Goal: Task Accomplishment & Management: Manage account settings

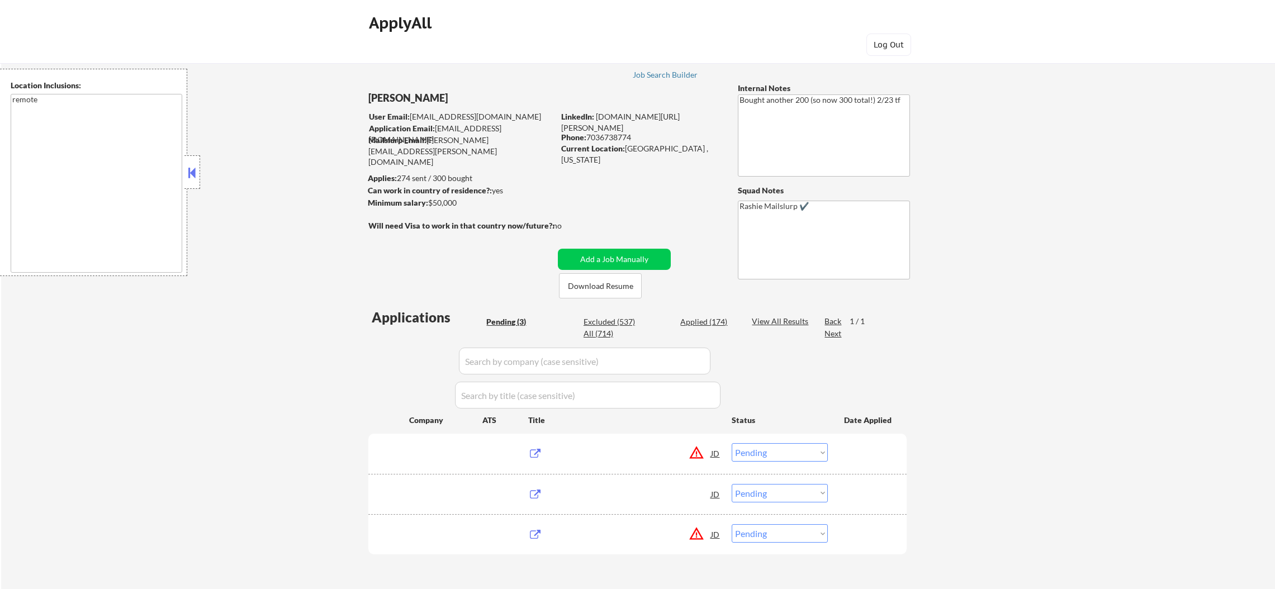
select select ""pending""
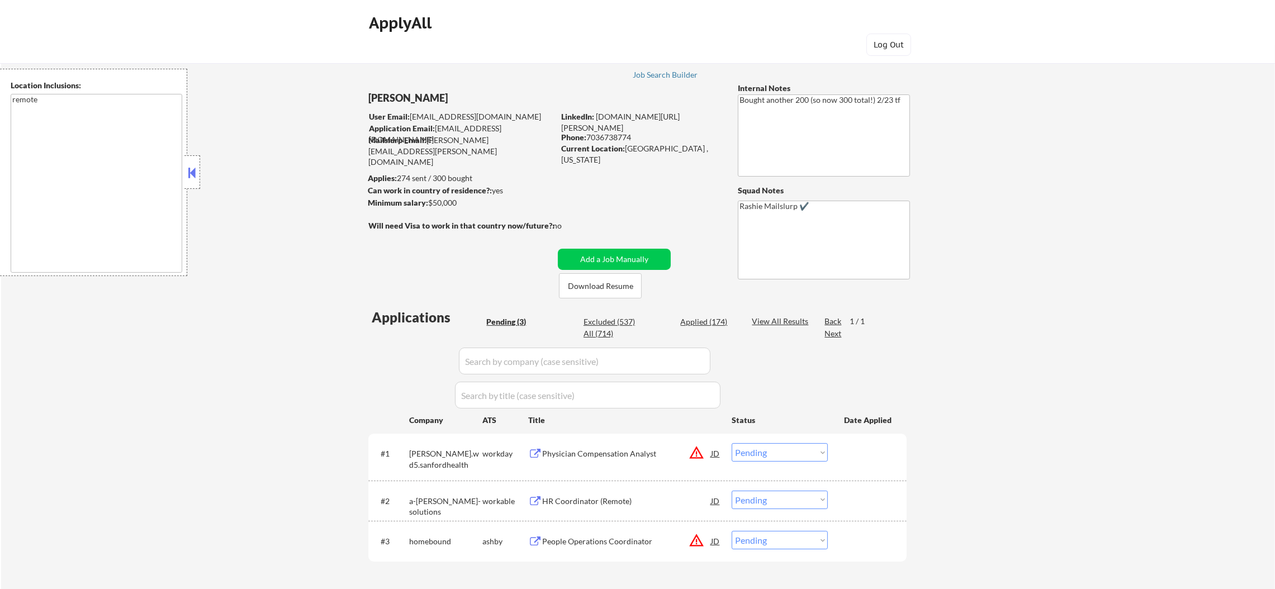
scroll to position [196, 0]
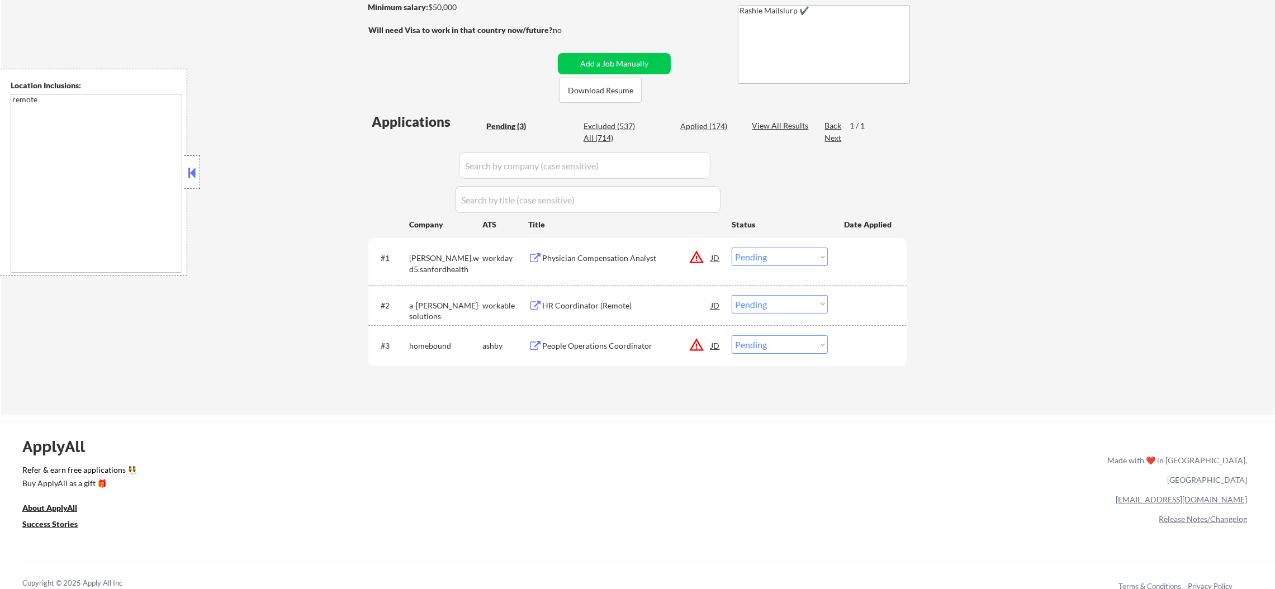
click at [642, 254] on div "Physician Compensation Analyst" at bounding box center [626, 258] width 169 height 11
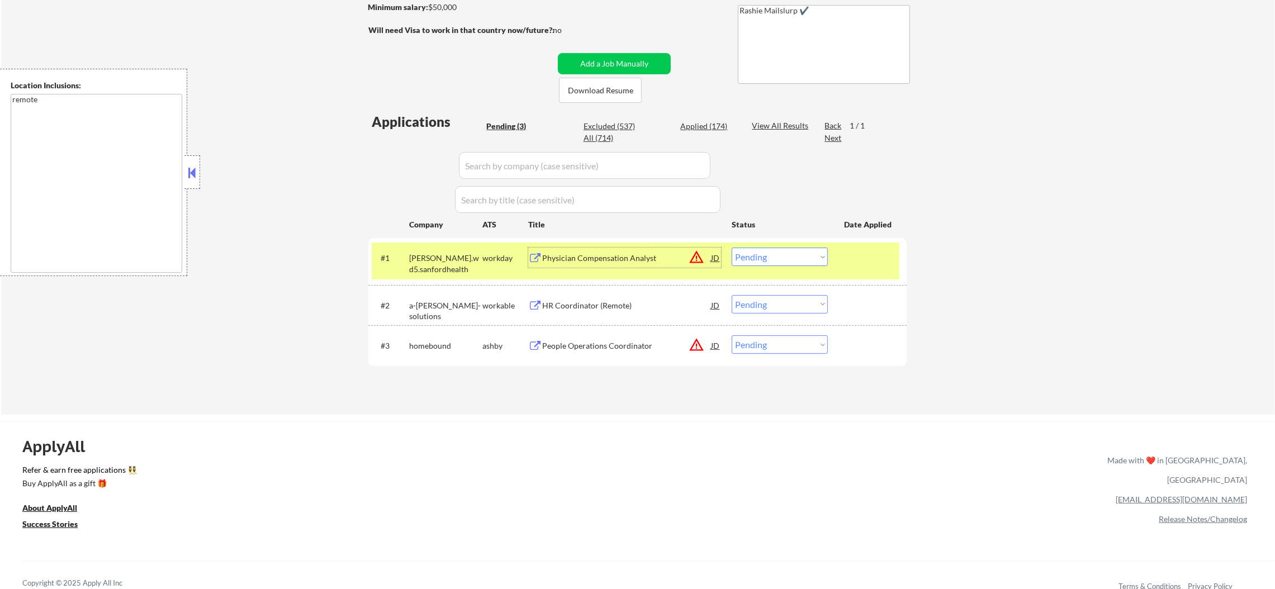
click at [701, 252] on button "warning_amber" at bounding box center [697, 257] width 16 height 16
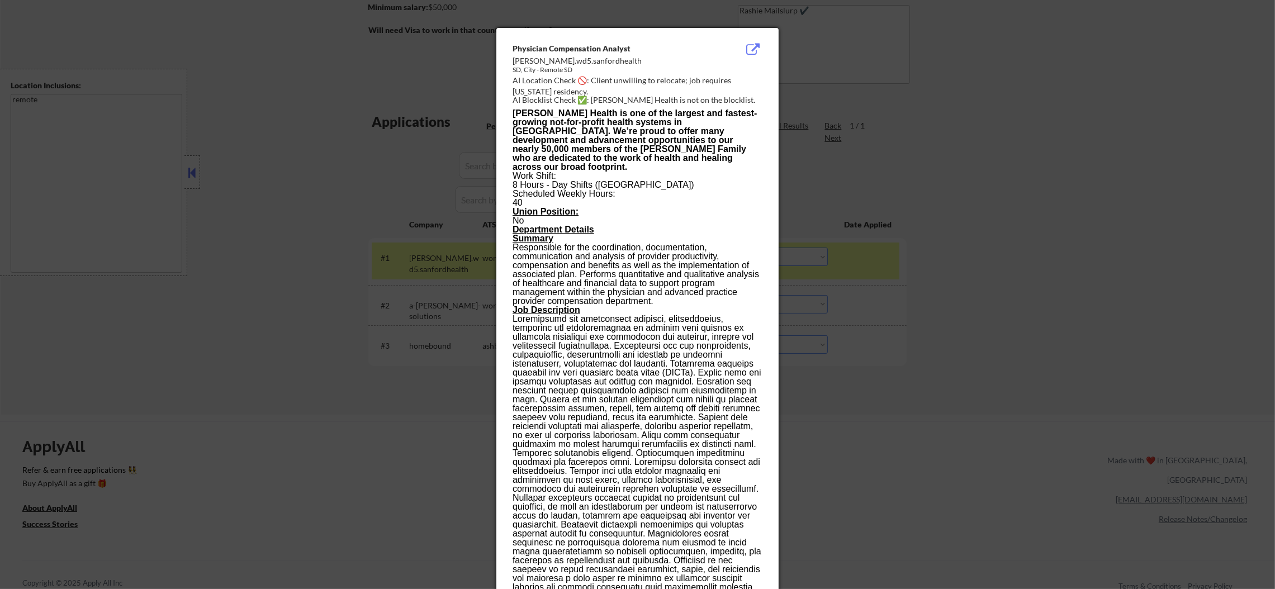
click at [930, 115] on div at bounding box center [637, 294] width 1275 height 589
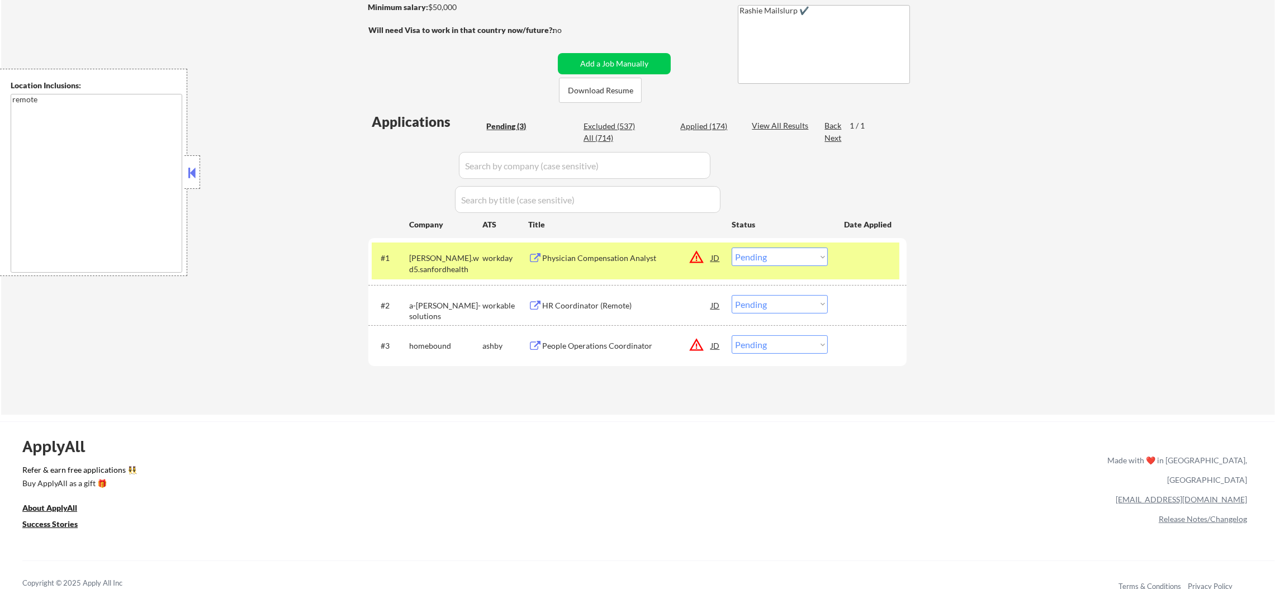
click at [810, 259] on select "Choose an option... Pending Applied Excluded (Questions) Excluded (Expired) Exc…" at bounding box center [780, 257] width 96 height 18
click at [732, 248] on select "Choose an option... Pending Applied Excluded (Questions) Excluded (Expired) Exc…" at bounding box center [780, 257] width 96 height 18
click at [466, 264] on div "sanford.wd5.sanfordhealth" at bounding box center [445, 264] width 73 height 22
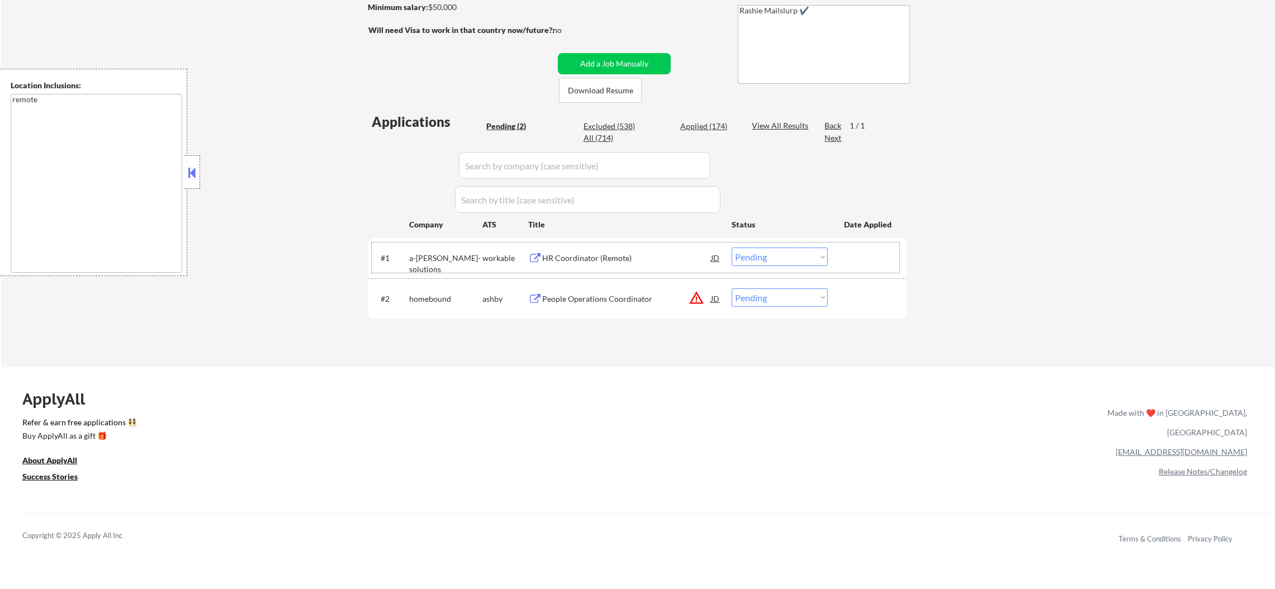
click at [606, 268] on div "#1 a-la-carte-solutions workable HR Coordinator (Remote) JD warning_amber Choos…" at bounding box center [636, 258] width 528 height 30
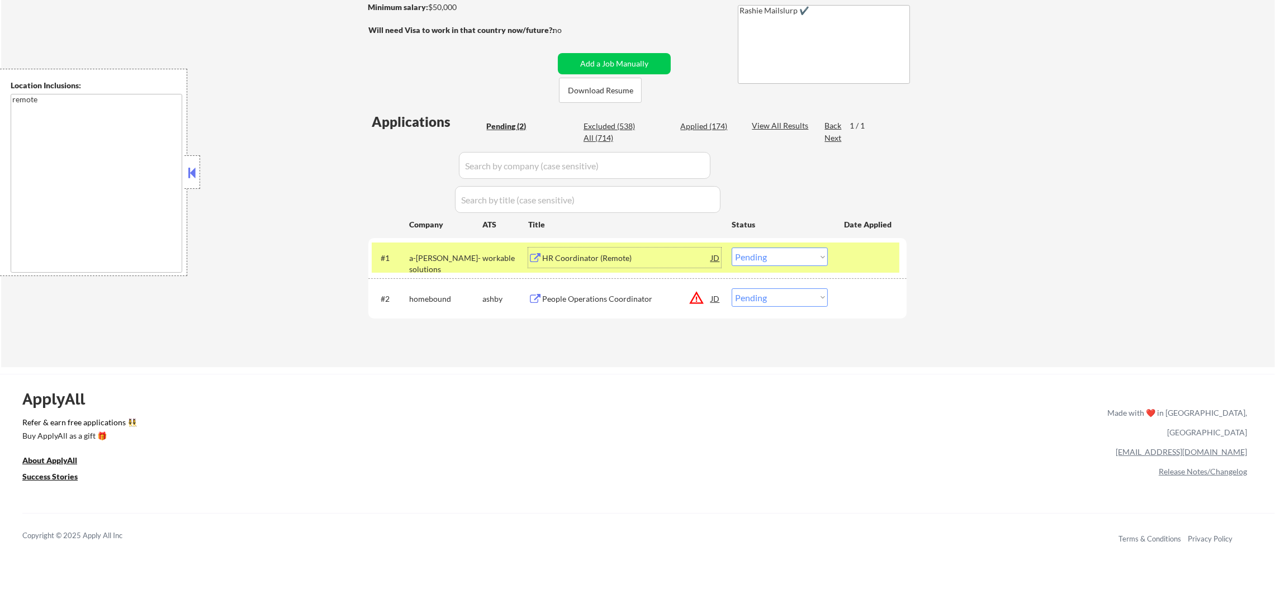
click at [609, 258] on div "HR Coordinator (Remote)" at bounding box center [626, 258] width 169 height 11
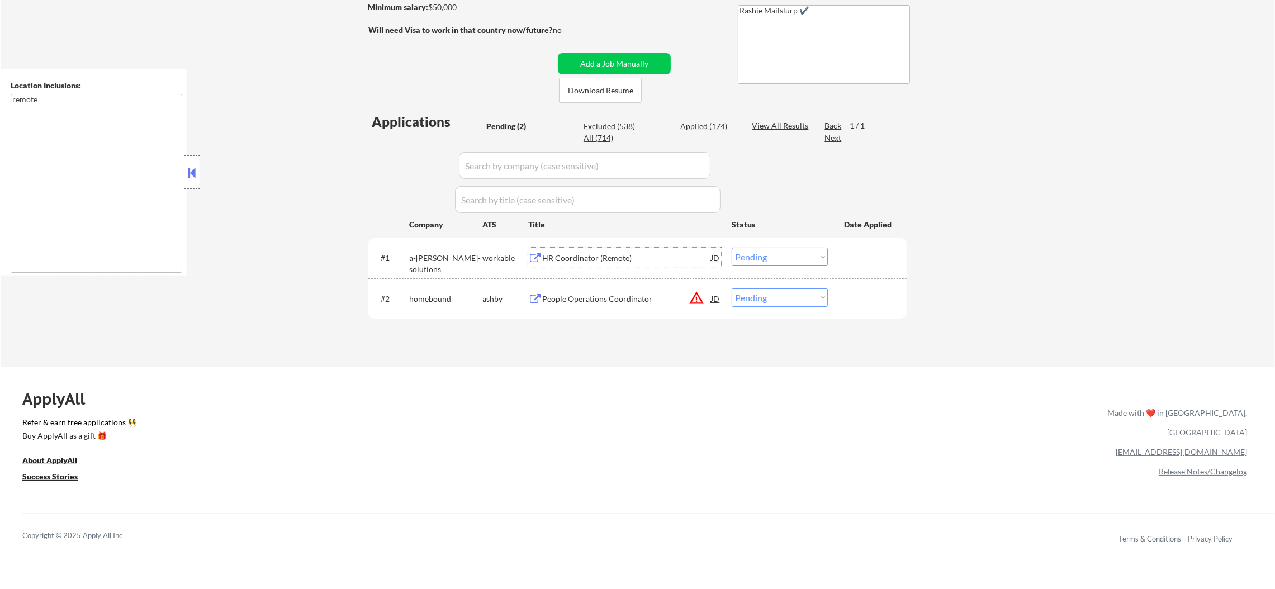
click at [696, 295] on button "warning_amber" at bounding box center [697, 298] width 16 height 16
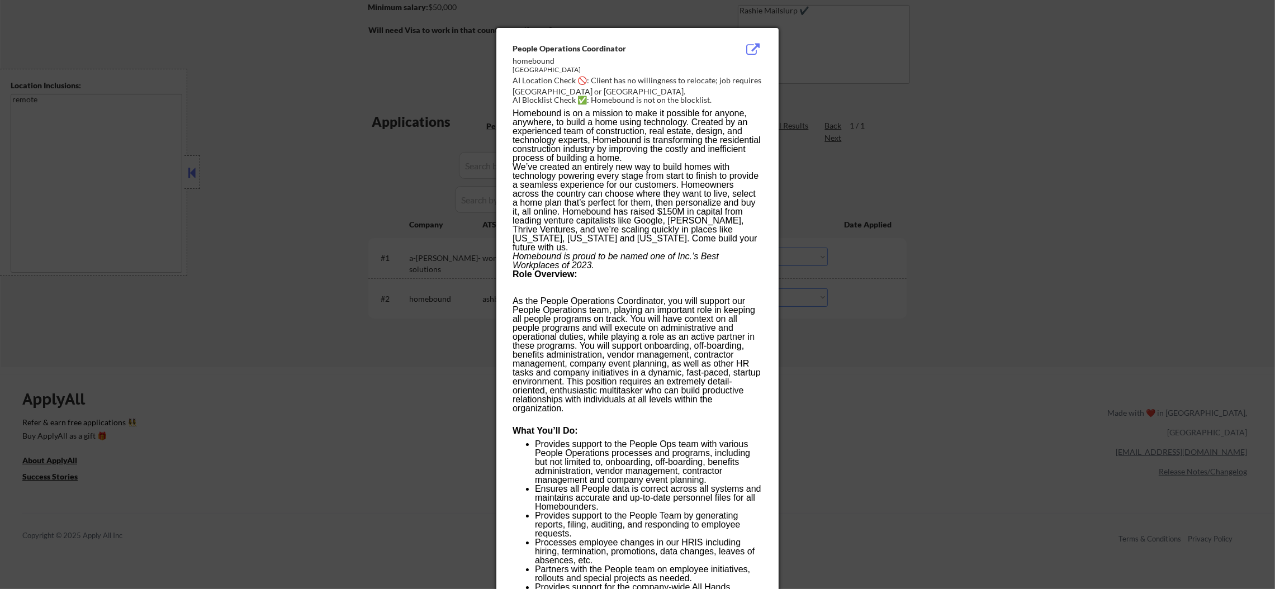
click at [1083, 280] on div at bounding box center [637, 294] width 1275 height 589
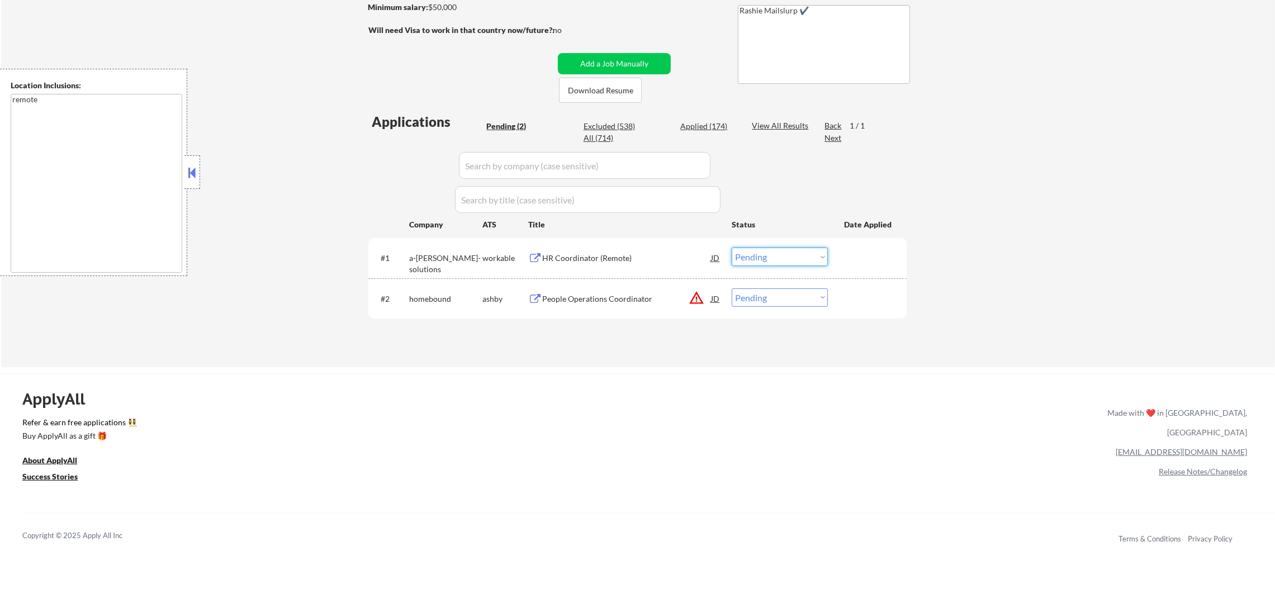
click at [749, 257] on select "Choose an option... Pending Applied Excluded (Questions) Excluded (Expired) Exc…" at bounding box center [780, 257] width 96 height 18
click at [732, 248] on select "Choose an option... Pending Applied Excluded (Questions) Excluded (Expired) Exc…" at bounding box center [780, 257] width 96 height 18
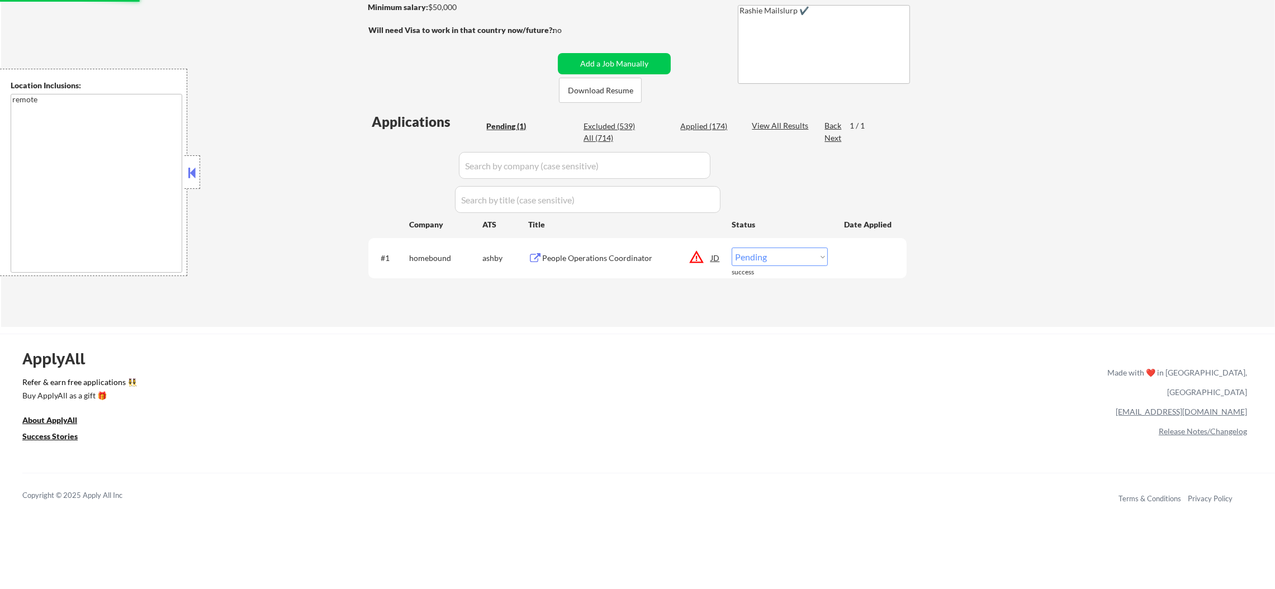
click at [702, 261] on button "warning_amber" at bounding box center [697, 257] width 16 height 16
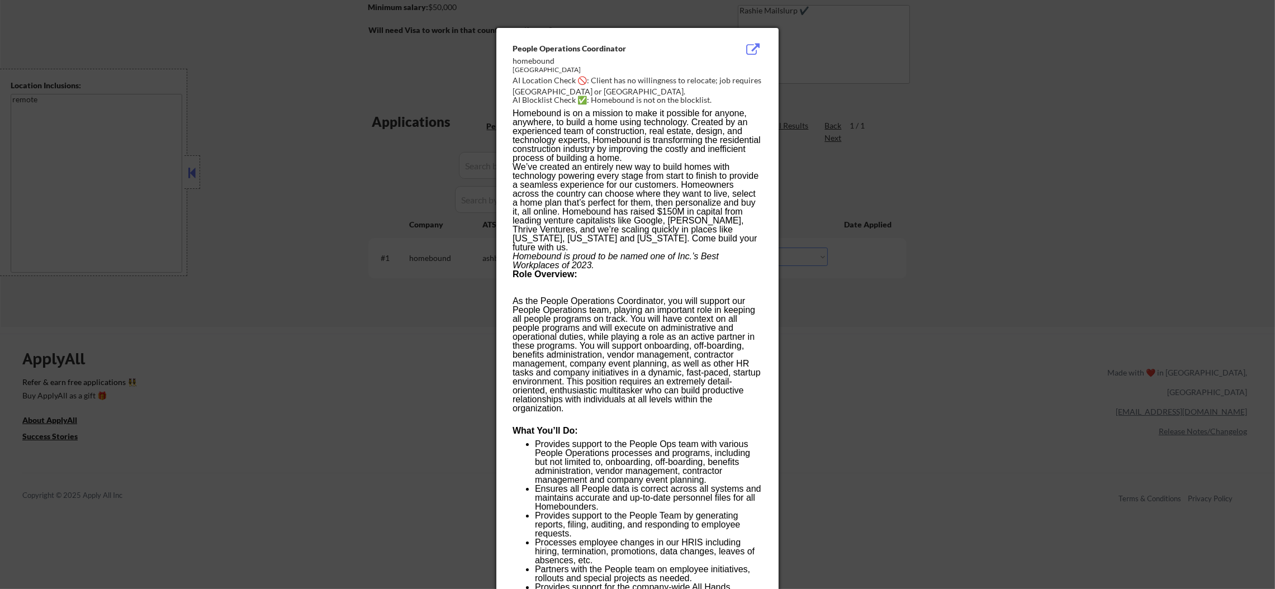
click at [947, 127] on div at bounding box center [637, 294] width 1275 height 589
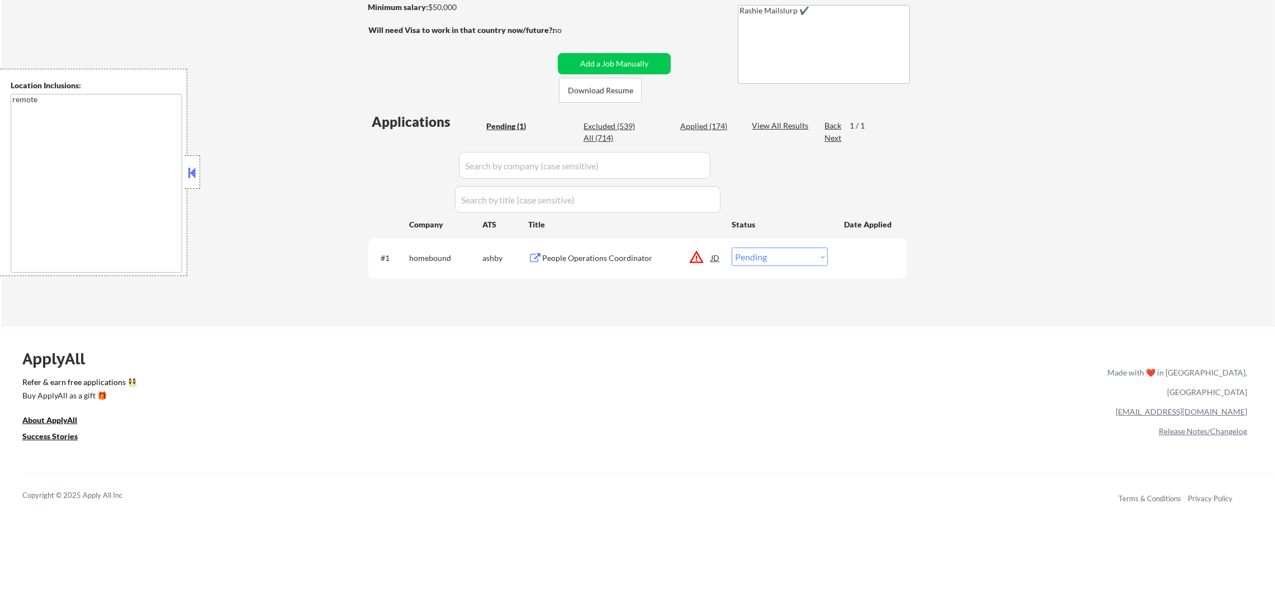
click at [801, 260] on select "Choose an option... Pending Applied Excluded (Questions) Excluded (Expired) Exc…" at bounding box center [780, 257] width 96 height 18
select select ""excluded__location_""
click at [732, 248] on select "Choose an option... Pending Applied Excluded (Questions) Excluded (Expired) Exc…" at bounding box center [780, 257] width 96 height 18
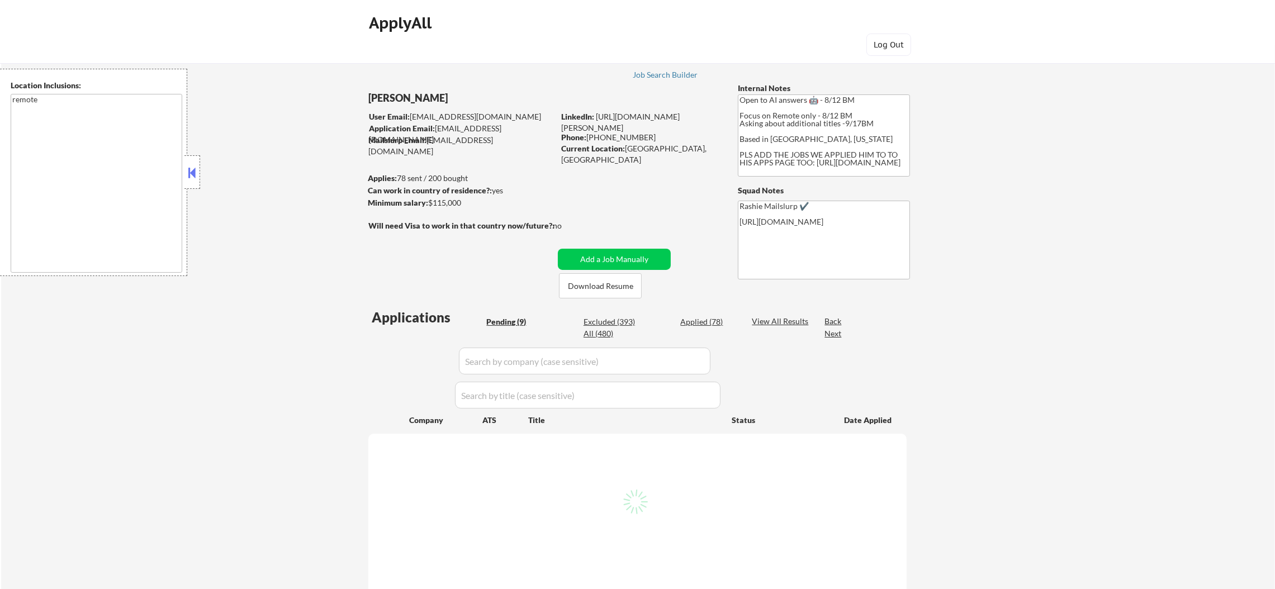
select select ""pending""
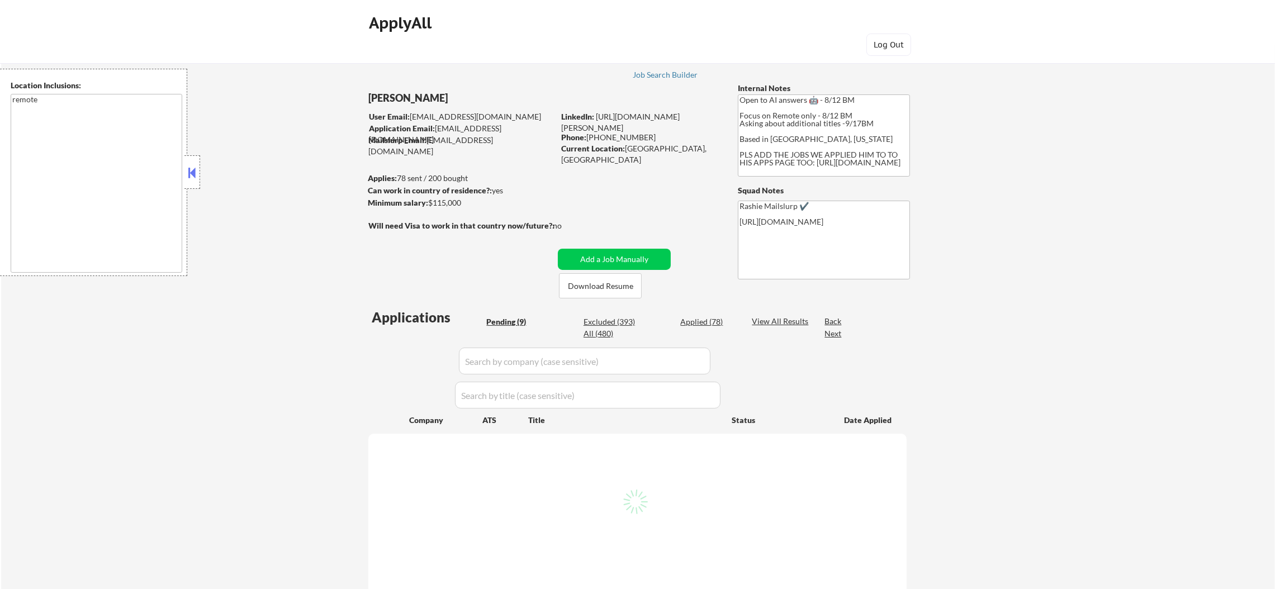
select select ""pending""
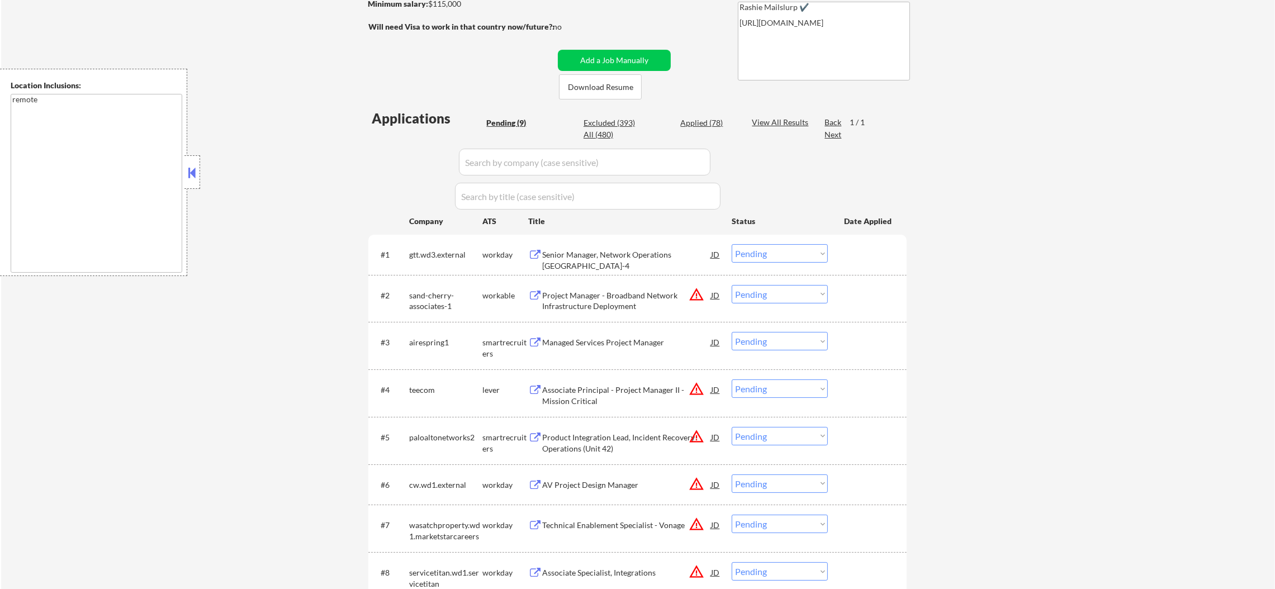
scroll to position [280, 0]
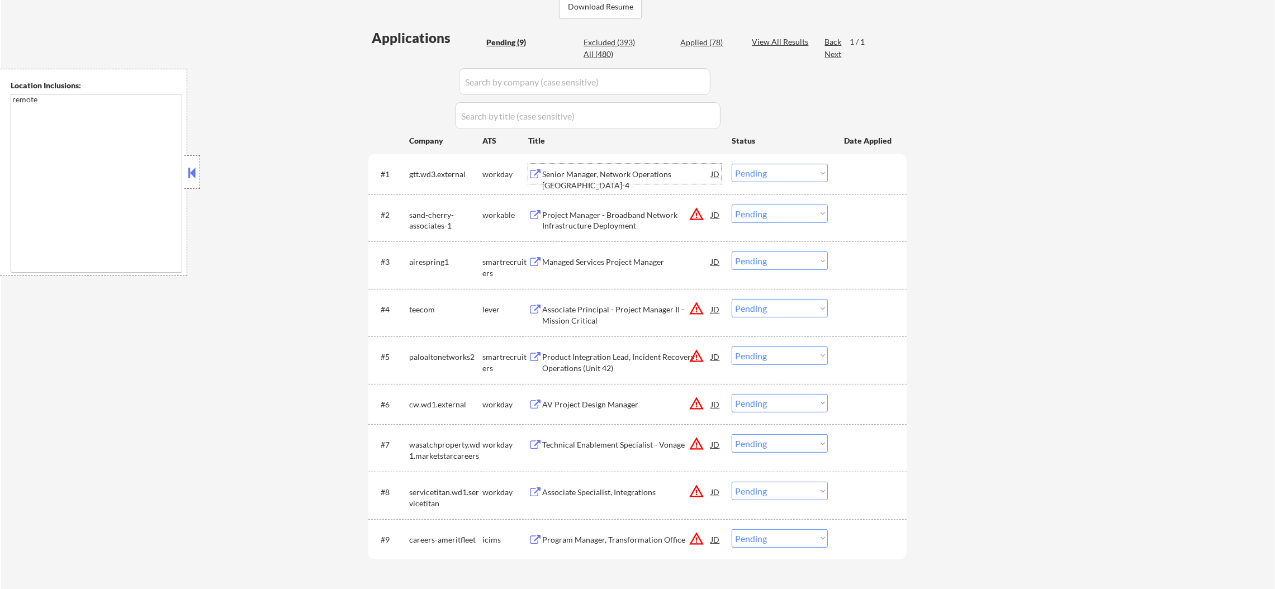
click at [588, 183] on div "Senior Manager, Network Operations MN-4" at bounding box center [626, 174] width 169 height 20
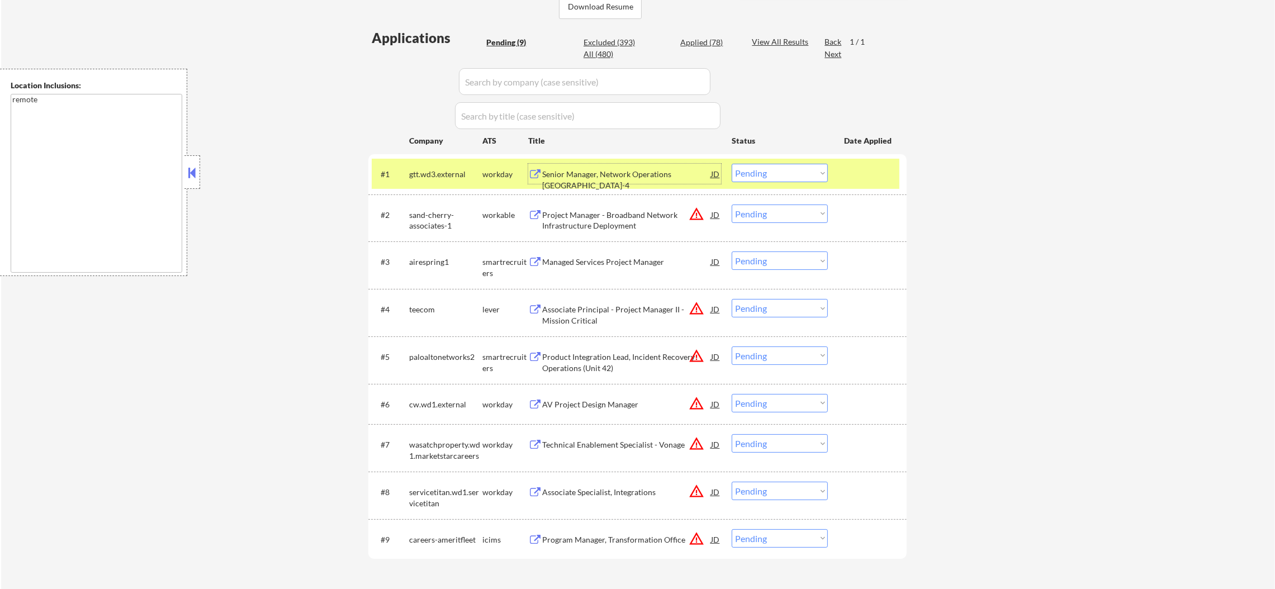
click at [769, 171] on select "Choose an option... Pending Applied Excluded (Questions) Excluded (Expired) Exc…" at bounding box center [780, 173] width 96 height 18
click at [732, 164] on select "Choose an option... Pending Applied Excluded (Questions) Excluded (Expired) Exc…" at bounding box center [780, 173] width 96 height 18
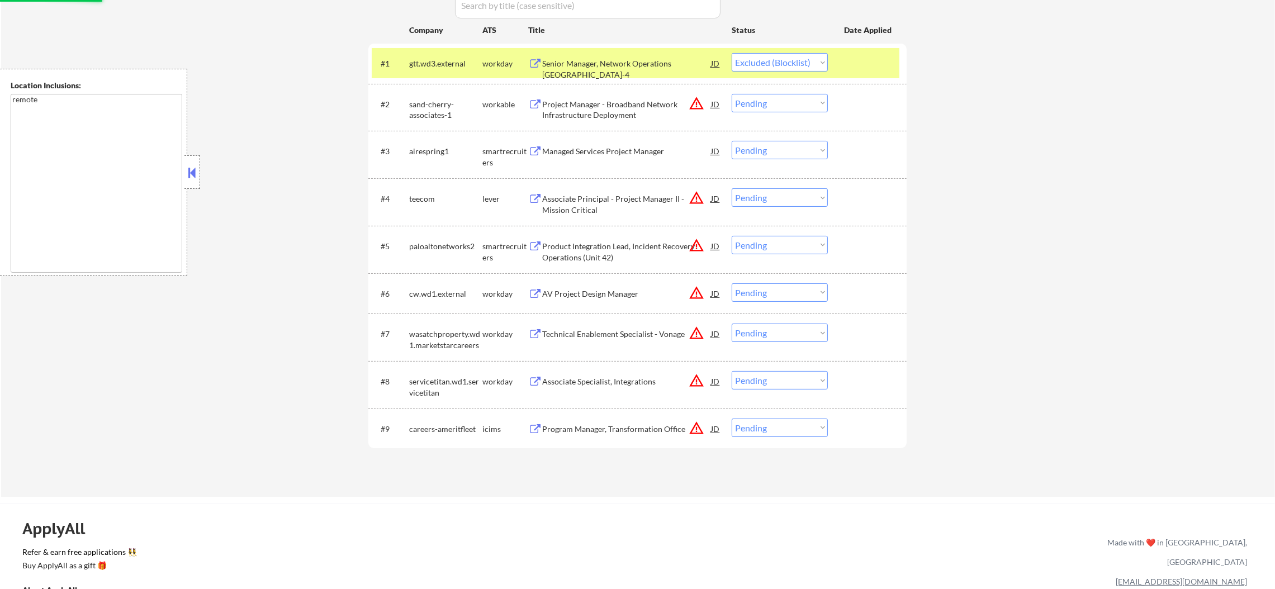
scroll to position [391, 0]
click at [437, 72] on div "gtt.wd3.external" at bounding box center [445, 63] width 73 height 20
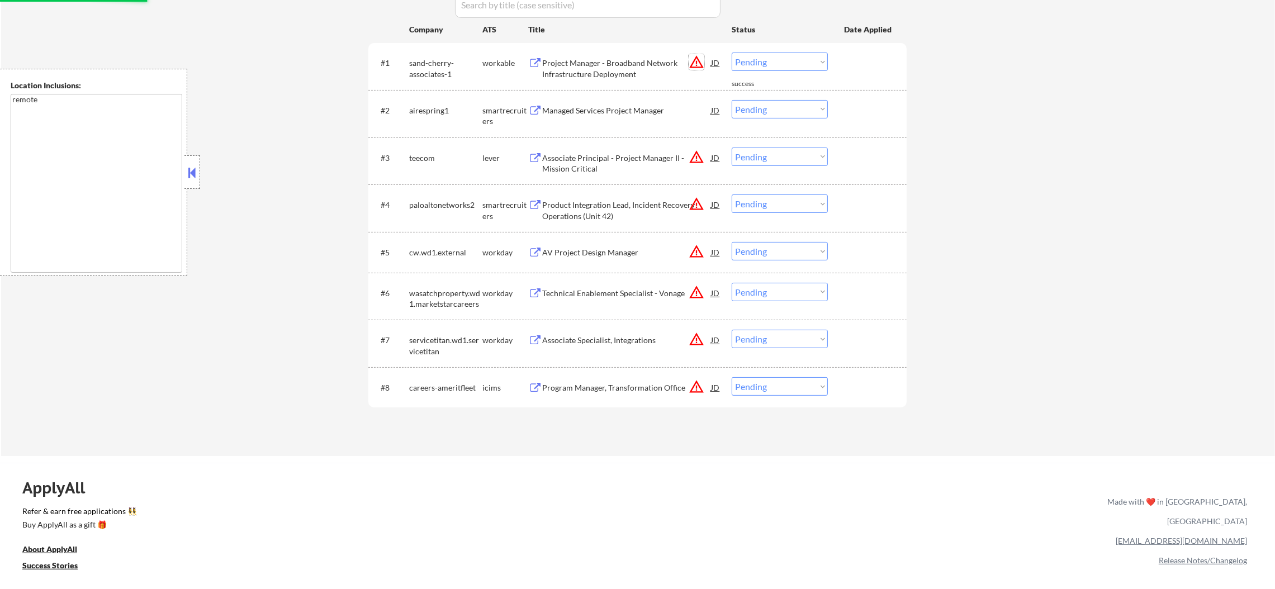
click at [702, 55] on button "warning_amber" at bounding box center [697, 62] width 16 height 16
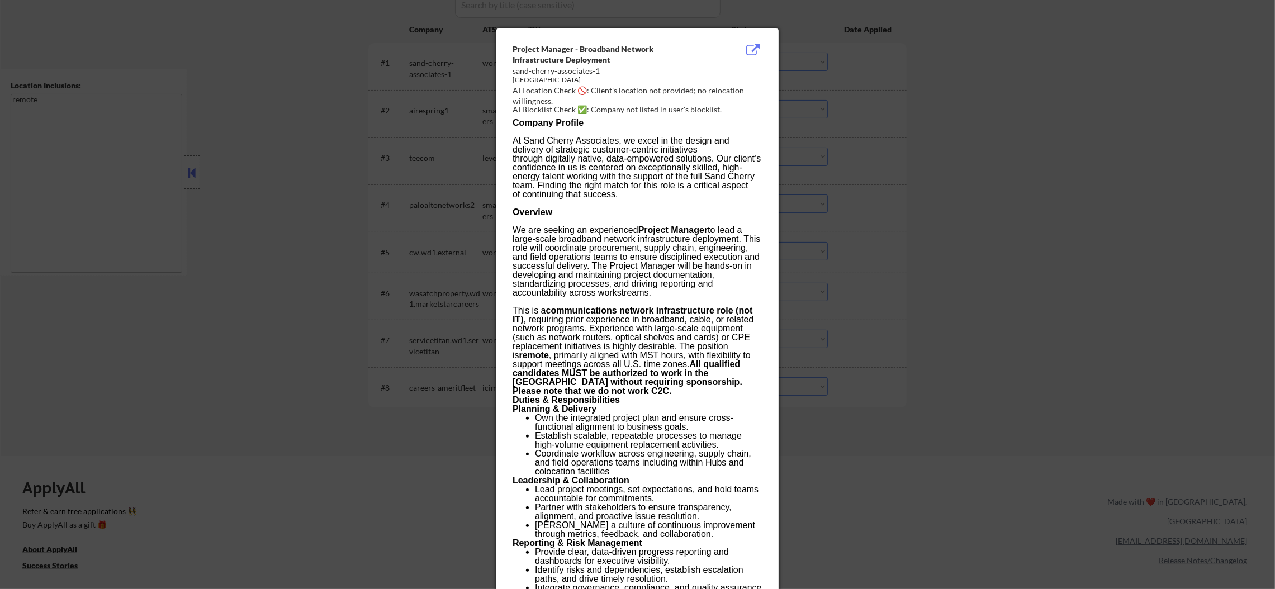
click at [882, 53] on div at bounding box center [637, 294] width 1275 height 589
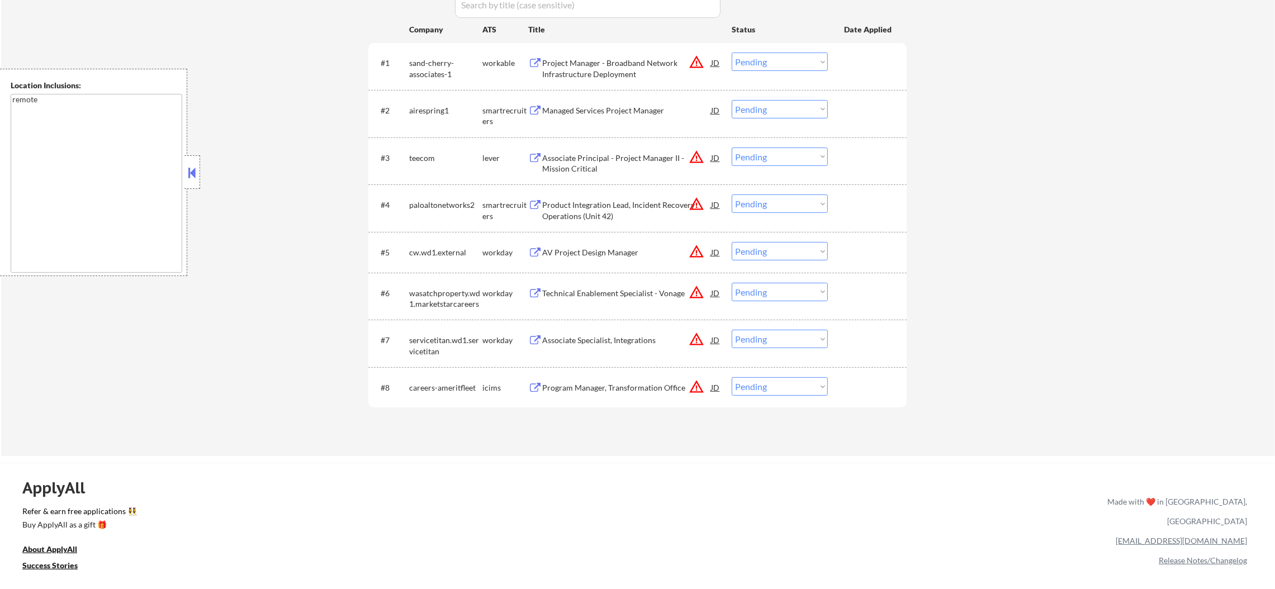
click at [644, 60] on div "Project Manager - Broadband Network Infrastructure Deployment" at bounding box center [626, 69] width 169 height 22
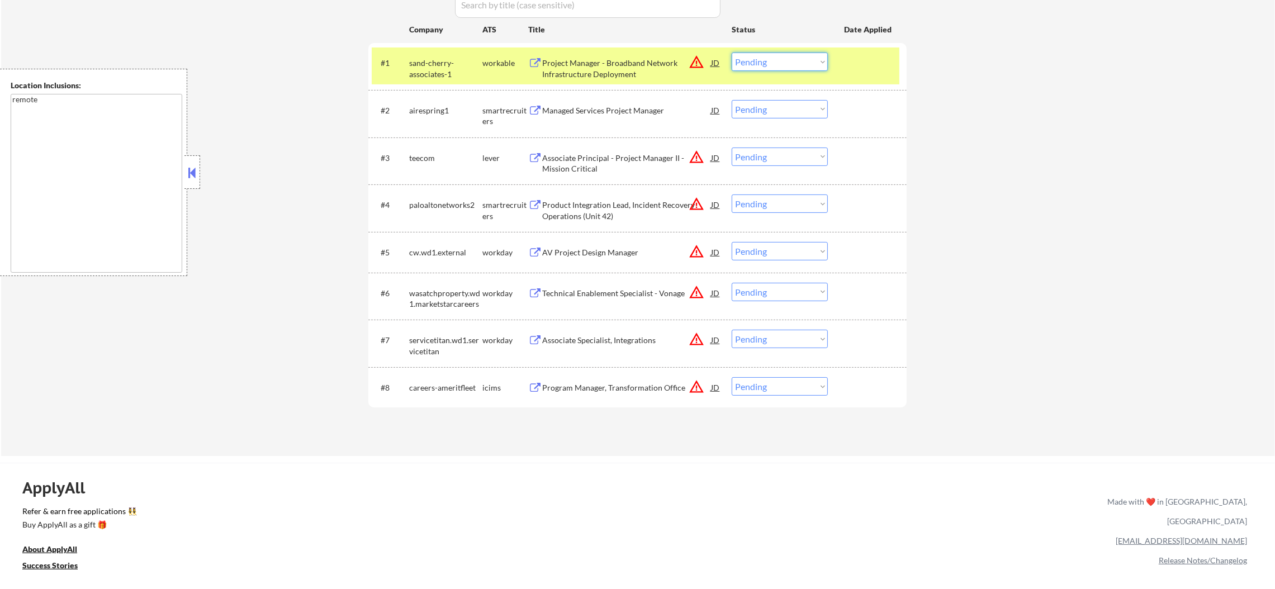
drag, startPoint x: 749, startPoint y: 52, endPoint x: 753, endPoint y: 62, distance: 10.3
click at [749, 53] on select "Choose an option... Pending Applied Excluded (Questions) Excluded (Expired) Exc…" at bounding box center [780, 62] width 96 height 18
click at [732, 53] on select "Choose an option... Pending Applied Excluded (Questions) Excluded (Expired) Exc…" at bounding box center [780, 62] width 96 height 18
click at [441, 49] on div "#1 sand-cherry-associates-1 workable Project Manager - Broadband Network Infras…" at bounding box center [636, 66] width 528 height 37
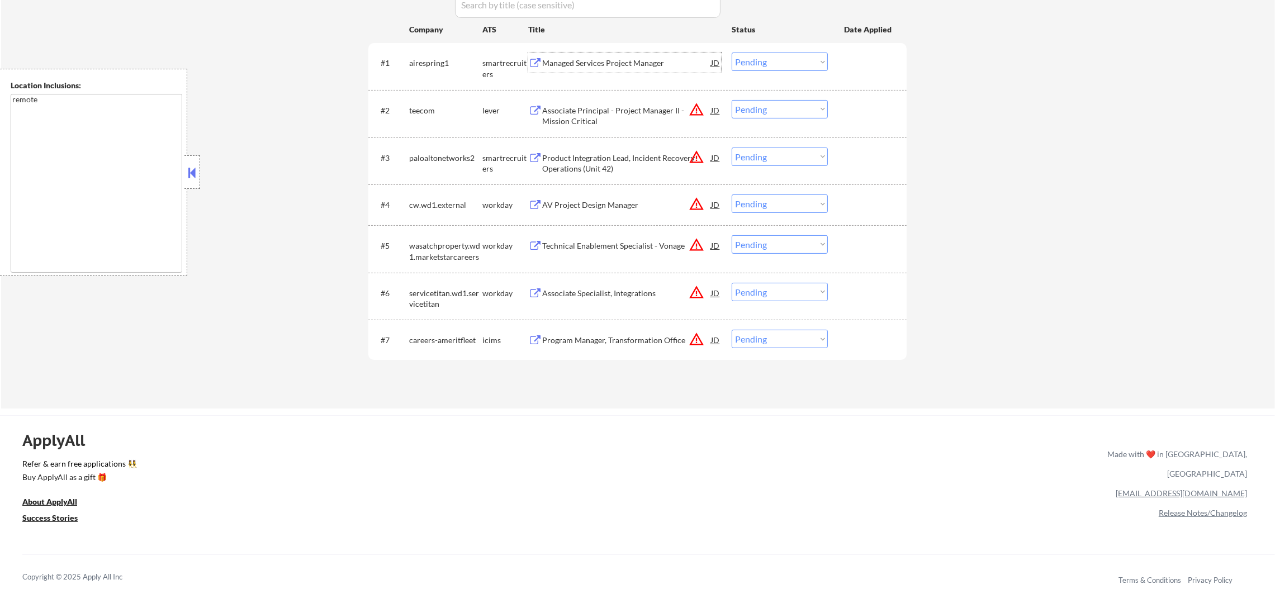
click at [575, 60] on div "Managed Services Project Manager" at bounding box center [626, 63] width 169 height 11
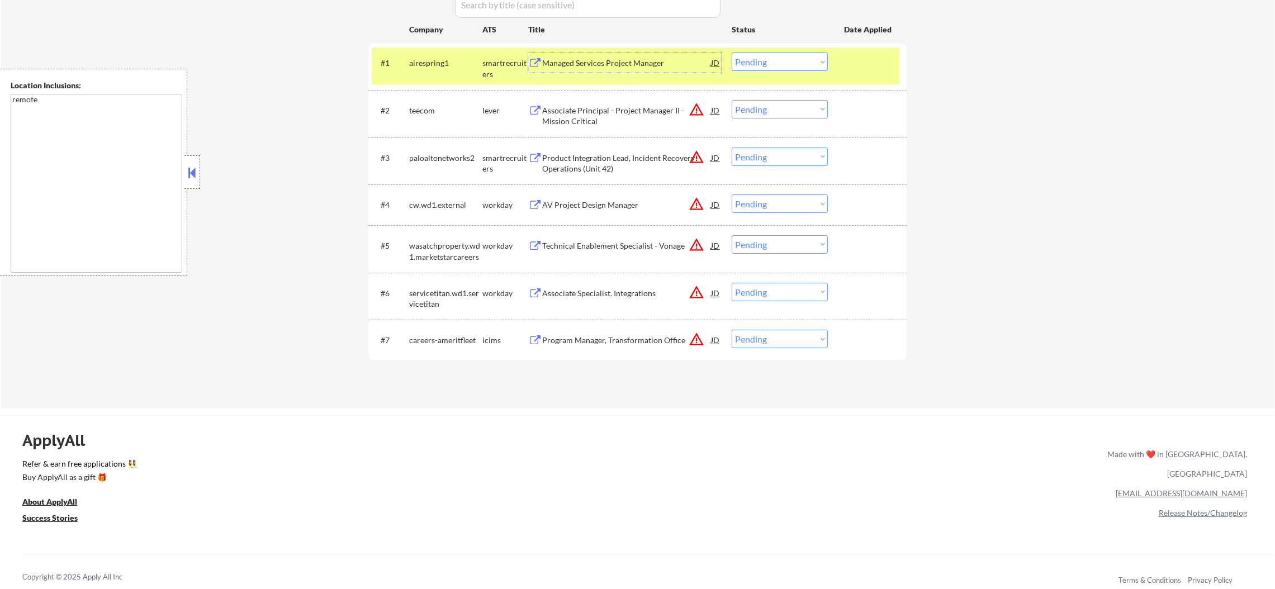
click at [744, 62] on select "Choose an option... Pending Applied Excluded (Questions) Excluded (Expired) Exc…" at bounding box center [780, 62] width 96 height 18
click at [732, 53] on select "Choose an option... Pending Applied Excluded (Questions) Excluded (Expired) Exc…" at bounding box center [780, 62] width 96 height 18
click at [410, 62] on div "airespring1" at bounding box center [445, 63] width 73 height 11
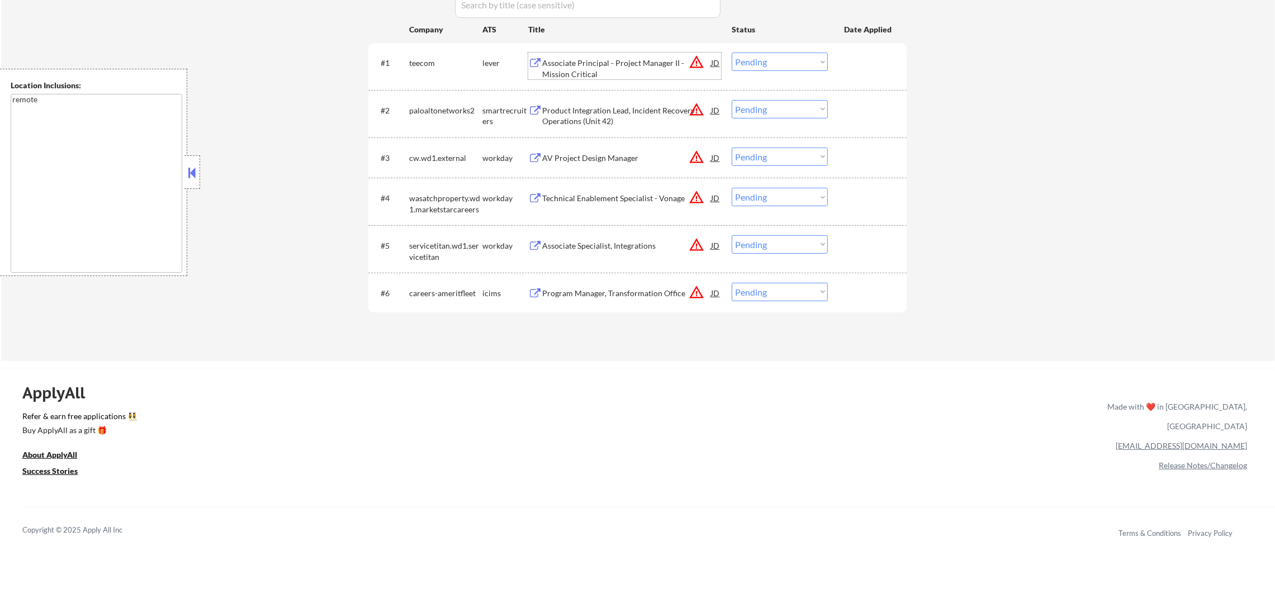
click at [562, 59] on div "Associate Principal - Project Manager II - Mission Critical" at bounding box center [626, 69] width 169 height 22
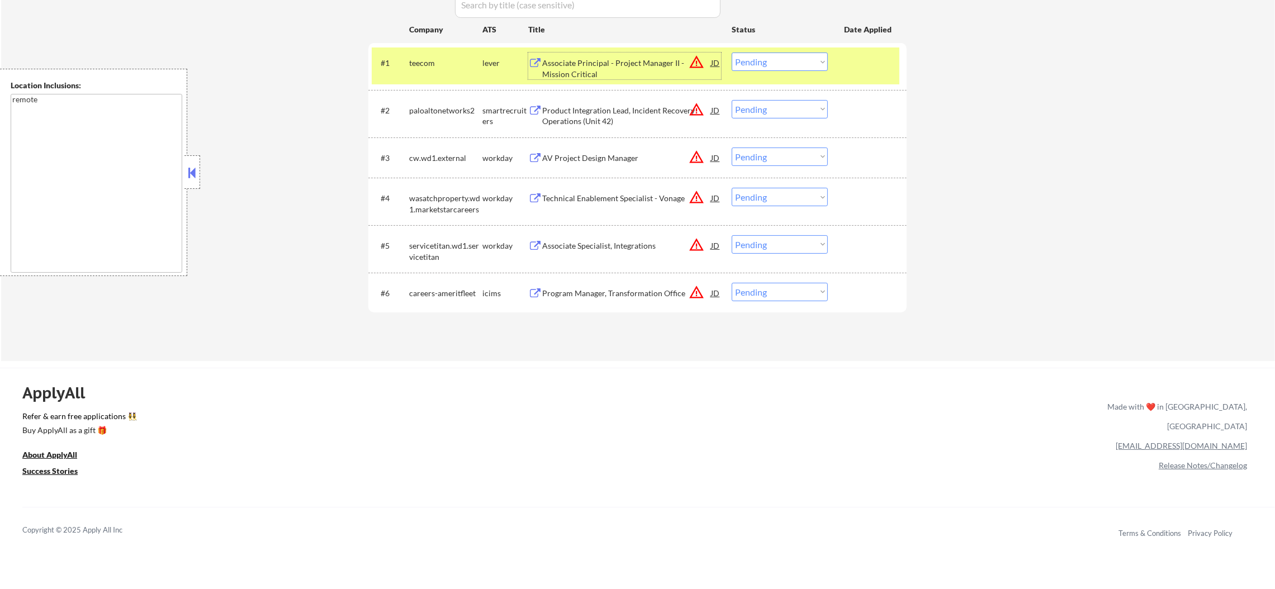
drag, startPoint x: 736, startPoint y: 64, endPoint x: 740, endPoint y: 69, distance: 6.5
click at [736, 64] on select "Choose an option... Pending Applied Excluded (Questions) Excluded (Expired) Exc…" at bounding box center [780, 62] width 96 height 18
click at [732, 53] on select "Choose an option... Pending Applied Excluded (Questions) Excluded (Expired) Exc…" at bounding box center [780, 62] width 96 height 18
click at [696, 62] on button "warning_amber" at bounding box center [697, 62] width 16 height 16
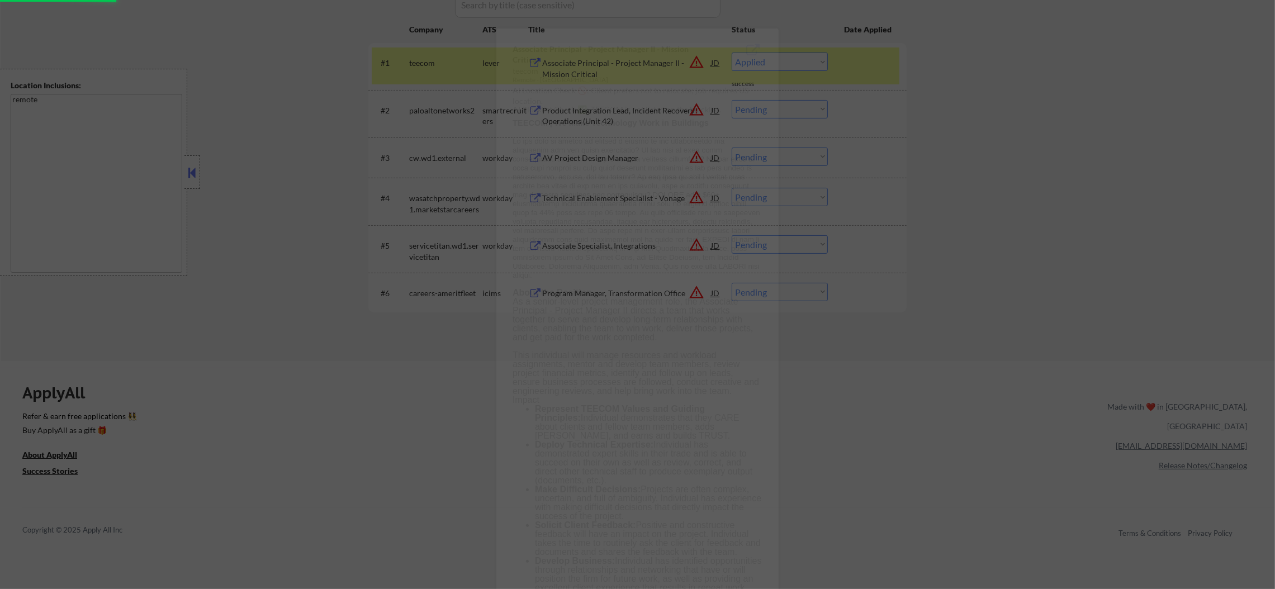
select select ""pending""
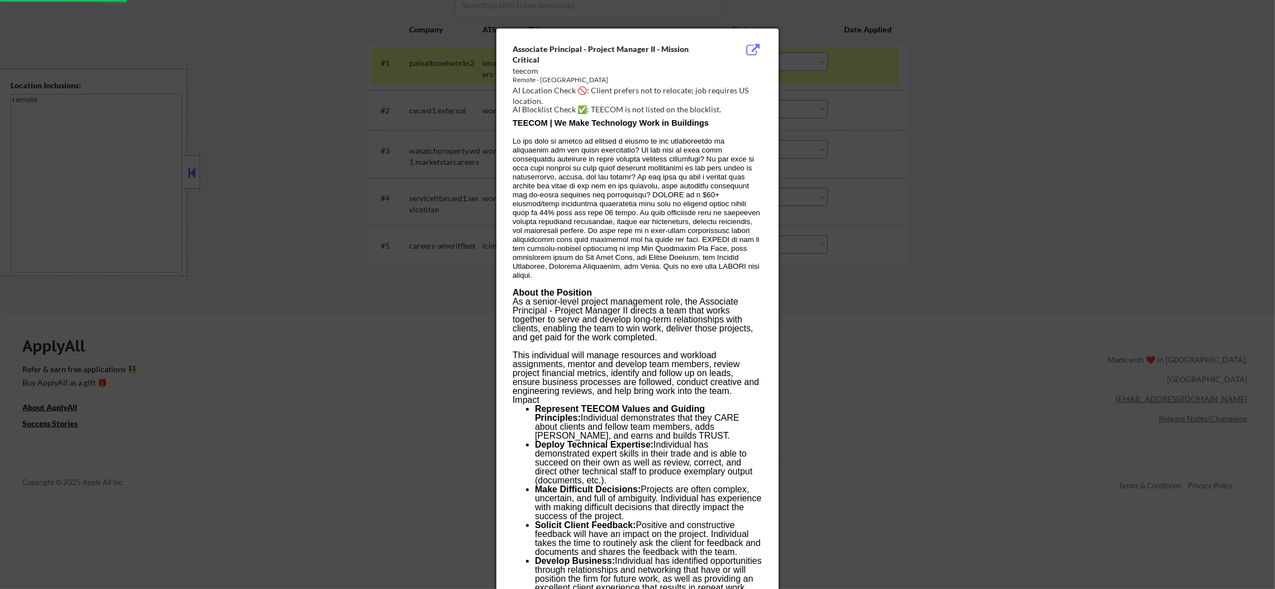
click at [894, 62] on div at bounding box center [637, 294] width 1275 height 589
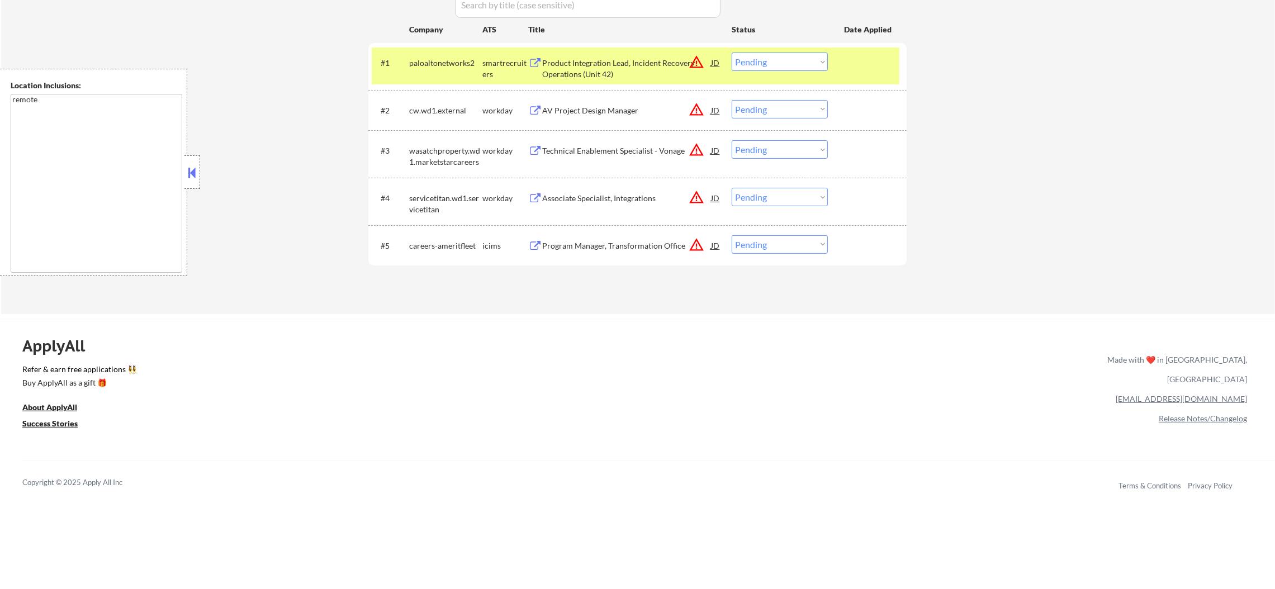
click at [428, 66] on div "paloaltonetworks2" at bounding box center [445, 63] width 73 height 11
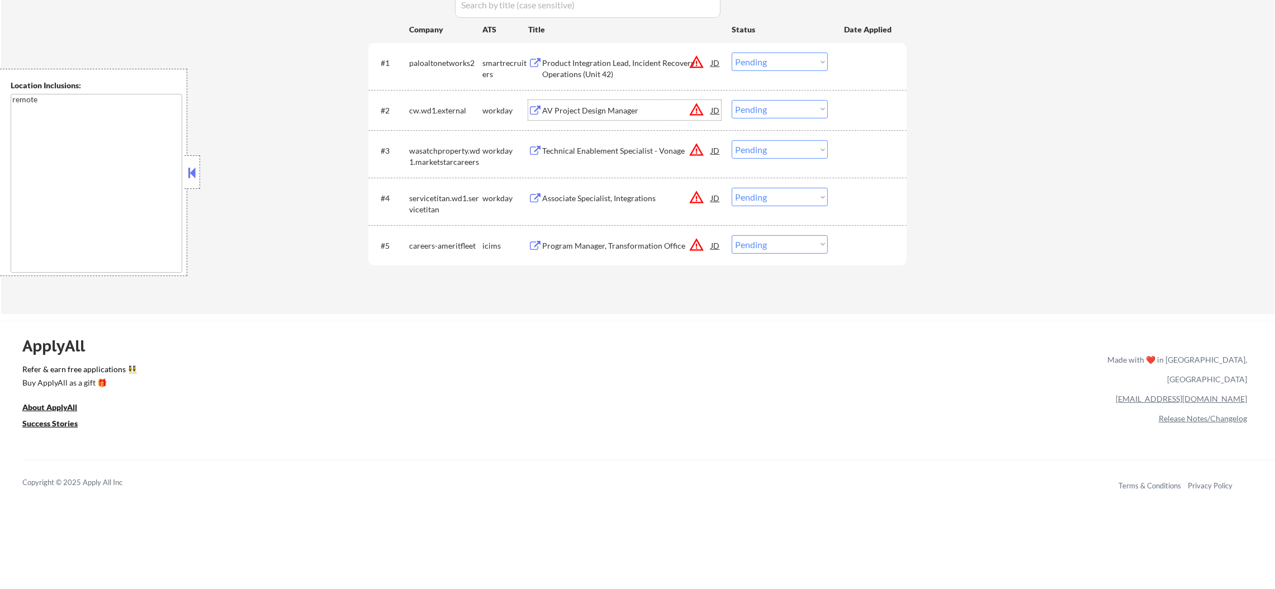
click at [616, 109] on div "AV Project Design Manager" at bounding box center [626, 110] width 169 height 11
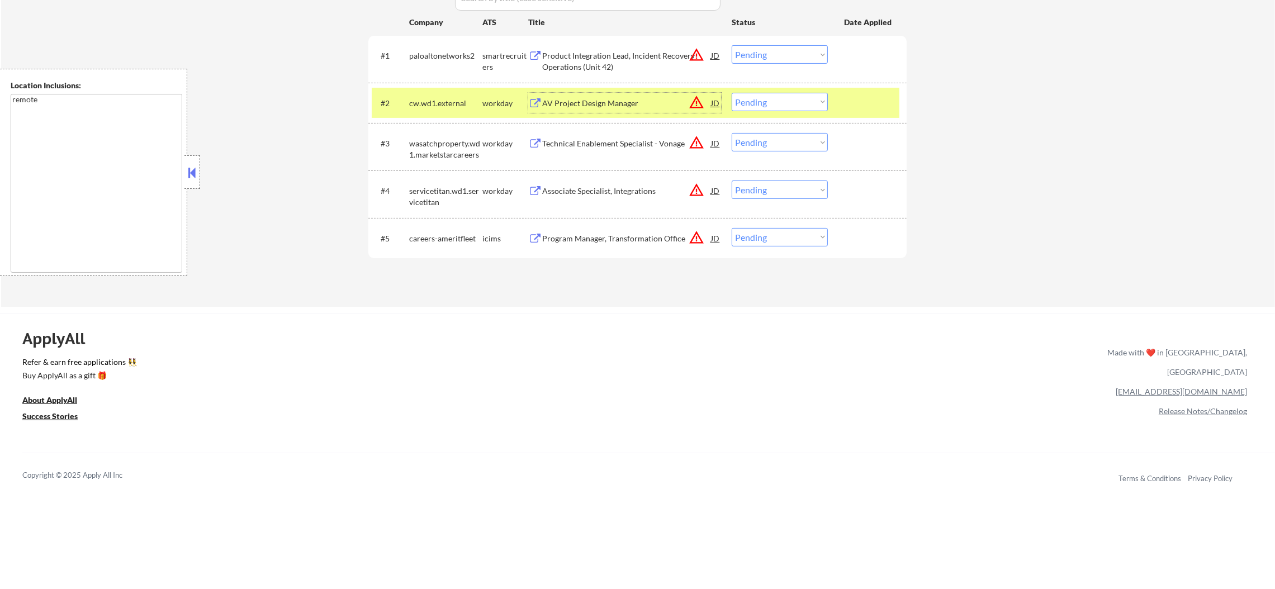
scroll to position [419, 0]
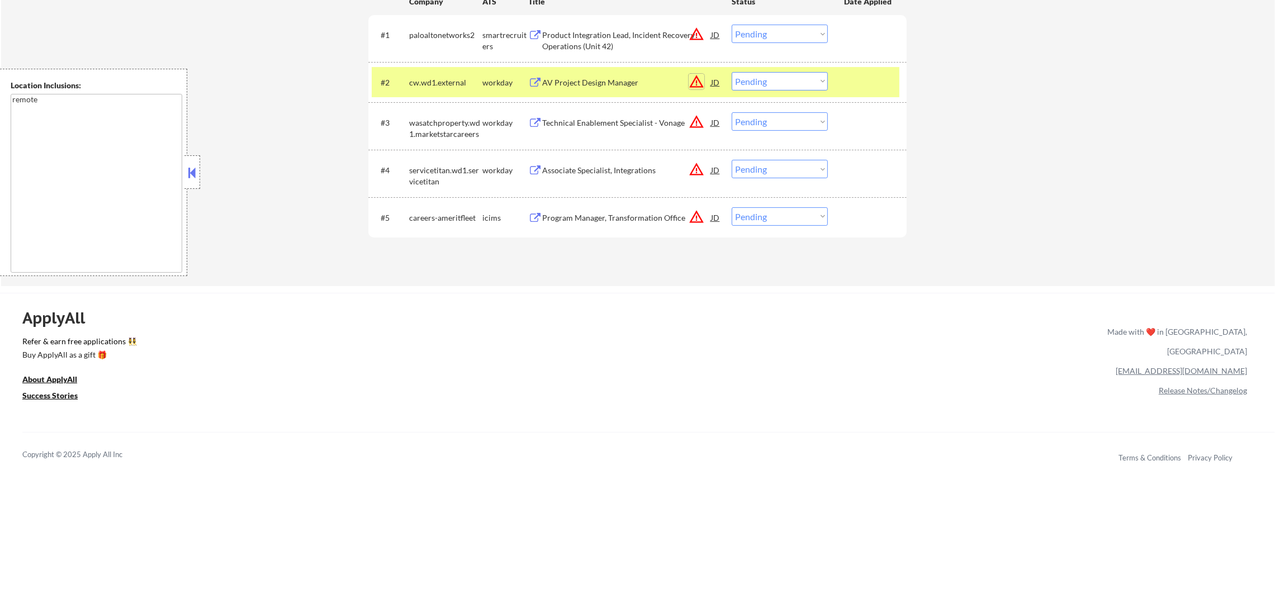
click at [699, 75] on button "warning_amber" at bounding box center [697, 82] width 16 height 16
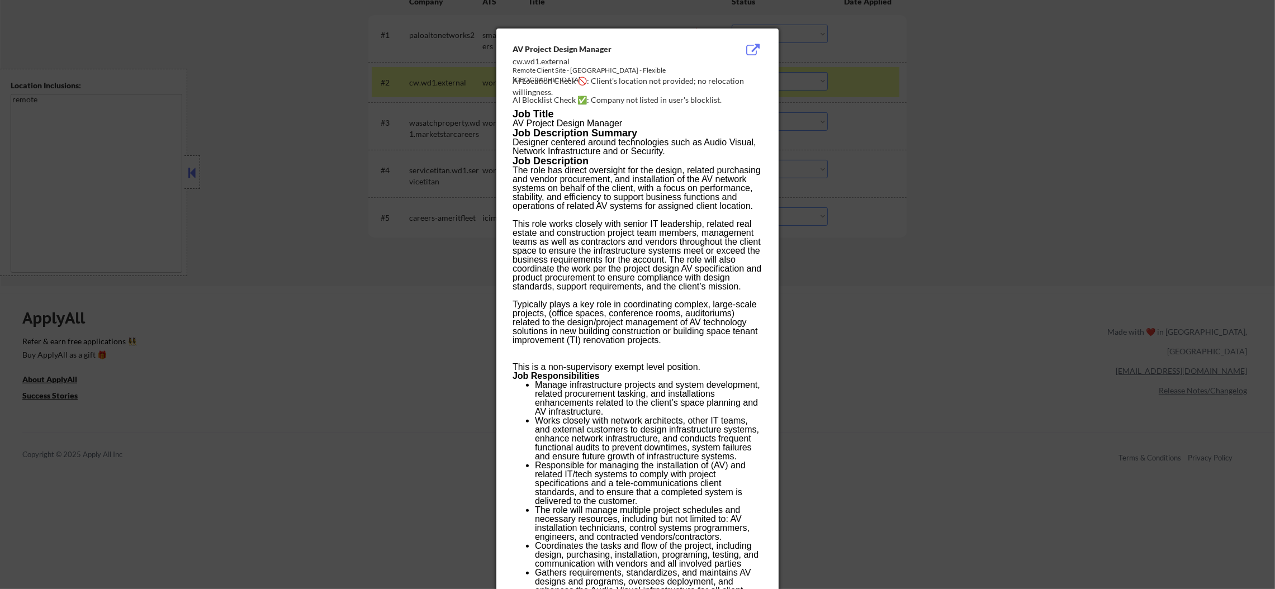
click at [796, 72] on div at bounding box center [637, 294] width 1275 height 589
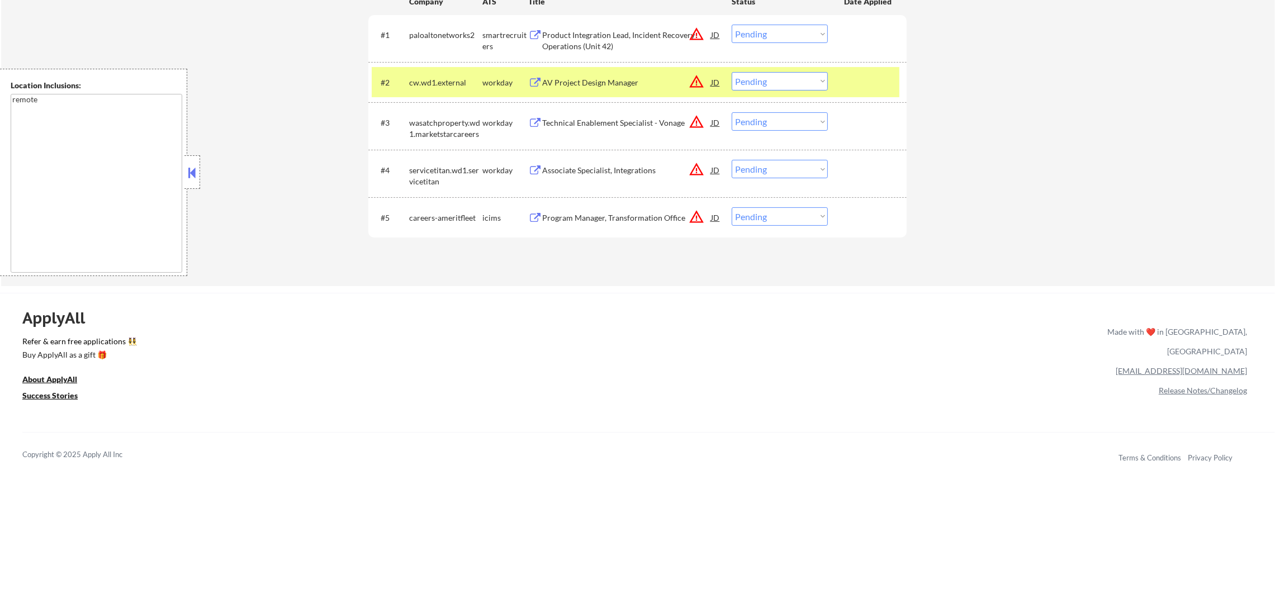
click at [776, 77] on select "Choose an option... Pending Applied Excluded (Questions) Excluded (Expired) Exc…" at bounding box center [780, 81] width 96 height 18
click at [732, 72] on select "Choose an option... Pending Applied Excluded (Questions) Excluded (Expired) Exc…" at bounding box center [780, 81] width 96 height 18
click at [459, 82] on div "cw.wd1.external" at bounding box center [445, 82] width 73 height 11
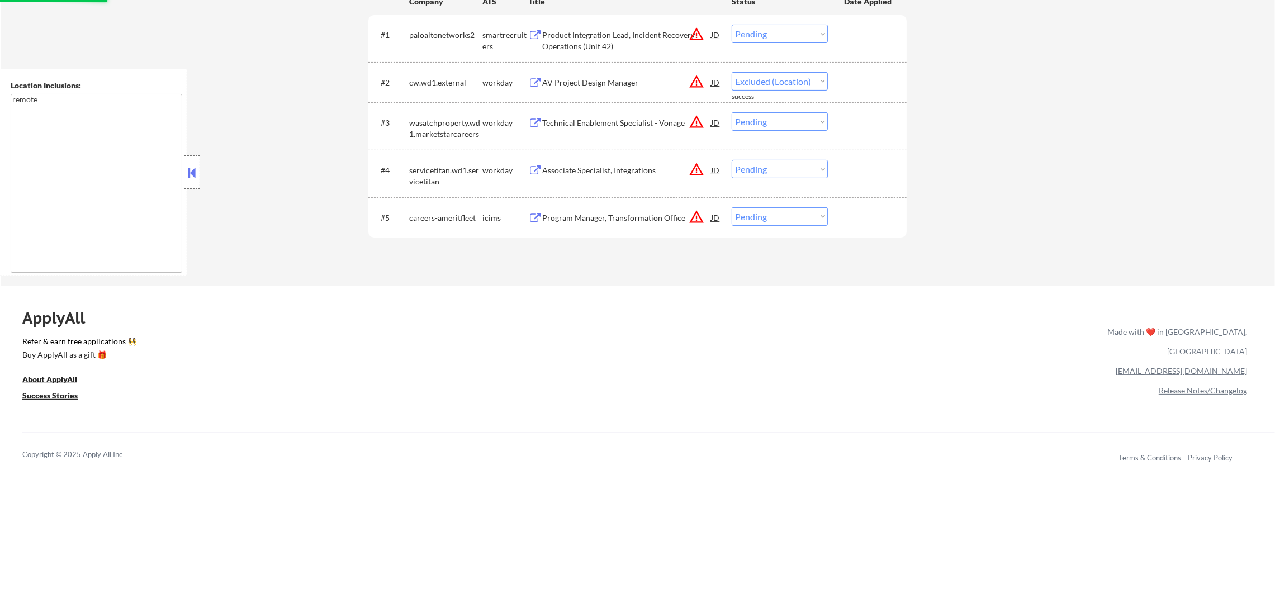
select select ""pending""
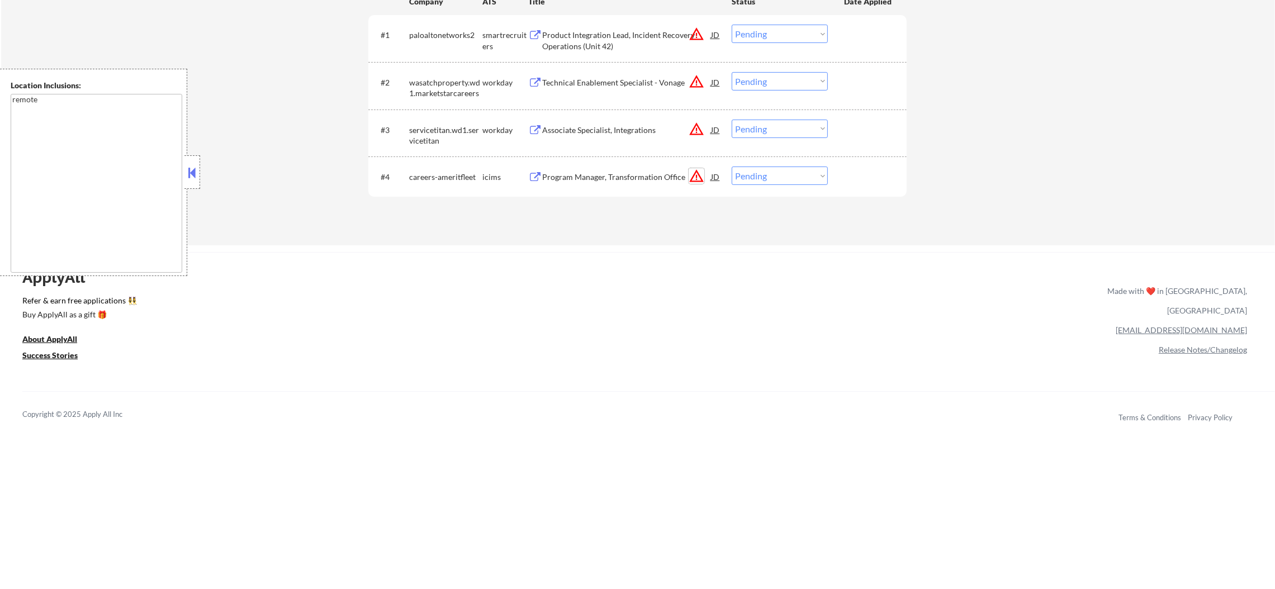
click at [696, 173] on button "warning_amber" at bounding box center [697, 176] width 16 height 16
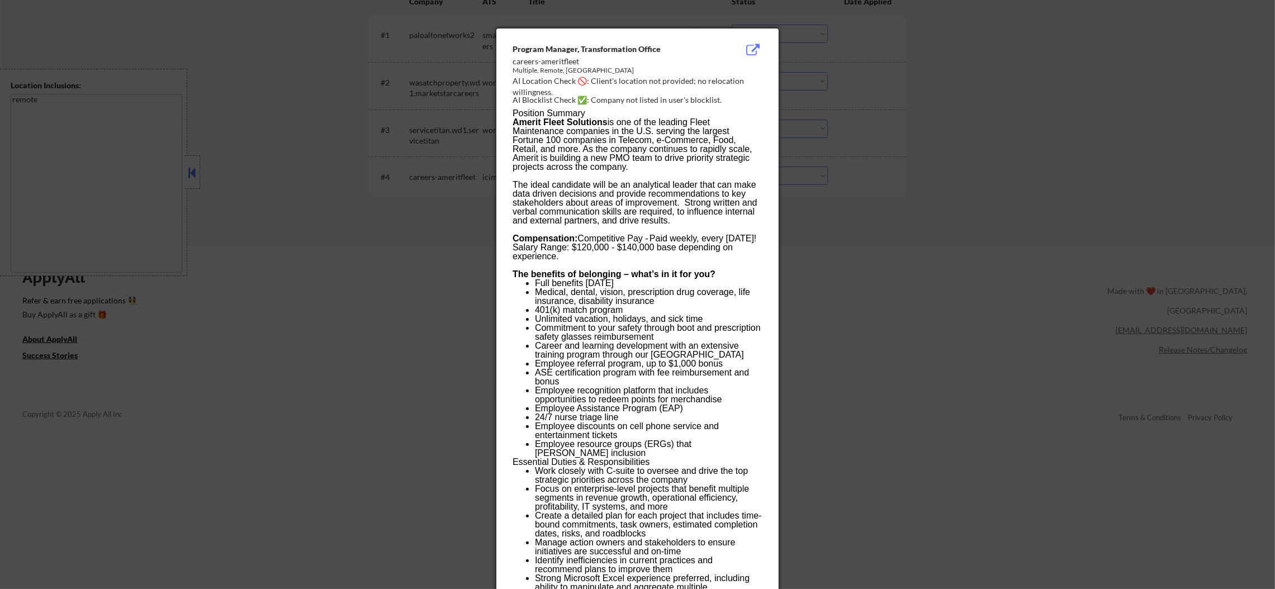
click at [927, 171] on div at bounding box center [637, 294] width 1275 height 589
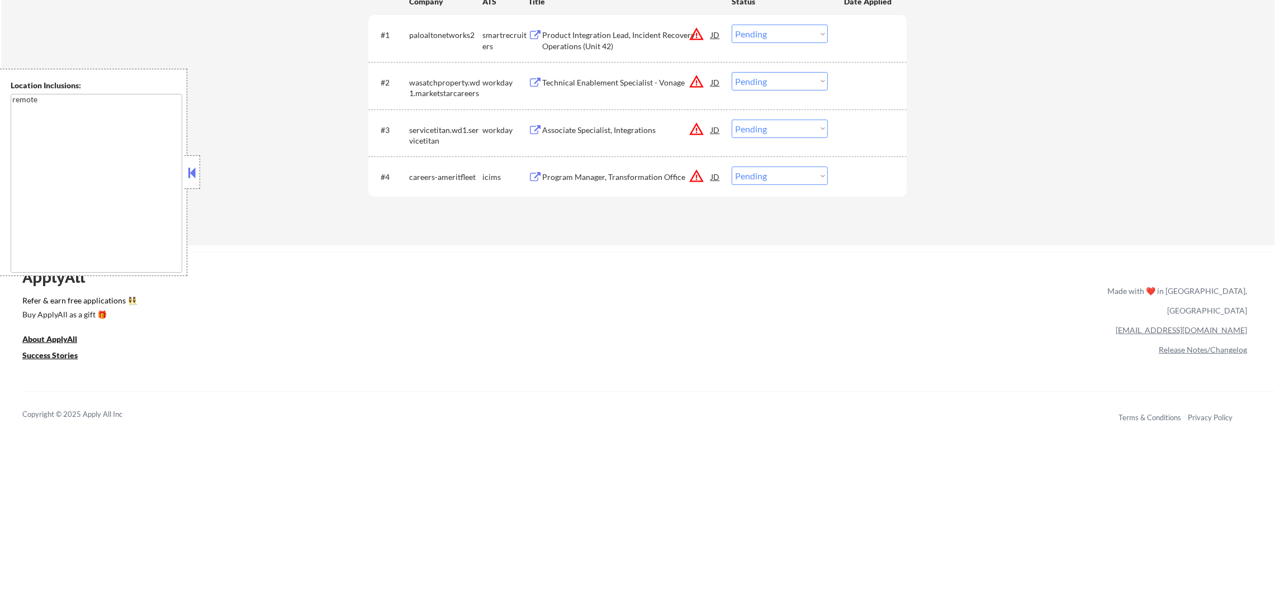
click at [697, 129] on button "warning_amber" at bounding box center [697, 129] width 16 height 16
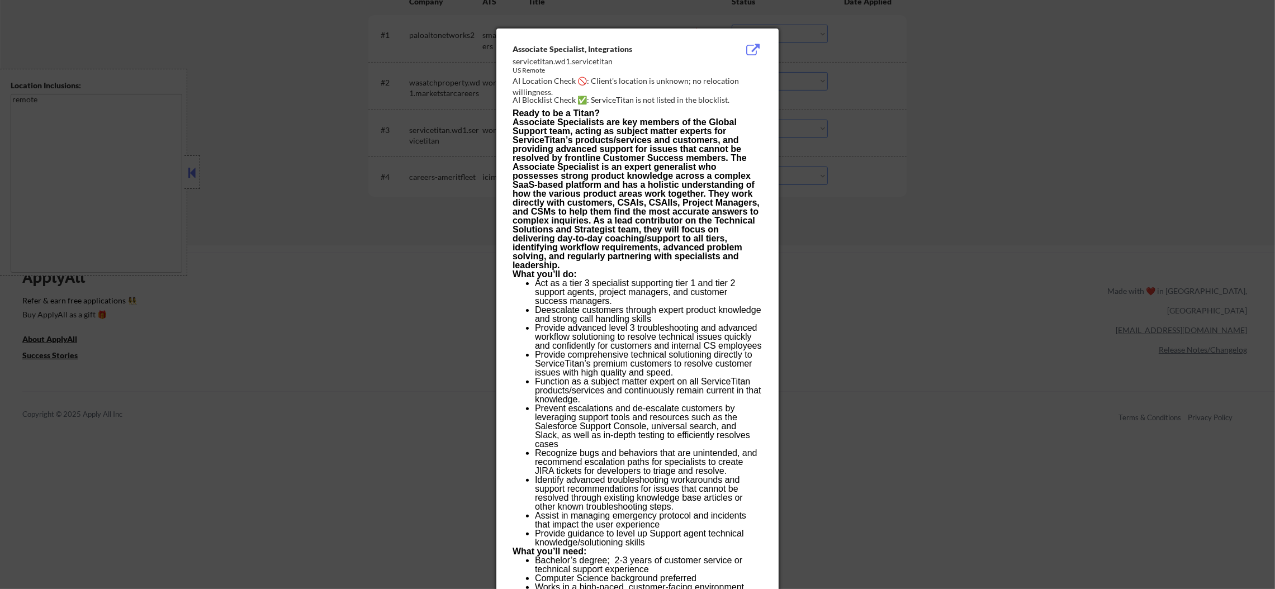
click at [885, 160] on div at bounding box center [637, 294] width 1275 height 589
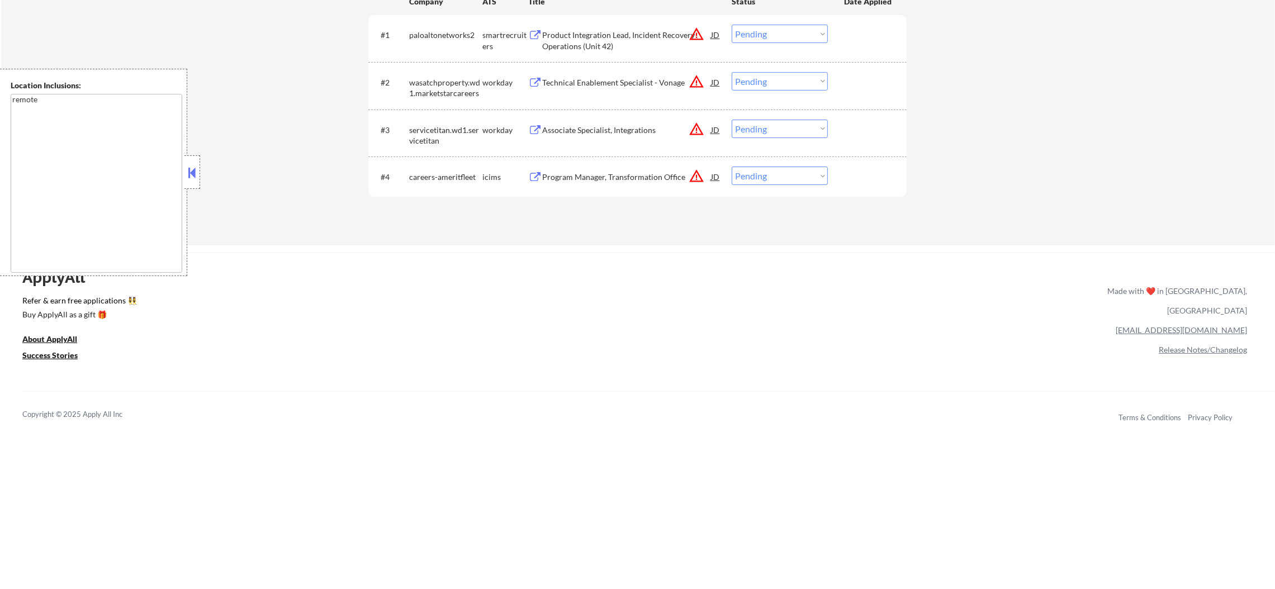
click at [794, 134] on select "Choose an option... Pending Applied Excluded (Questions) Excluded (Expired) Exc…" at bounding box center [780, 129] width 96 height 18
click at [732, 120] on select "Choose an option... Pending Applied Excluded (Questions) Excluded (Expired) Exc…" at bounding box center [780, 129] width 96 height 18
click at [699, 79] on button "warning_amber" at bounding box center [697, 82] width 16 height 16
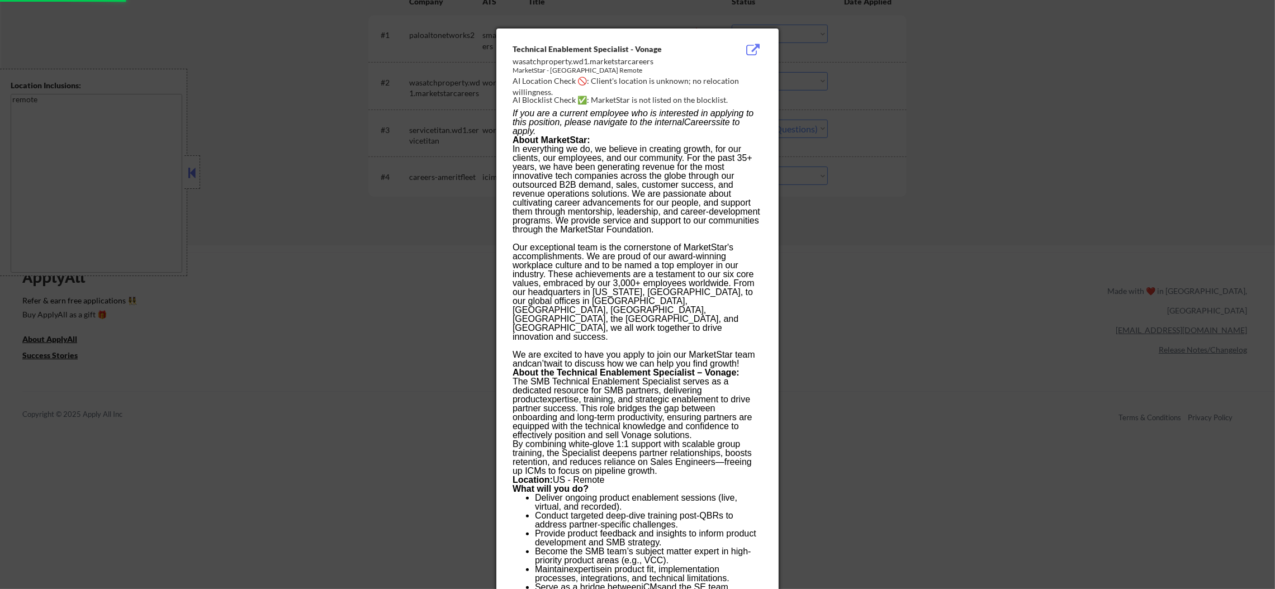
select select ""pending""
click at [858, 78] on div at bounding box center [637, 294] width 1275 height 589
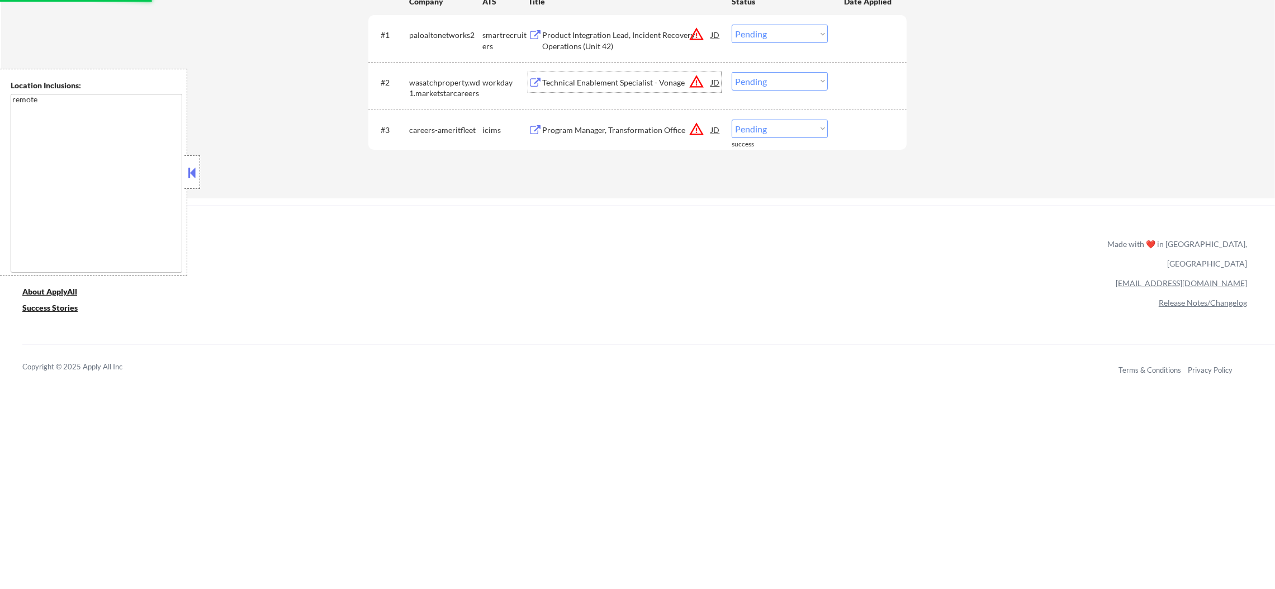
click at [637, 78] on div "Technical Enablement Specialist - Vonage" at bounding box center [626, 82] width 169 height 11
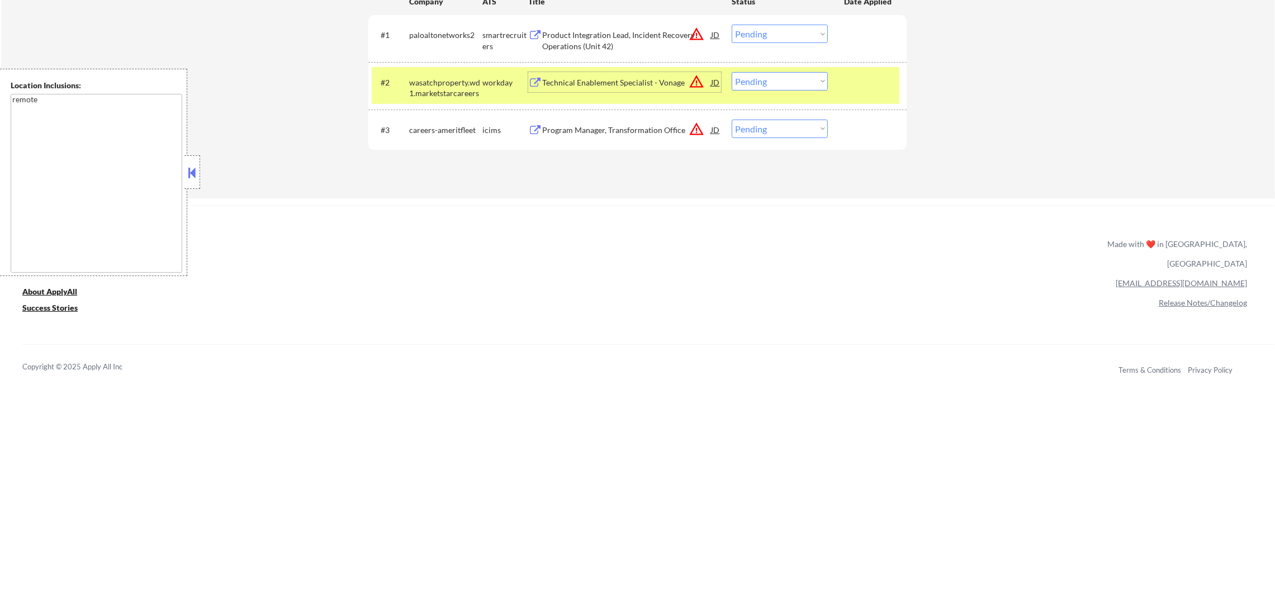
click at [756, 85] on select "Choose an option... Pending Applied Excluded (Questions) Excluded (Expired) Exc…" at bounding box center [780, 81] width 96 height 18
click at [732, 72] on select "Choose an option... Pending Applied Excluded (Questions) Excluded (Expired) Exc…" at bounding box center [780, 81] width 96 height 18
click at [454, 77] on div "wasatchproperty.wd1.marketstarcareers" at bounding box center [445, 88] width 73 height 22
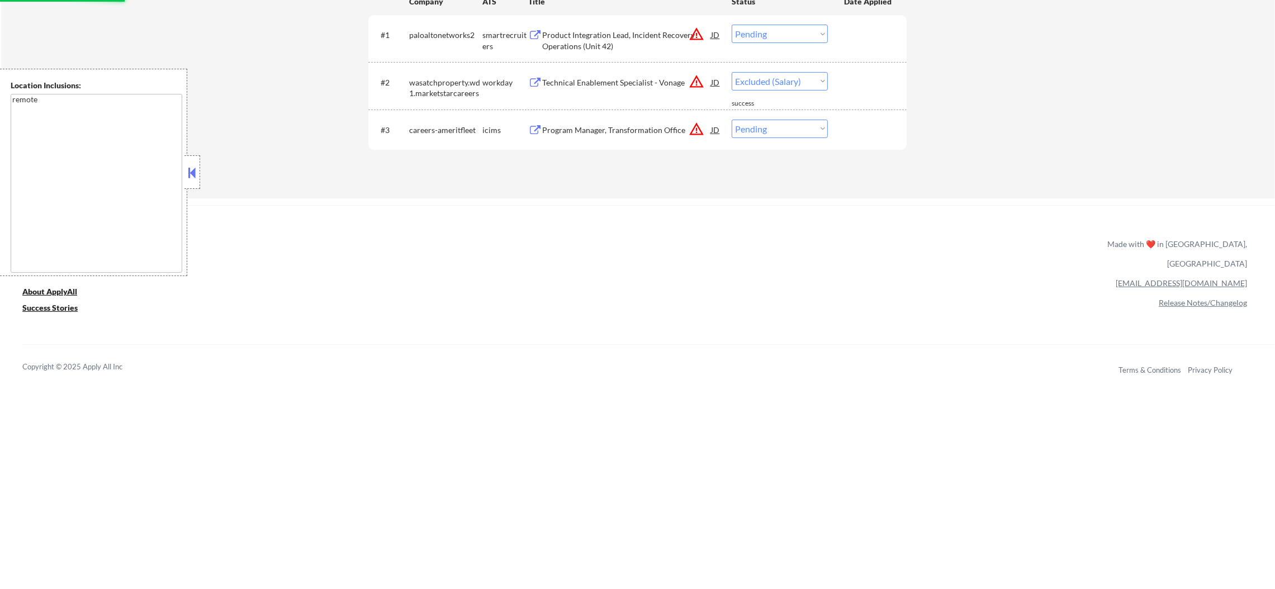
select select ""pending""
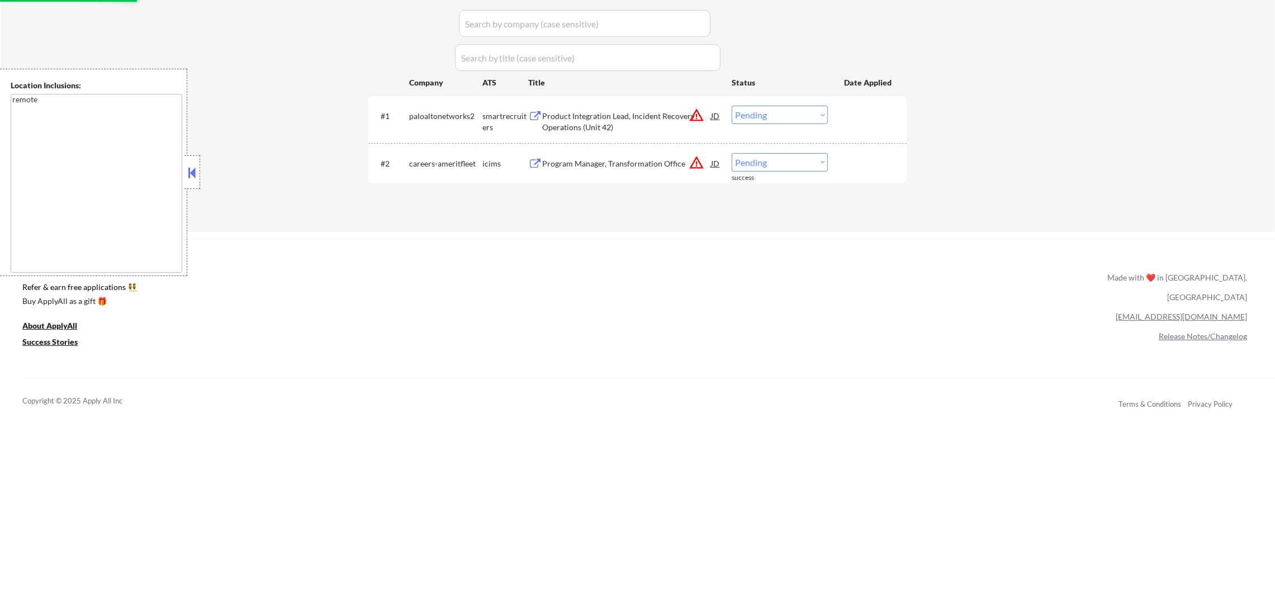
scroll to position [335, 0]
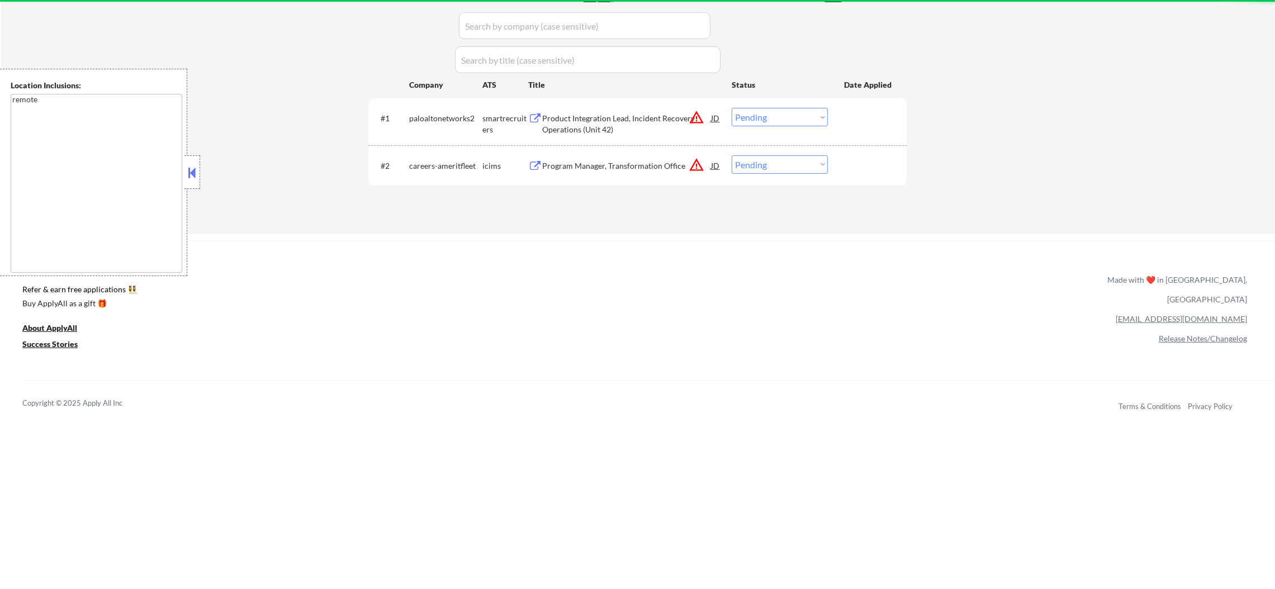
click at [639, 112] on div "Product Integration Lead, Incident Recovery Operations (Unit 42)" at bounding box center [626, 121] width 169 height 27
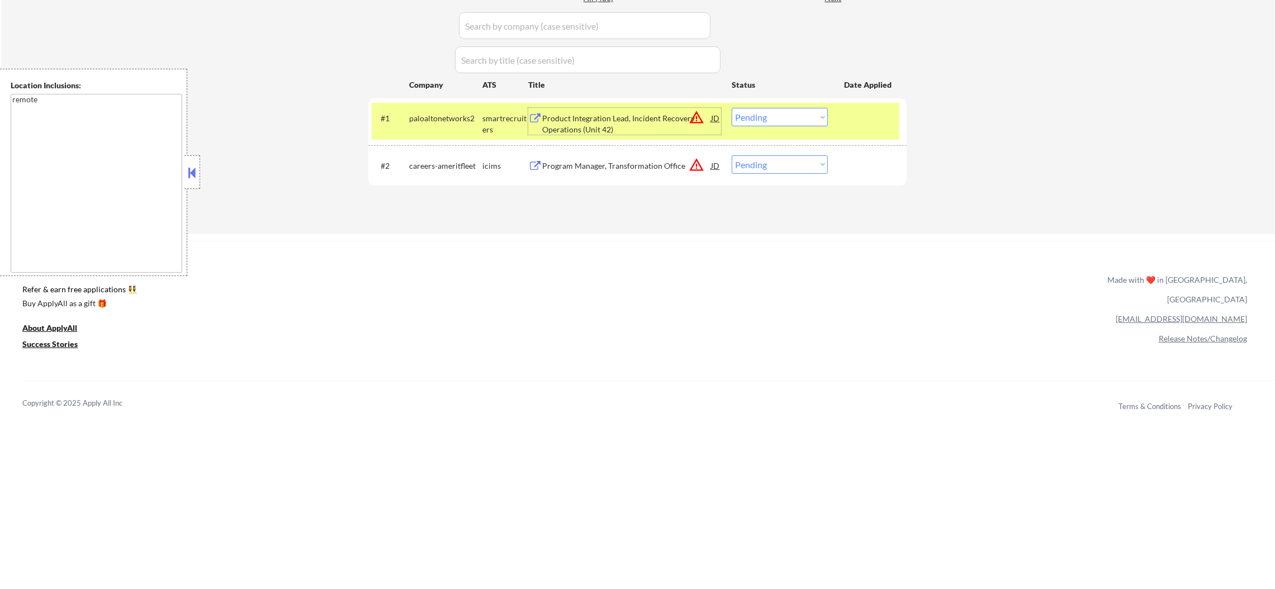
click at [759, 108] on select "Choose an option... Pending Applied Excluded (Questions) Excluded (Expired) Exc…" at bounding box center [780, 117] width 96 height 18
click at [732, 108] on select "Choose an option... Pending Applied Excluded (Questions) Excluded (Expired) Exc…" at bounding box center [780, 117] width 96 height 18
click at [438, 129] on div "#1 paloaltonetworks2 smartrecruiters Product Integration Lead, Incident Recover…" at bounding box center [636, 121] width 528 height 37
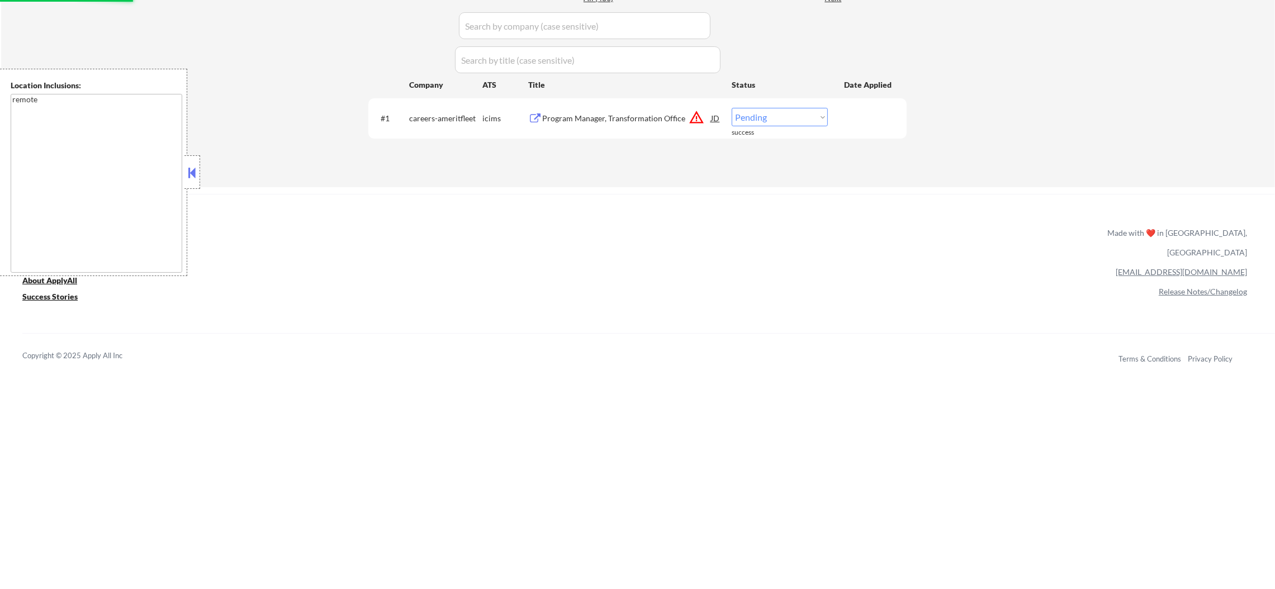
click at [494, 220] on div "ApplyAll Refer & earn free applications 👯‍♀️ Buy ApplyAll as a gift 🎁 About App…" at bounding box center [637, 290] width 1275 height 177
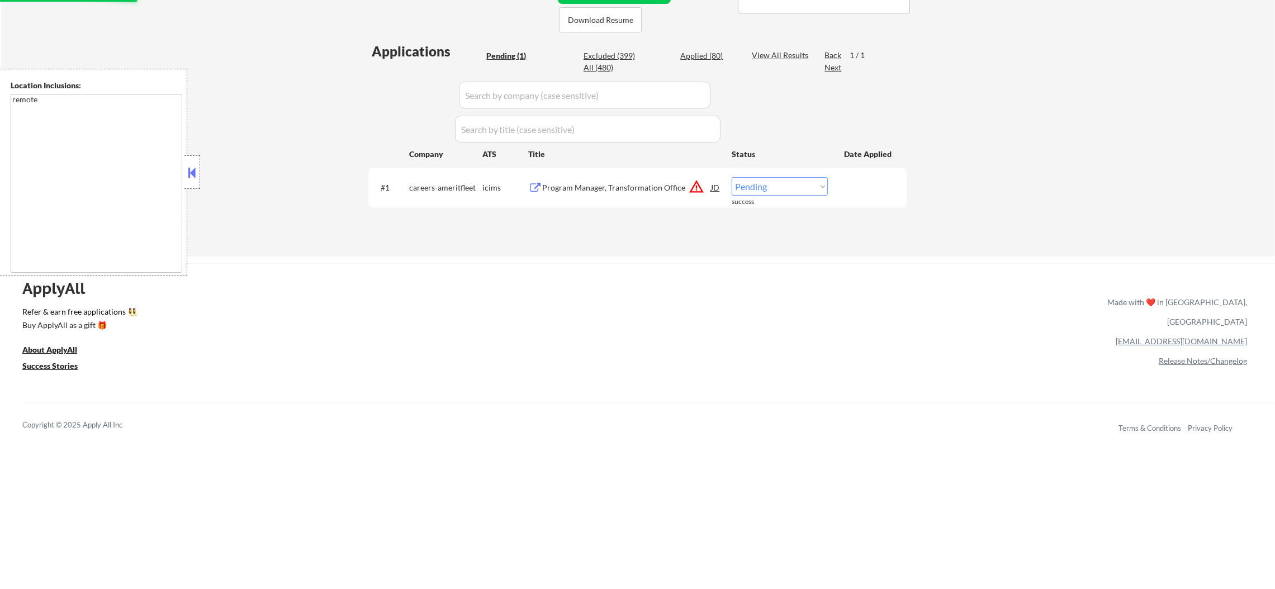
scroll to position [251, 0]
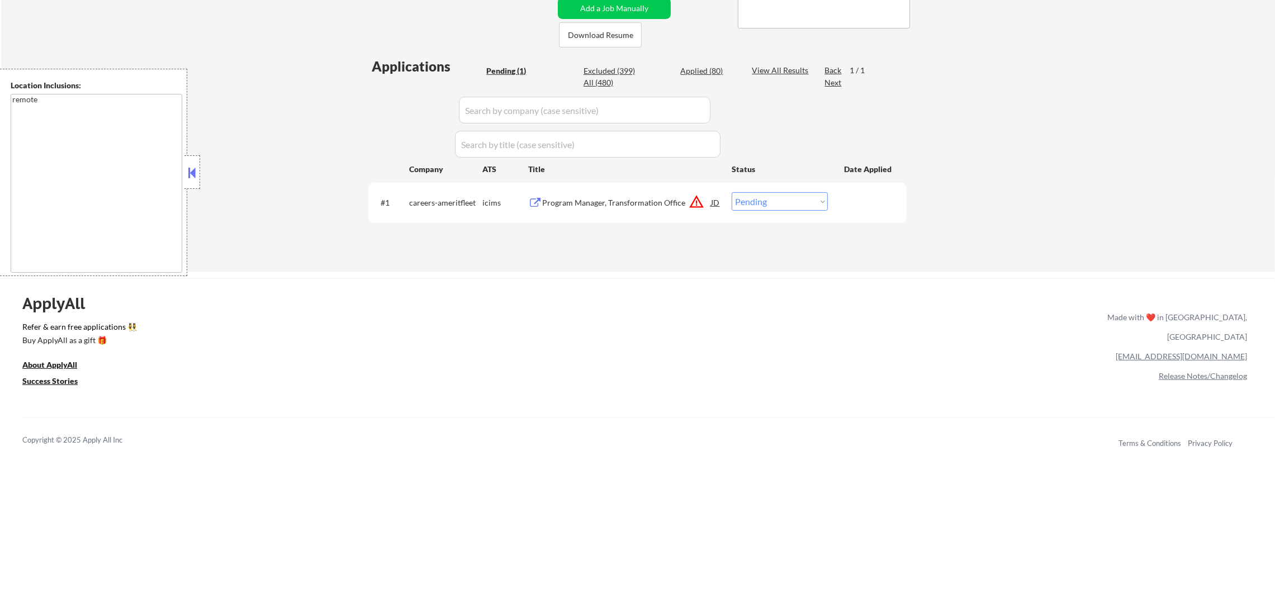
click at [649, 206] on div "Program Manager, Transformation Office" at bounding box center [626, 202] width 169 height 11
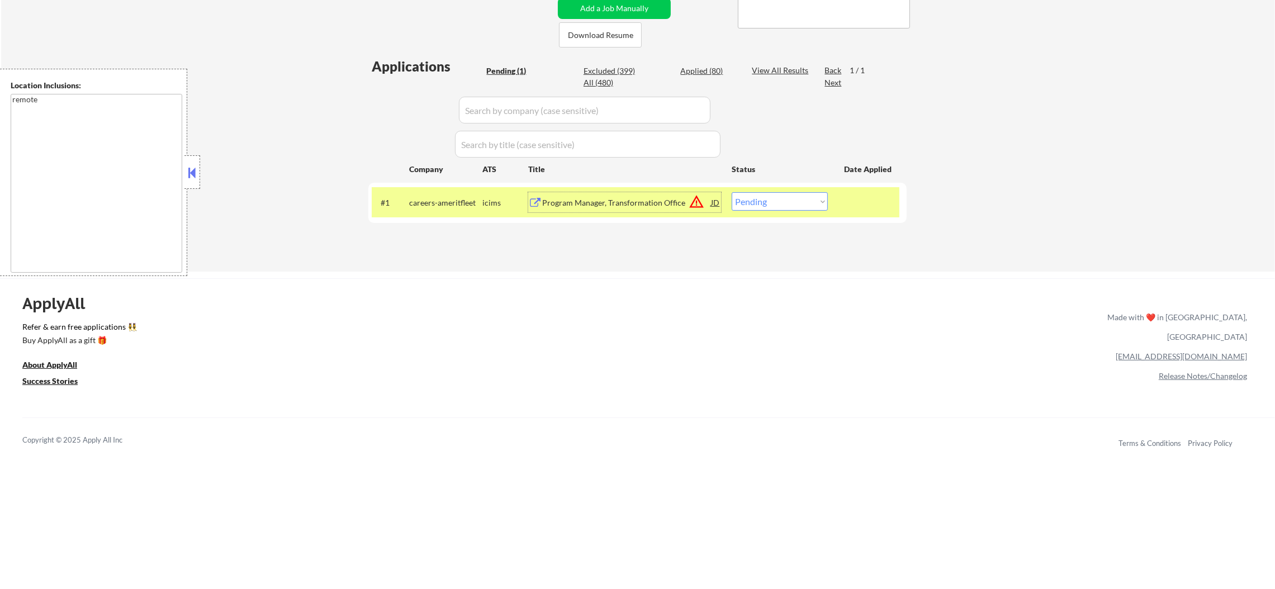
click at [635, 201] on div "Program Manager, Transformation Office" at bounding box center [626, 202] width 169 height 11
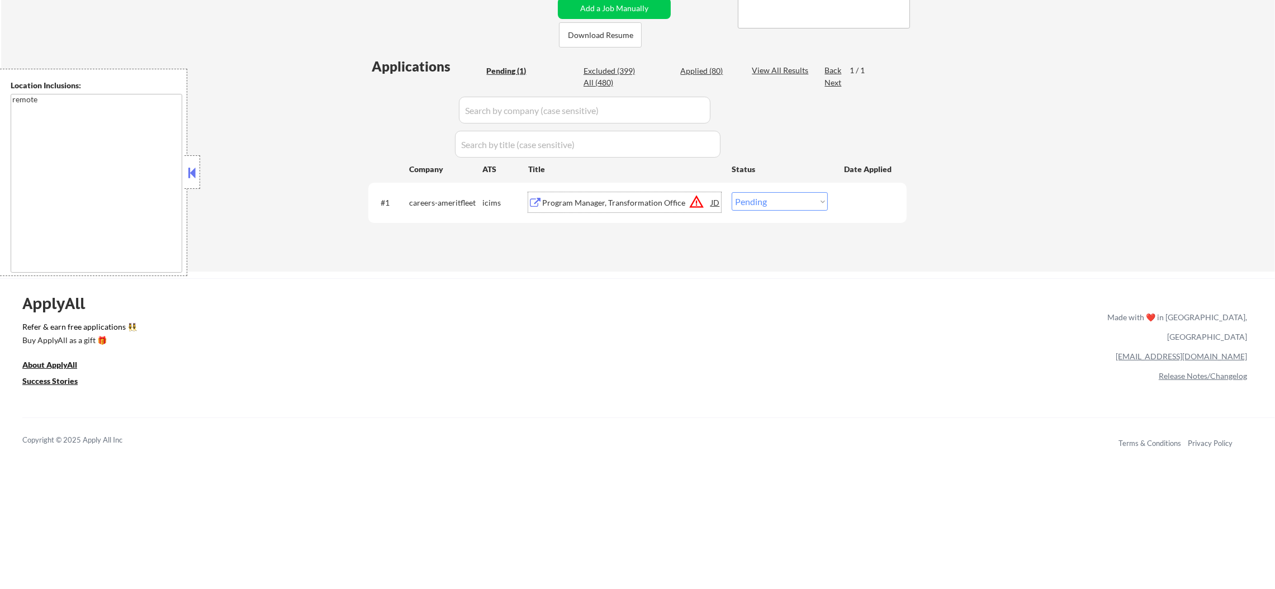
drag, startPoint x: 754, startPoint y: 205, endPoint x: 755, endPoint y: 211, distance: 6.8
click at [755, 211] on div "#1 careers-ameritfleet icims Program Manager, Transformation Office JD warning_…" at bounding box center [636, 202] width 528 height 30
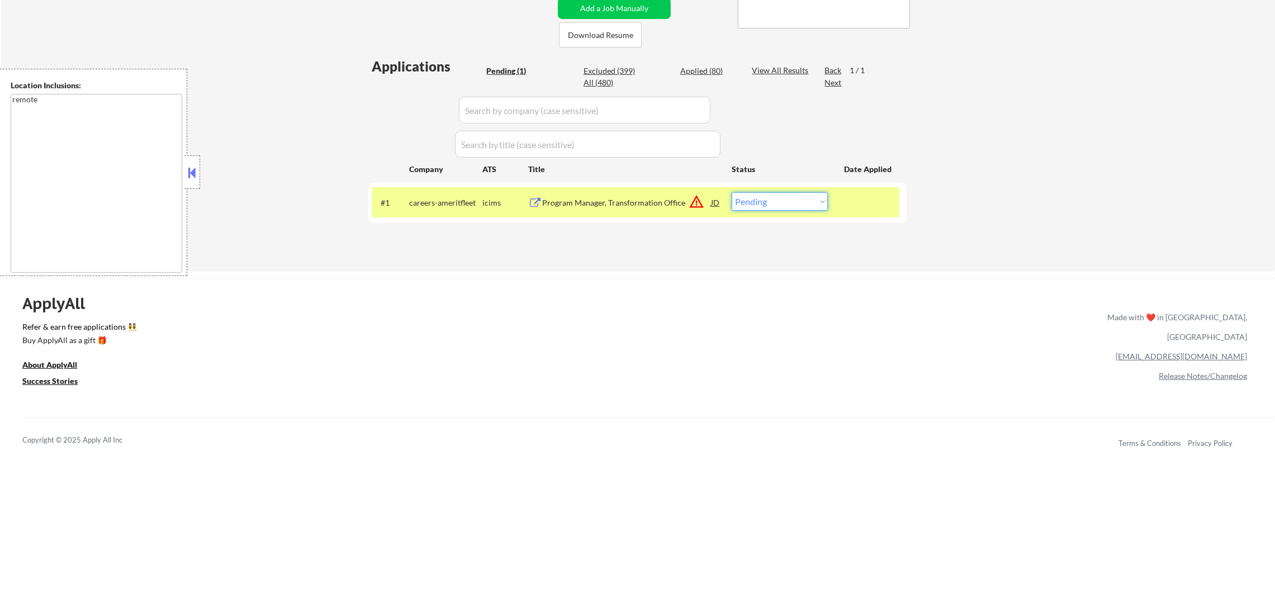
select select ""applied""
click at [732, 192] on select "Choose an option... Pending Applied Excluded (Questions) Excluded (Expired) Exc…" at bounding box center [780, 201] width 96 height 18
click at [459, 189] on div "Applications Pending (1) Excluded (399) Applied (80) All (480) View All Results…" at bounding box center [637, 153] width 538 height 193
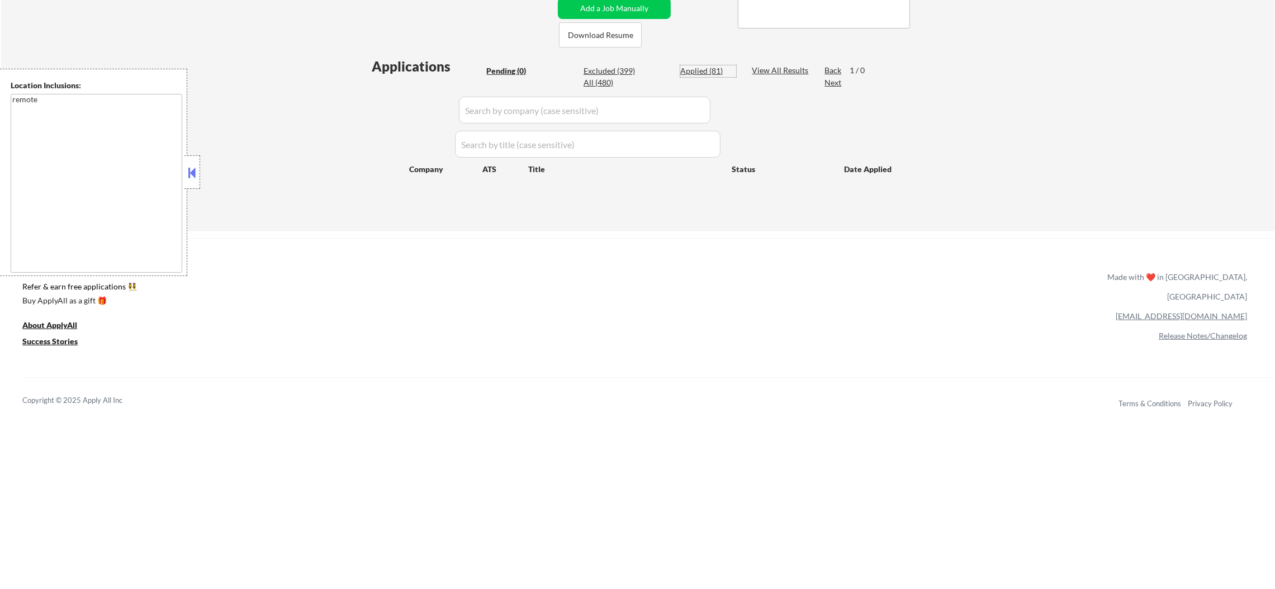
click at [690, 73] on div "Applied (81)" at bounding box center [709, 70] width 56 height 11
select select ""applied""
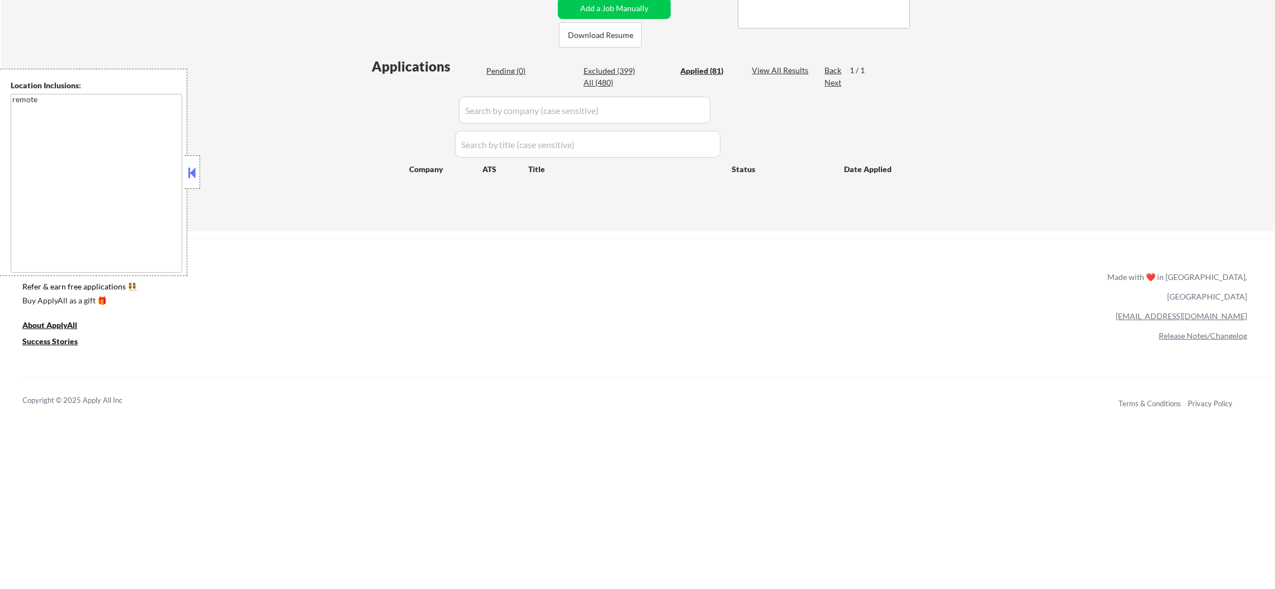
select select ""applied""
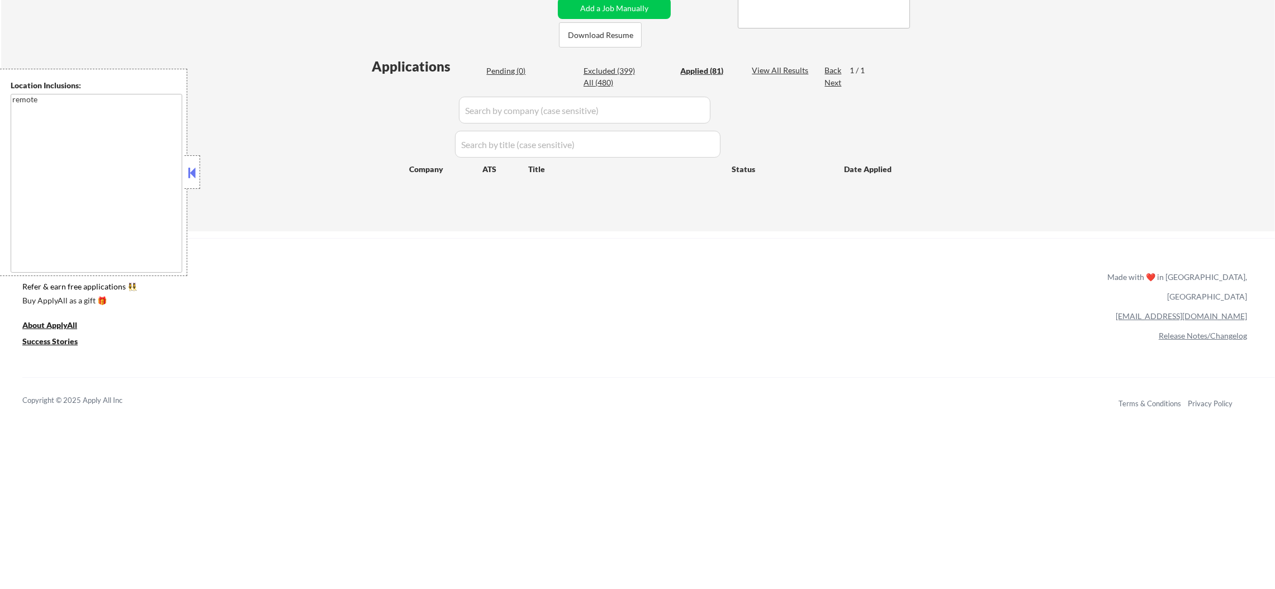
select select ""applied""
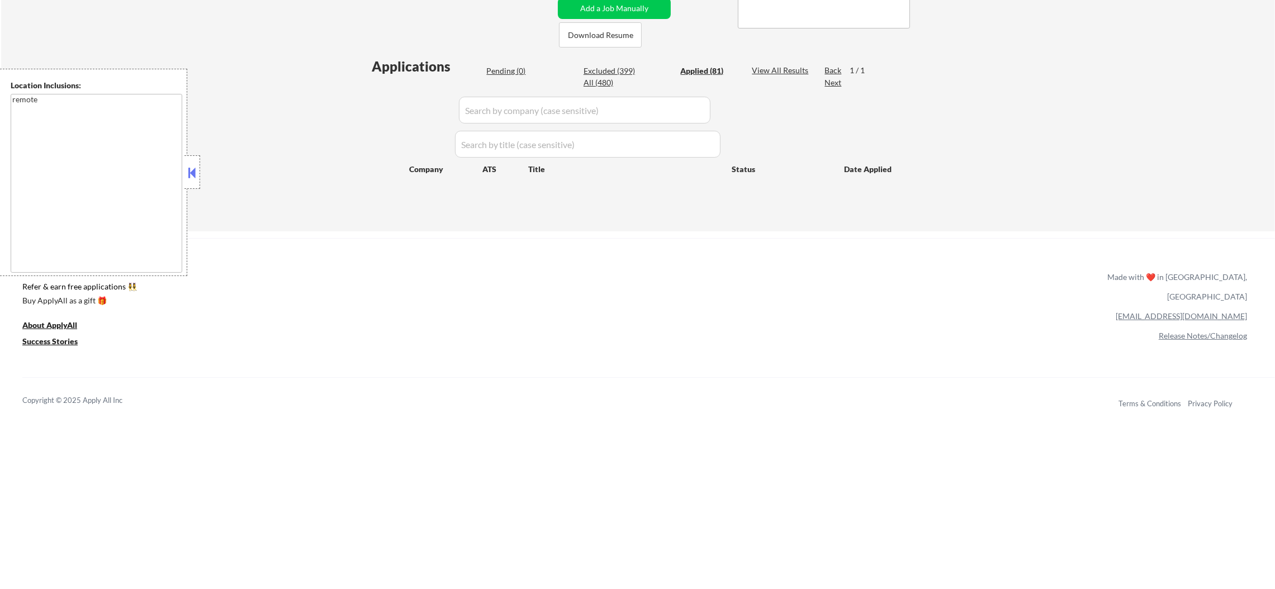
select select ""applied""
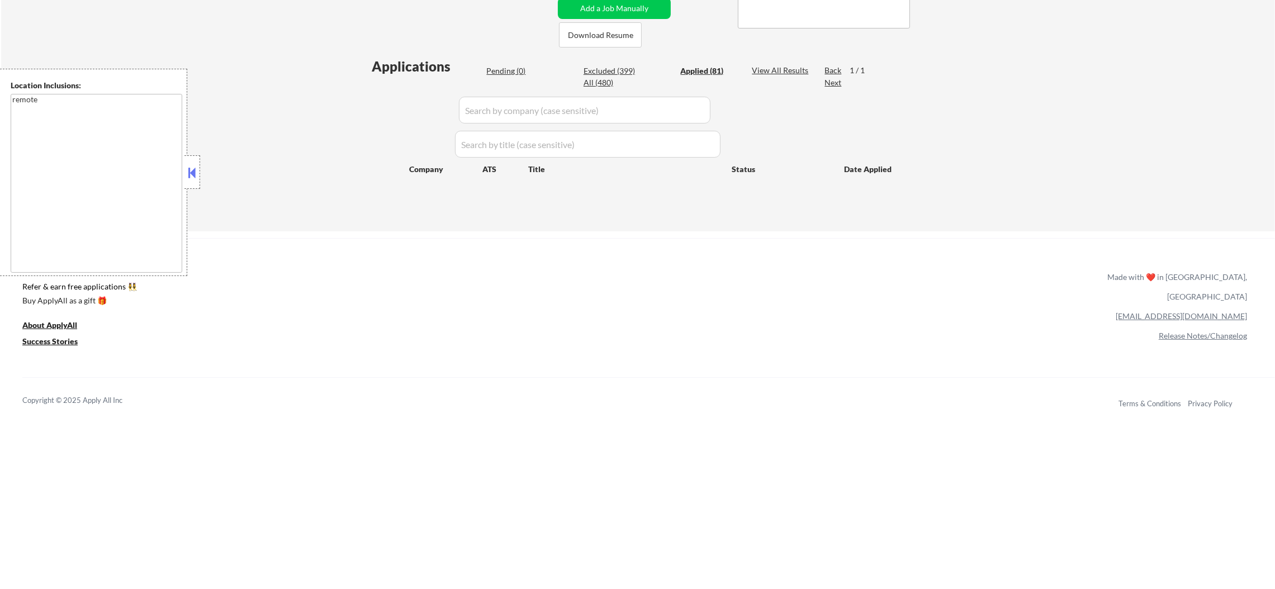
select select ""applied""
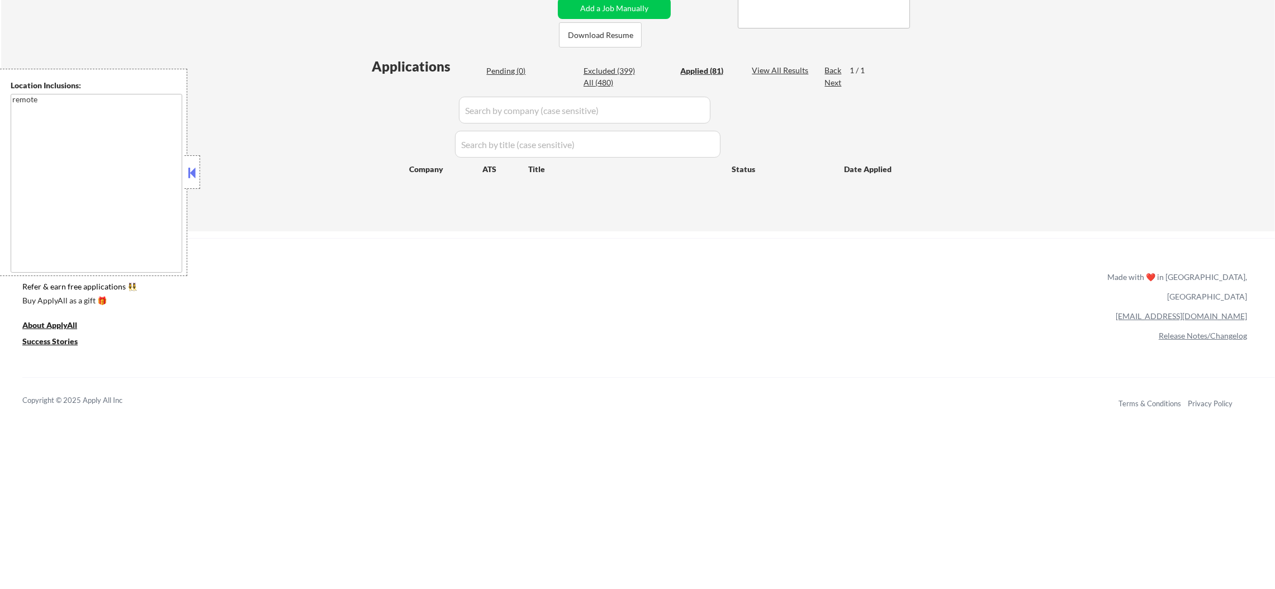
select select ""applied""
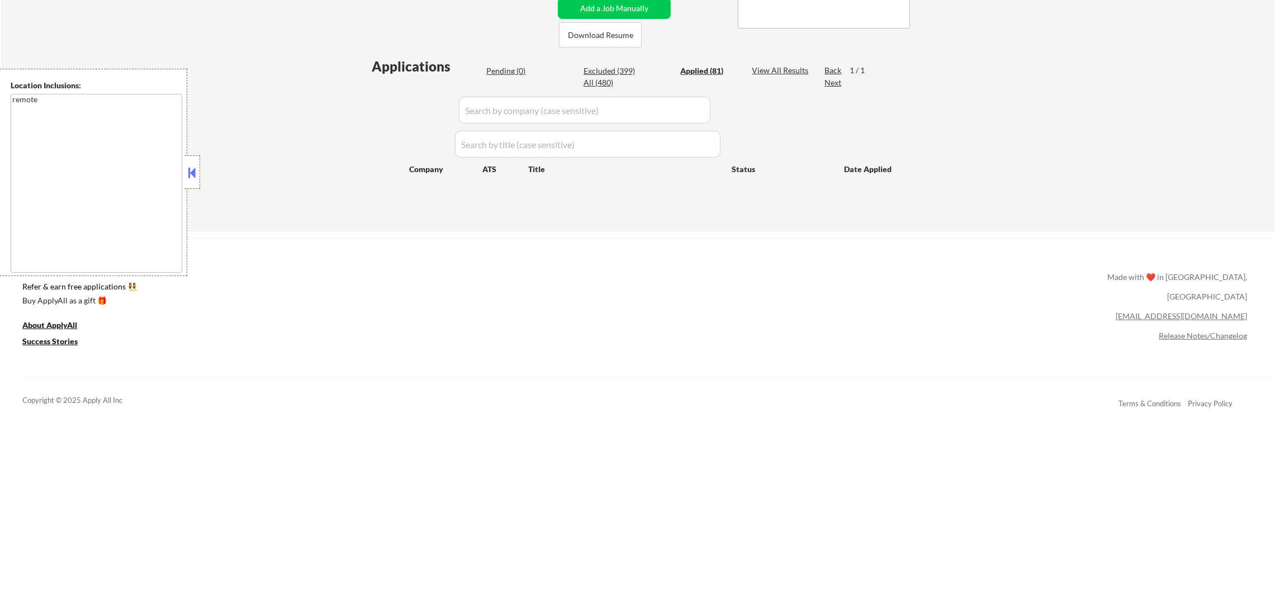
select select ""applied""
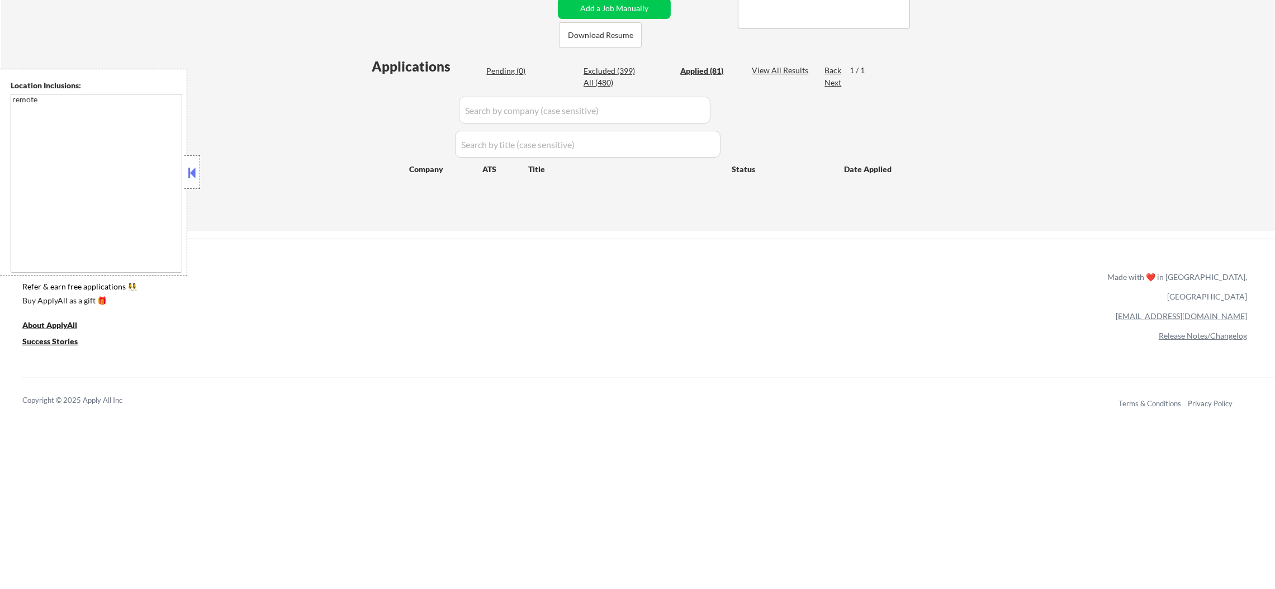
select select ""applied""
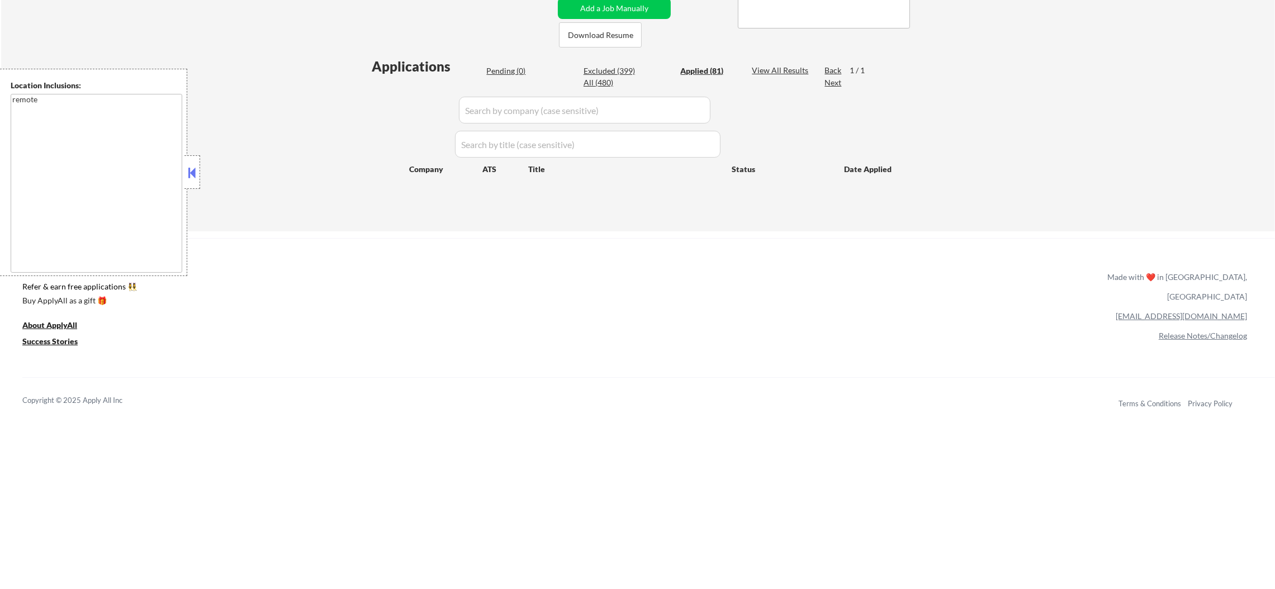
select select ""applied""
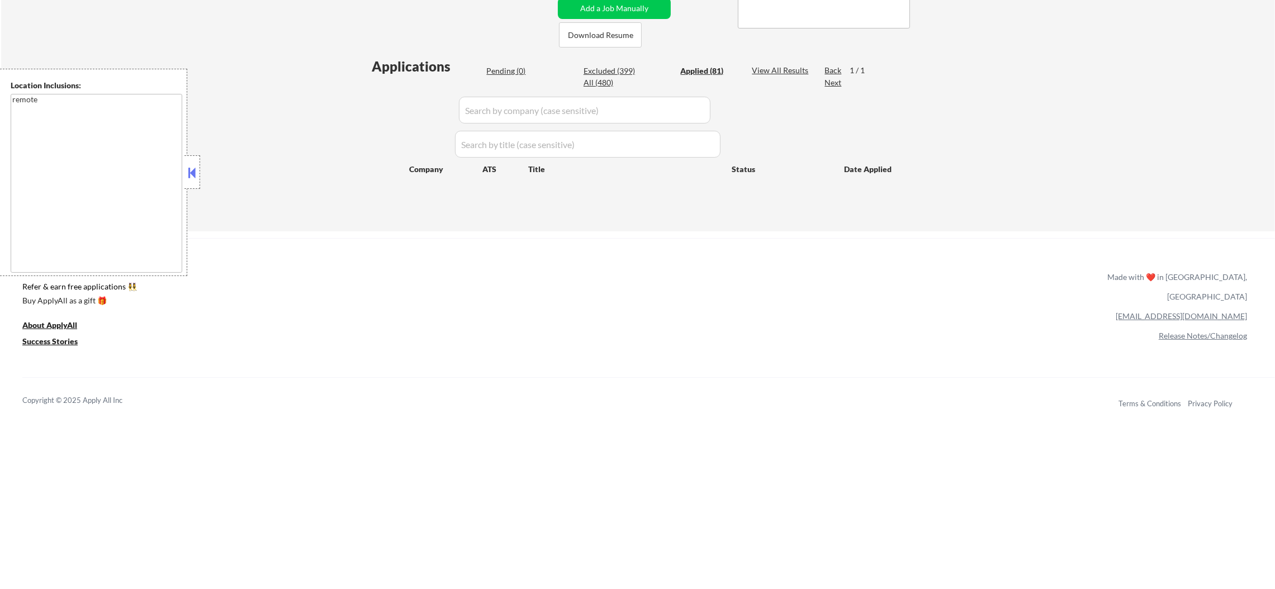
select select ""applied""
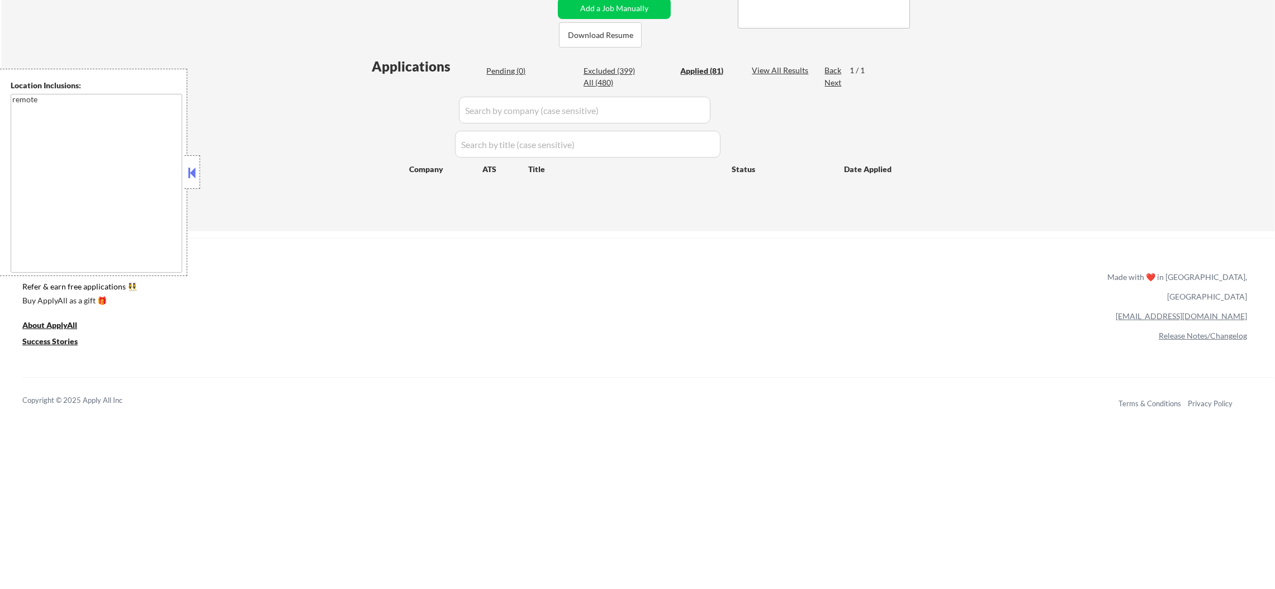
select select ""applied""
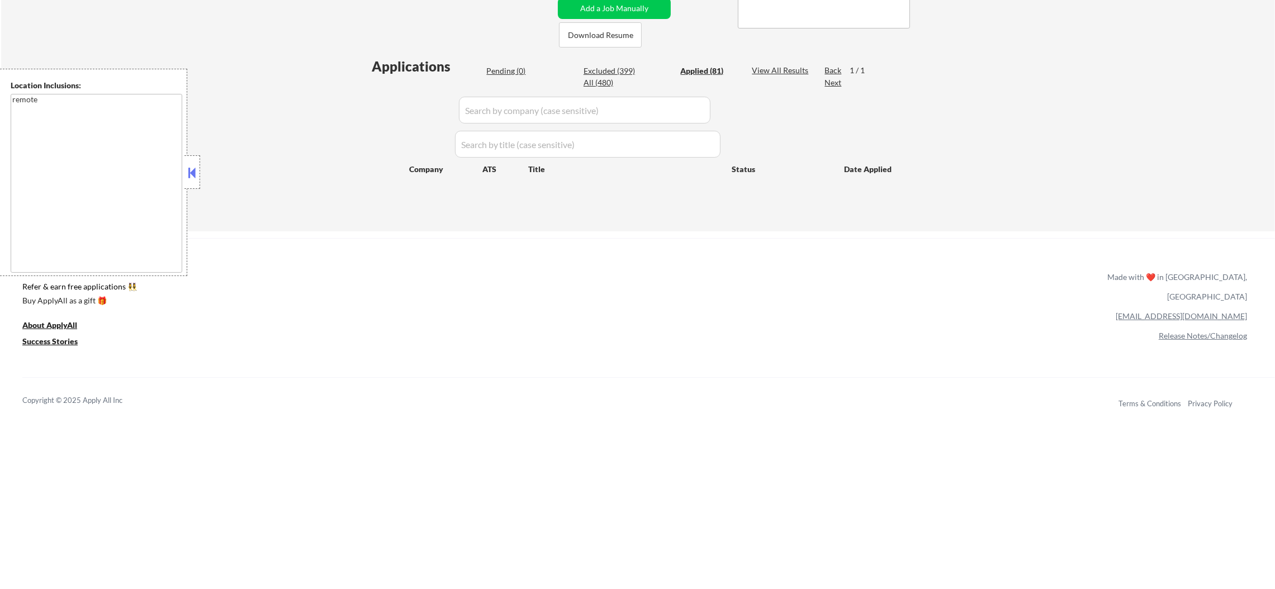
select select ""applied""
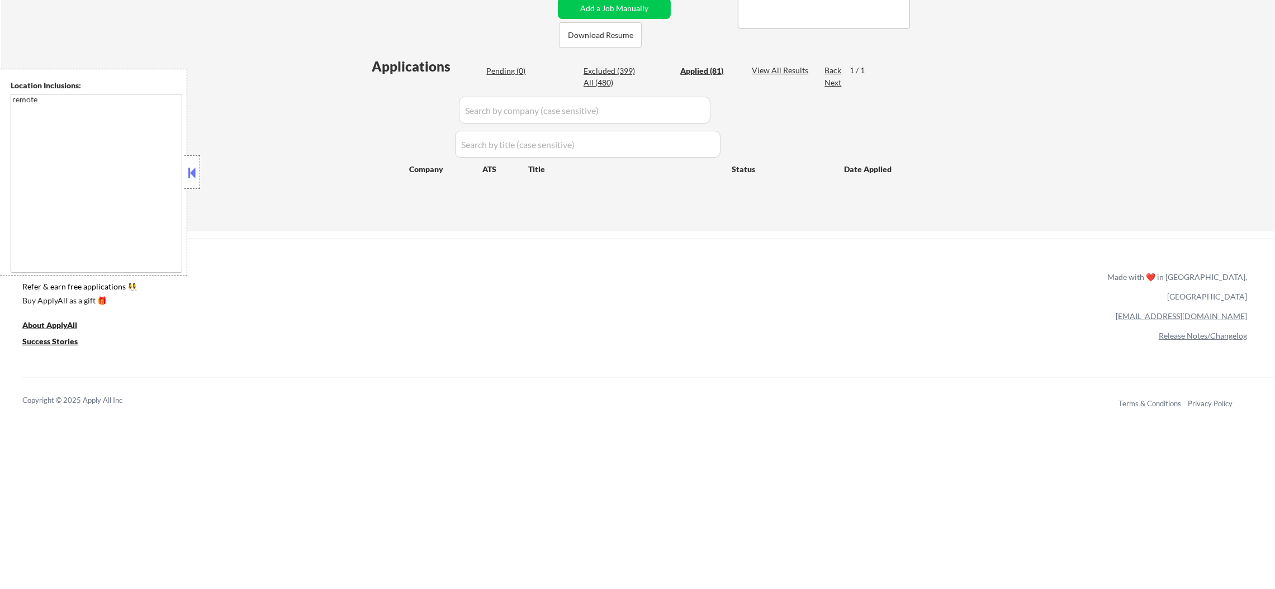
select select ""applied""
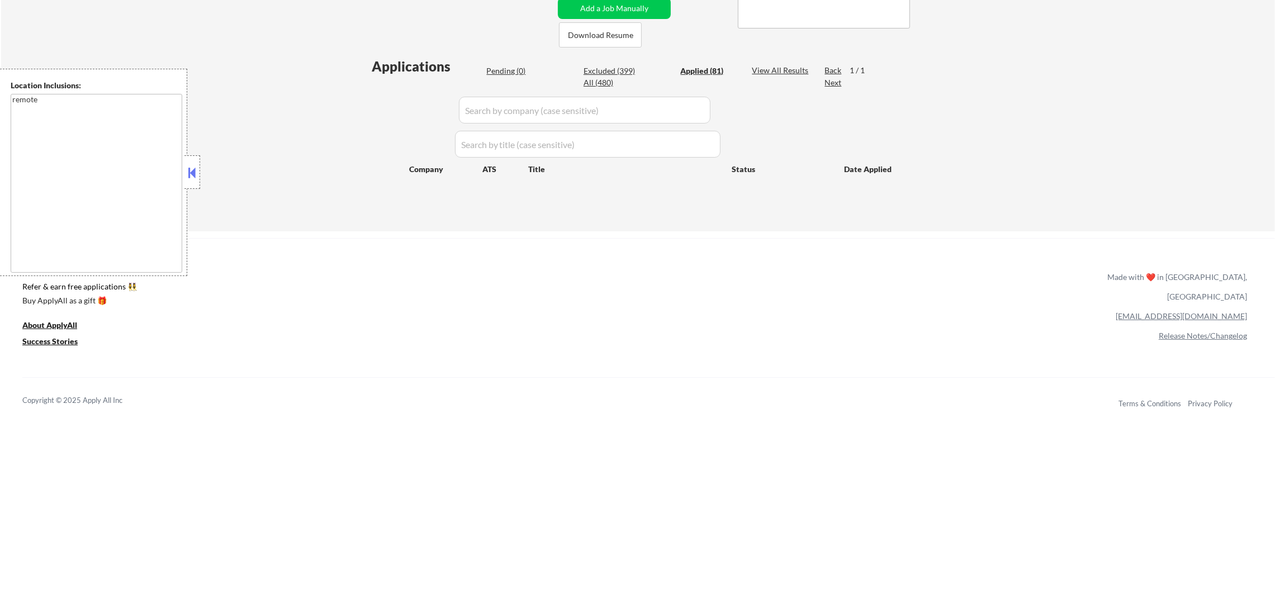
select select ""applied""
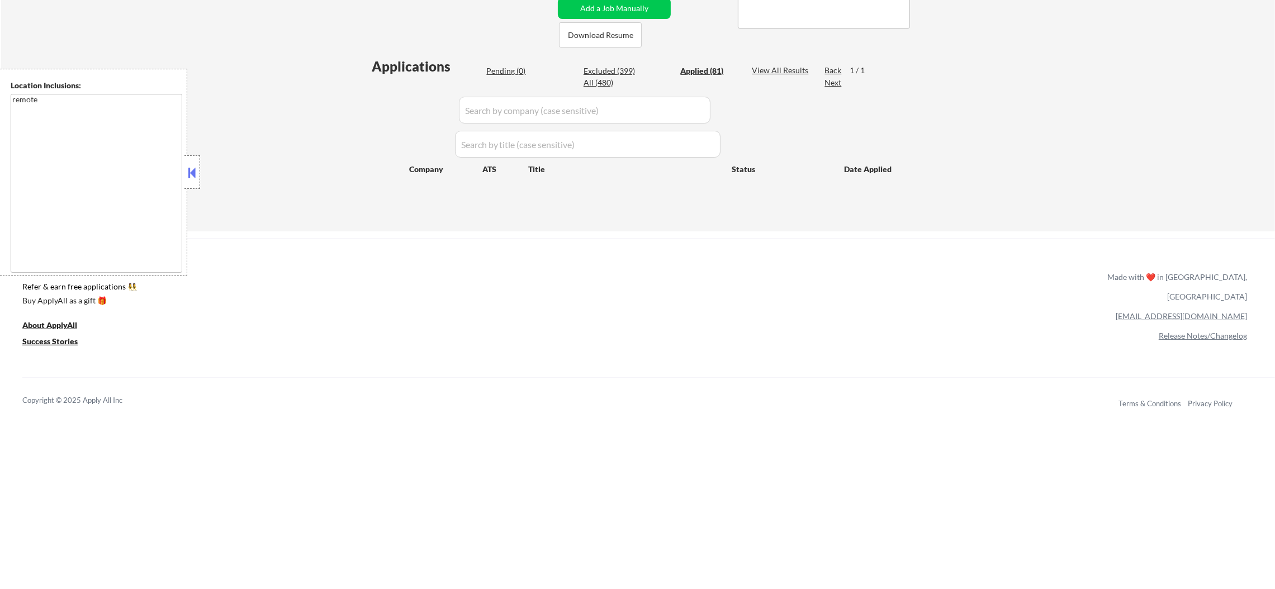
select select ""applied""
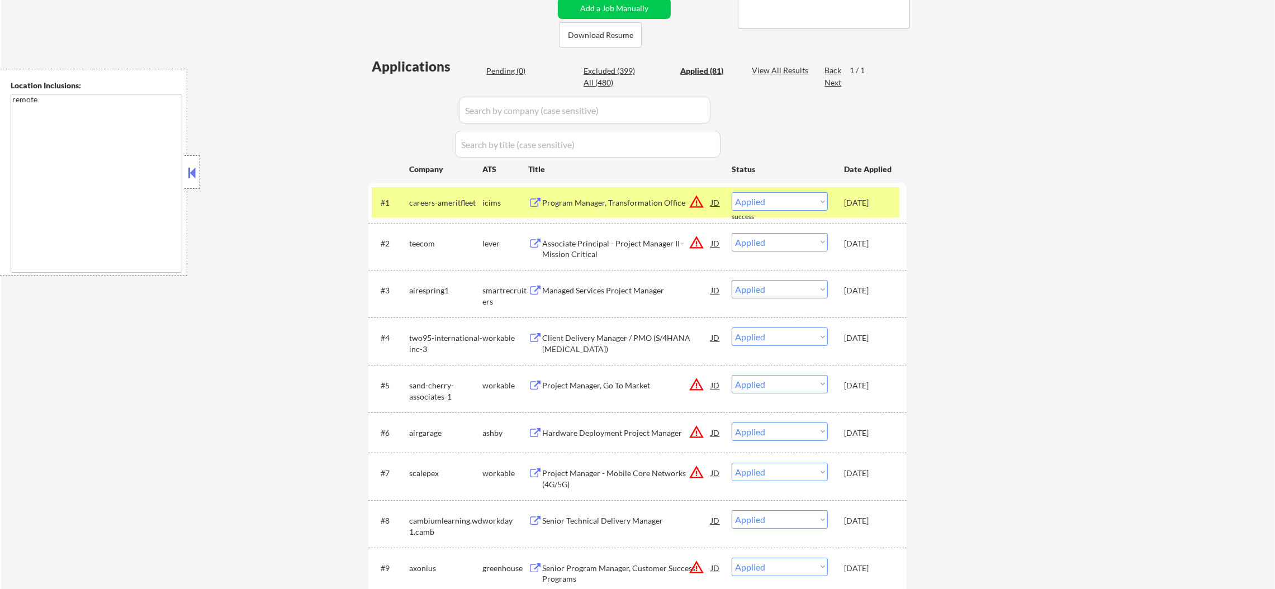
click at [450, 192] on div "careers-ameritfleet" at bounding box center [445, 202] width 73 height 20
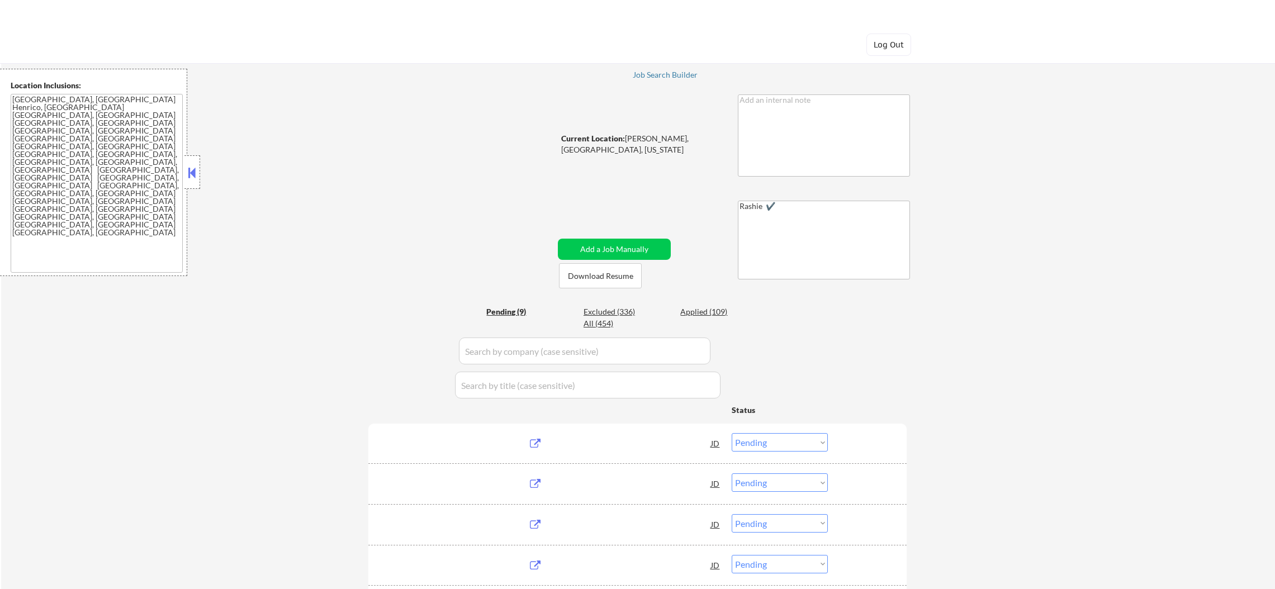
select select ""pending""
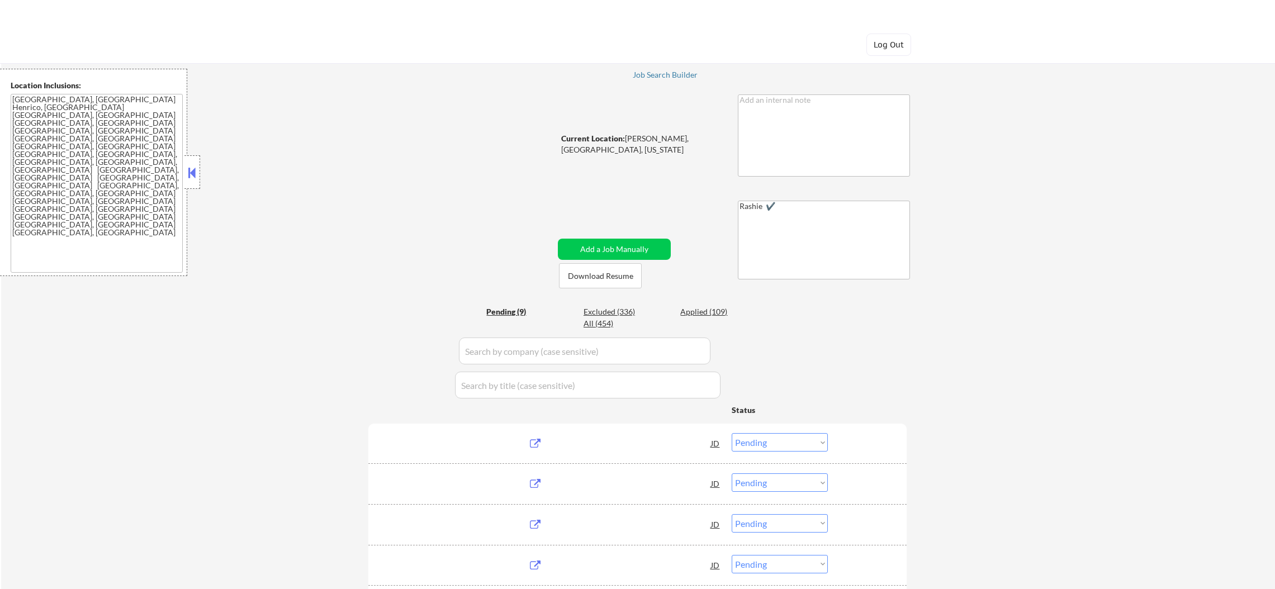
select select ""pending""
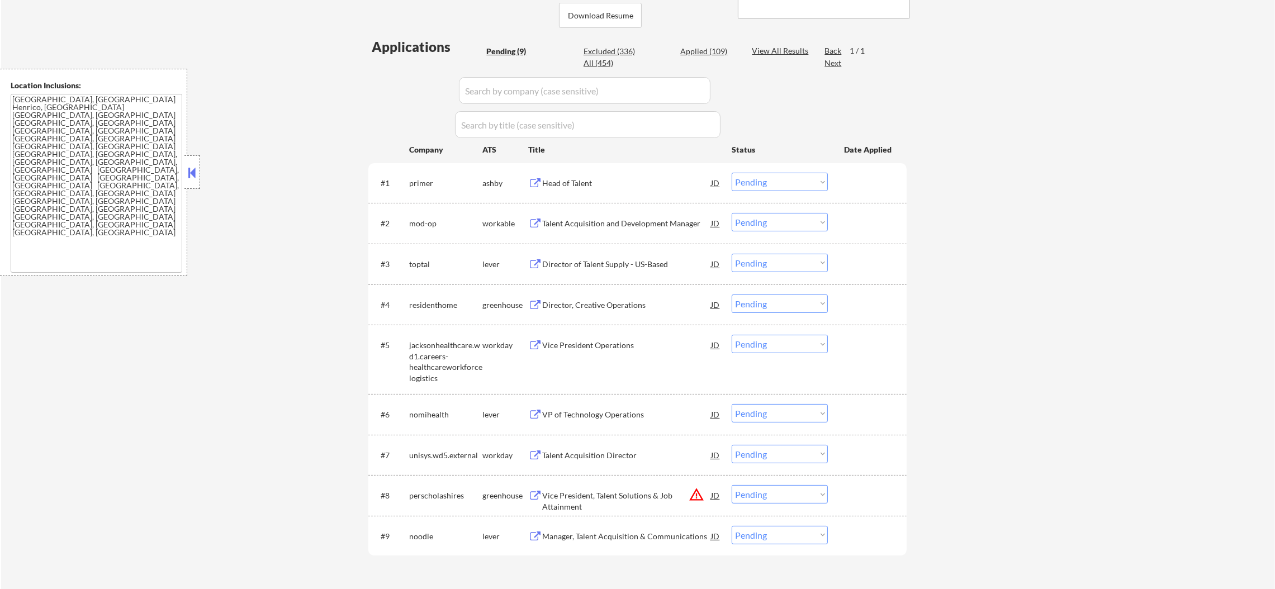
scroll to position [307, 0]
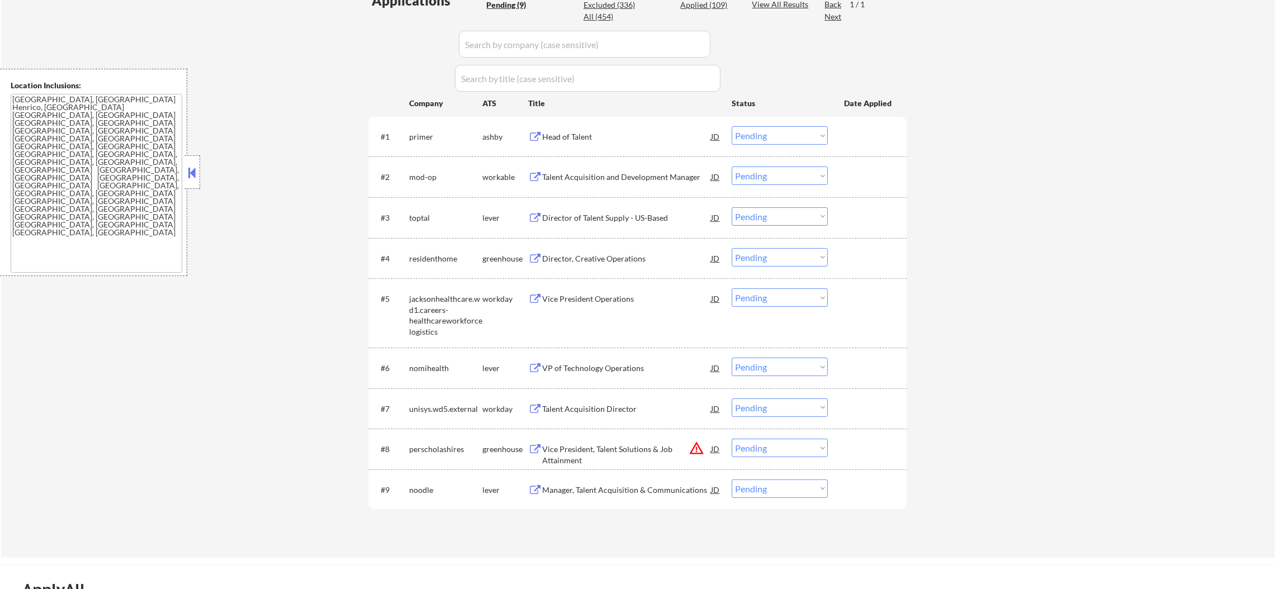
click at [693, 443] on button "warning_amber" at bounding box center [697, 449] width 16 height 16
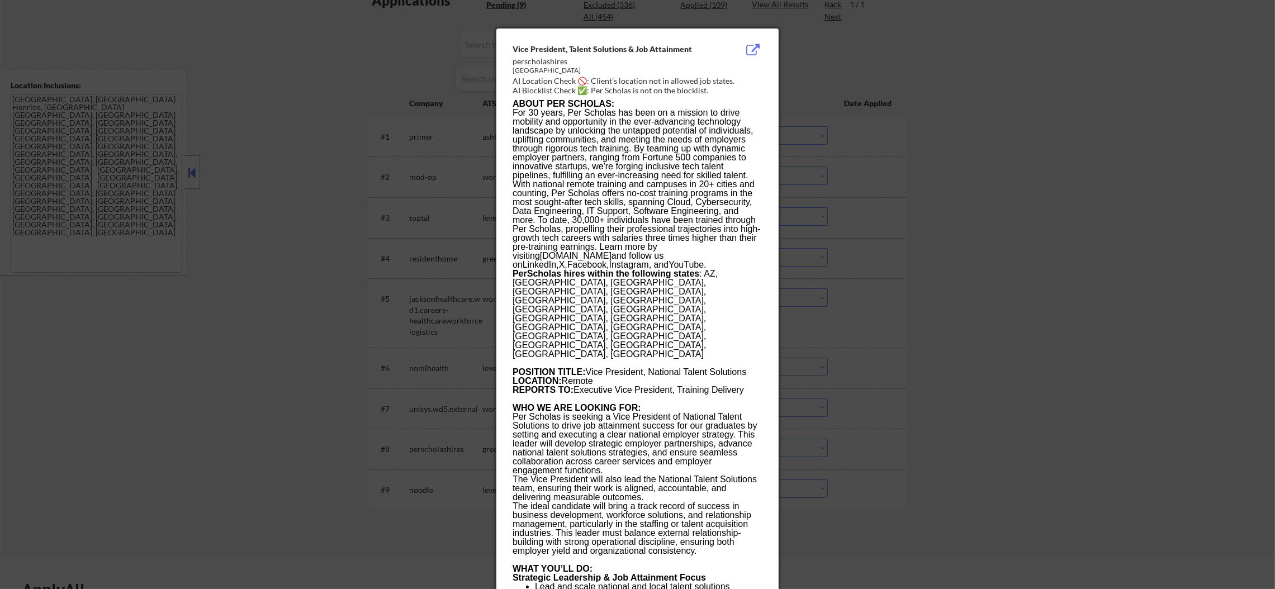
click at [840, 327] on div at bounding box center [637, 294] width 1275 height 589
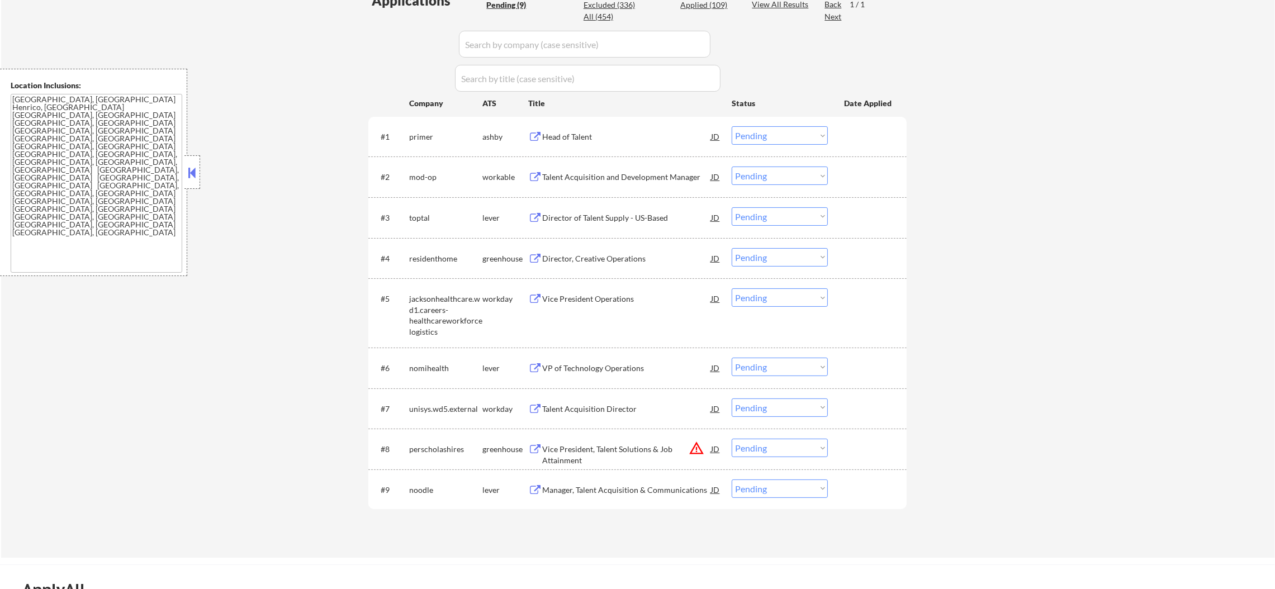
drag, startPoint x: 746, startPoint y: 441, endPoint x: 750, endPoint y: 448, distance: 8.0
click at [746, 441] on select "Choose an option... Pending Applied Excluded (Questions) Excluded (Expired) Exc…" at bounding box center [780, 448] width 96 height 18
click at [732, 439] on select "Choose an option... Pending Applied Excluded (Questions) Excluded (Expired) Exc…" at bounding box center [780, 448] width 96 height 18
select select ""pending""
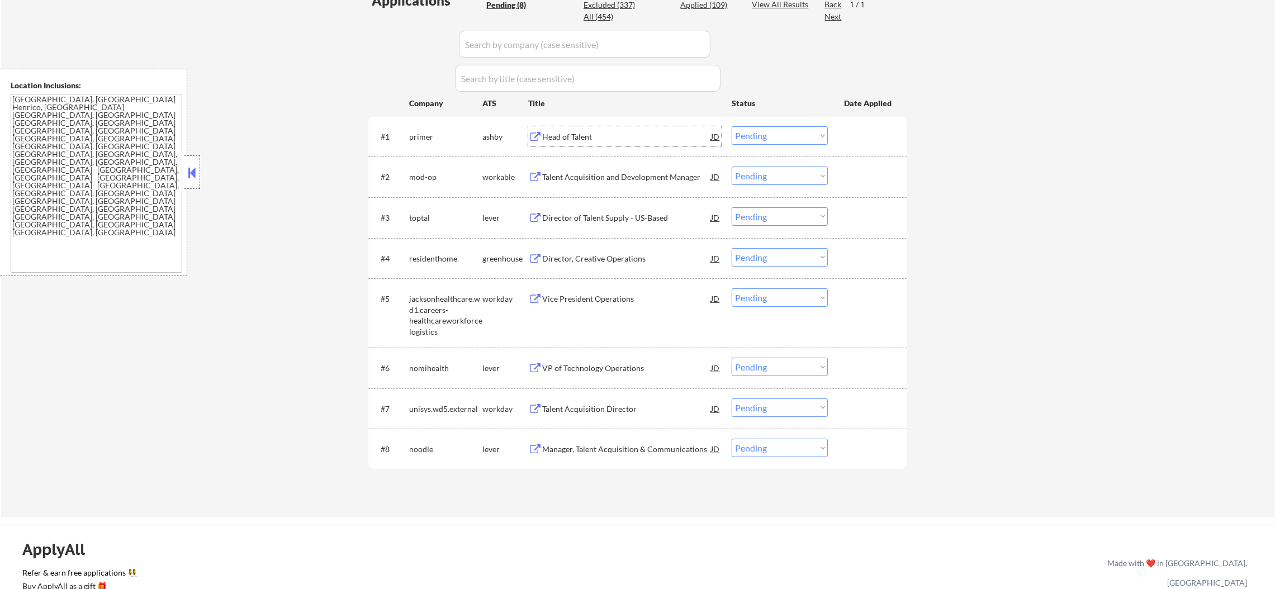
click at [608, 133] on div "Head of Talent" at bounding box center [626, 136] width 169 height 11
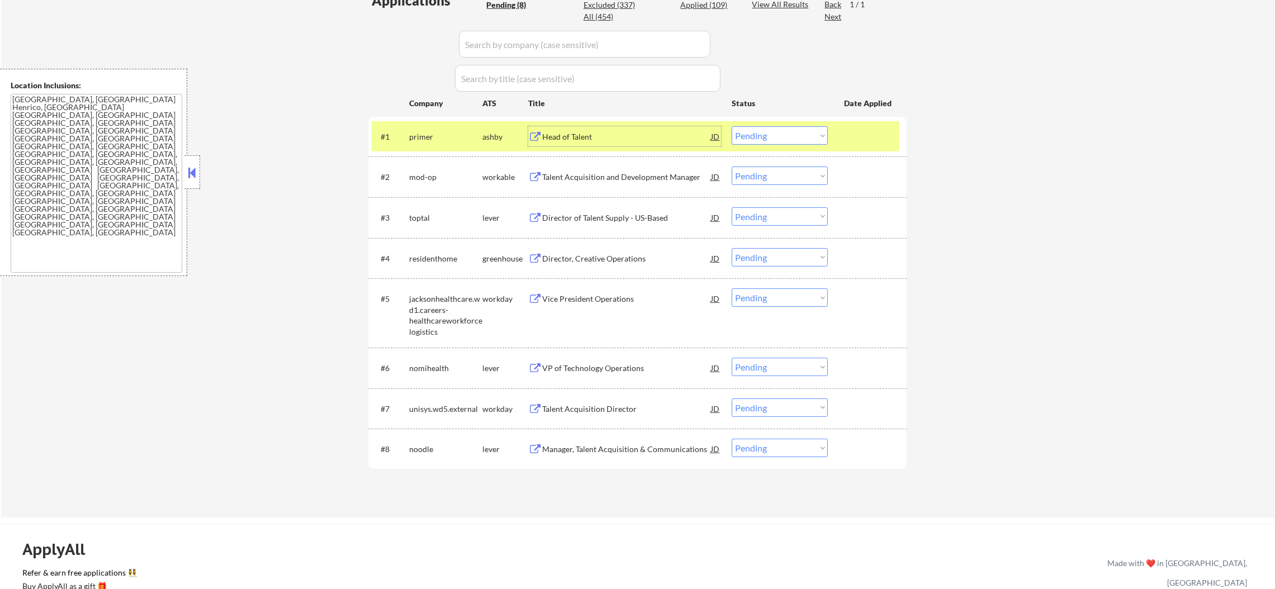
click at [743, 137] on select "Choose an option... Pending Applied Excluded (Questions) Excluded (Expired) Exc…" at bounding box center [780, 135] width 96 height 18
click at [732, 126] on select "Choose an option... Pending Applied Excluded (Questions) Excluded (Expired) Exc…" at bounding box center [780, 135] width 96 height 18
click at [414, 129] on div "primer" at bounding box center [445, 136] width 73 height 20
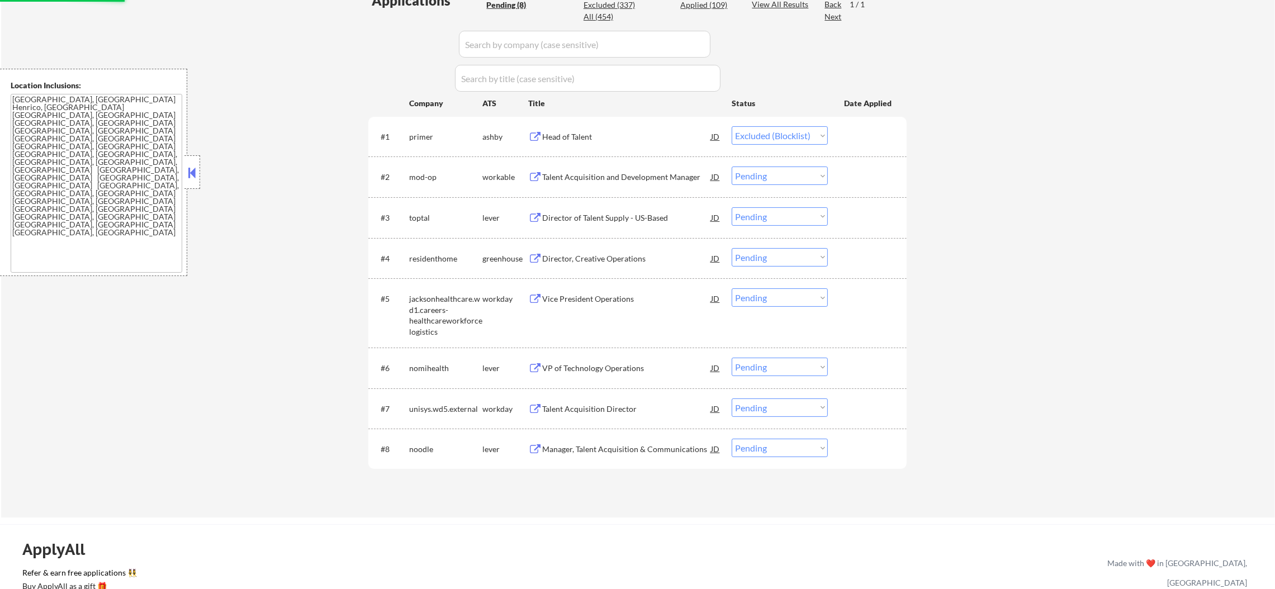
click at [603, 169] on div "Talent Acquisition and Development Manager" at bounding box center [626, 177] width 169 height 20
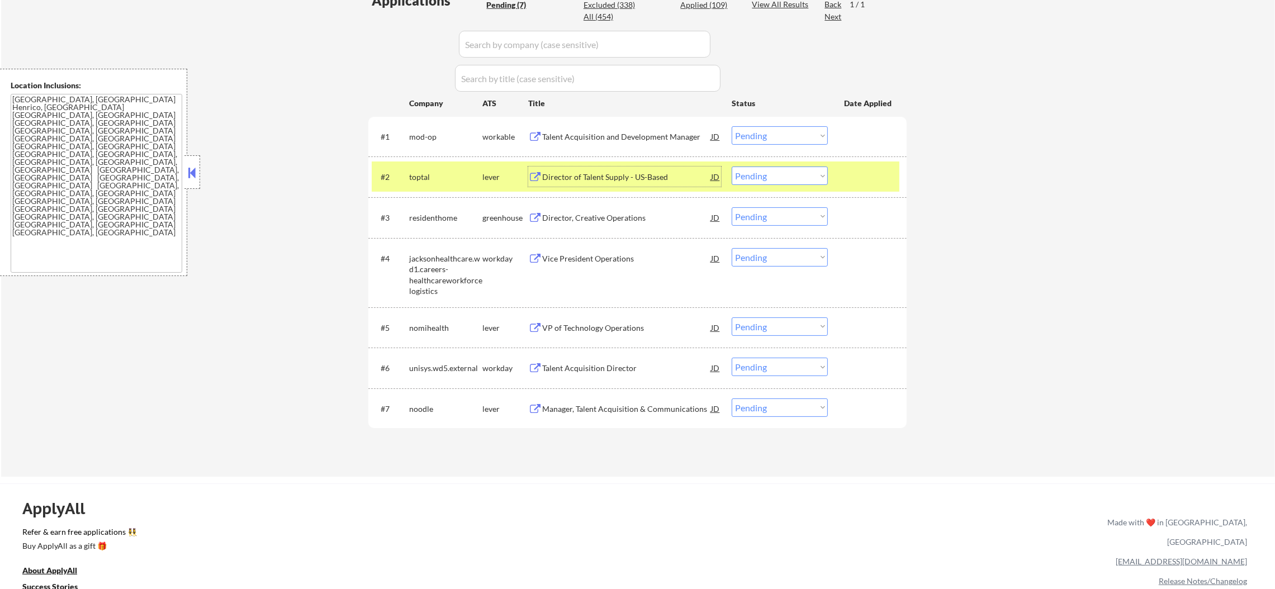
click at [777, 179] on select "Choose an option... Pending Applied Excluded (Questions) Excluded (Expired) Exc…" at bounding box center [780, 176] width 96 height 18
click at [759, 133] on select "Choose an option... Pending Applied Excluded (Questions) Excluded (Expired) Exc…" at bounding box center [780, 135] width 96 height 18
drag, startPoint x: 742, startPoint y: 133, endPoint x: 744, endPoint y: 142, distance: 9.2
click at [742, 134] on select "Choose an option... Pending Applied Excluded (Questions) Excluded (Expired) Exc…" at bounding box center [780, 135] width 96 height 18
click at [732, 126] on select "Choose an option... Pending Applied Excluded (Questions) Excluded (Expired) Exc…" at bounding box center [780, 135] width 96 height 18
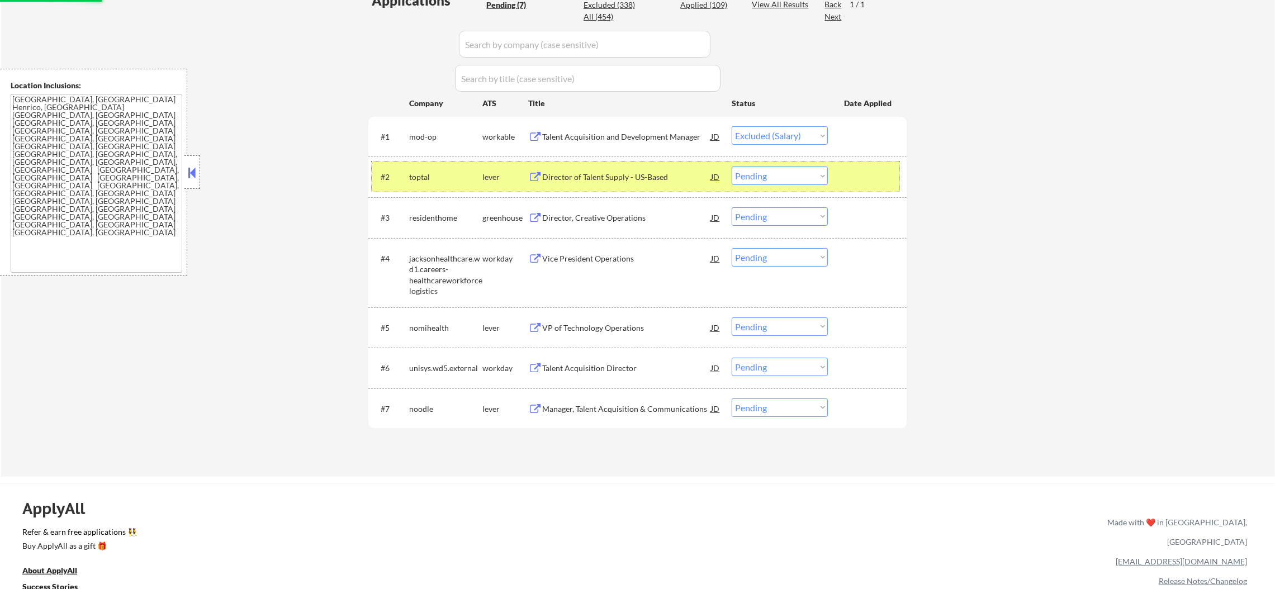
click at [431, 170] on div "toptal" at bounding box center [445, 177] width 73 height 20
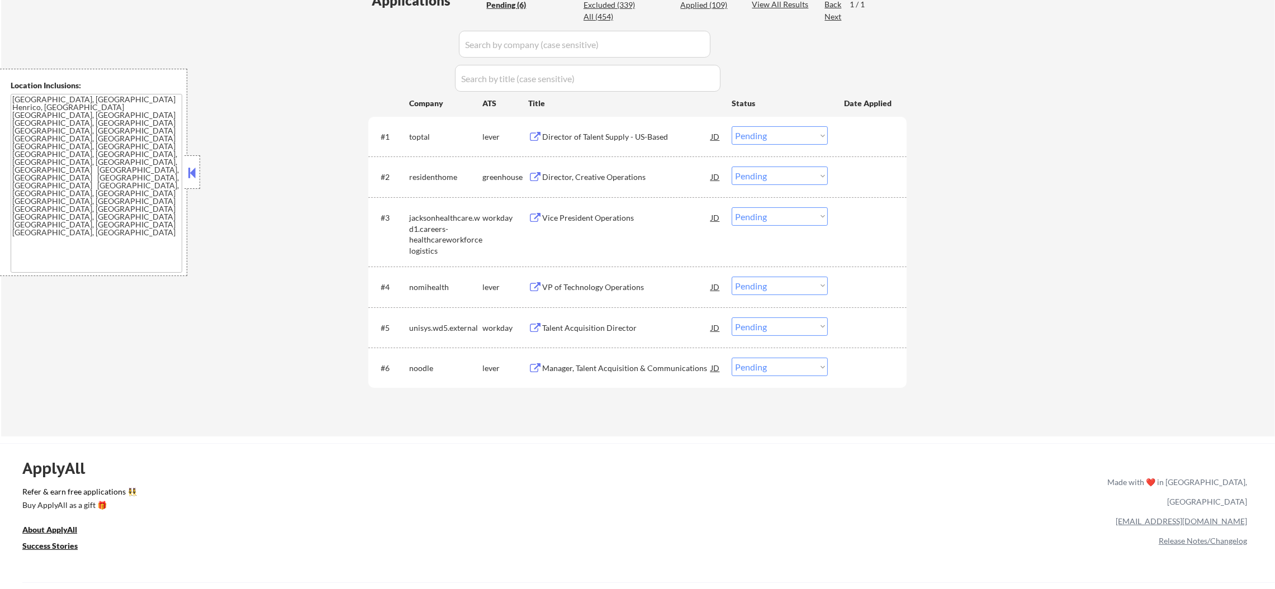
click at [607, 135] on div "Director of Talent Supply - US-Based" at bounding box center [626, 136] width 169 height 11
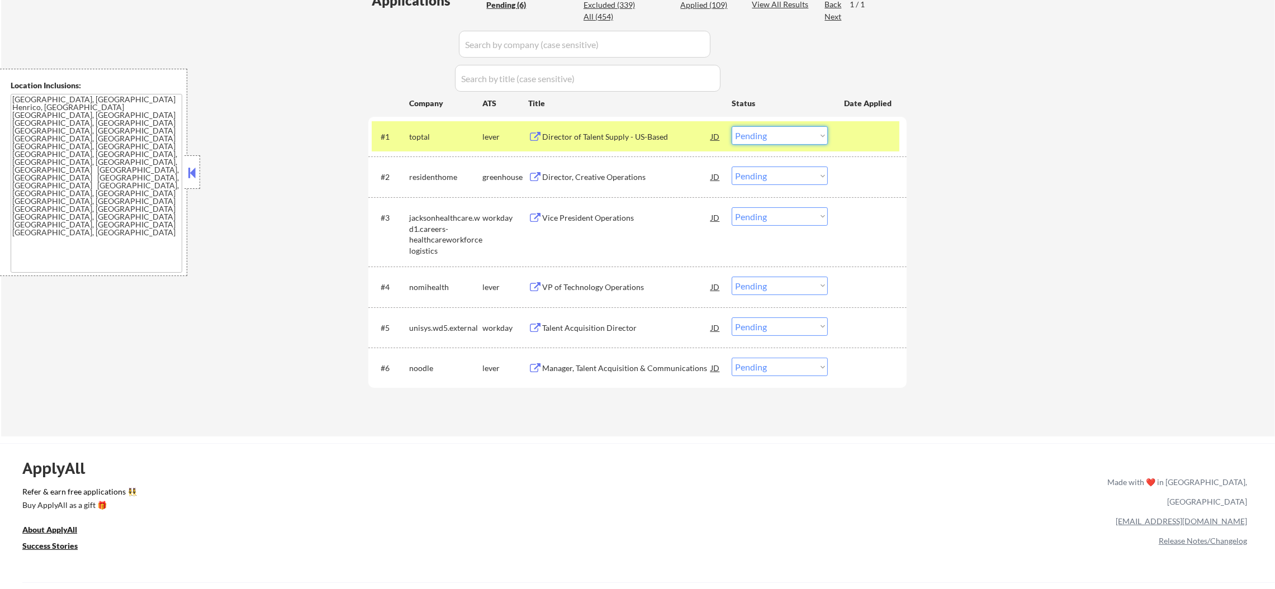
drag, startPoint x: 746, startPoint y: 127, endPoint x: 750, endPoint y: 135, distance: 9.3
click at [746, 127] on select "Choose an option... Pending Applied Excluded (Questions) Excluded (Expired) Exc…" at bounding box center [780, 135] width 96 height 18
click at [732, 126] on select "Choose an option... Pending Applied Excluded (Questions) Excluded (Expired) Exc…" at bounding box center [780, 135] width 96 height 18
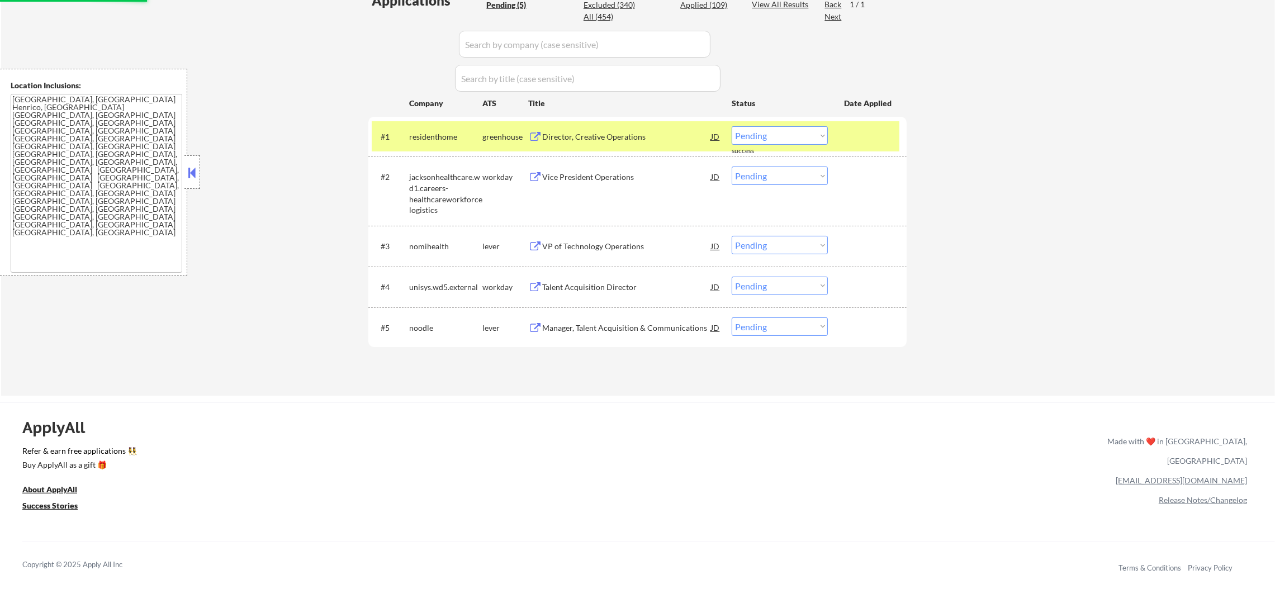
click at [443, 134] on div "residenthome" at bounding box center [445, 136] width 73 height 11
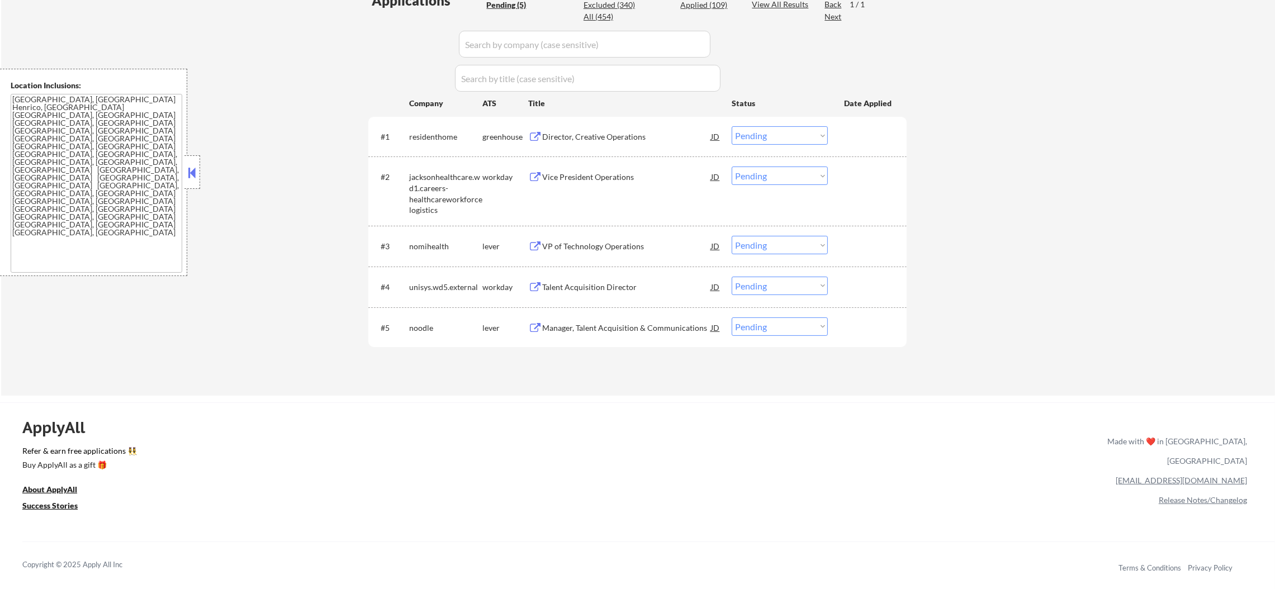
click at [608, 134] on div "Director, Creative Operations" at bounding box center [626, 136] width 169 height 11
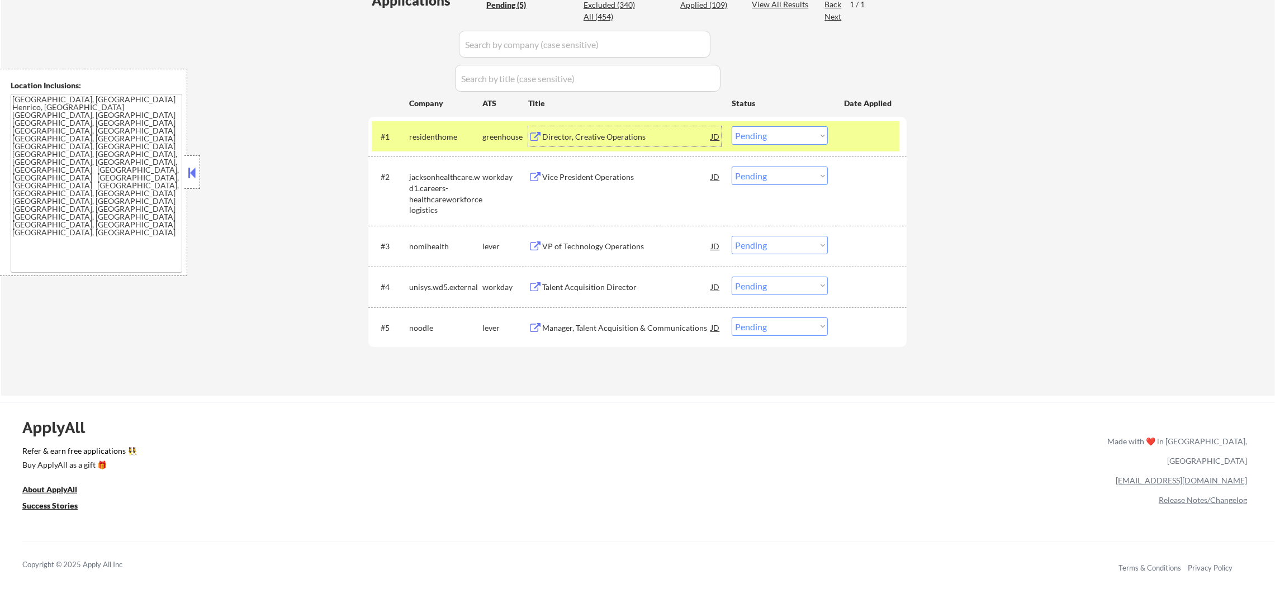
click at [747, 136] on select "Choose an option... Pending Applied Excluded (Questions) Excluded (Expired) Exc…" at bounding box center [780, 135] width 96 height 18
click at [732, 126] on select "Choose an option... Pending Applied Excluded (Questions) Excluded (Expired) Exc…" at bounding box center [780, 135] width 96 height 18
click at [418, 144] on div "residenthome" at bounding box center [445, 136] width 73 height 20
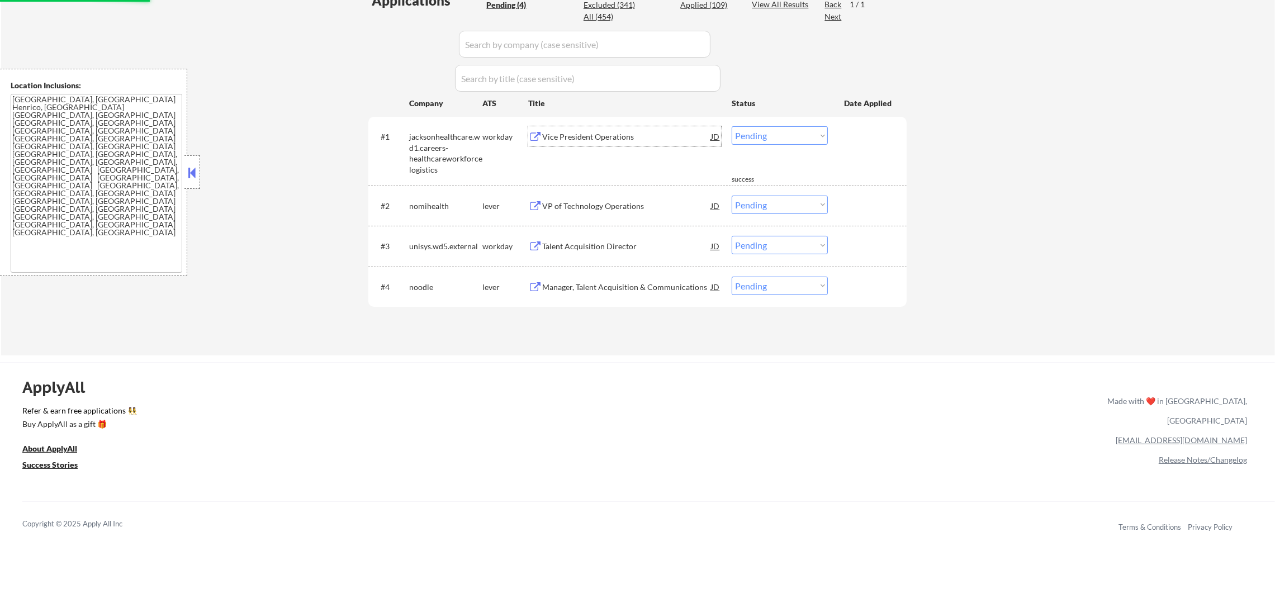
click at [635, 141] on div "Vice President Operations" at bounding box center [626, 136] width 169 height 11
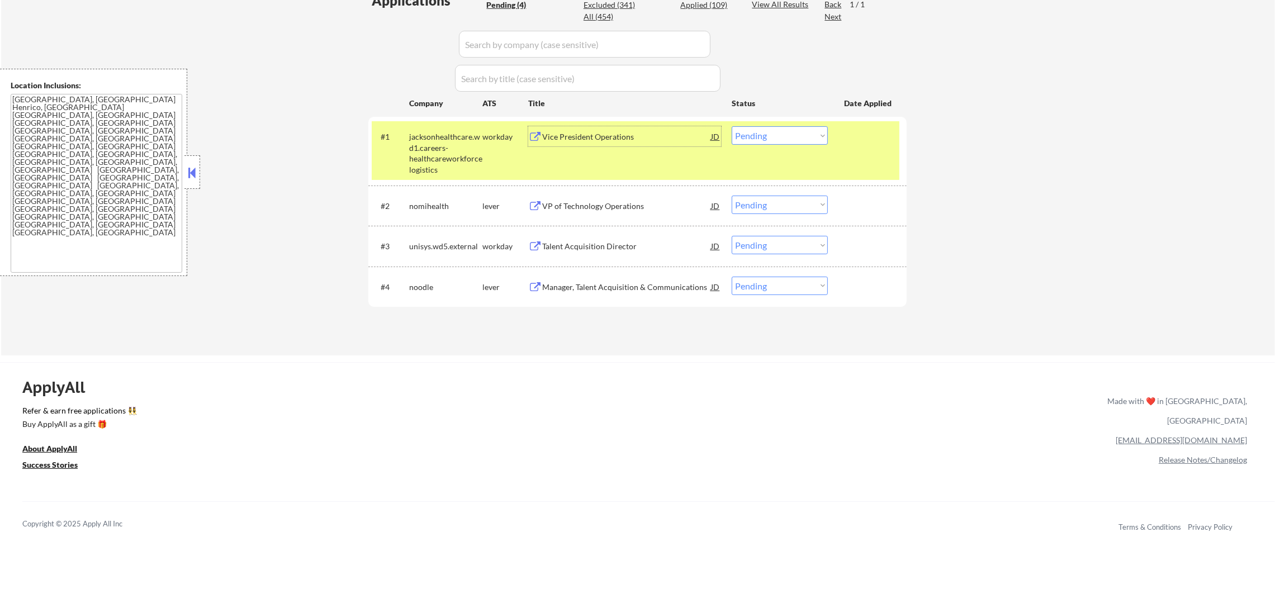
drag, startPoint x: 777, startPoint y: 134, endPoint x: 778, endPoint y: 142, distance: 8.5
click at [777, 134] on select "Choose an option... Pending Applied Excluded (Questions) Excluded (Expired) Exc…" at bounding box center [780, 135] width 96 height 18
click at [732, 126] on select "Choose an option... Pending Applied Excluded (Questions) Excluded (Expired) Exc…" at bounding box center [780, 135] width 96 height 18
click at [456, 155] on div "jacksonhealthcare.wd1.careers-healthcareworkforcelogistics" at bounding box center [445, 153] width 73 height 44
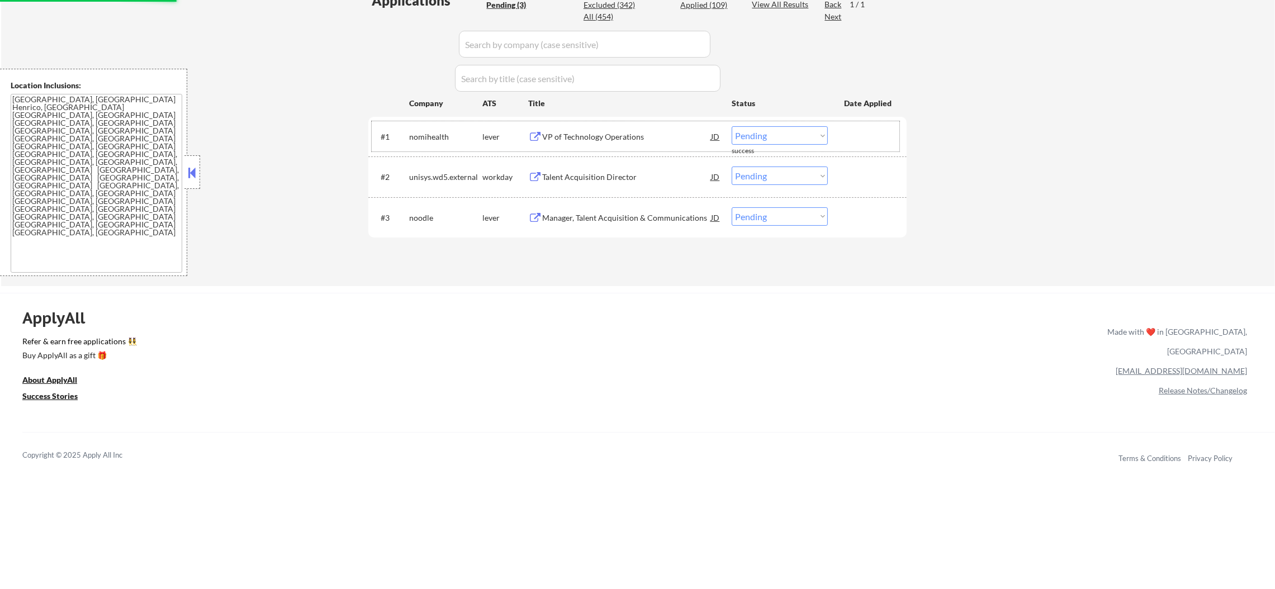
click at [598, 130] on div "VP of Technology Operations" at bounding box center [626, 136] width 169 height 20
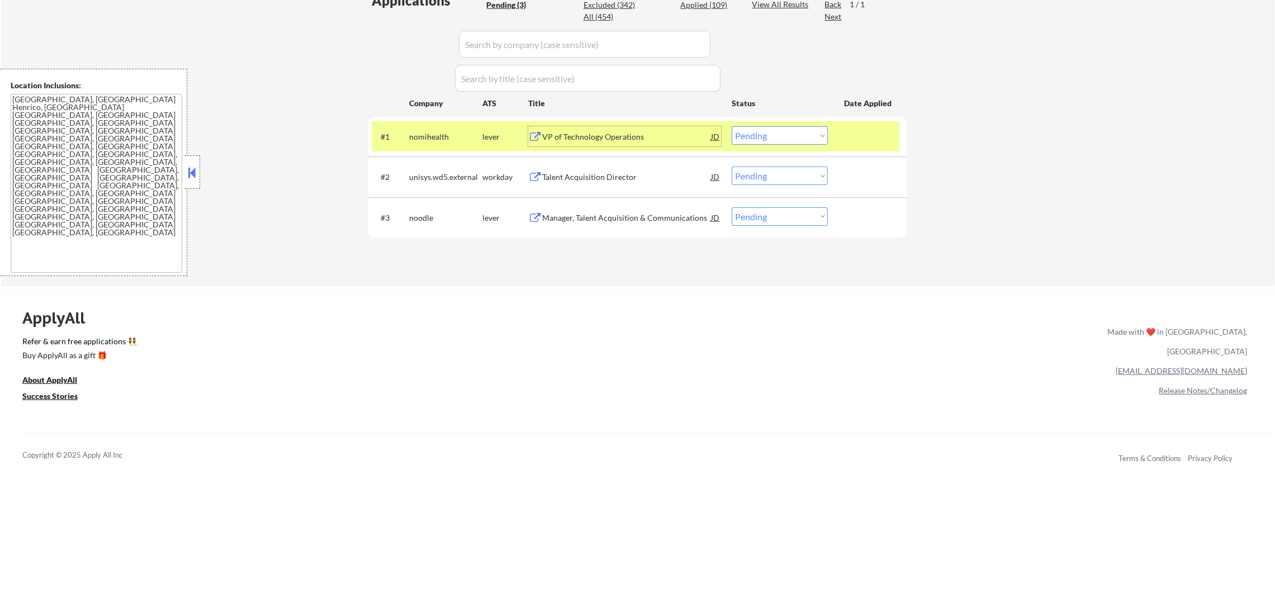
click at [748, 134] on select "Choose an option... Pending Applied Excluded (Questions) Excluded (Expired) Exc…" at bounding box center [780, 135] width 96 height 18
click at [732, 126] on select "Choose an option... Pending Applied Excluded (Questions) Excluded (Expired) Exc…" at bounding box center [780, 135] width 96 height 18
click at [472, 145] on div "nomihealth" at bounding box center [445, 136] width 73 height 20
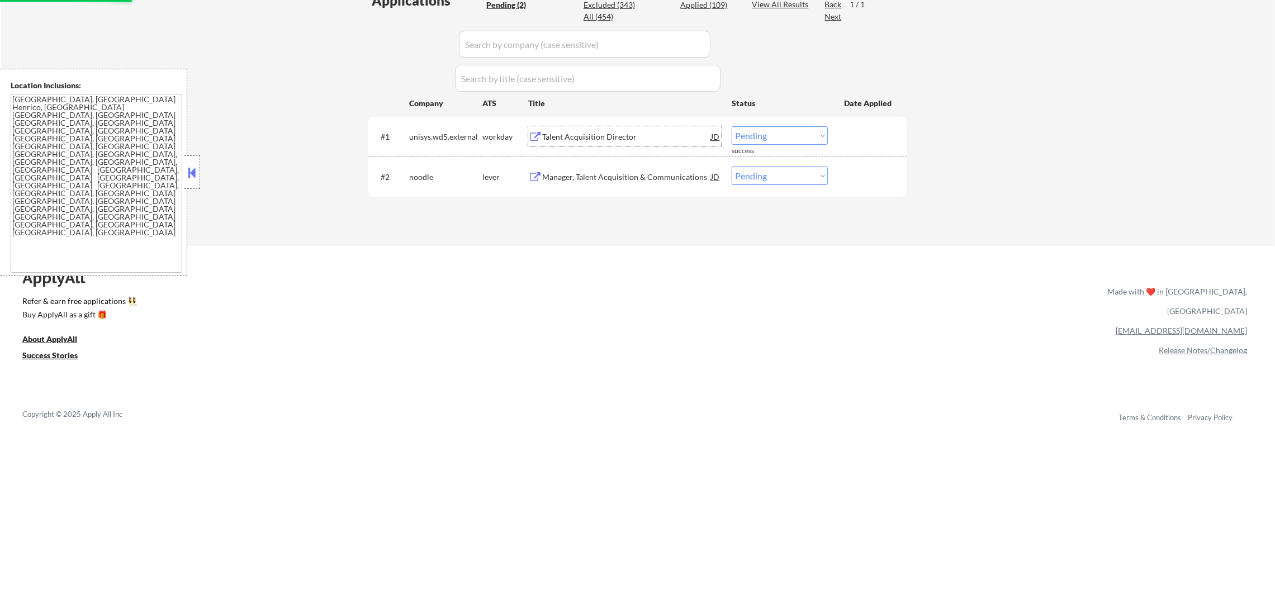
click at [609, 133] on div "Talent Acquisition Director" at bounding box center [626, 136] width 169 height 11
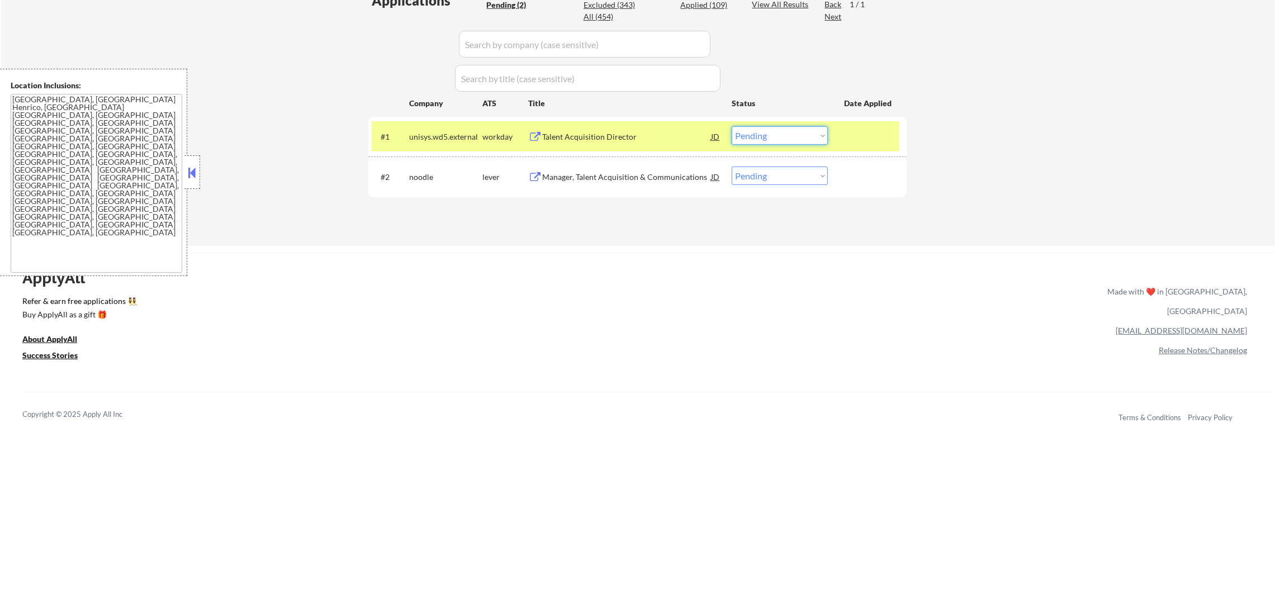
click at [801, 136] on select "Choose an option... Pending Applied Excluded (Questions) Excluded (Expired) Exc…" at bounding box center [780, 135] width 96 height 18
click at [732, 126] on select "Choose an option... Pending Applied Excluded (Questions) Excluded (Expired) Exc…" at bounding box center [780, 135] width 96 height 18
click at [448, 140] on div "unisys.wd5.external" at bounding box center [445, 136] width 73 height 11
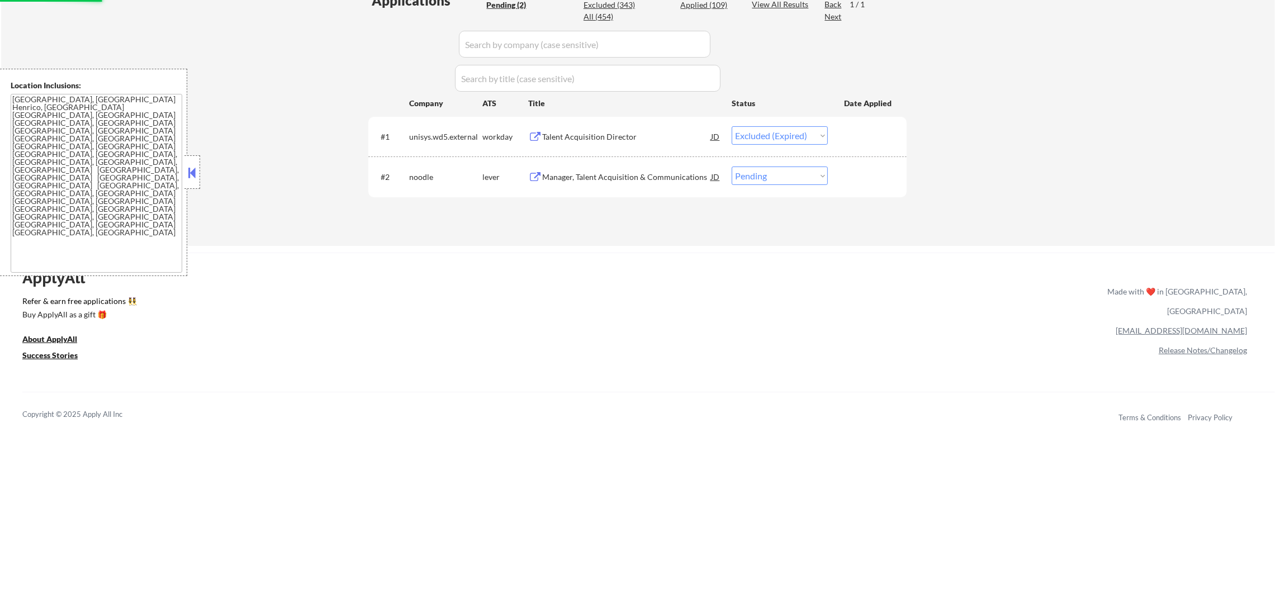
click at [613, 174] on div "Manager, Talent Acquisition & Communications" at bounding box center [626, 177] width 169 height 11
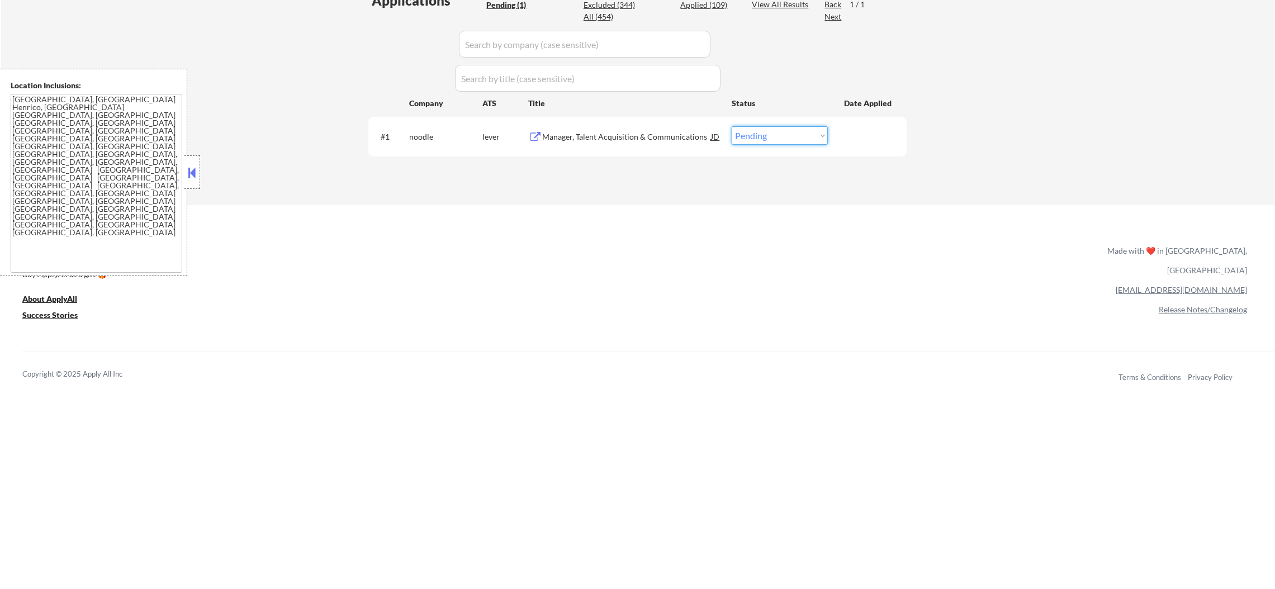
drag, startPoint x: 759, startPoint y: 134, endPoint x: 759, endPoint y: 143, distance: 8.4
click at [759, 136] on select "Choose an option... Pending Applied Excluded (Questions) Excluded (Expired) Exc…" at bounding box center [780, 135] width 96 height 18
select select ""excluded__salary_""
click at [732, 126] on select "Choose an option... Pending Applied Excluded (Questions) Excluded (Expired) Exc…" at bounding box center [780, 135] width 96 height 18
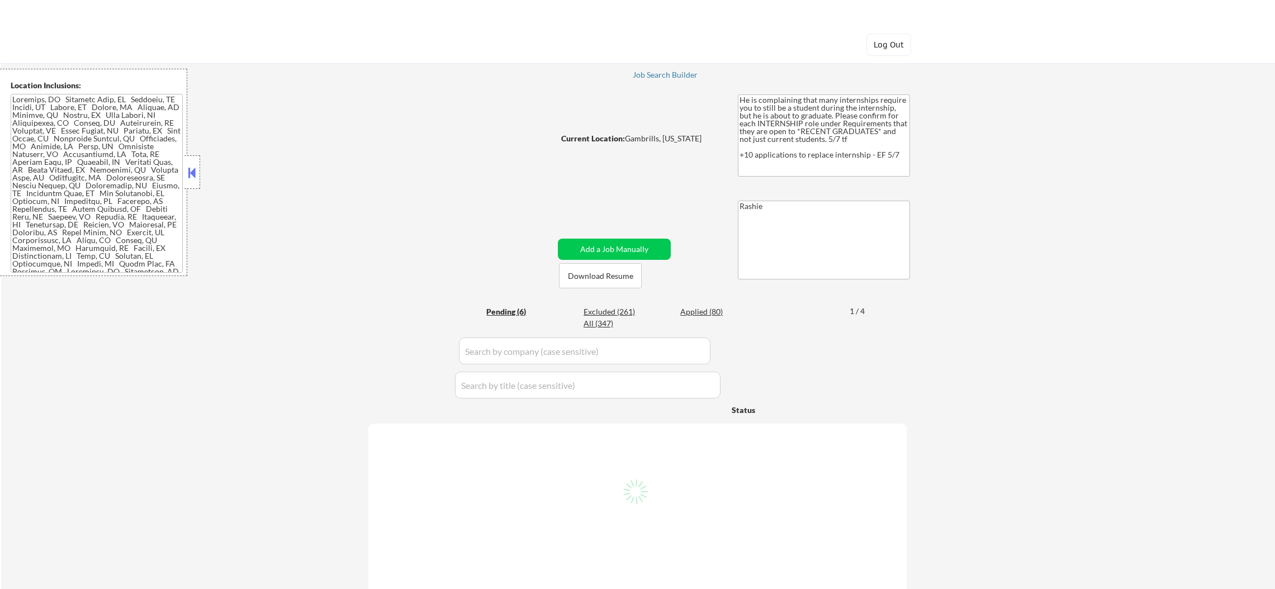
select select ""pending""
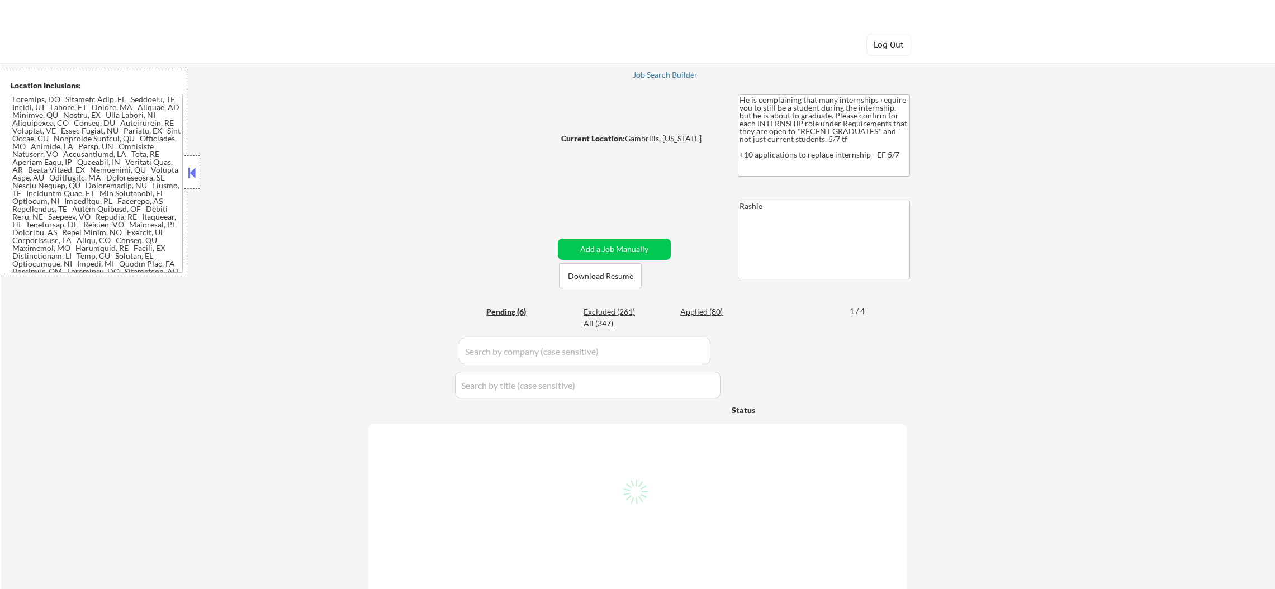
select select ""pending""
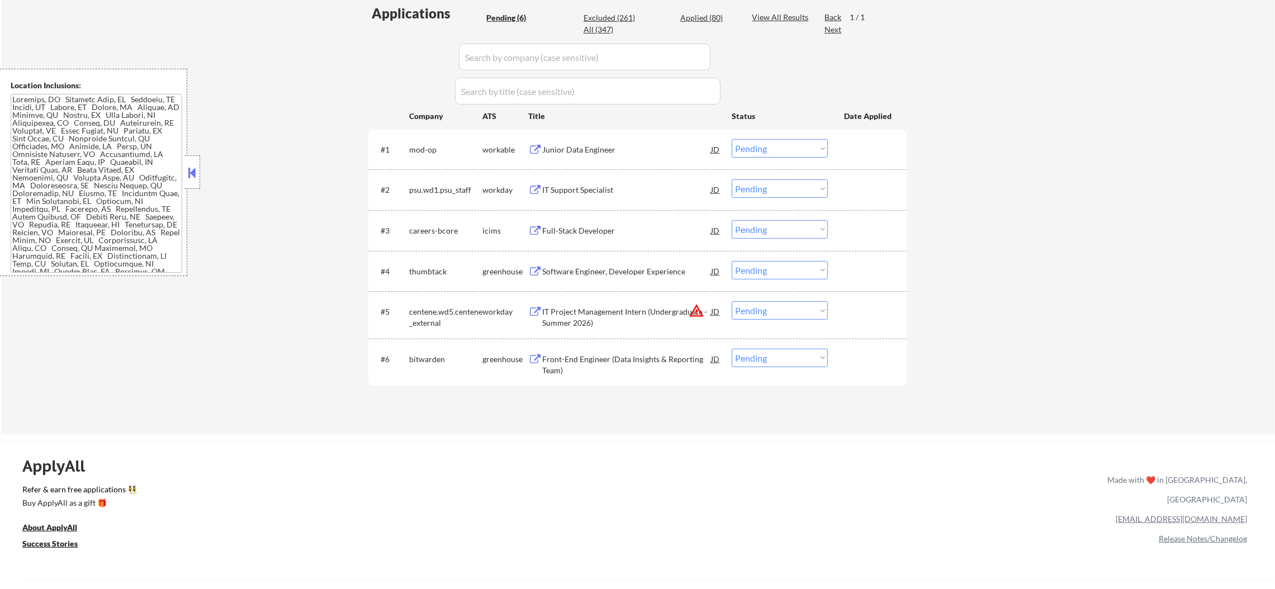
scroll to position [307, 0]
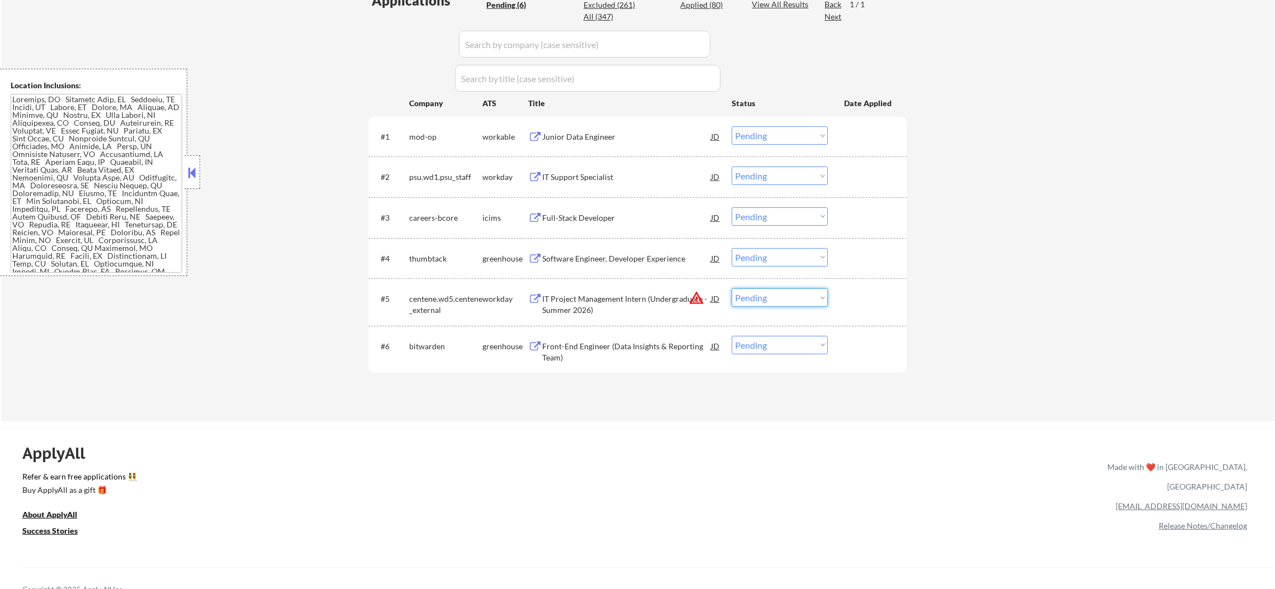
click at [754, 297] on select "Choose an option... Pending Applied Excluded (Questions) Excluded (Expired) Exc…" at bounding box center [780, 298] width 96 height 18
click at [732, 289] on select "Choose an option... Pending Applied Excluded (Questions) Excluded (Expired) Exc…" at bounding box center [780, 298] width 96 height 18
select select ""pending""
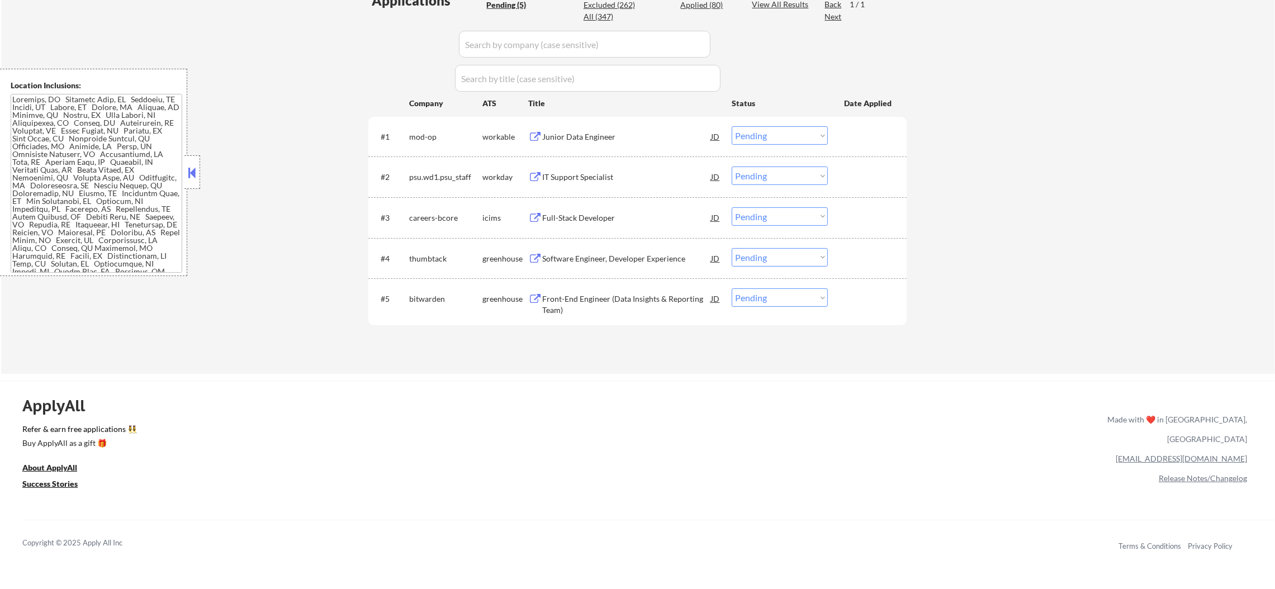
click at [594, 140] on div "Junior Data Engineer" at bounding box center [626, 136] width 169 height 11
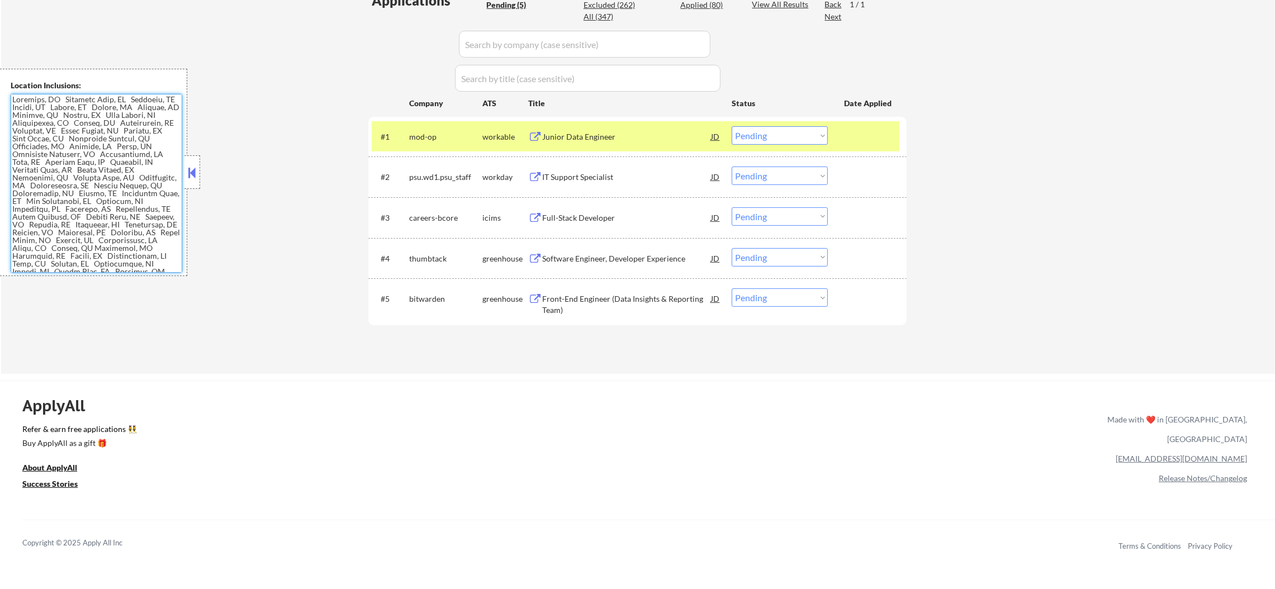
scroll to position [169, 0]
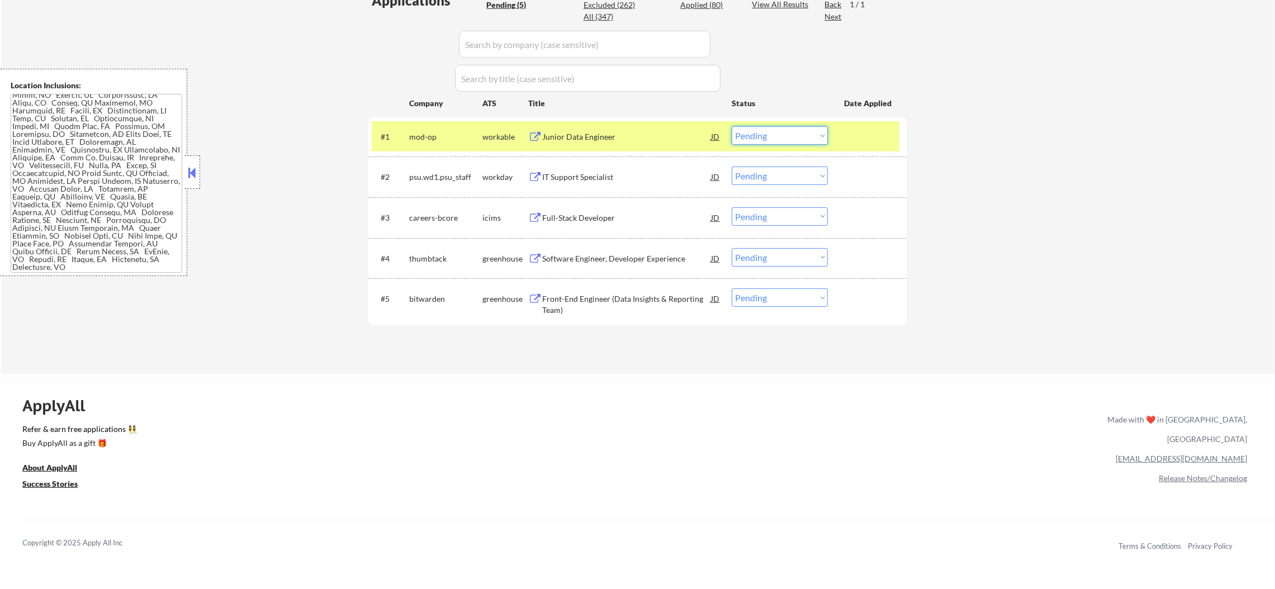
click at [786, 133] on select "Choose an option... Pending Applied Excluded (Questions) Excluded (Expired) Exc…" at bounding box center [780, 135] width 96 height 18
click at [732, 126] on select "Choose an option... Pending Applied Excluded (Questions) Excluded (Expired) Exc…" at bounding box center [780, 135] width 96 height 18
click at [438, 133] on div "mod-op" at bounding box center [445, 136] width 73 height 11
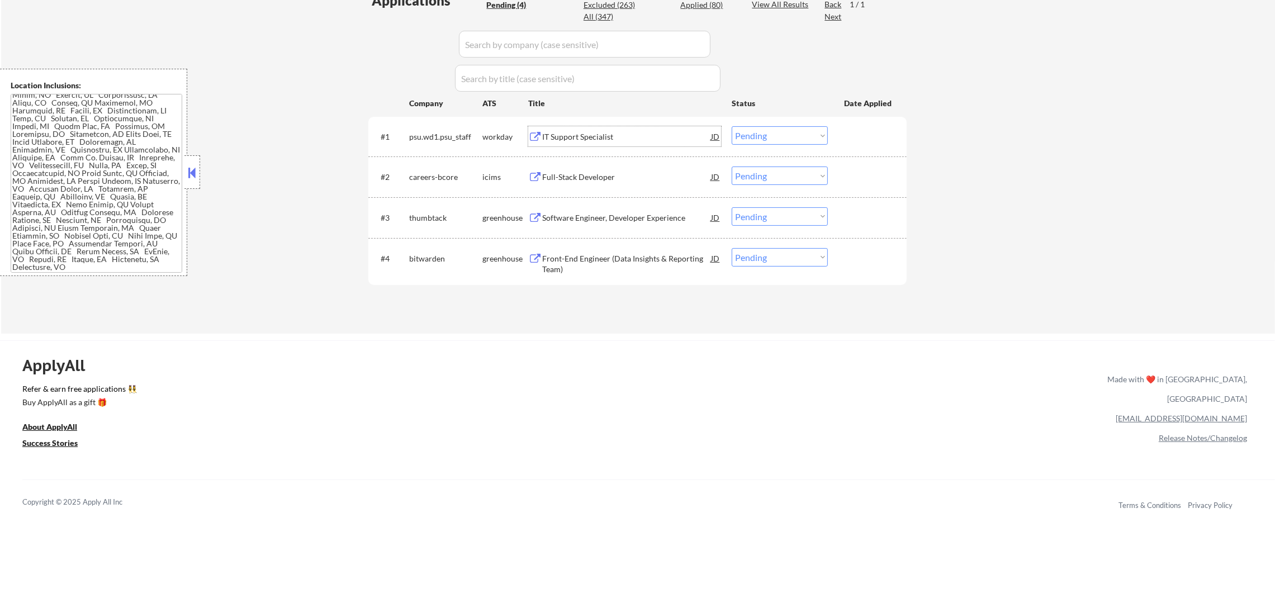
click at [611, 134] on div "IT Support Specialist" at bounding box center [626, 136] width 169 height 11
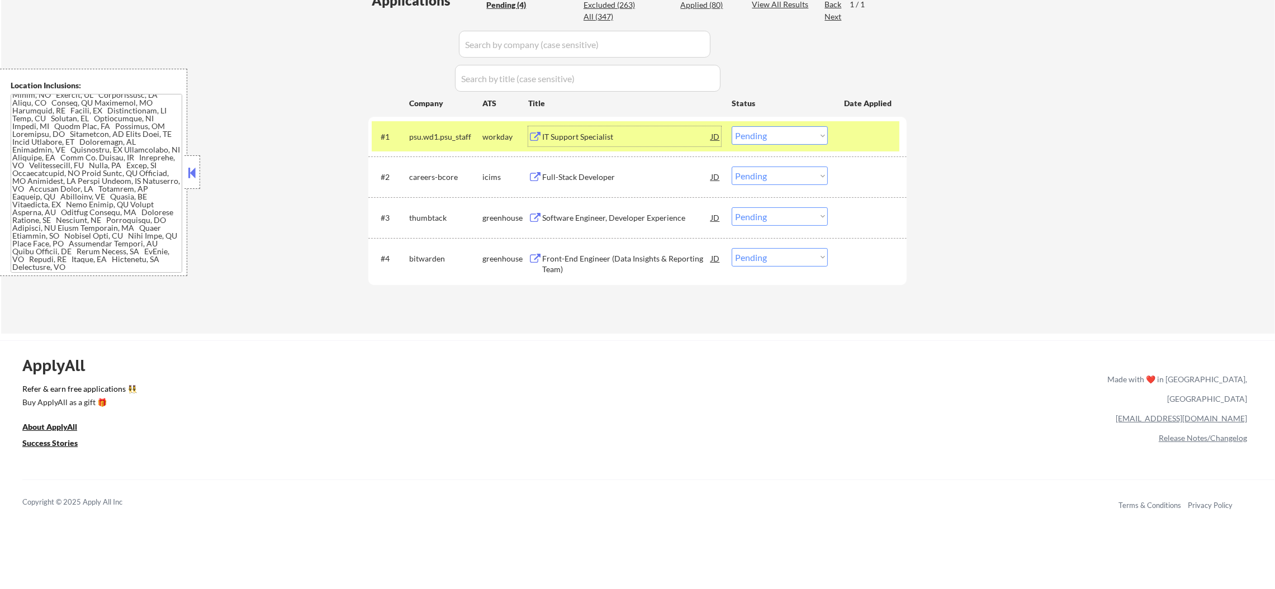
click at [743, 136] on select "Choose an option... Pending Applied Excluded (Questions) Excluded (Expired) Exc…" at bounding box center [780, 135] width 96 height 18
click at [732, 126] on select "Choose an option... Pending Applied Excluded (Questions) Excluded (Expired) Exc…" at bounding box center [780, 135] width 96 height 18
click at [429, 119] on div "#1 psu.wd1.psu_staff workday IT Support Specialist JD Choose an option... Pendi…" at bounding box center [637, 137] width 538 height 40
select select ""pending""
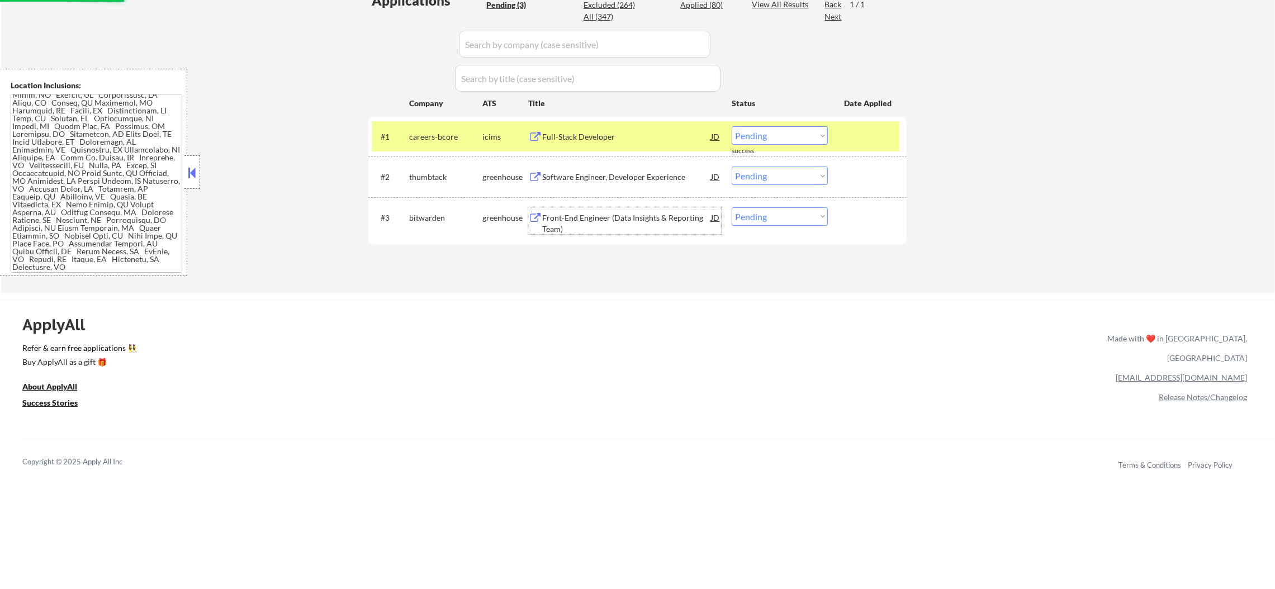
click at [641, 221] on div "Front-End Engineer (Data Insights & Reporting Team)" at bounding box center [626, 223] width 169 height 22
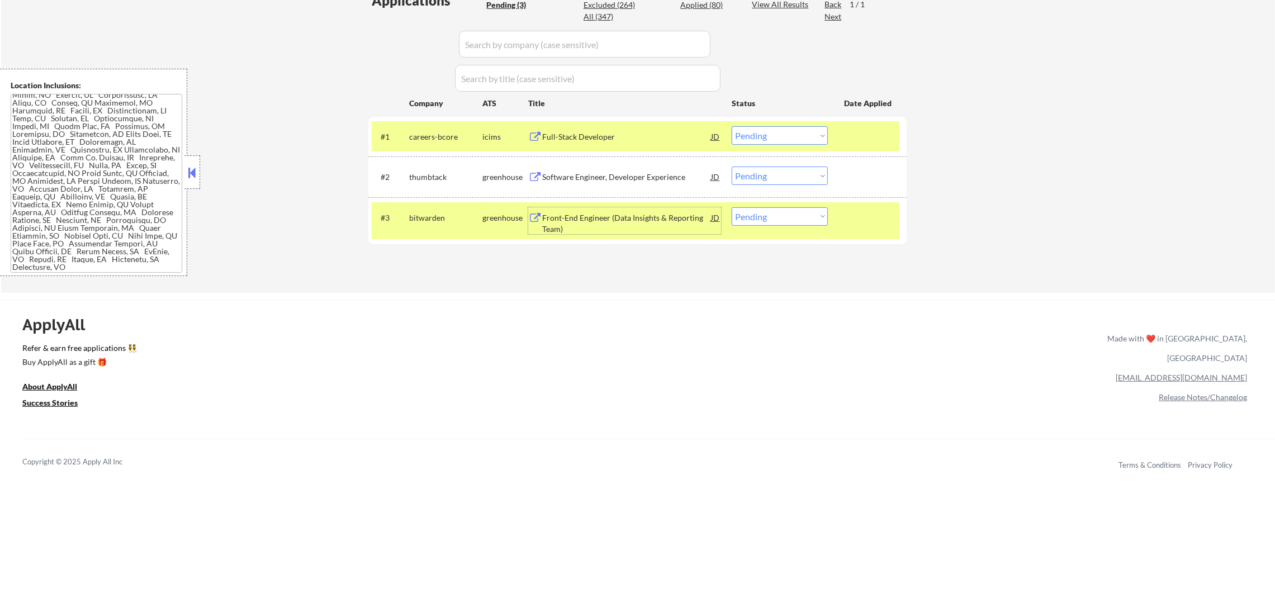
click at [760, 216] on select "Choose an option... Pending Applied Excluded (Questions) Excluded (Expired) Exc…" at bounding box center [780, 216] width 96 height 18
click at [767, 221] on select "Choose an option... Pending Applied Excluded (Questions) Excluded (Expired) Exc…" at bounding box center [780, 216] width 96 height 18
select select ""excluded""
click at [732, 207] on select "Choose an option... Pending Applied Excluded (Questions) Excluded (Expired) Exc…" at bounding box center [780, 216] width 96 height 18
click at [440, 212] on div "bitwarden" at bounding box center [445, 217] width 73 height 11
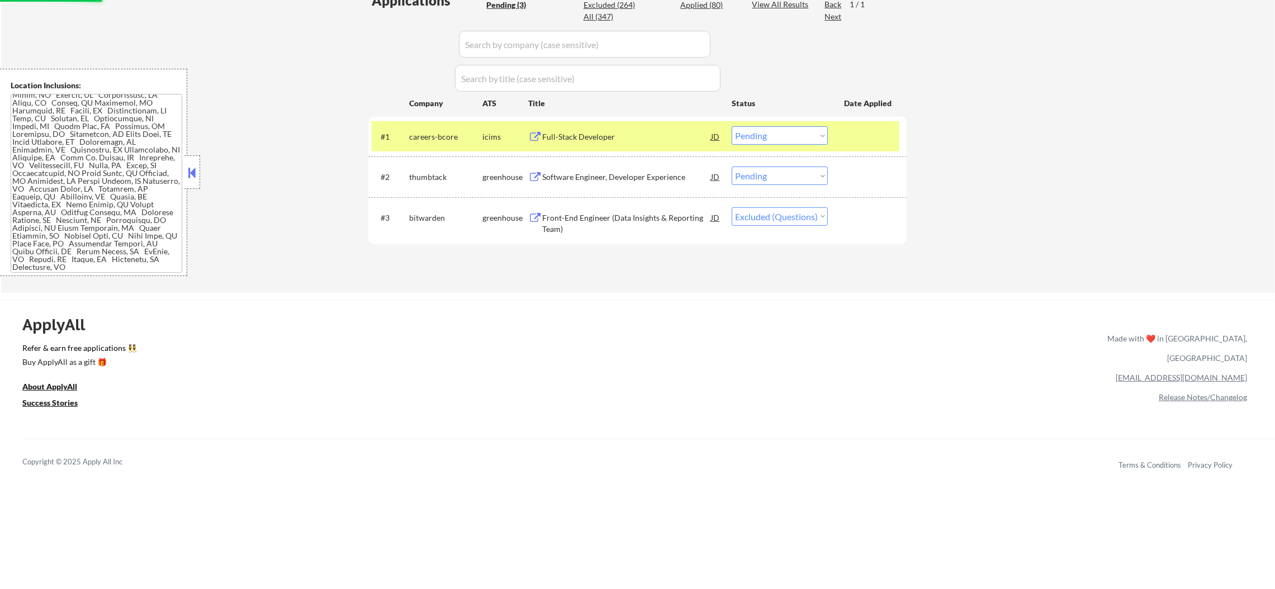
click at [436, 121] on div "#1 careers-bcore icims Full-Stack Developer JD Choose an option... Pending Appl…" at bounding box center [636, 136] width 528 height 30
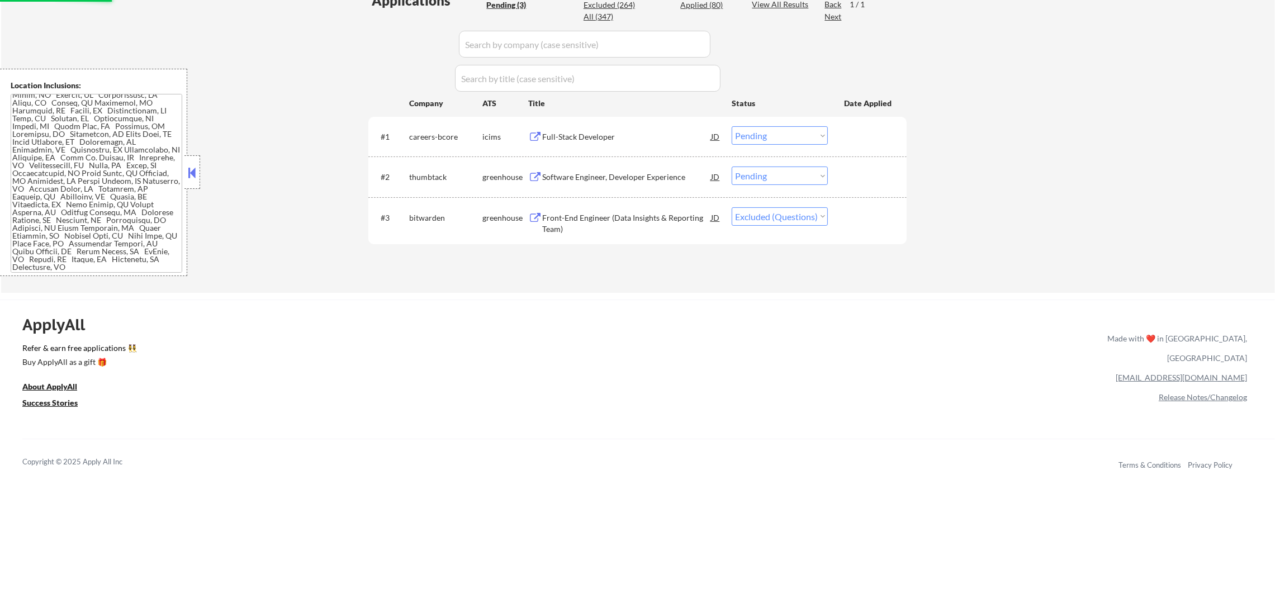
click at [436, 132] on div "careers-bcore" at bounding box center [445, 136] width 73 height 11
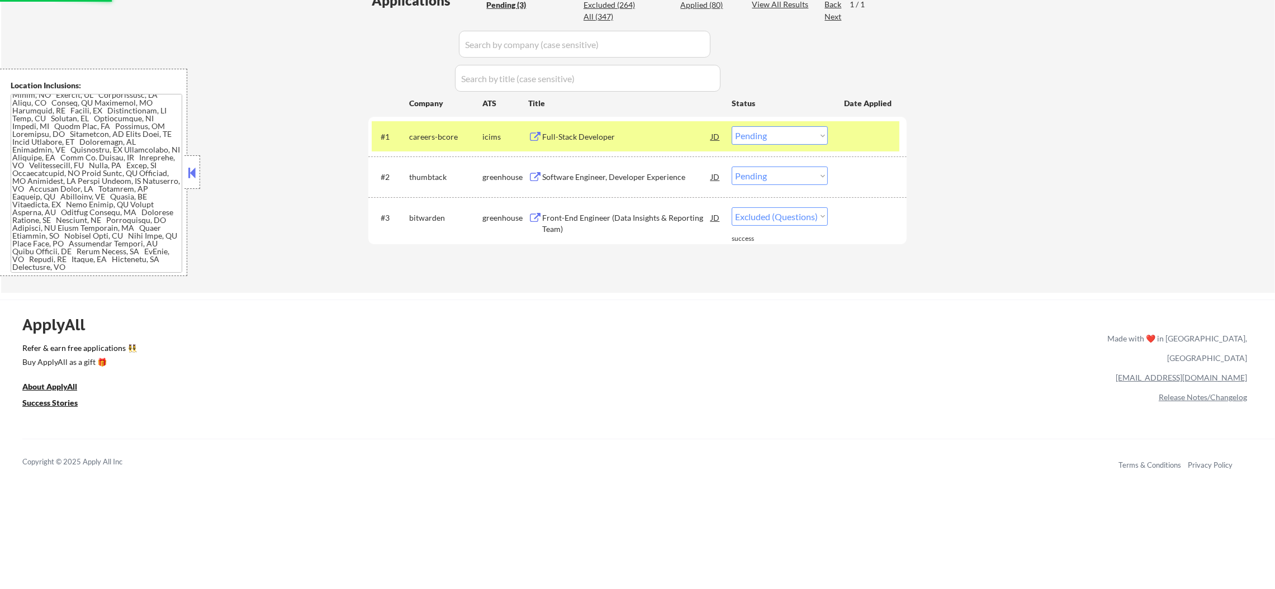
click at [438, 132] on div "careers-bcore" at bounding box center [445, 136] width 73 height 11
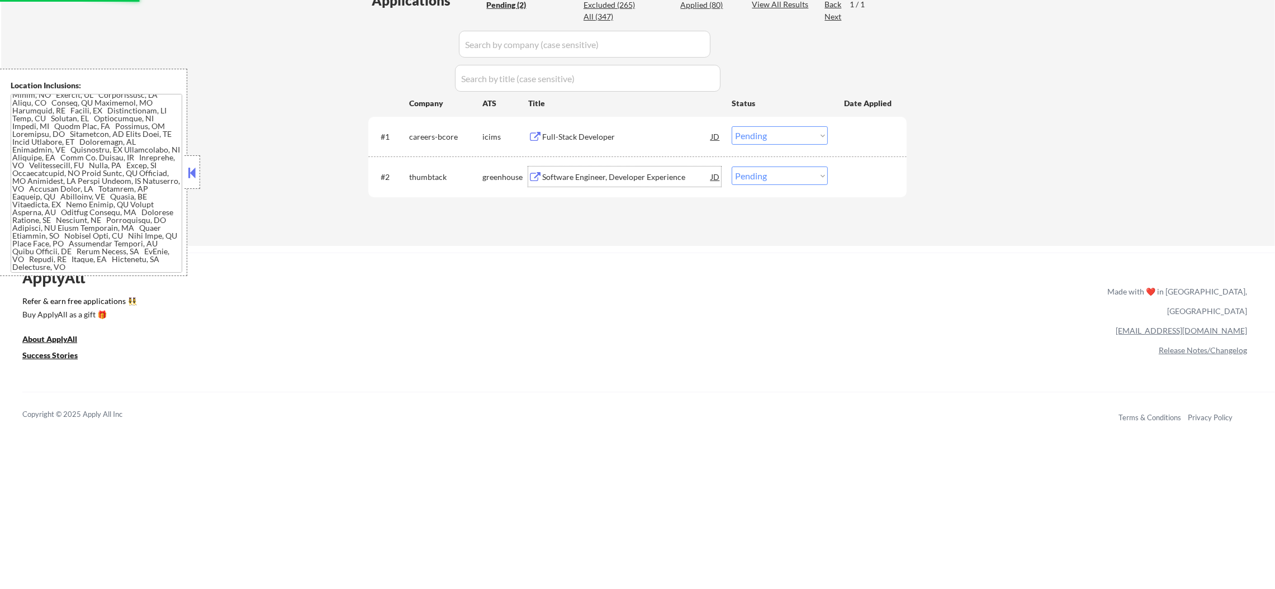
click at [622, 176] on div "Software Engineer, Developer Experience" at bounding box center [626, 177] width 169 height 11
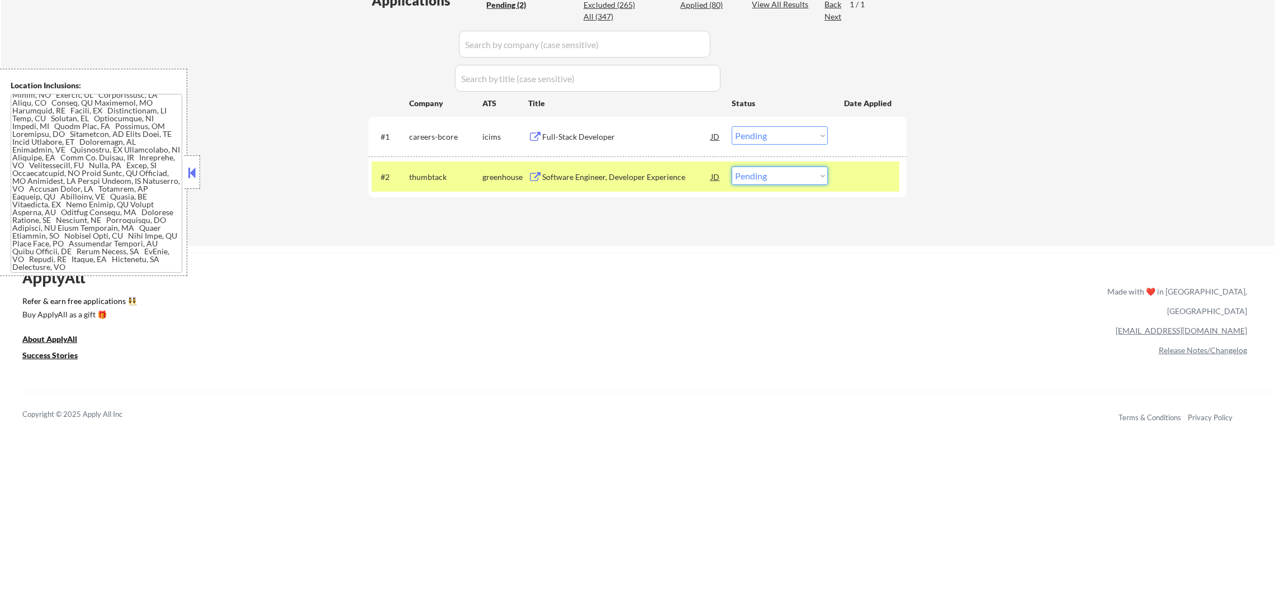
click at [749, 169] on select "Choose an option... Pending Applied Excluded (Questions) Excluded (Expired) Exc…" at bounding box center [780, 176] width 96 height 18
select select ""applied""
click at [732, 167] on select "Choose an option... Pending Applied Excluded (Questions) Excluded (Expired) Exc…" at bounding box center [780, 176] width 96 height 18
click at [448, 194] on div "#2 thumbtack greenhouse Software Engineer, Developer Experience JD Choose an op…" at bounding box center [637, 177] width 538 height 41
click at [448, 176] on div "thumbtack" at bounding box center [445, 177] width 73 height 11
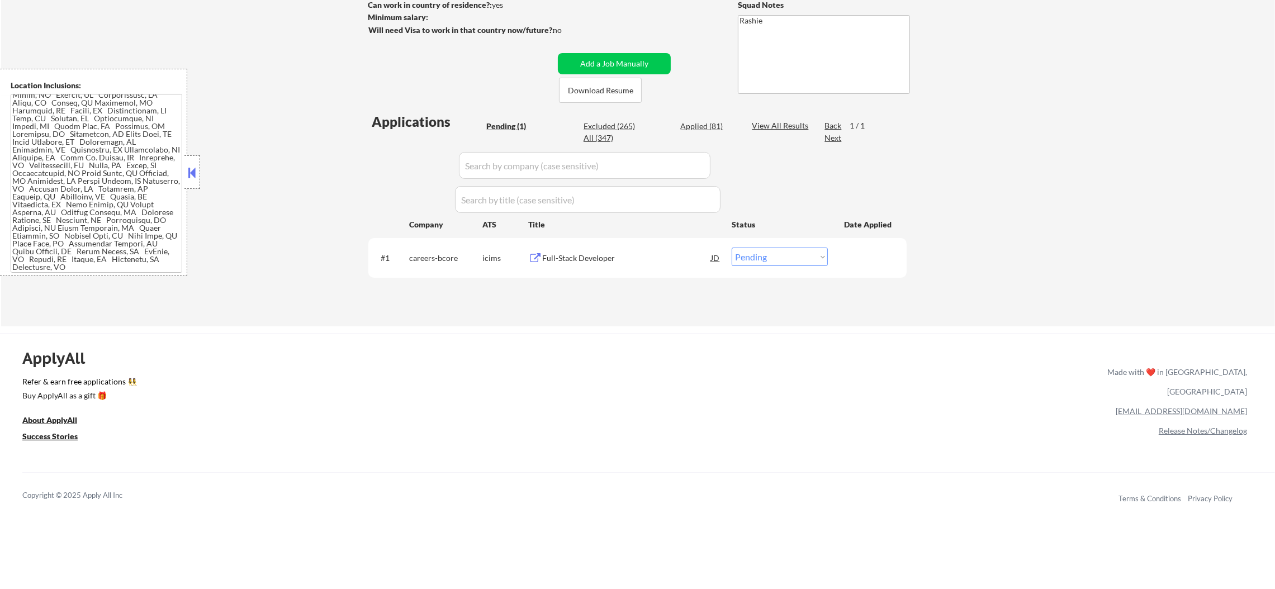
scroll to position [168, 0]
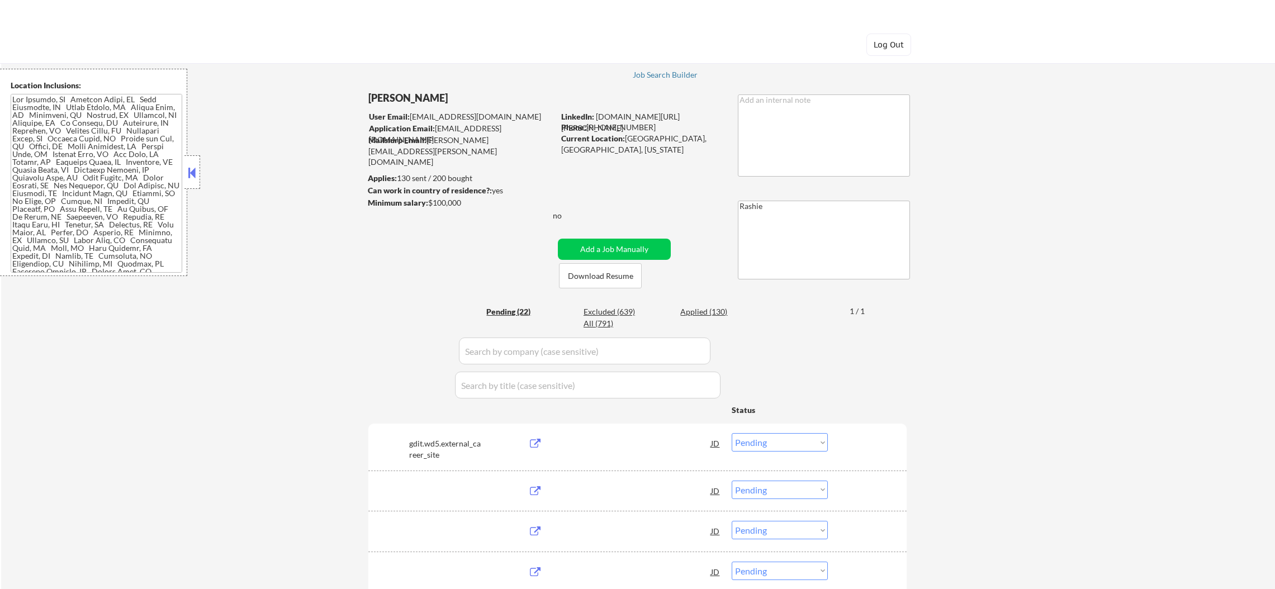
select select ""pending""
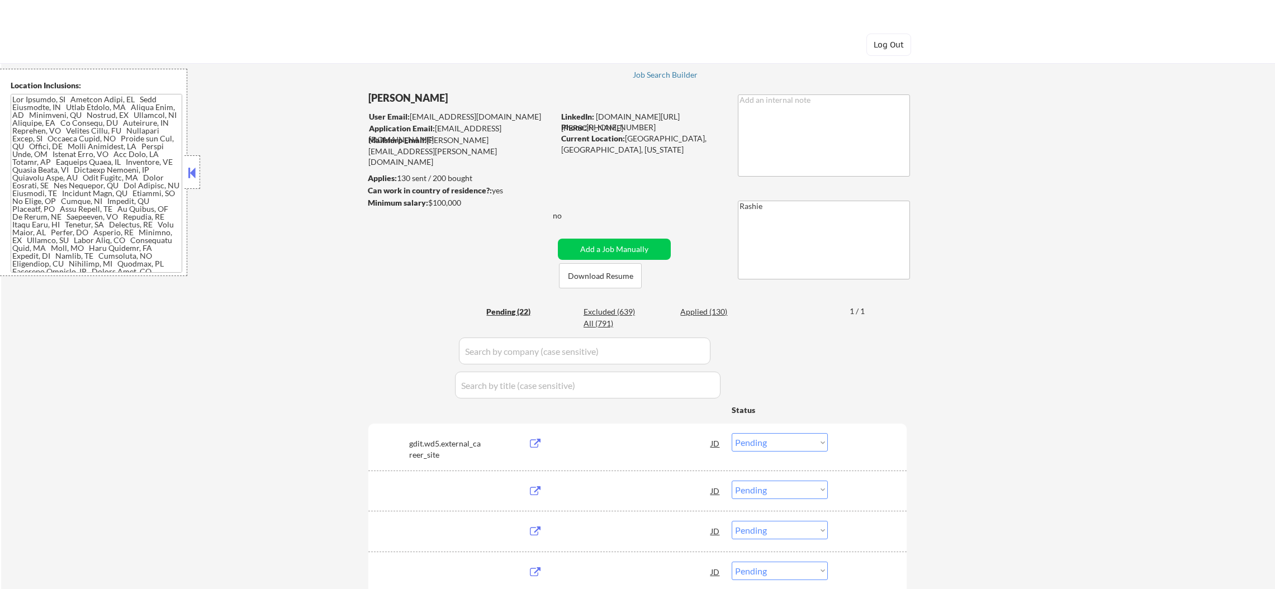
select select ""pending""
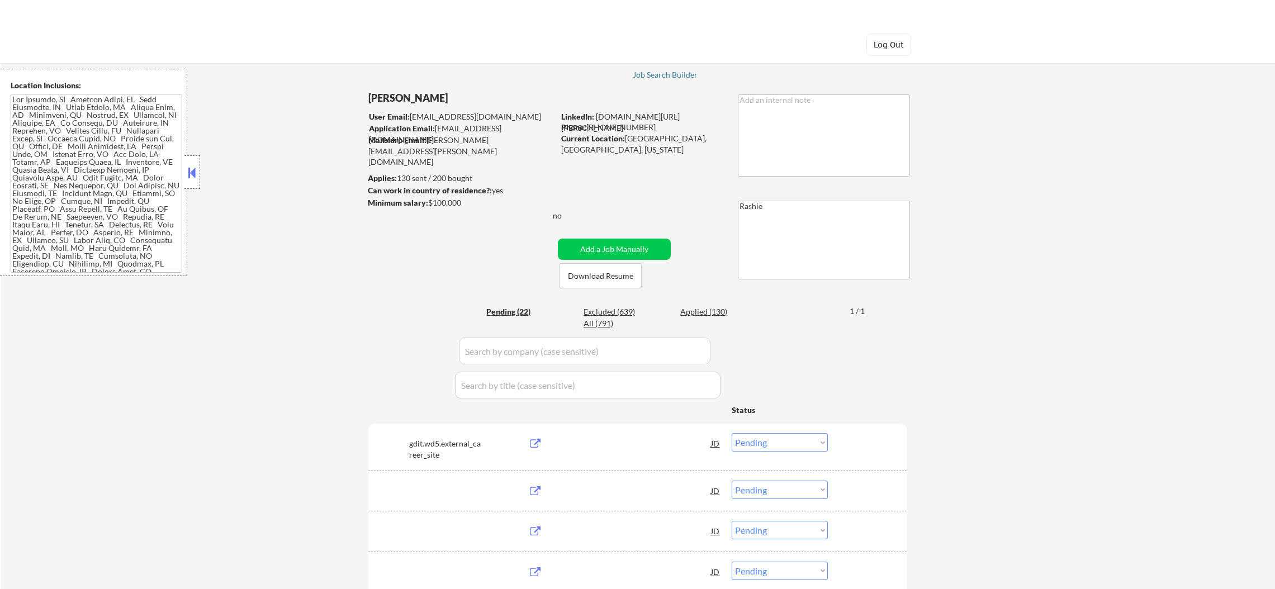
select select ""pending""
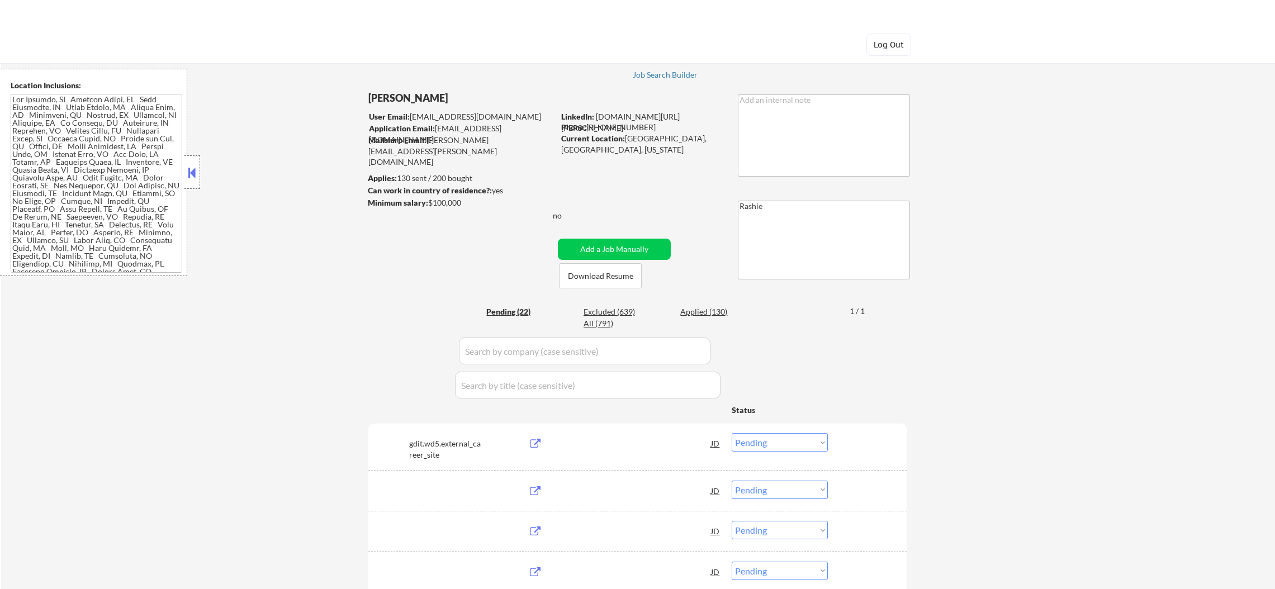
select select ""pending""
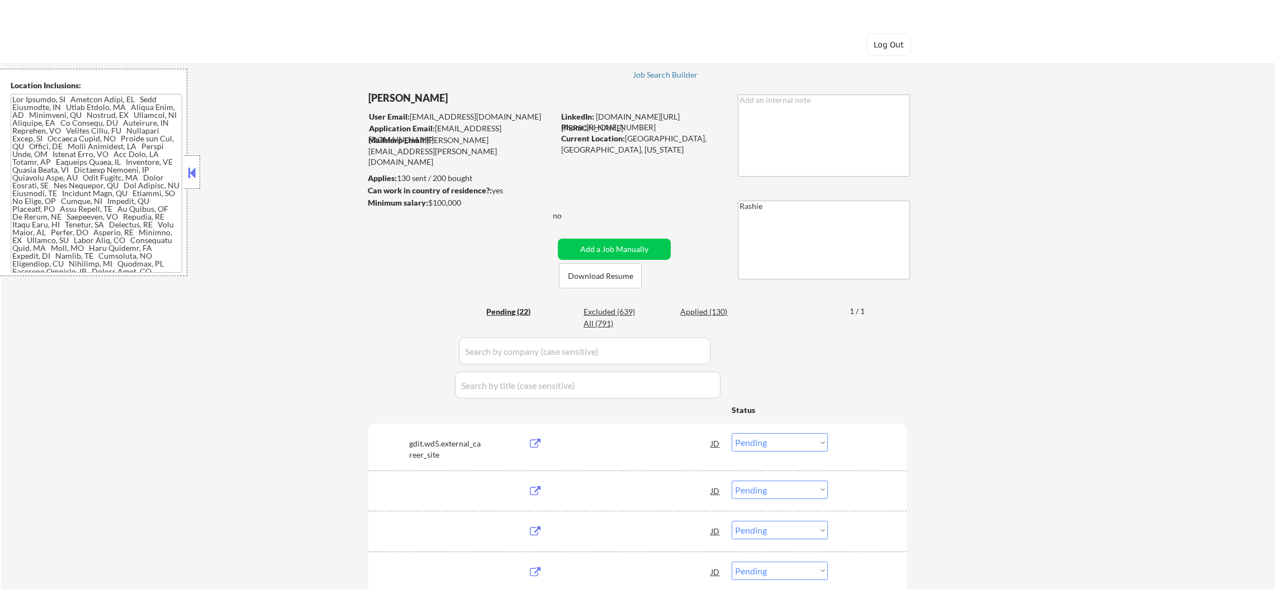
select select ""pending""
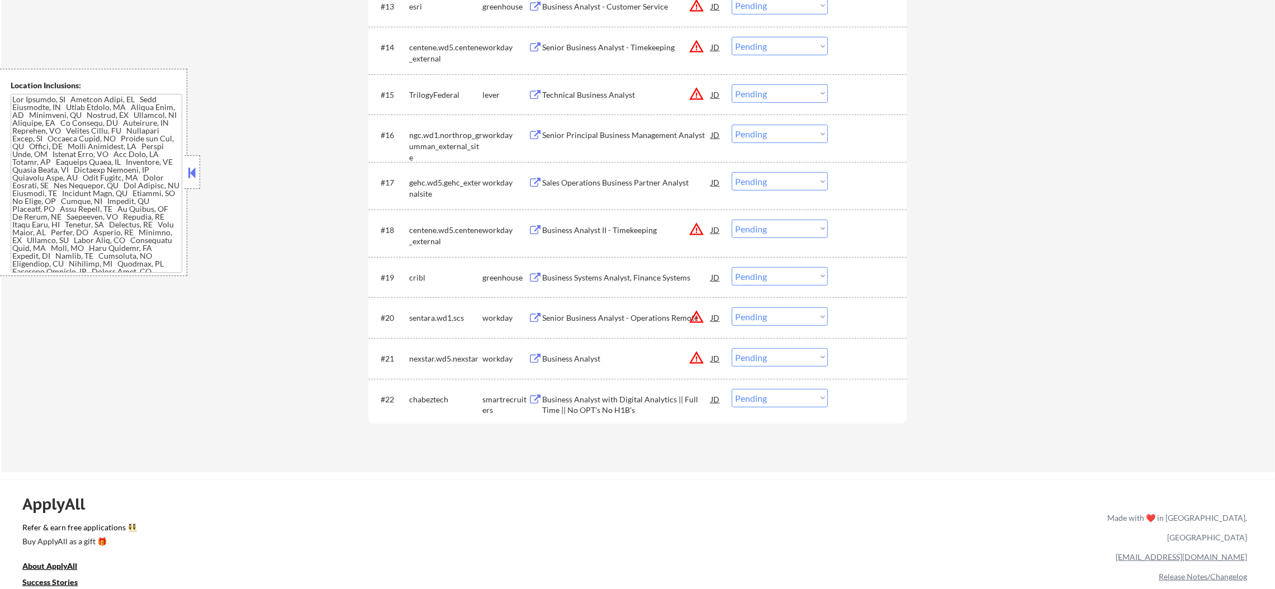
scroll to position [1047, 0]
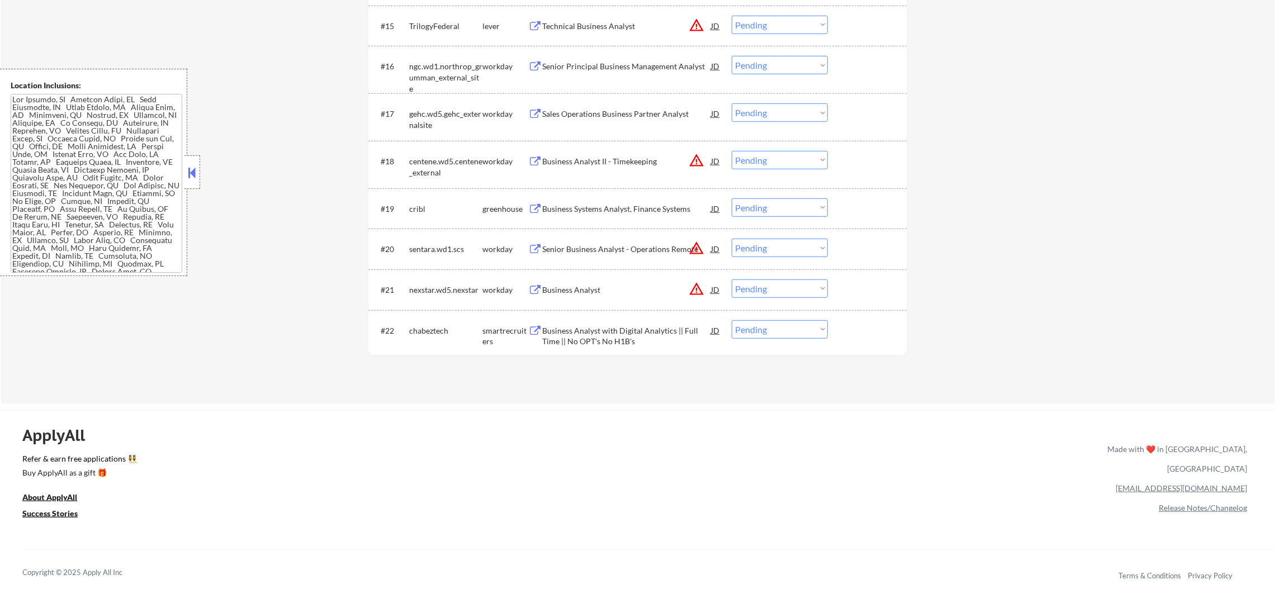
click at [696, 287] on button "warning_amber" at bounding box center [697, 289] width 16 height 16
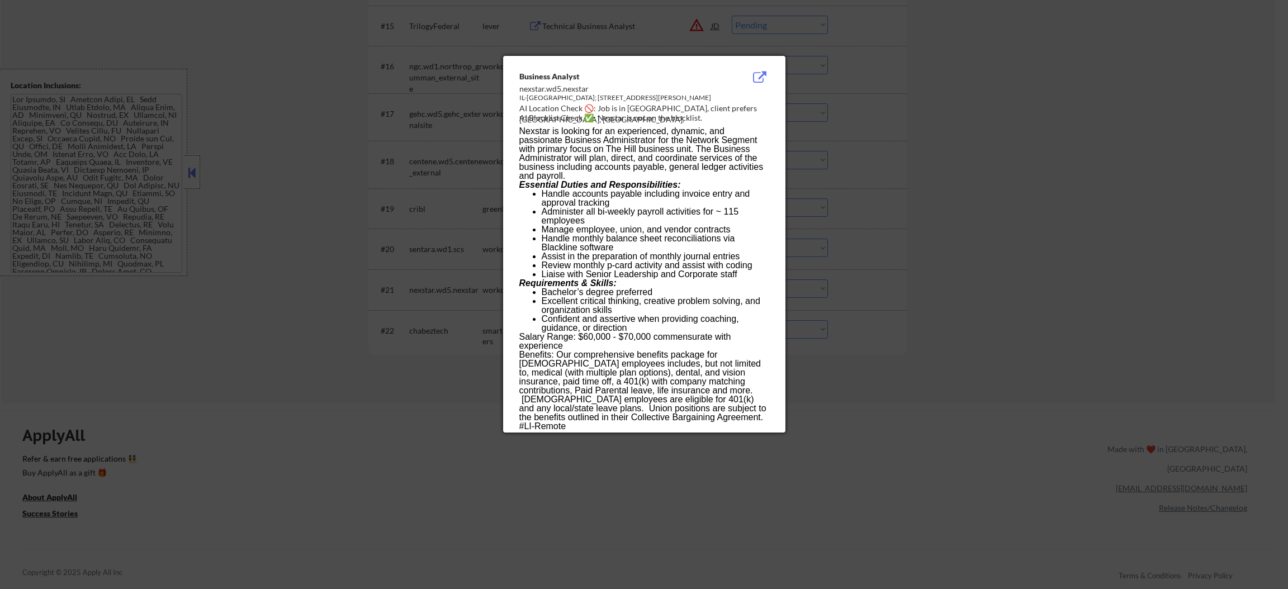
click at [885, 136] on div at bounding box center [644, 294] width 1288 height 589
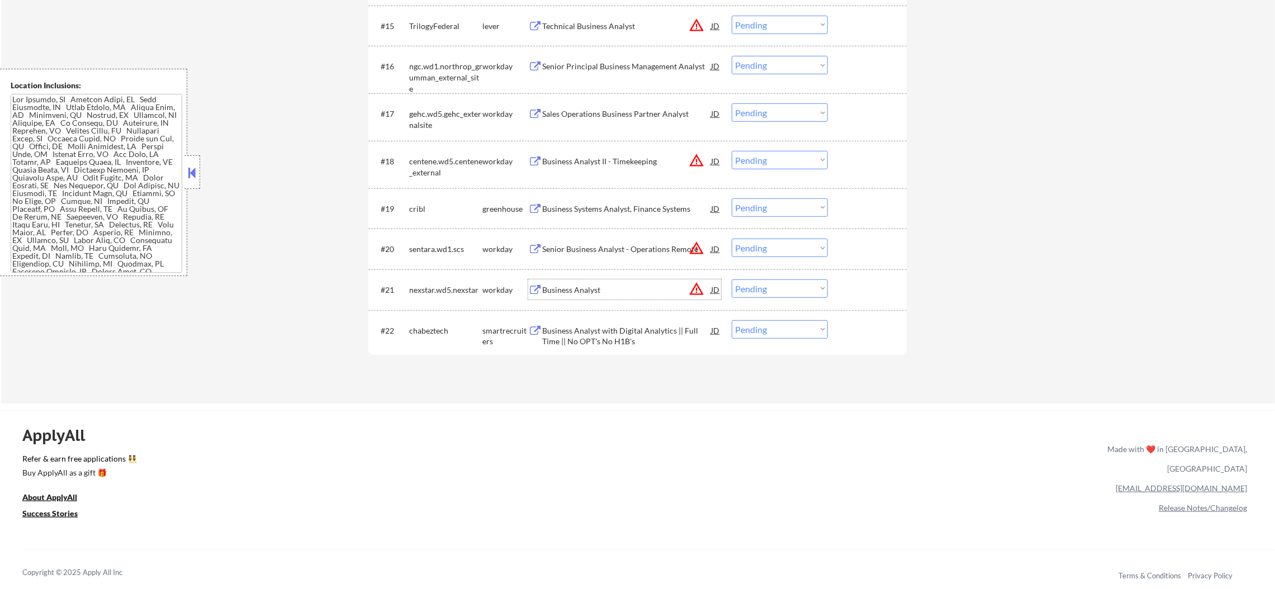
click at [602, 281] on div "Business Analyst" at bounding box center [626, 290] width 169 height 20
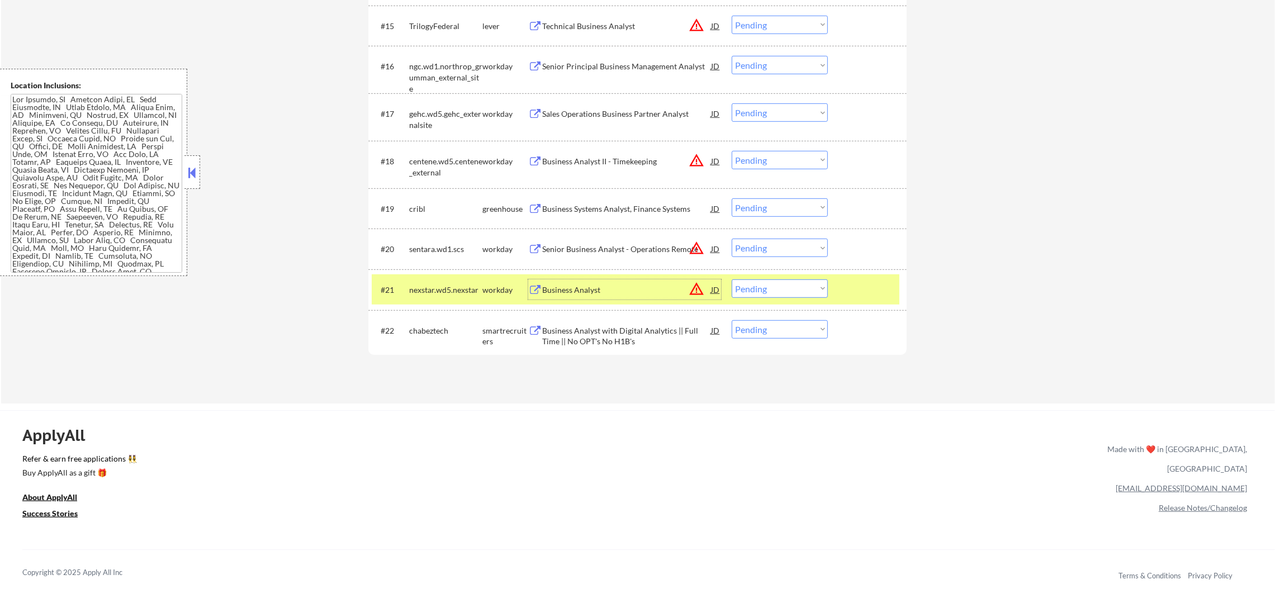
click at [701, 283] on button "warning_amber" at bounding box center [697, 289] width 16 height 16
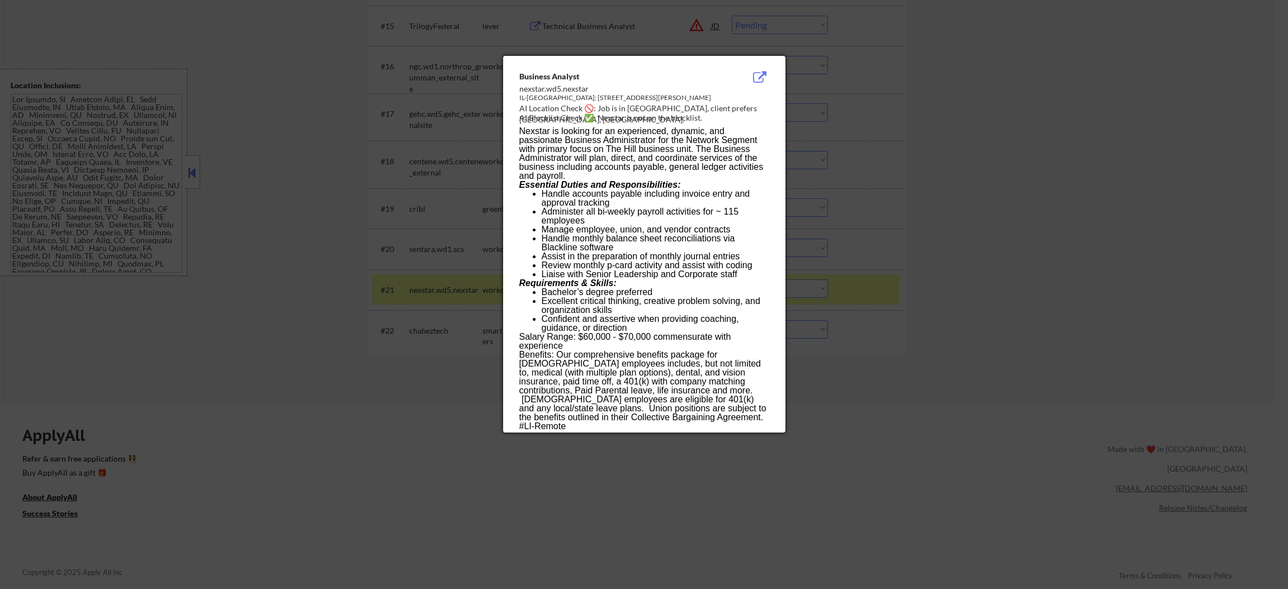
click at [882, 238] on div at bounding box center [644, 294] width 1288 height 589
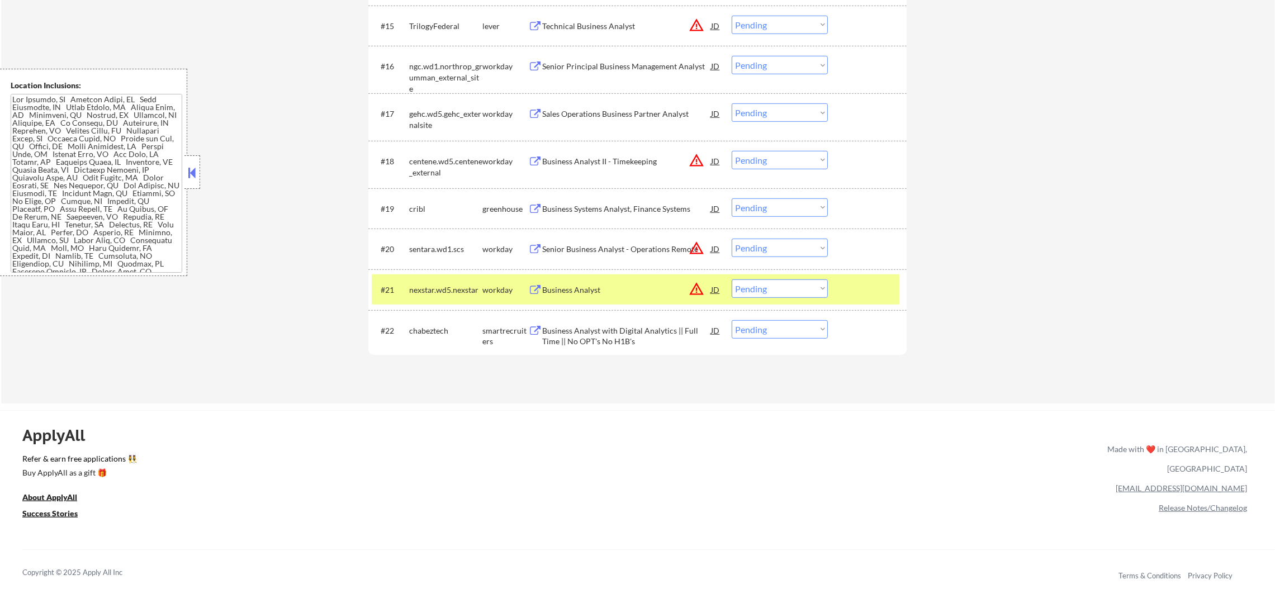
click at [692, 289] on button "warning_amber" at bounding box center [697, 289] width 16 height 16
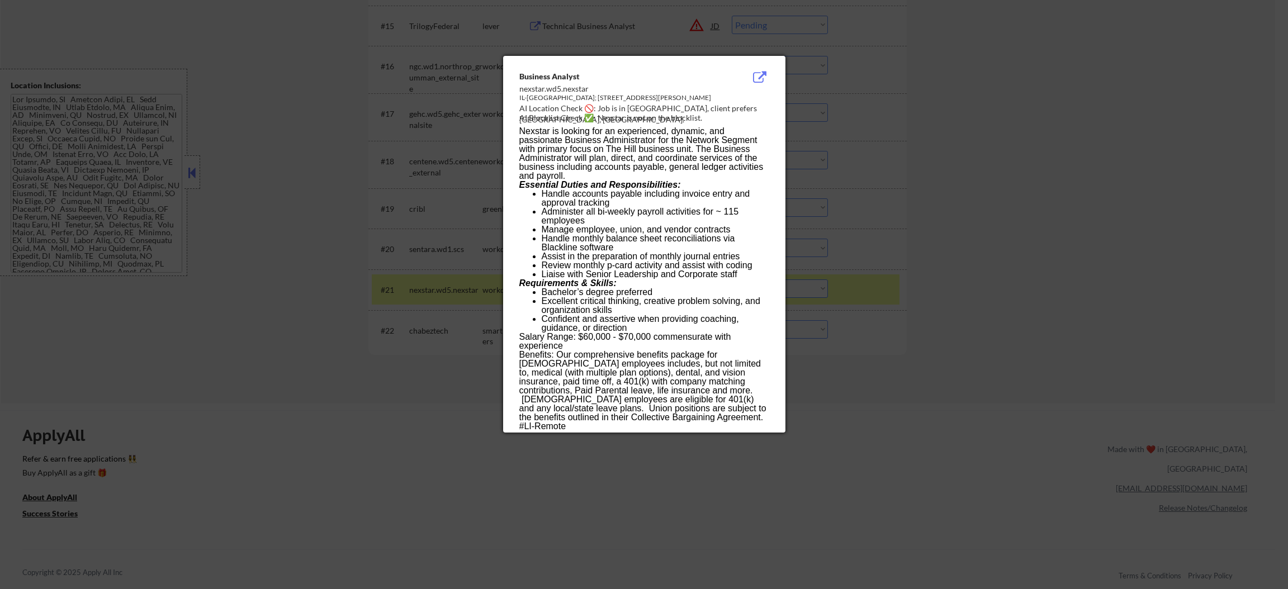
click at [641, 106] on div "AI Location Check 🚫: Job is in Chicago, client prefers North Hills, CA." at bounding box center [646, 114] width 254 height 22
copy div "hicago,"
click at [883, 167] on div at bounding box center [644, 294] width 1288 height 589
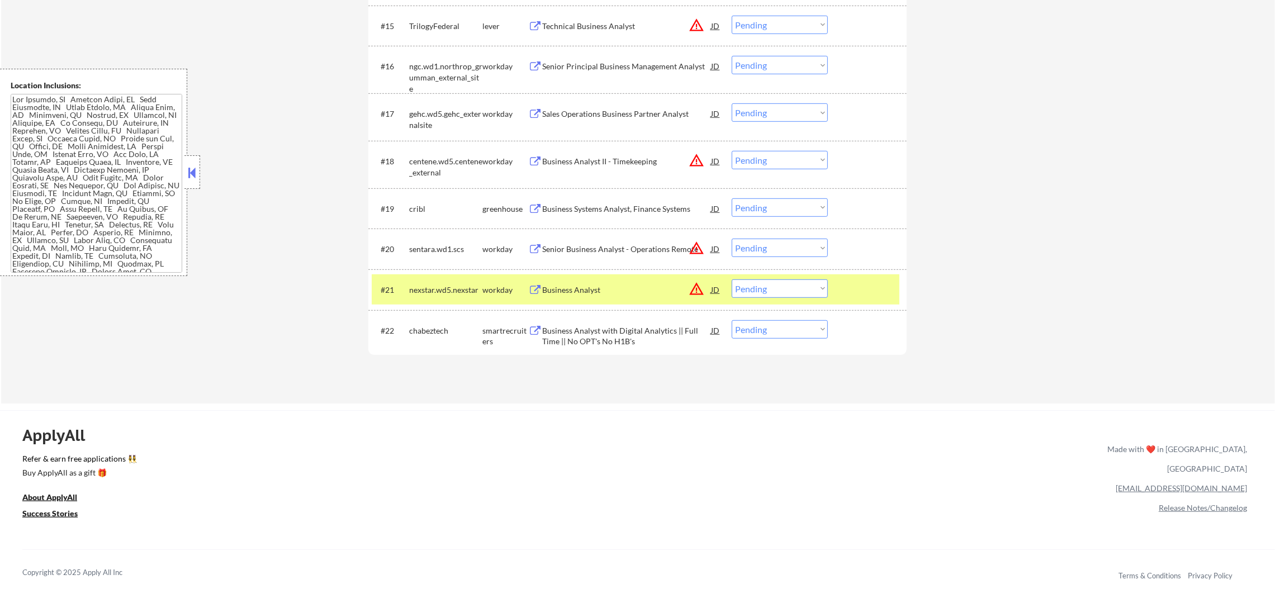
click at [783, 291] on select "Choose an option... Pending Applied Excluded (Questions) Excluded (Expired) Exc…" at bounding box center [780, 289] width 96 height 18
click at [732, 280] on select "Choose an option... Pending Applied Excluded (Questions) Excluded (Expired) Exc…" at bounding box center [780, 289] width 96 height 18
select select ""pending""
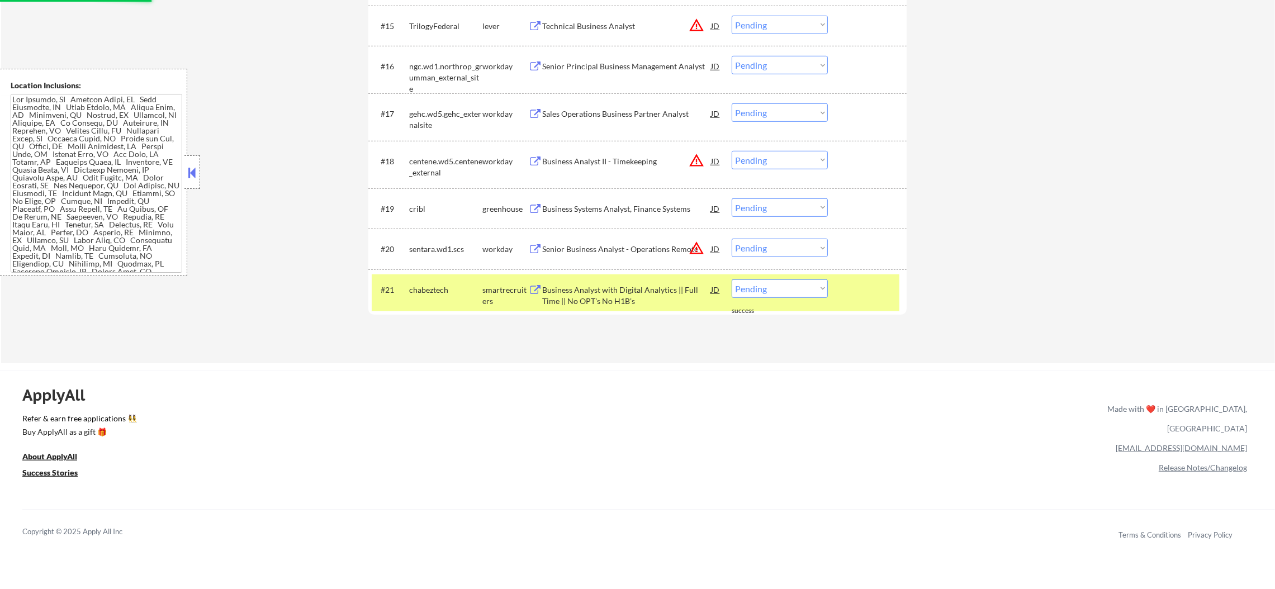
click at [450, 287] on div "chabeztech" at bounding box center [445, 290] width 73 height 11
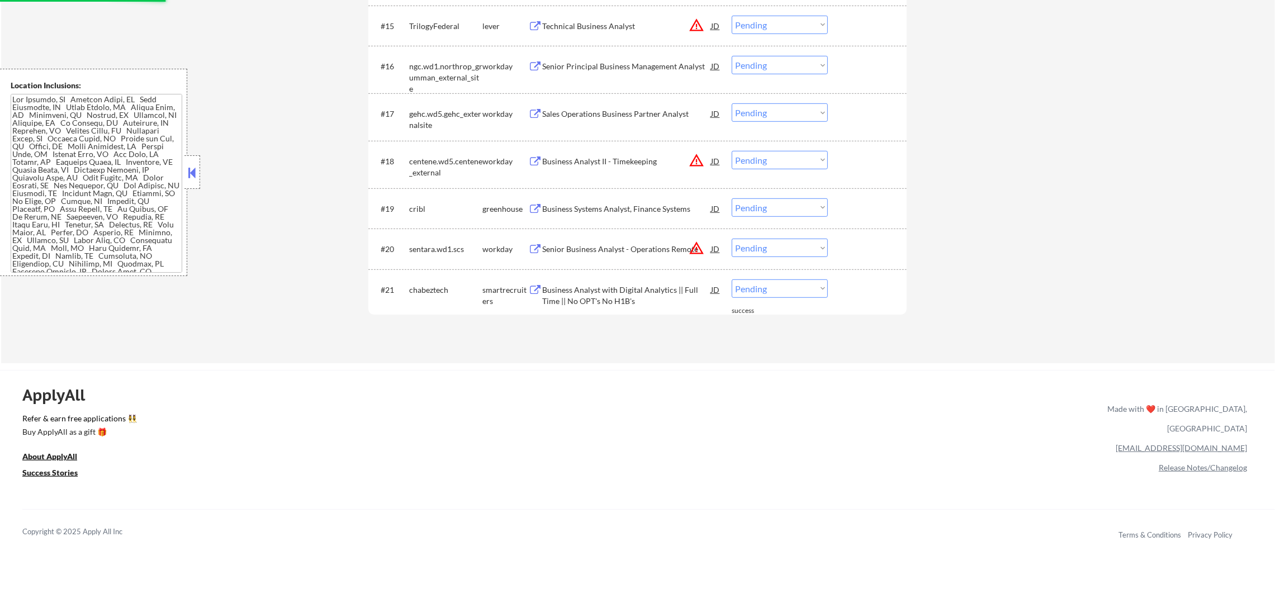
click at [662, 204] on div "Business Systems Analyst, Finance Systems" at bounding box center [626, 209] width 169 height 11
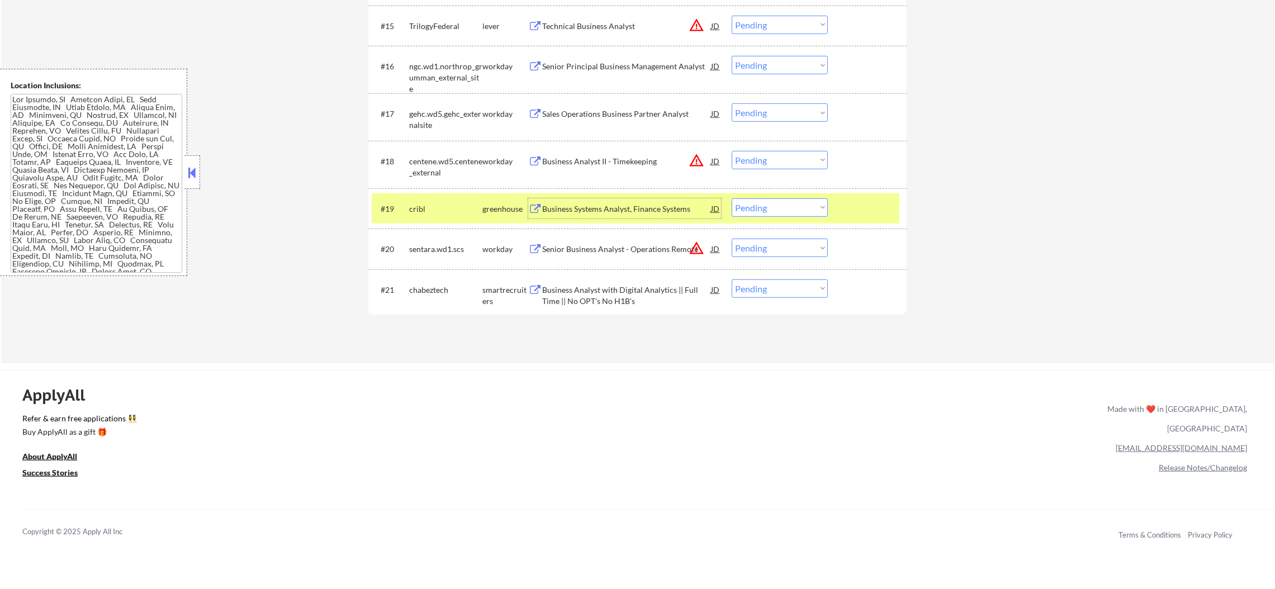
click at [793, 214] on select "Choose an option... Pending Applied Excluded (Questions) Excluded (Expired) Exc…" at bounding box center [780, 208] width 96 height 18
click at [732, 199] on select "Choose an option... Pending Applied Excluded (Questions) Excluded (Expired) Exc…" at bounding box center [780, 208] width 96 height 18
click at [405, 173] on div "#18 centene.wd5.centene_external workday Business Analyst II - Timekeeping JD w…" at bounding box center [636, 164] width 528 height 37
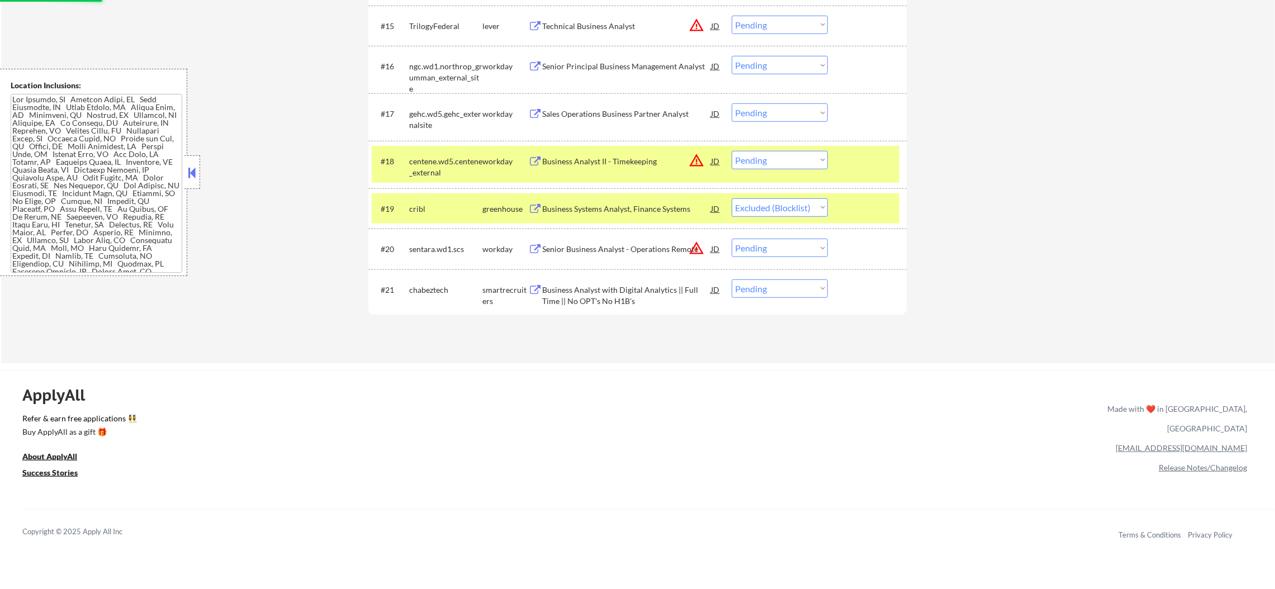
click at [417, 204] on div "cribl" at bounding box center [445, 209] width 73 height 11
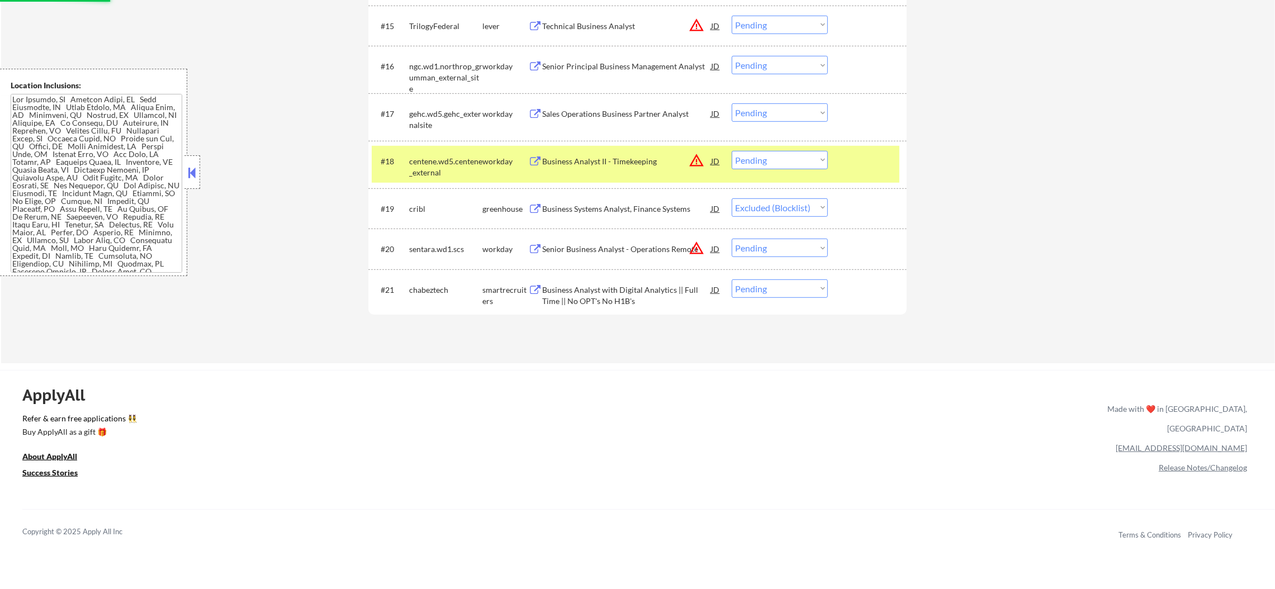
click at [414, 177] on div "centene.wd5.centene_external" at bounding box center [445, 167] width 73 height 22
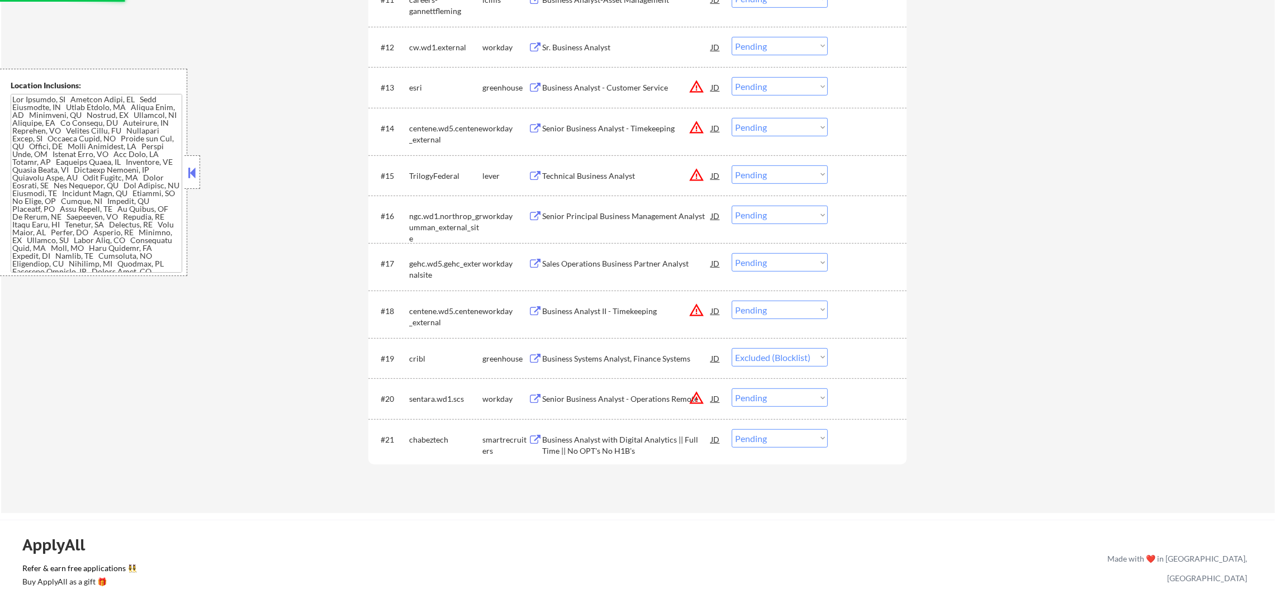
scroll to position [880, 0]
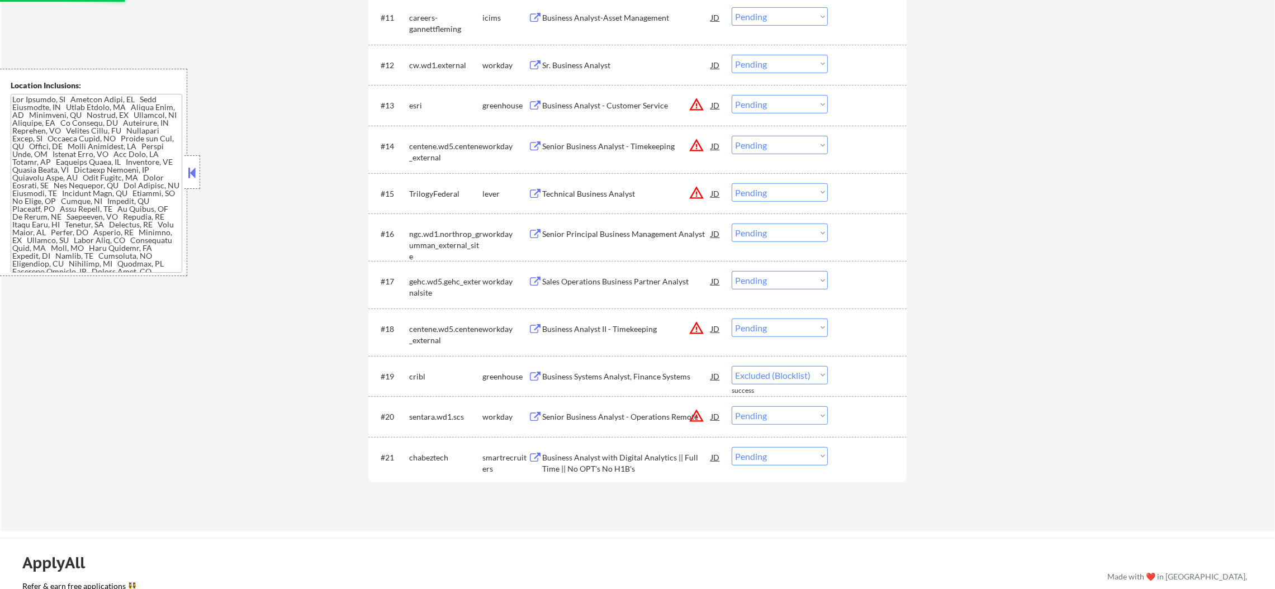
select select ""pending""
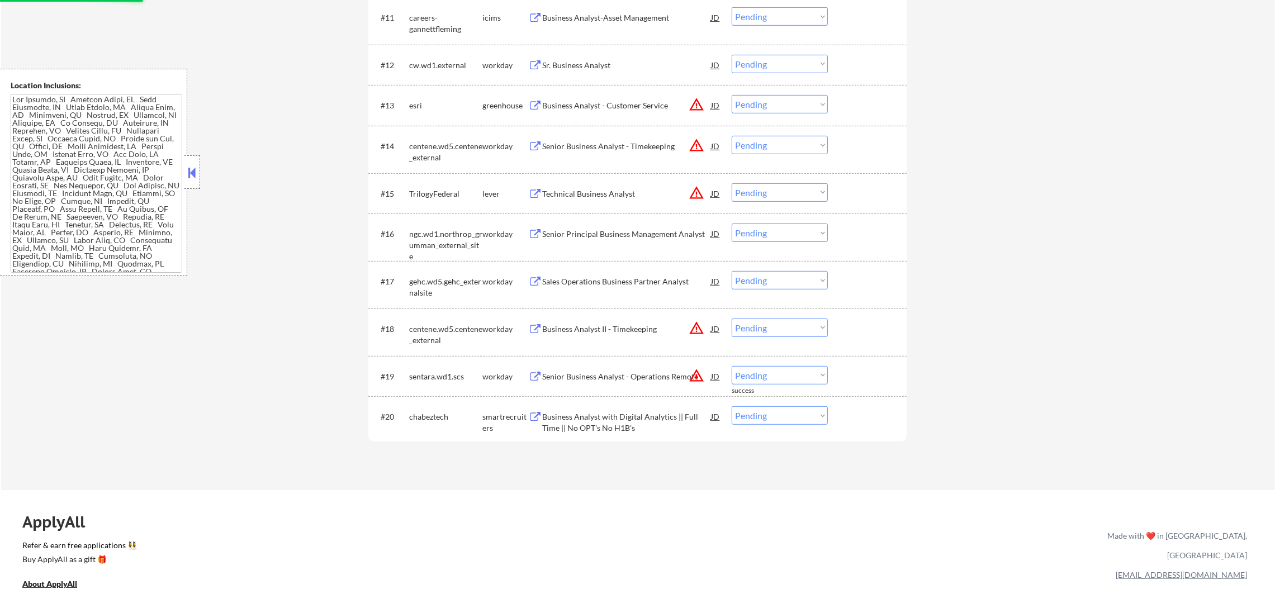
click at [695, 193] on button "warning_amber" at bounding box center [697, 193] width 16 height 16
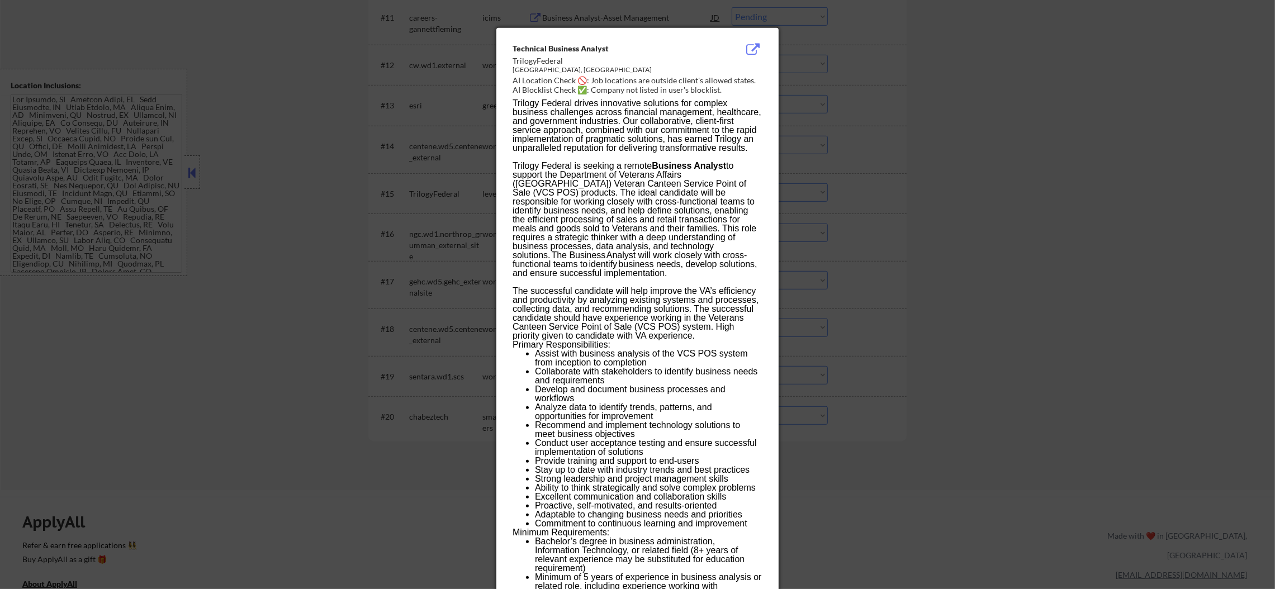
click at [871, 187] on div at bounding box center [637, 294] width 1275 height 589
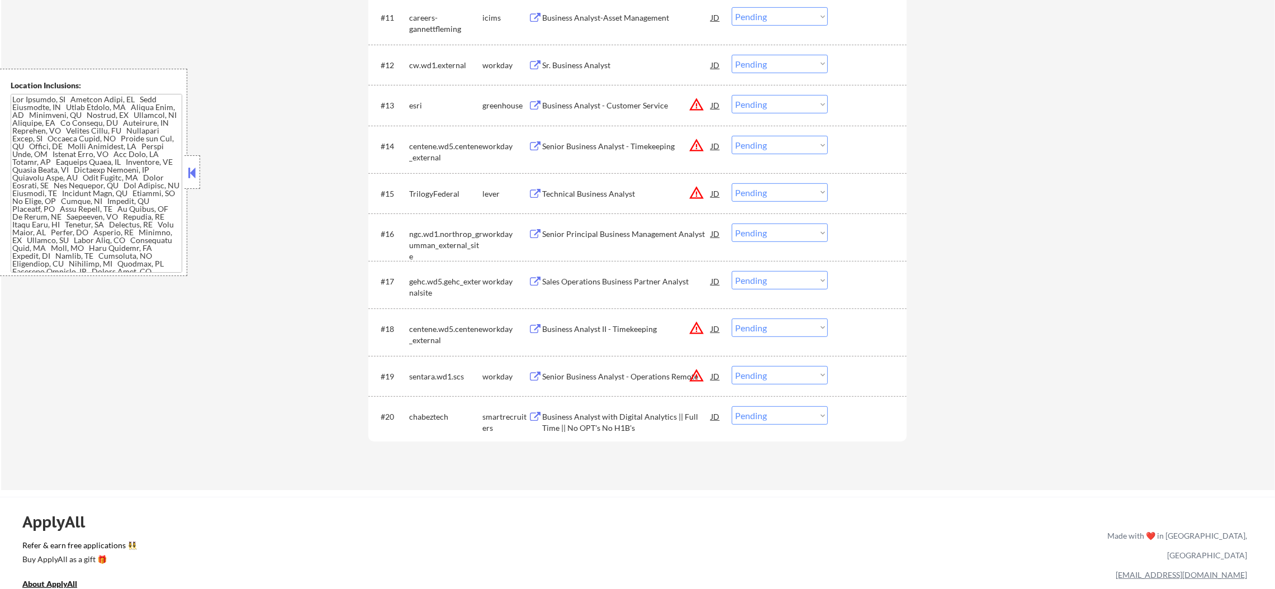
click at [768, 193] on select "Choose an option... Pending Applied Excluded (Questions) Excluded (Expired) Exc…" at bounding box center [780, 192] width 96 height 18
click at [695, 197] on button "warning_amber" at bounding box center [697, 193] width 16 height 16
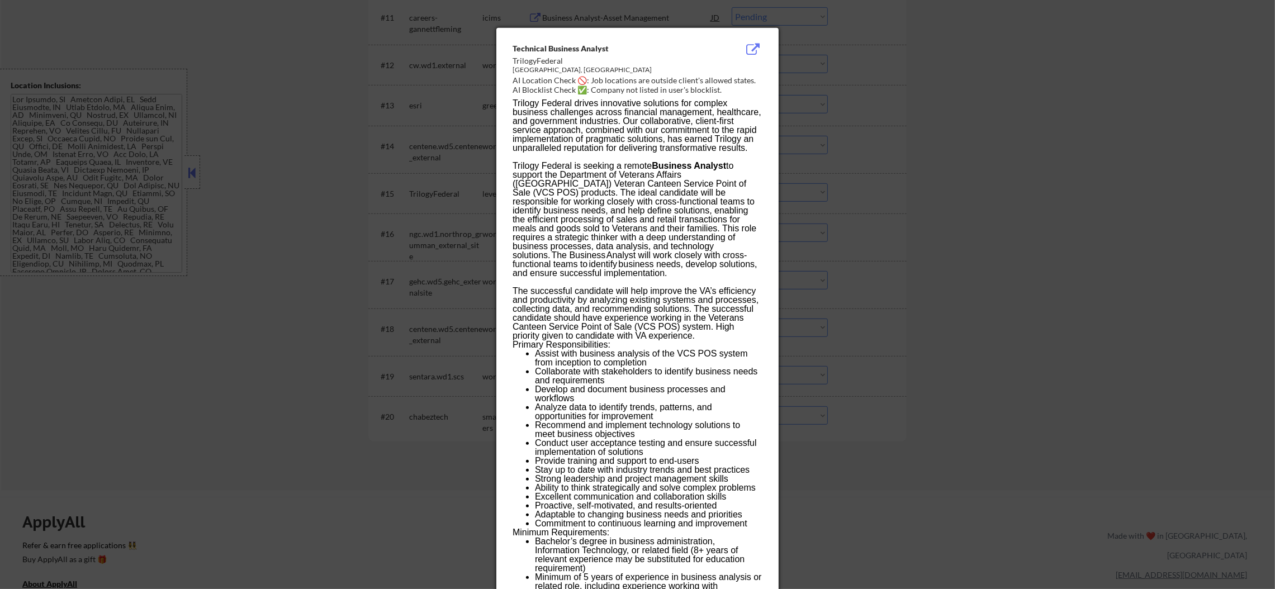
click at [524, 70] on div "Arlington, VA" at bounding box center [609, 70] width 193 height 10
copy div "Arlington"
click at [952, 155] on div at bounding box center [637, 294] width 1275 height 589
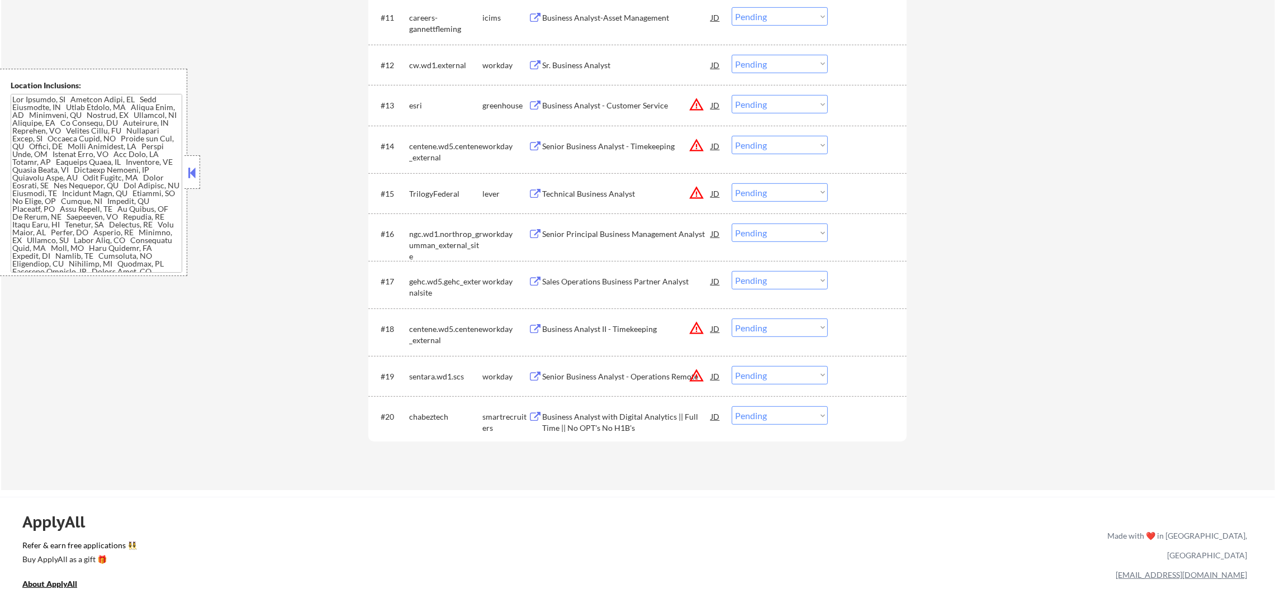
drag, startPoint x: 761, startPoint y: 188, endPoint x: 761, endPoint y: 197, distance: 8.9
click at [761, 188] on select "Choose an option... Pending Applied Excluded (Questions) Excluded (Expired) Exc…" at bounding box center [780, 192] width 96 height 18
click at [732, 183] on select "Choose an option... Pending Applied Excluded (Questions) Excluded (Expired) Exc…" at bounding box center [780, 192] width 96 height 18
click at [697, 138] on button "warning_amber" at bounding box center [697, 146] width 16 height 16
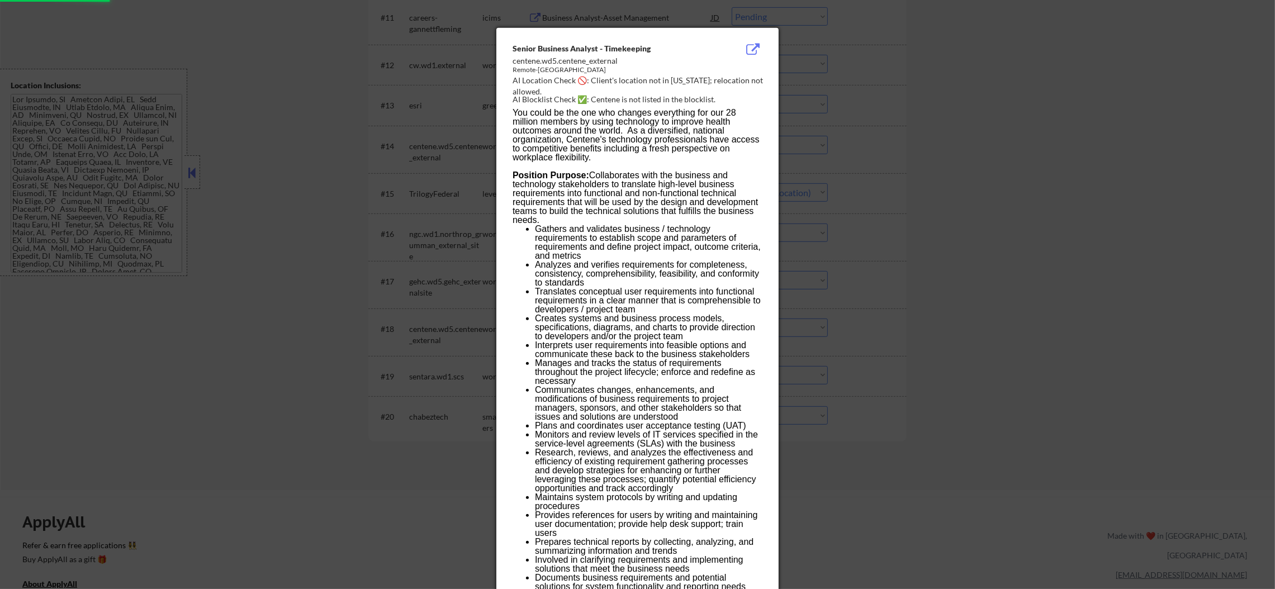
click at [675, 83] on div "AI Location Check 🚫: Client's location not in Missouri; relocation not allowed." at bounding box center [640, 86] width 254 height 22
copy div "issouri;"
click at [850, 103] on div at bounding box center [637, 294] width 1275 height 589
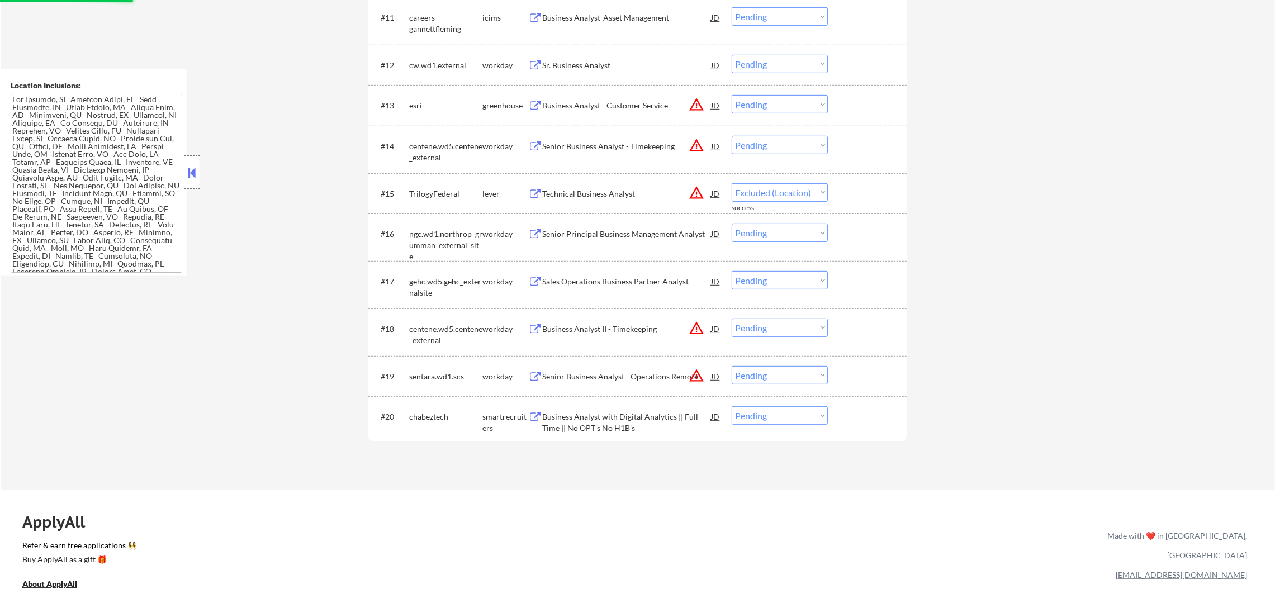
select select ""pending""
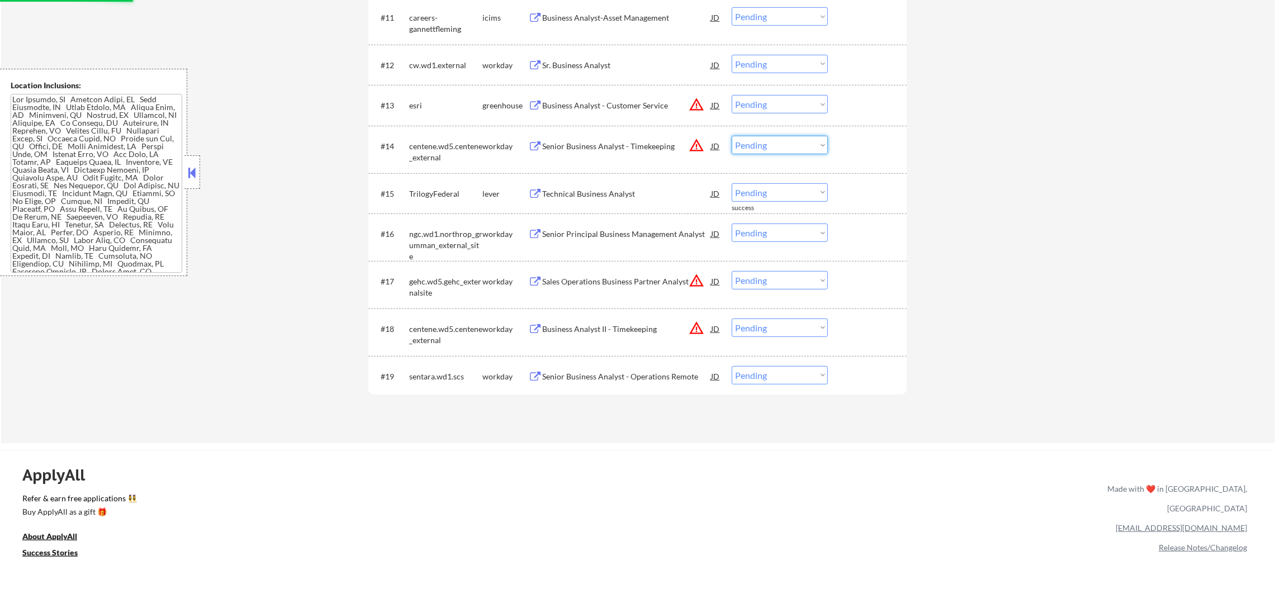
drag, startPoint x: 782, startPoint y: 142, endPoint x: 781, endPoint y: 152, distance: 10.1
click at [782, 142] on select "Choose an option... Pending Applied Excluded (Questions) Excluded (Expired) Exc…" at bounding box center [780, 145] width 96 height 18
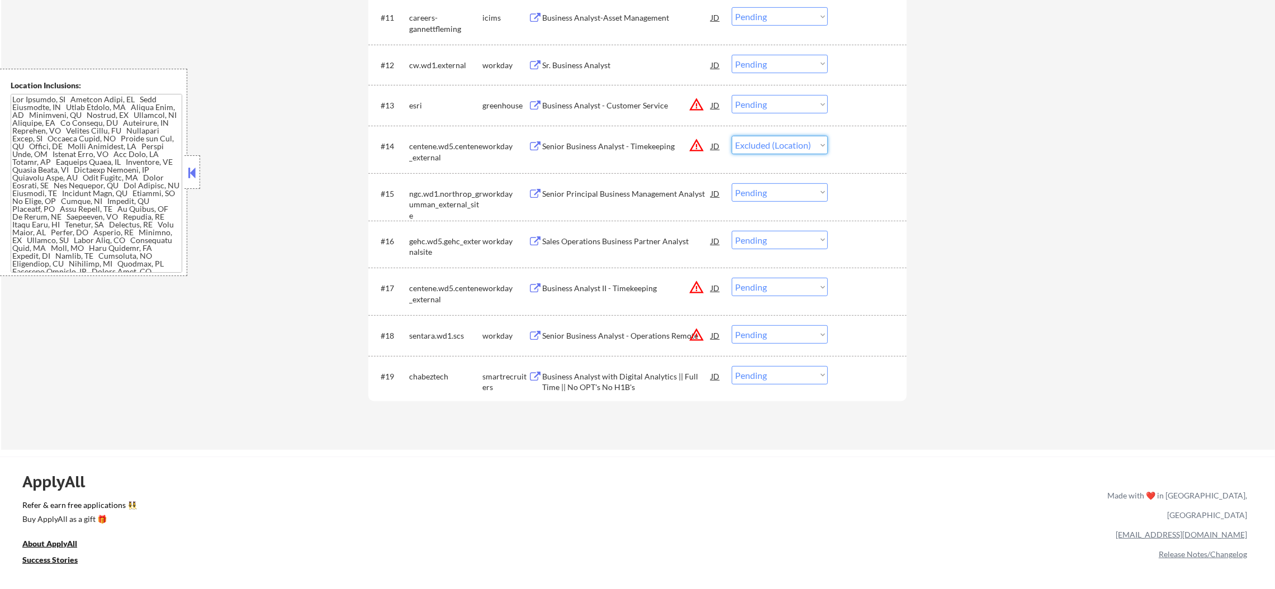
click at [732, 136] on select "Choose an option... Pending Applied Excluded (Questions) Excluded (Expired) Exc…" at bounding box center [780, 145] width 96 height 18
click at [693, 104] on button "warning_amber" at bounding box center [697, 105] width 16 height 16
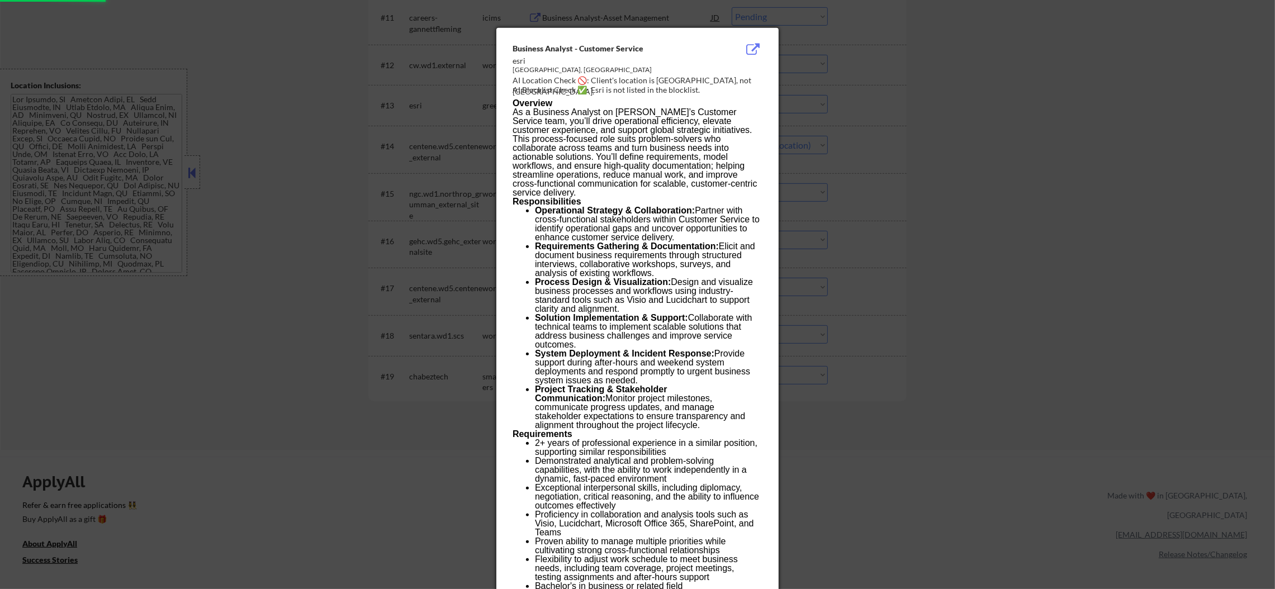
click at [675, 84] on div "AI Blocklist Check ✅: Esri is not listed in the blocklist." at bounding box center [640, 89] width 254 height 11
click at [685, 79] on div "AI Location Check 🚫: Client's location is North Hills, not Redlands." at bounding box center [640, 86] width 254 height 22
copy div "ills,"
select select ""pending""
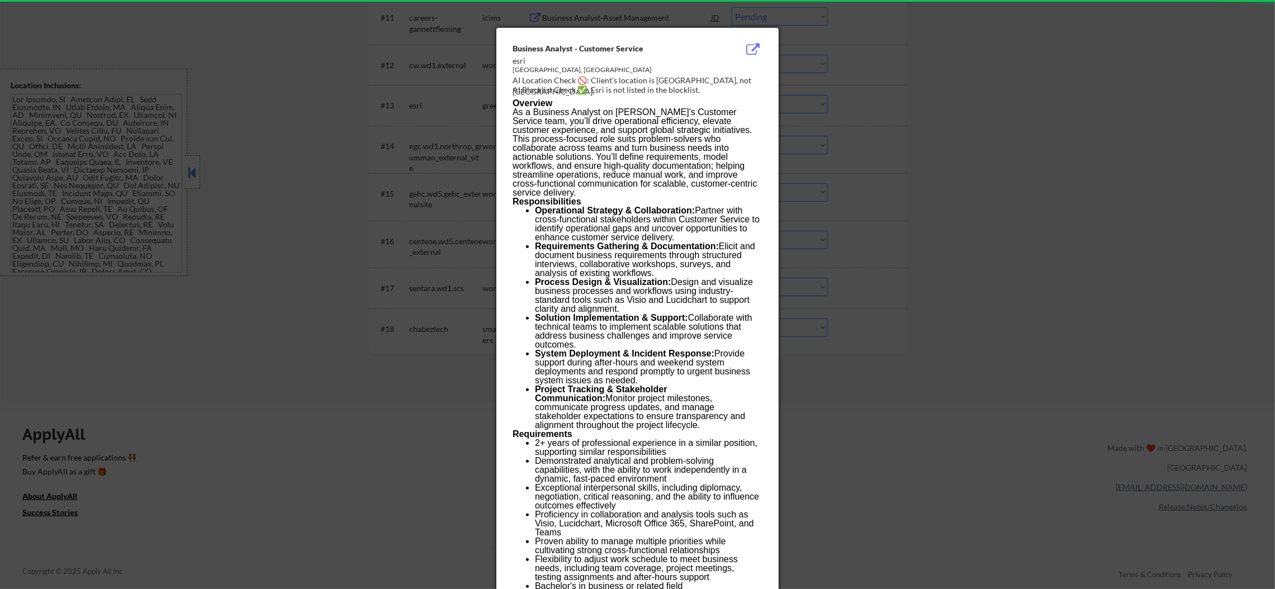
click at [724, 83] on div "AI Location Check 🚫: Client's location is North Hills, not Redlands." at bounding box center [640, 86] width 254 height 22
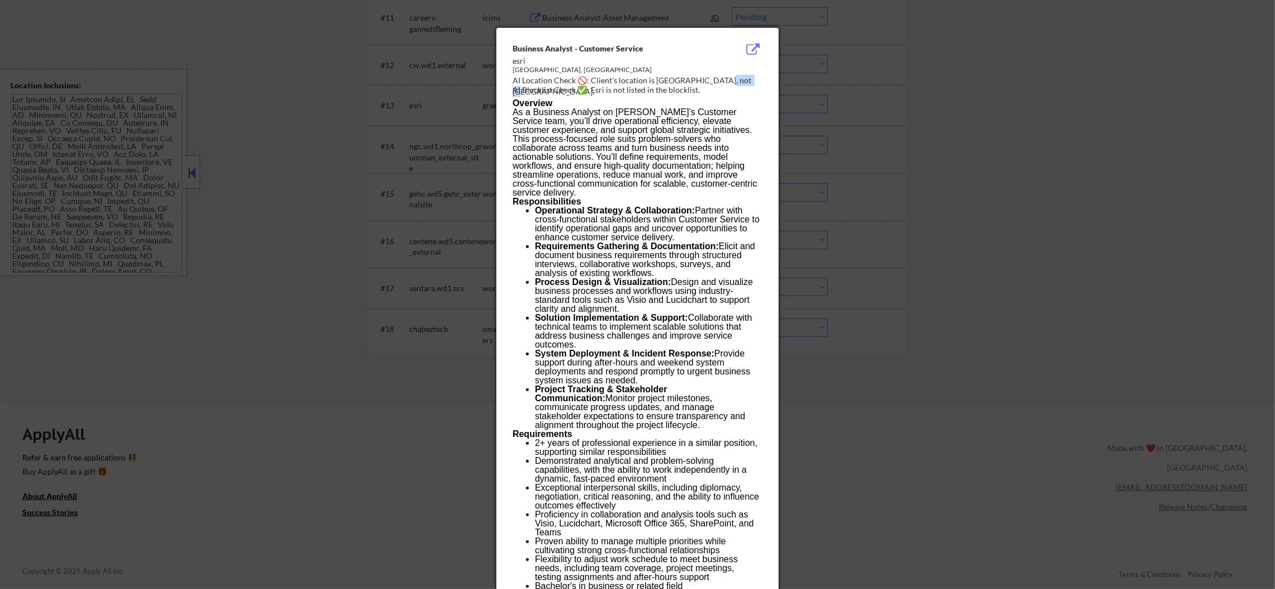
click at [724, 83] on div "AI Location Check 🚫: Client's location is North Hills, not Redlands." at bounding box center [640, 86] width 254 height 22
copy div "edlands."
click at [841, 109] on div at bounding box center [637, 294] width 1275 height 589
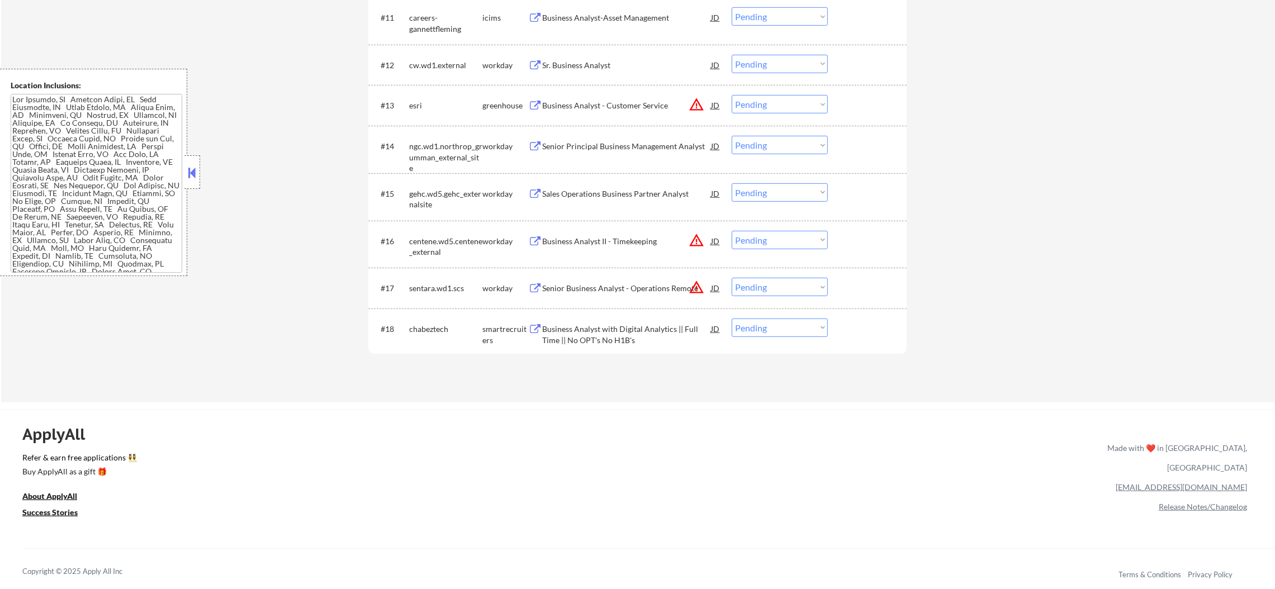
scroll to position [237, 0]
click at [629, 100] on div "Business Analyst - Customer Service" at bounding box center [626, 105] width 169 height 11
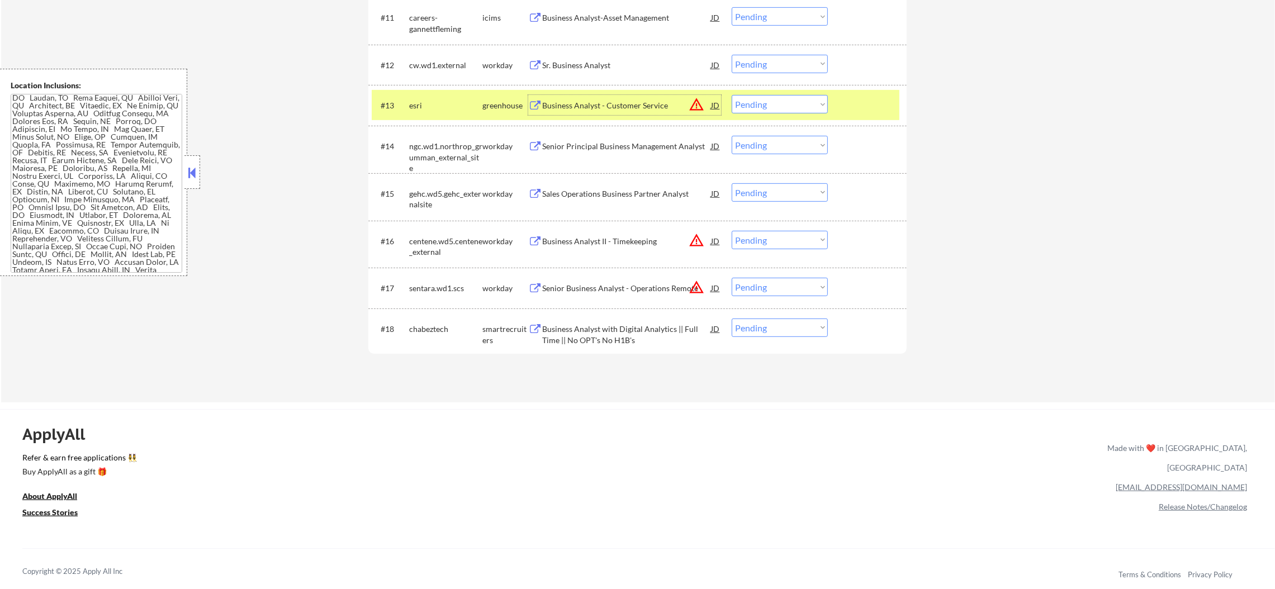
drag, startPoint x: 752, startPoint y: 101, endPoint x: 753, endPoint y: 111, distance: 10.1
click at [752, 101] on select "Choose an option... Pending Applied Excluded (Questions) Excluded (Expired) Exc…" at bounding box center [780, 104] width 96 height 18
click at [732, 95] on select "Choose an option... Pending Applied Excluded (Questions) Excluded (Expired) Exc…" at bounding box center [780, 104] width 96 height 18
select select ""pending""
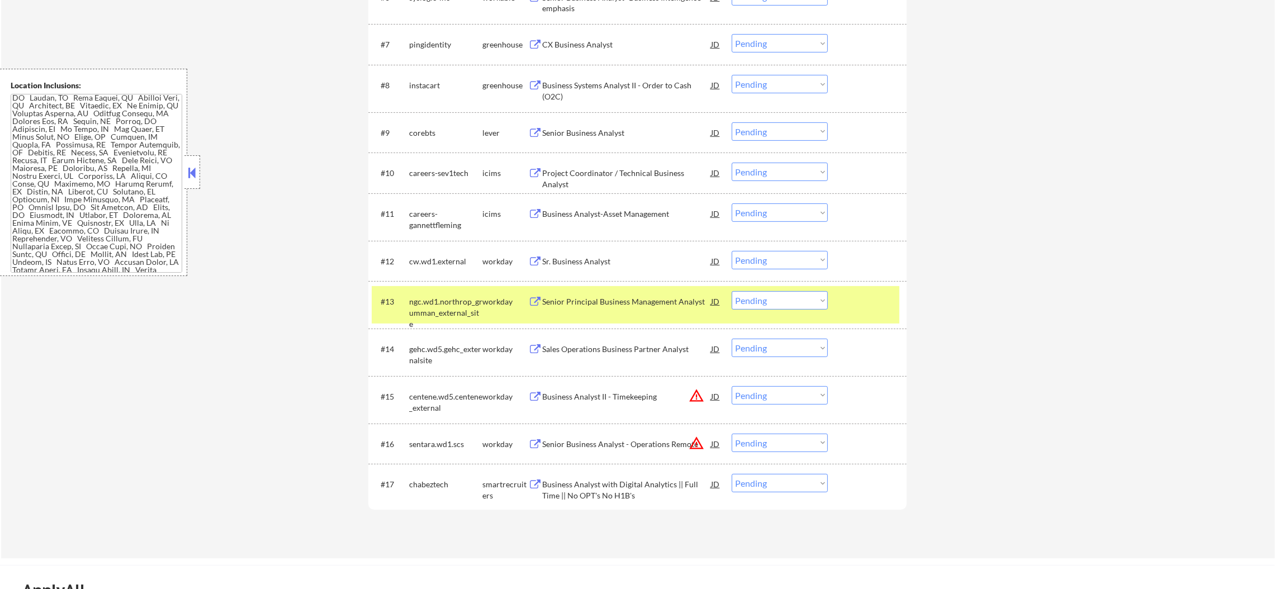
click at [472, 302] on div "ngc.wd1.northrop_grumman_external_site" at bounding box center [445, 312] width 73 height 33
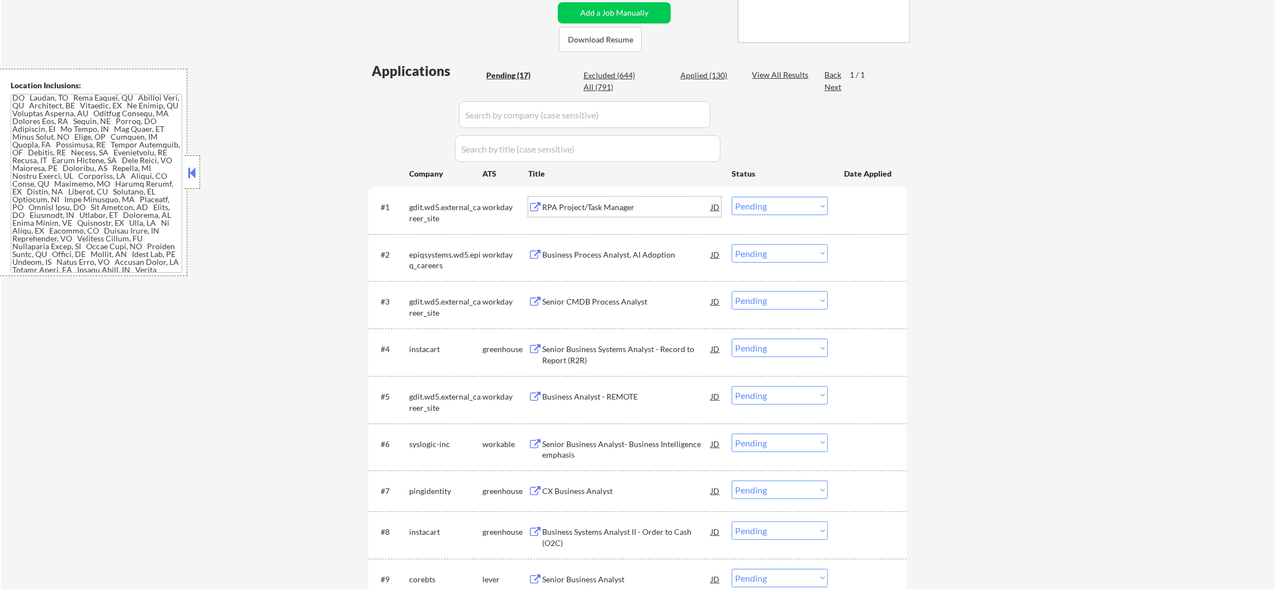
click at [609, 199] on div "RPA Project/Task Manager" at bounding box center [626, 207] width 169 height 20
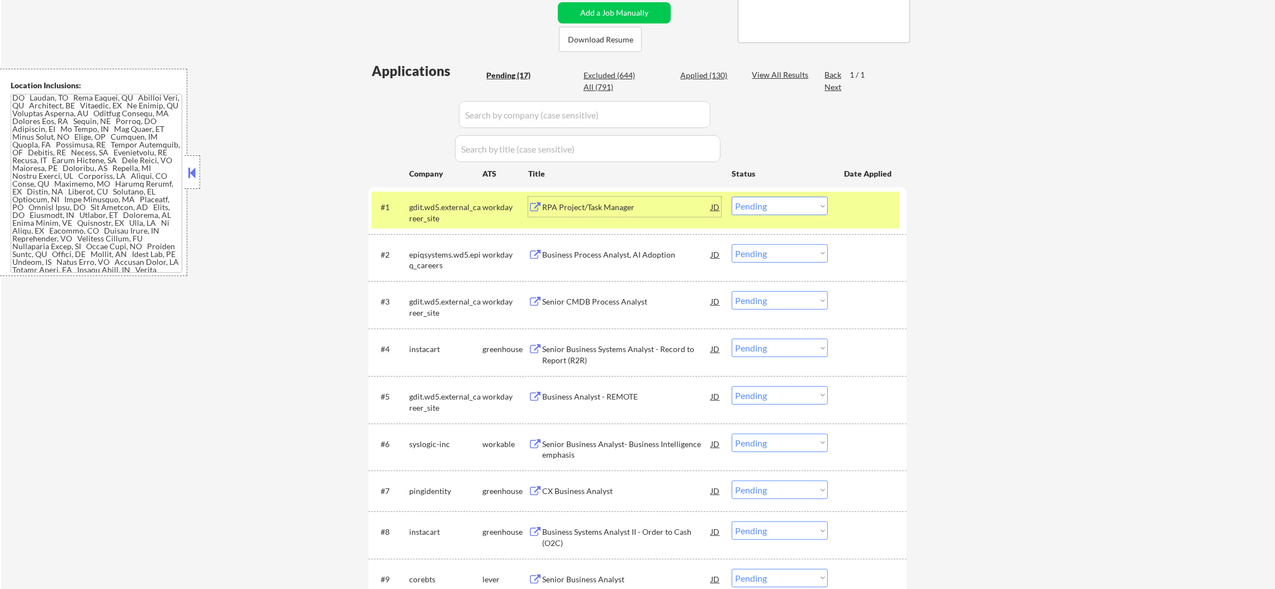
click at [777, 207] on div "#1 gdit.wd5.external_career_site workday RPA Project/Task Manager JD Choose an …" at bounding box center [636, 210] width 528 height 37
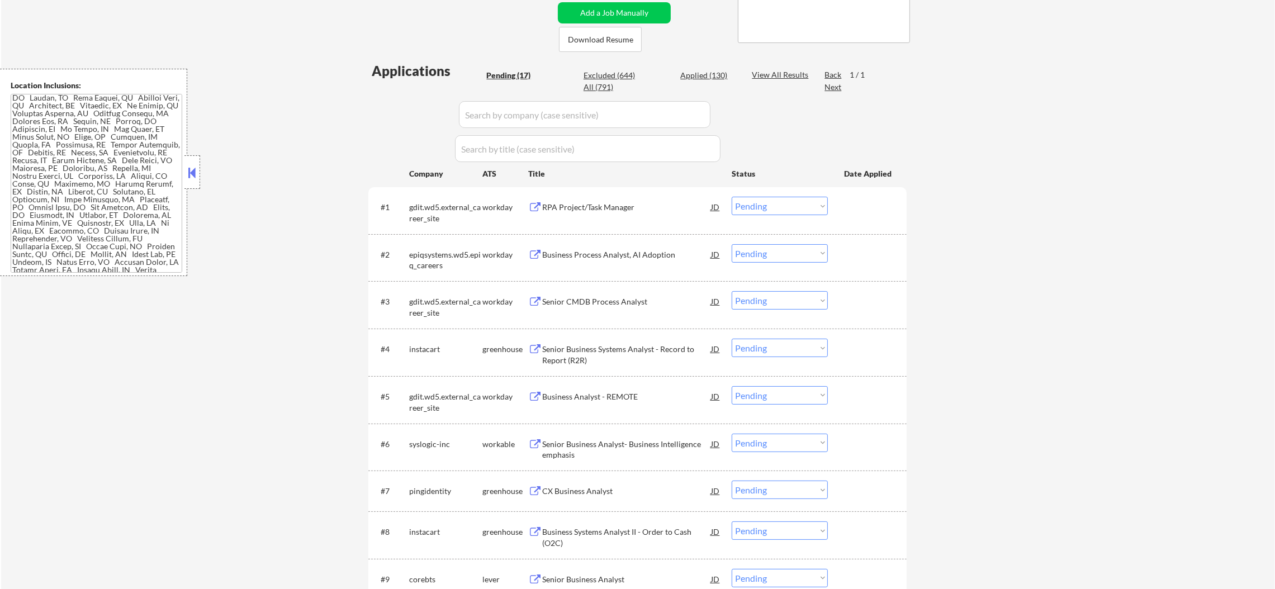
click at [776, 210] on select "Choose an option... Pending Applied Excluded (Questions) Excluded (Expired) Exc…" at bounding box center [780, 206] width 96 height 18
click at [732, 197] on select "Choose an option... Pending Applied Excluded (Questions) Excluded (Expired) Exc…" at bounding box center [780, 206] width 96 height 18
click at [623, 254] on div "Business Process Analyst, AI Adoption" at bounding box center [626, 254] width 169 height 11
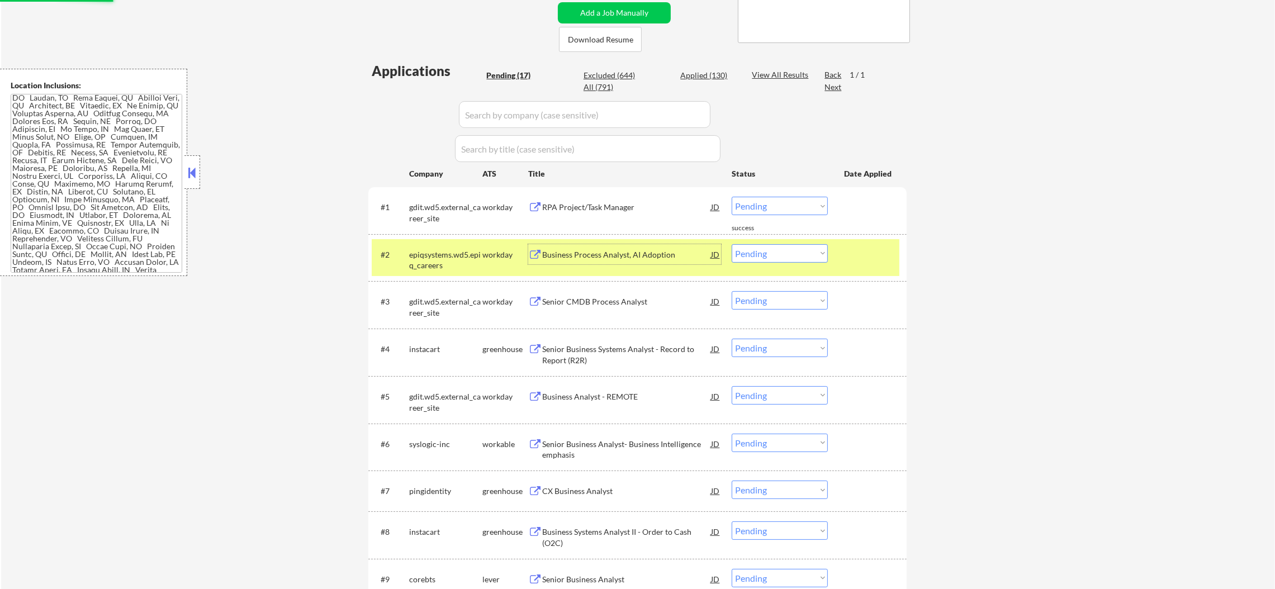
click at [457, 264] on div "epiqsystems.wd5.epiq_careers" at bounding box center [445, 260] width 73 height 22
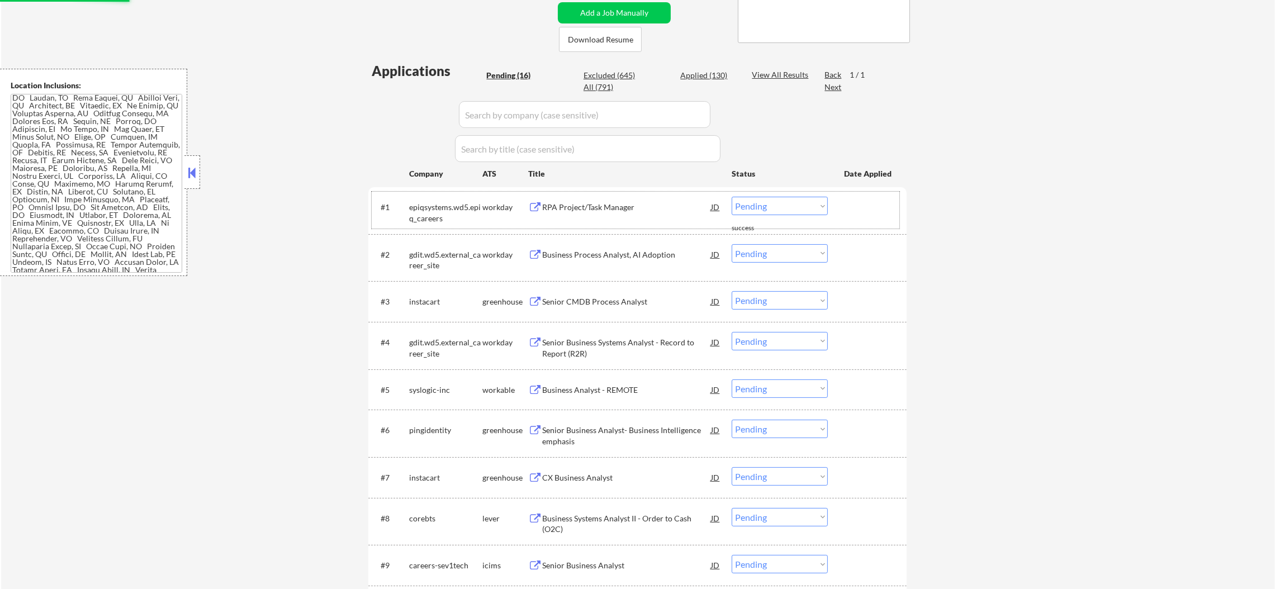
click at [456, 216] on div "epiqsystems.wd5.epiq_careers" at bounding box center [445, 213] width 73 height 22
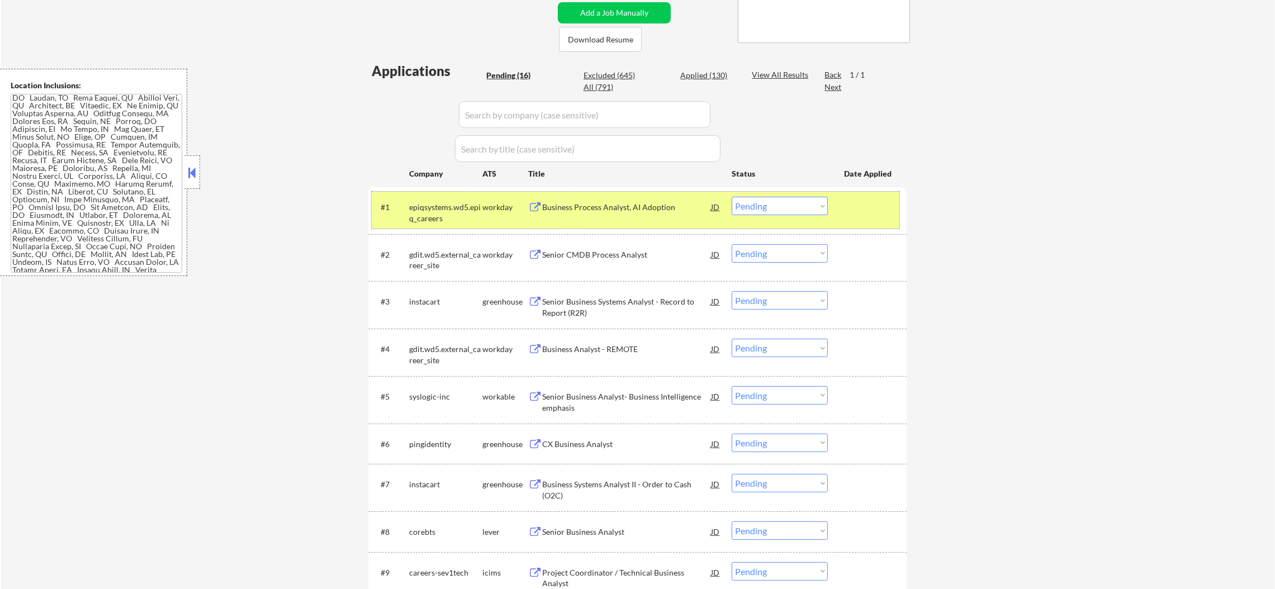
click at [442, 200] on div "epiqsystems.wd5.epiq_careers" at bounding box center [445, 210] width 73 height 27
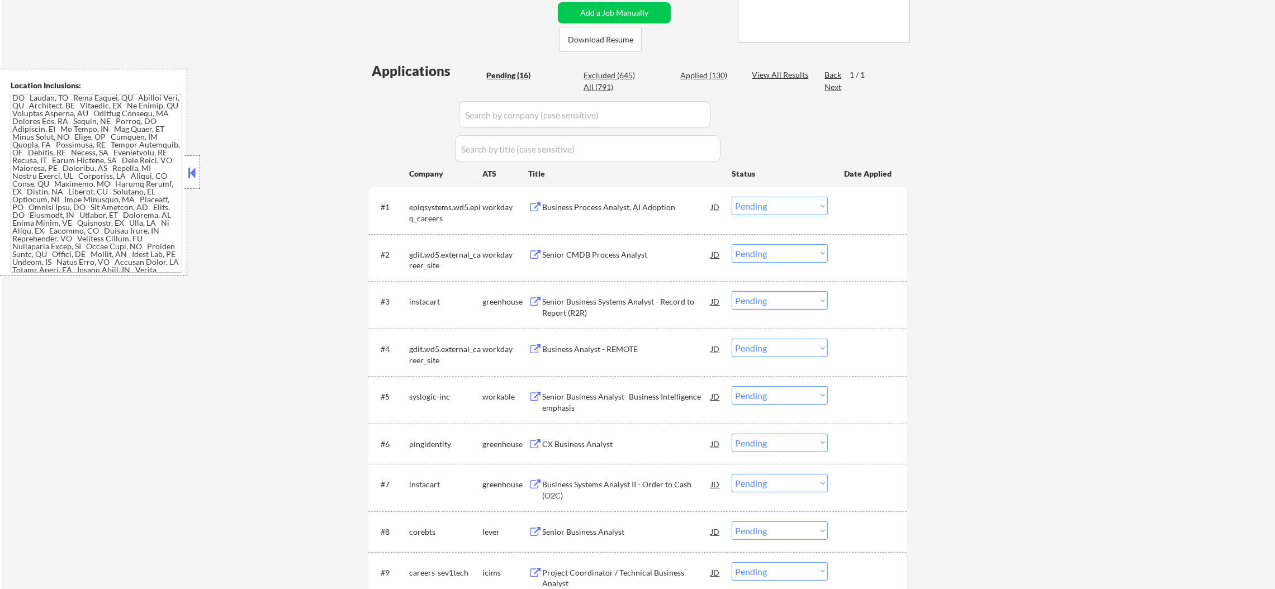
click at [546, 264] on div "#2 gdit.wd5.external_career_site workday Senior CMDB Process Analyst JD Choose …" at bounding box center [636, 257] width 528 height 37
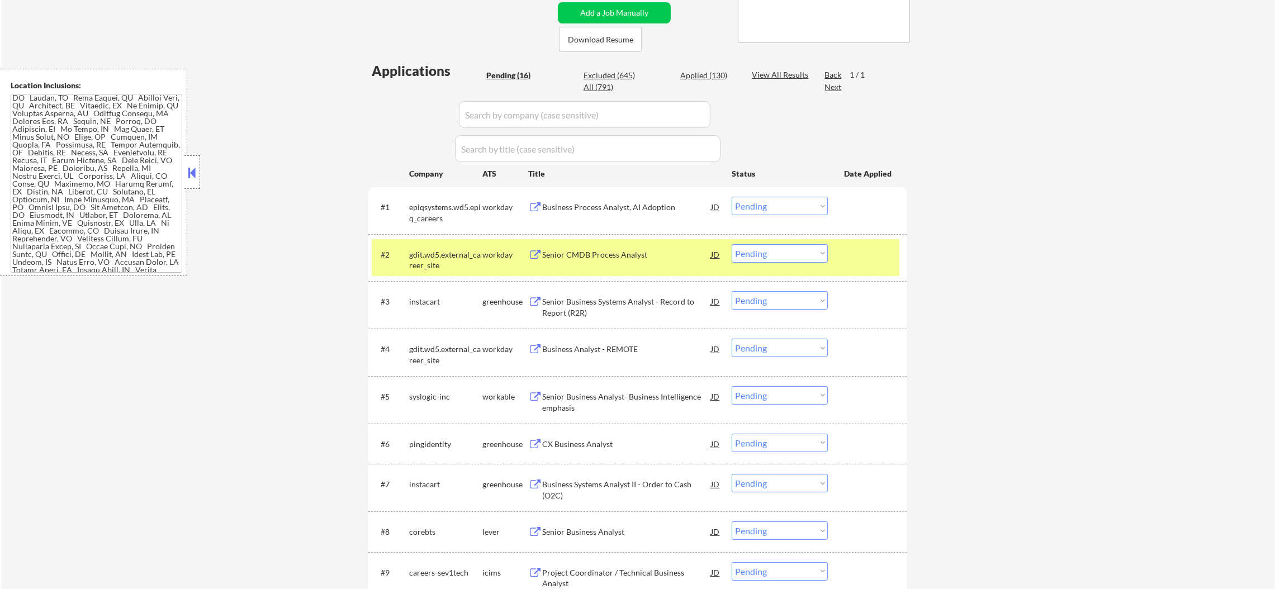
click at [622, 247] on div "Senior CMDB Process Analyst" at bounding box center [626, 254] width 169 height 20
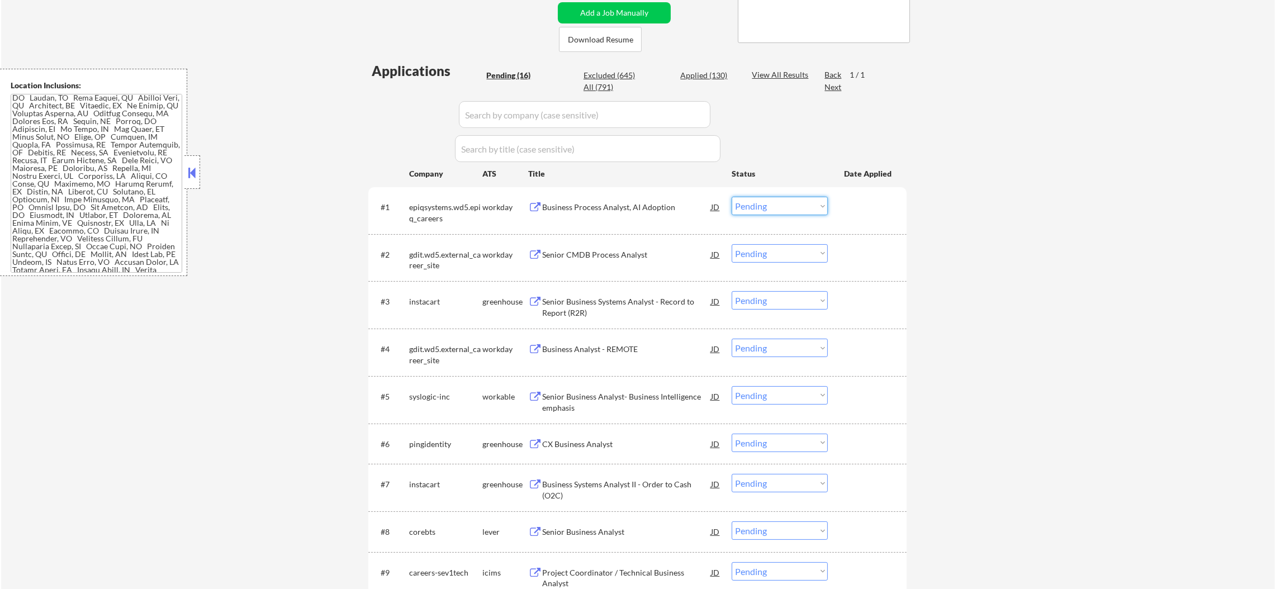
drag, startPoint x: 781, startPoint y: 197, endPoint x: 777, endPoint y: 210, distance: 13.4
click at [777, 206] on select "Choose an option... Pending Applied Excluded (Questions) Excluded (Expired) Exc…" at bounding box center [780, 206] width 96 height 18
click at [732, 197] on select "Choose an option... Pending Applied Excluded (Questions) Excluded (Expired) Exc…" at bounding box center [780, 206] width 96 height 18
click at [638, 256] on div "Senior CMDB Process Analyst" at bounding box center [626, 254] width 169 height 11
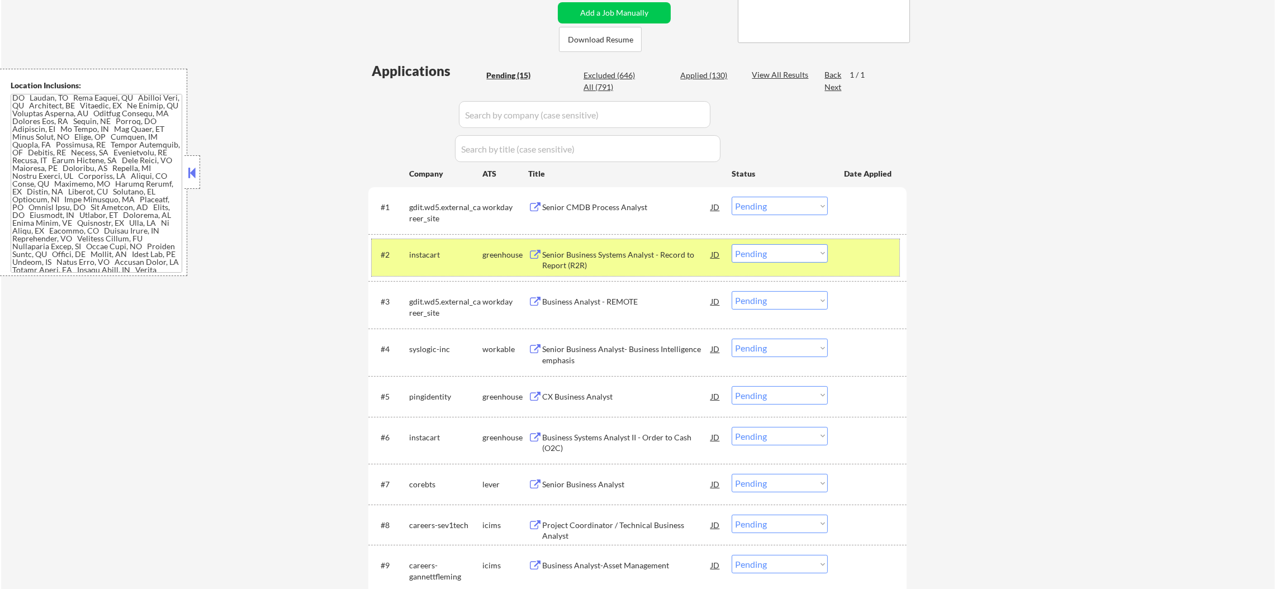
click at [436, 253] on div "instacart" at bounding box center [445, 254] width 73 height 11
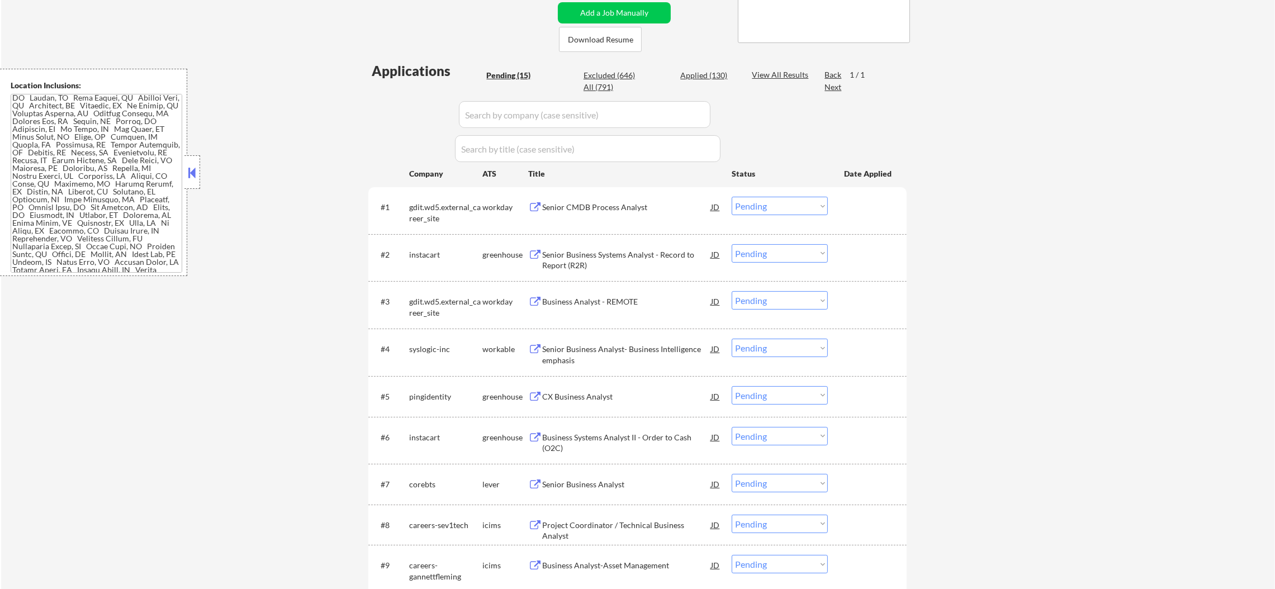
click at [440, 197] on div "gdit.wd5.external_career_site" at bounding box center [445, 210] width 73 height 27
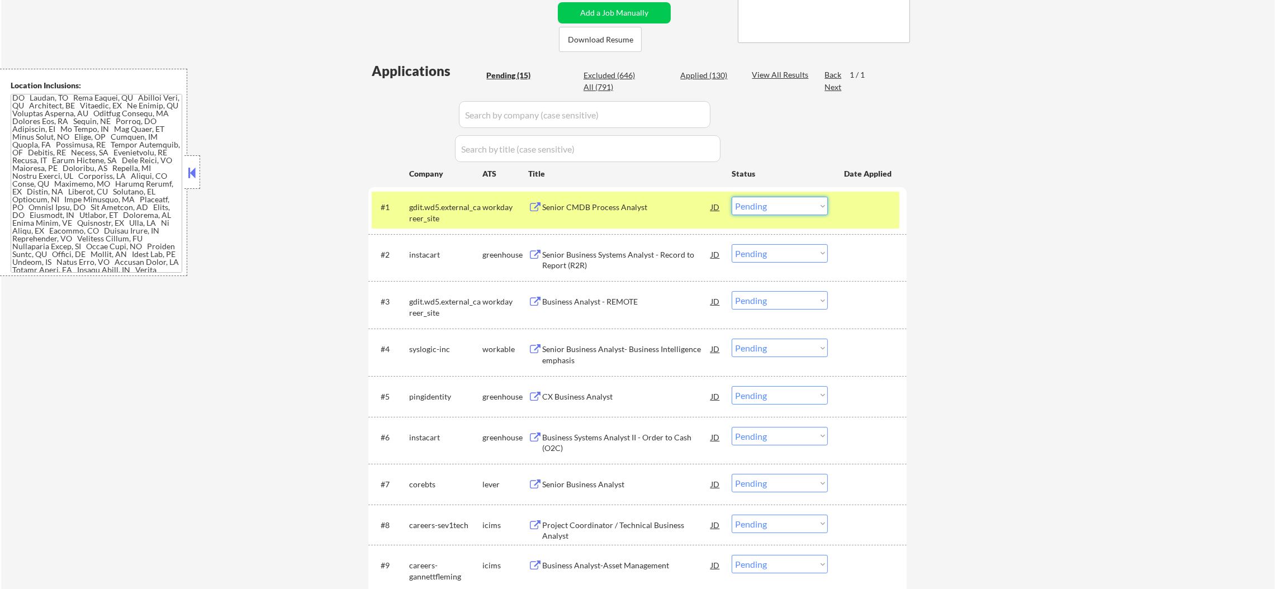
click at [753, 204] on select "Choose an option... Pending Applied Excluded (Questions) Excluded (Expired) Exc…" at bounding box center [780, 206] width 96 height 18
click at [732, 197] on select "Choose an option... Pending Applied Excluded (Questions) Excluded (Expired) Exc…" at bounding box center [780, 206] width 96 height 18
click at [408, 214] on div "#1 gdit.wd5.external_career_site workday Senior CMDB Process Analyst JD Choose …" at bounding box center [636, 210] width 528 height 37
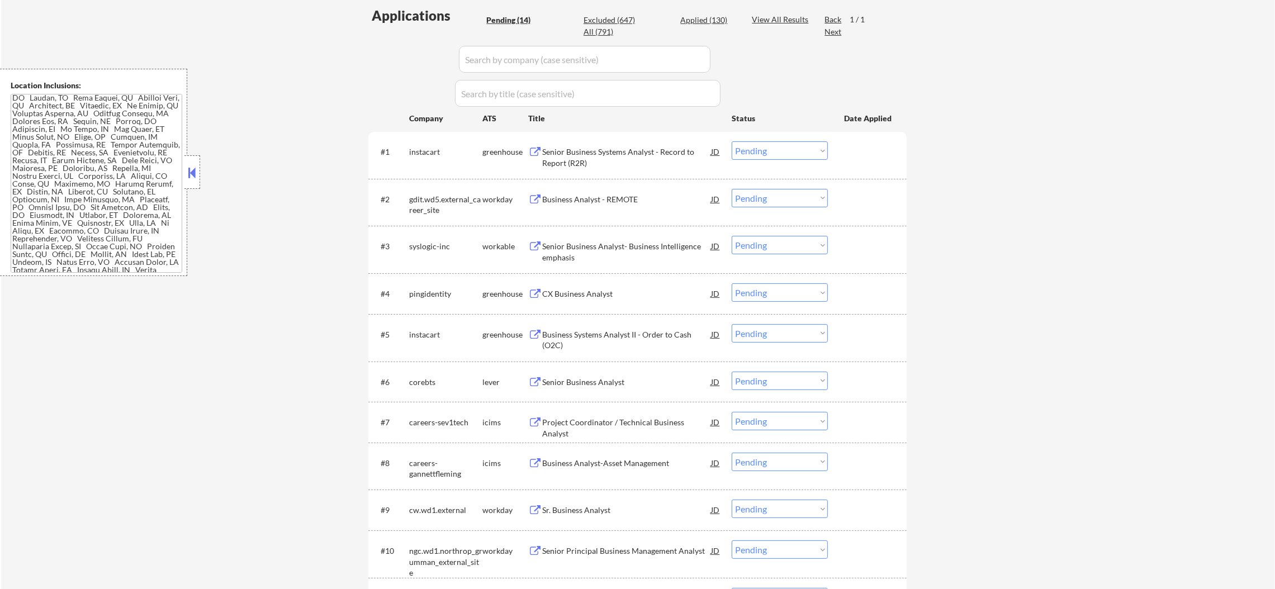
scroll to position [292, 0]
click at [580, 148] on div "Senior Business Systems Analyst - Record to Report (R2R)" at bounding box center [626, 157] width 169 height 22
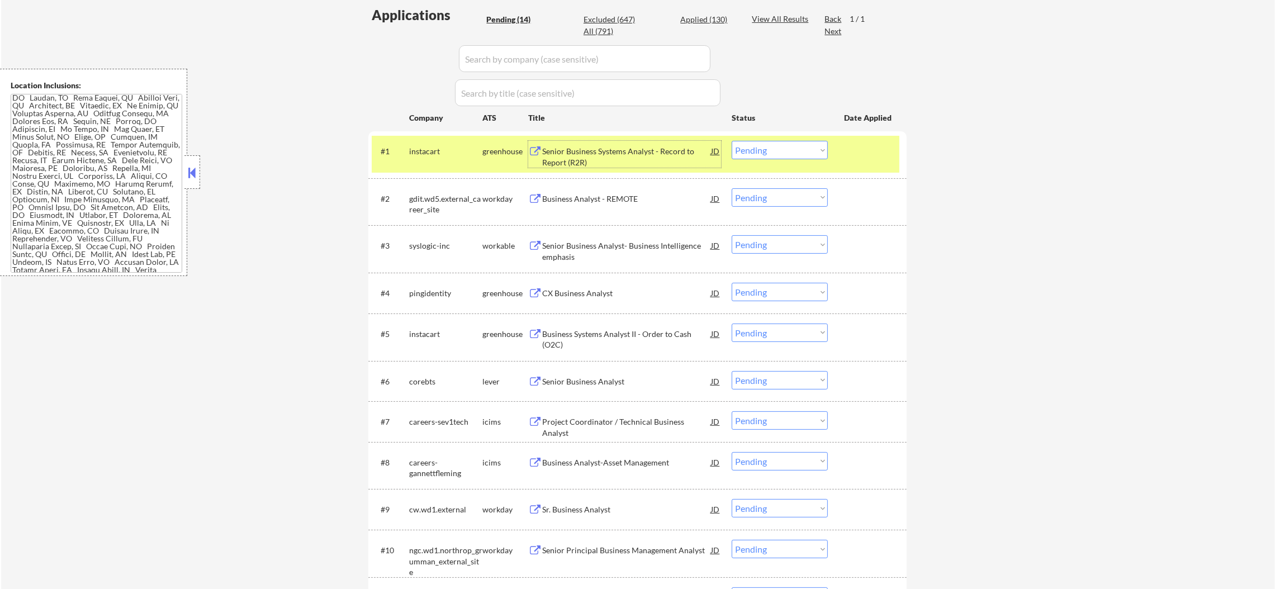
drag, startPoint x: 776, startPoint y: 142, endPoint x: 781, endPoint y: 147, distance: 6.7
click at [777, 142] on select "Choose an option... Pending Applied Excluded (Questions) Excluded (Expired) Exc…" at bounding box center [780, 150] width 96 height 18
click at [732, 141] on select "Choose an option... Pending Applied Excluded (Questions) Excluded (Expired) Exc…" at bounding box center [780, 150] width 96 height 18
click at [454, 154] on div "instacart" at bounding box center [445, 151] width 73 height 11
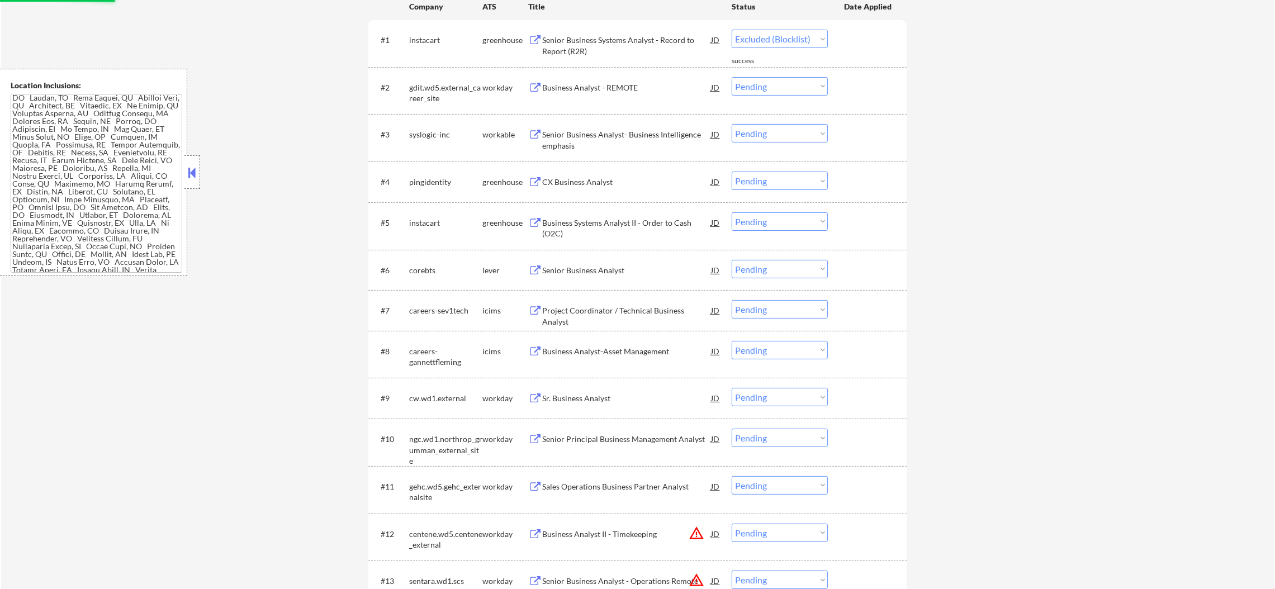
scroll to position [404, 0]
select select ""pending""
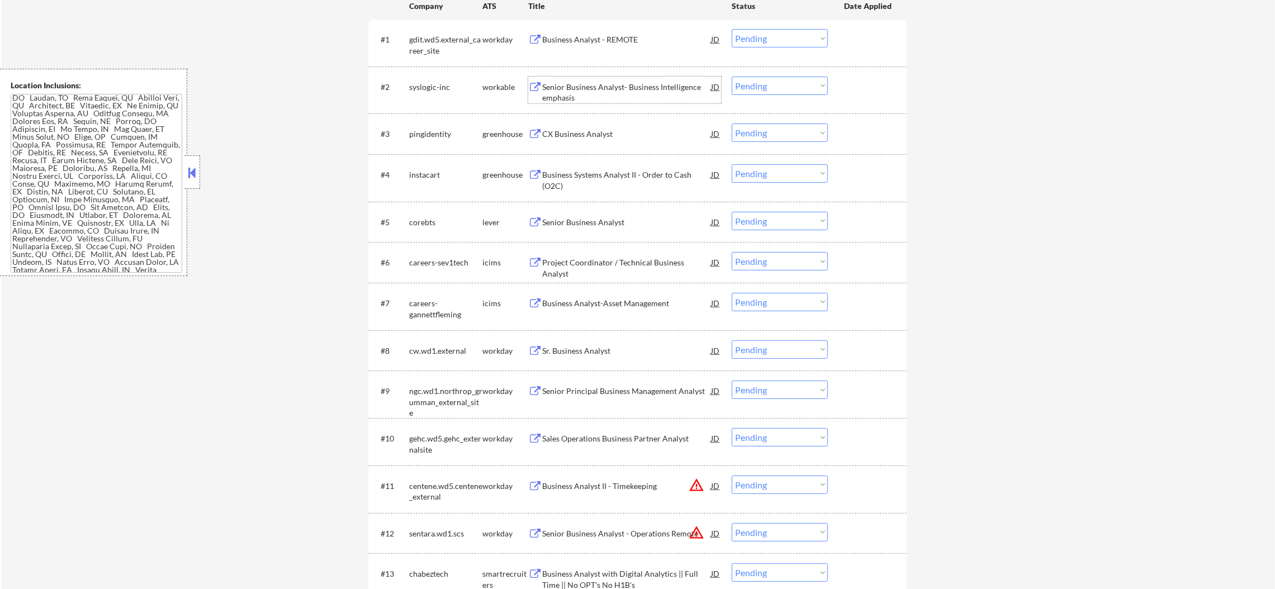
click at [619, 80] on div "Senior Business Analyst- Business Intelligence emphasis" at bounding box center [626, 90] width 169 height 27
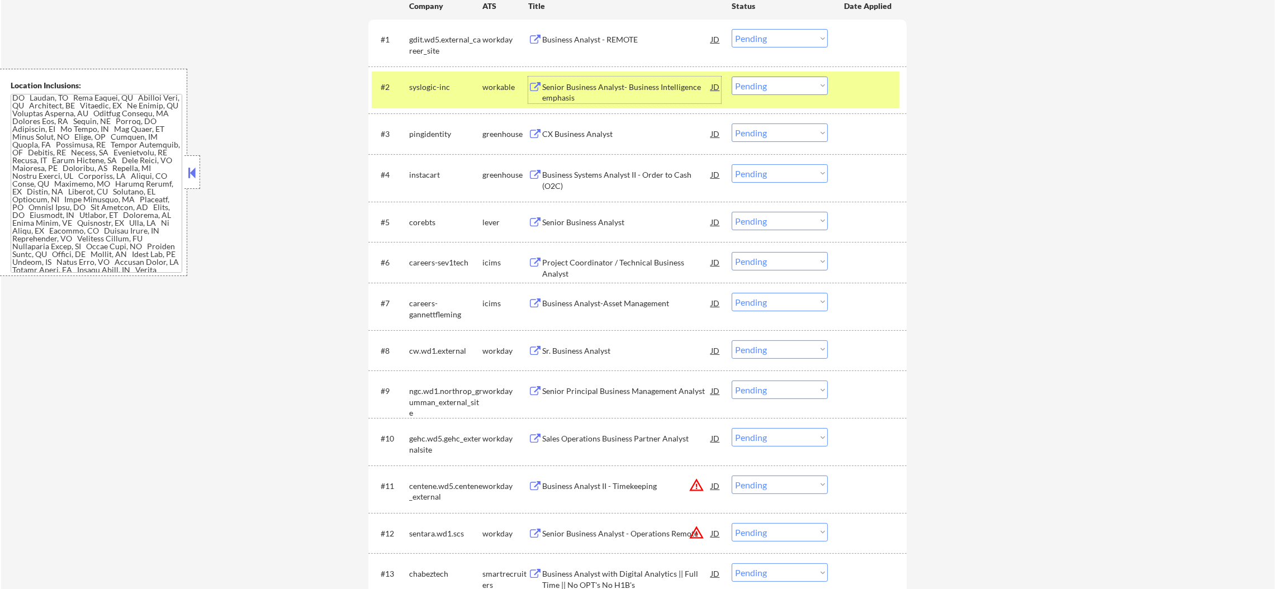
drag, startPoint x: 743, startPoint y: 85, endPoint x: 750, endPoint y: 92, distance: 9.9
click at [744, 85] on select "Choose an option... Pending Applied Excluded (Questions) Excluded (Expired) Exc…" at bounding box center [780, 86] width 96 height 18
click at [732, 77] on select "Choose an option... Pending Applied Excluded (Questions) Excluded (Expired) Exc…" at bounding box center [780, 86] width 96 height 18
click at [436, 77] on div "syslogic-inc" at bounding box center [445, 87] width 73 height 20
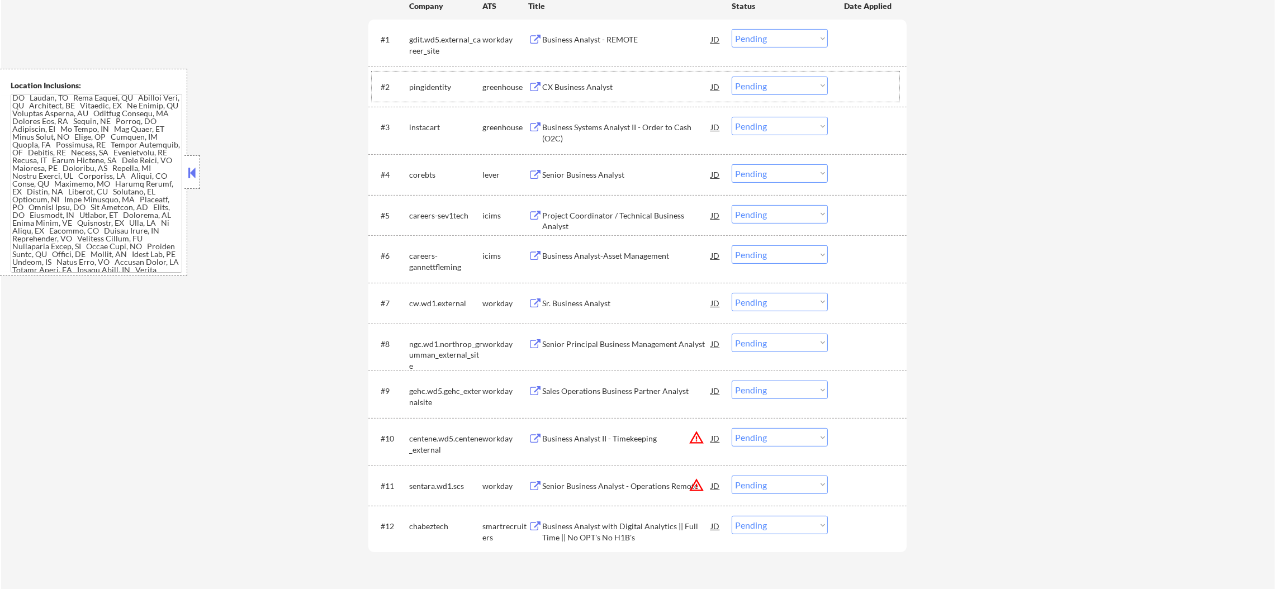
click at [575, 73] on div "#2 pingidentity greenhouse CX Business Analyst JD Choose an option... Pending A…" at bounding box center [636, 87] width 528 height 30
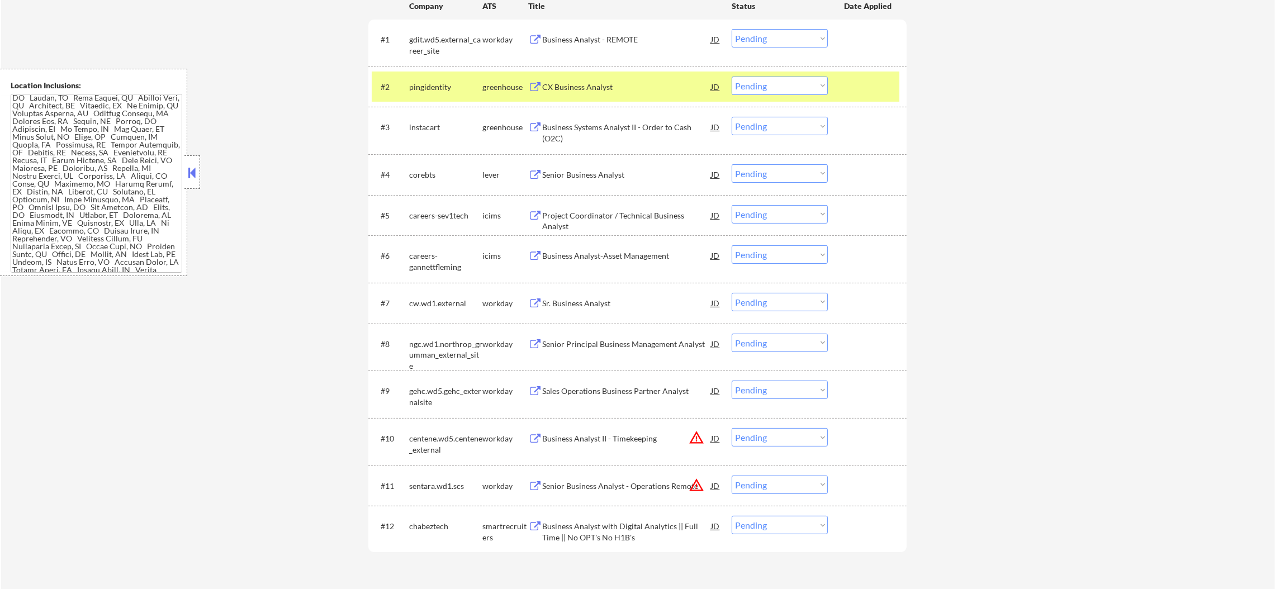
click at [579, 85] on div "CX Business Analyst" at bounding box center [626, 87] width 169 height 11
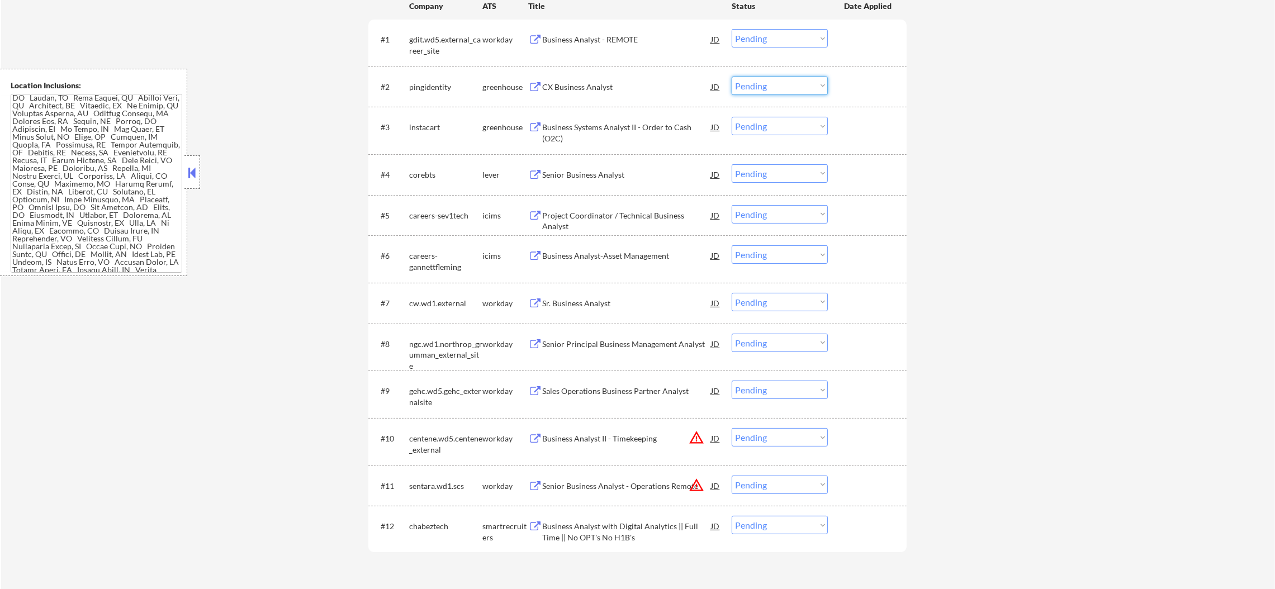
click at [754, 83] on select "Choose an option... Pending Applied Excluded (Questions) Excluded (Expired) Exc…" at bounding box center [780, 86] width 96 height 18
click at [732, 77] on select "Choose an option... Pending Applied Excluded (Questions) Excluded (Expired) Exc…" at bounding box center [780, 86] width 96 height 18
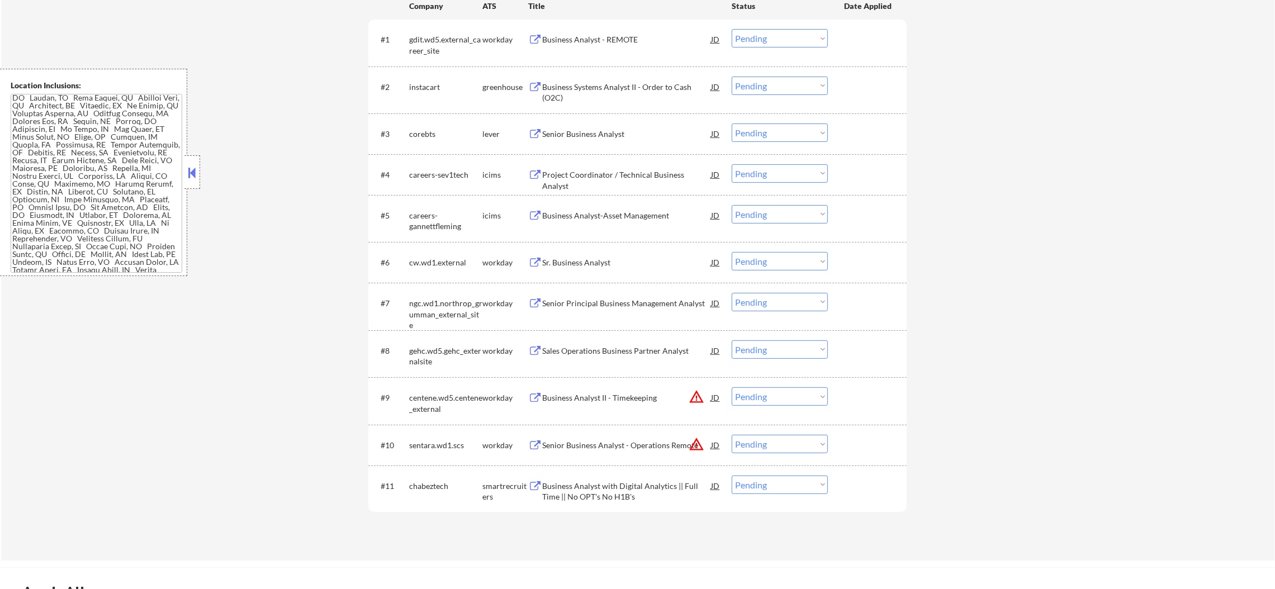
click at [615, 82] on div "Business Systems Analyst II - Order to Cash (O2C)" at bounding box center [626, 93] width 169 height 22
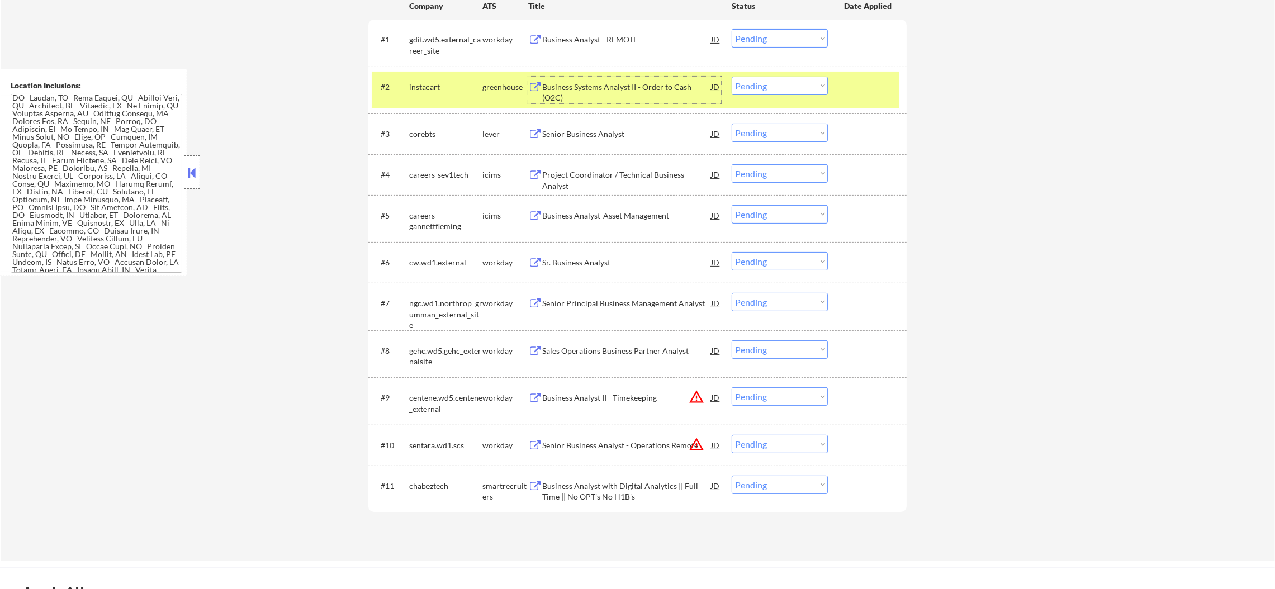
click at [773, 87] on select "Choose an option... Pending Applied Excluded (Questions) Excluded (Expired) Exc…" at bounding box center [780, 86] width 96 height 18
click at [732, 77] on select "Choose an option... Pending Applied Excluded (Questions) Excluded (Expired) Exc…" at bounding box center [780, 86] width 96 height 18
click at [458, 93] on div "instacart" at bounding box center [445, 87] width 73 height 20
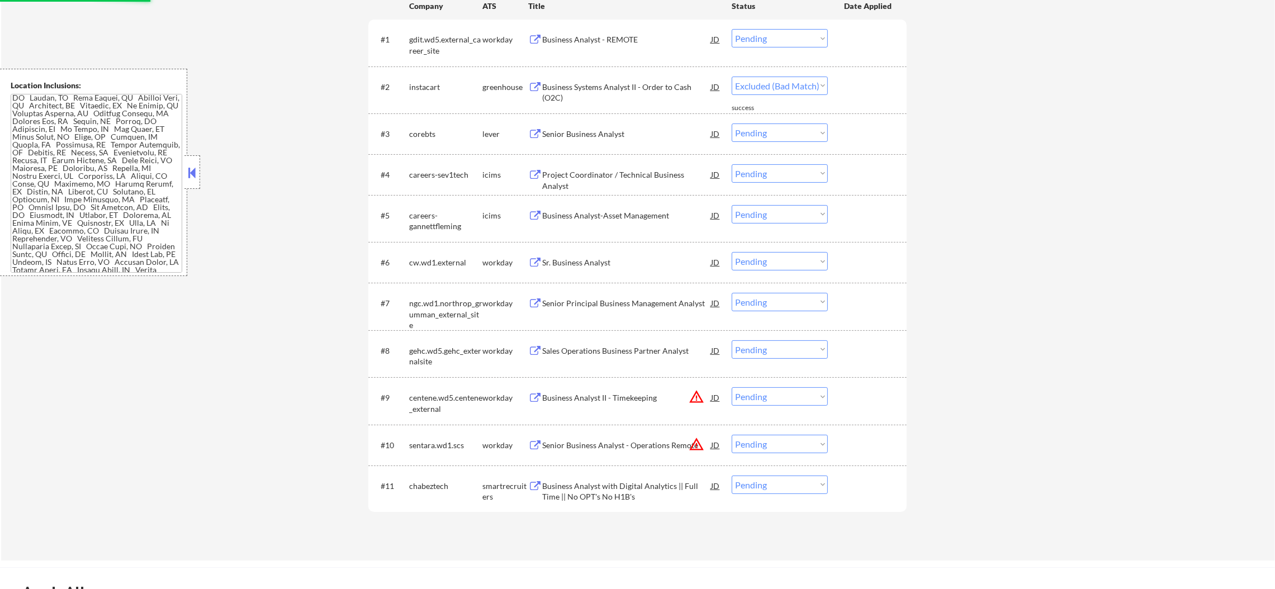
select select ""pending""
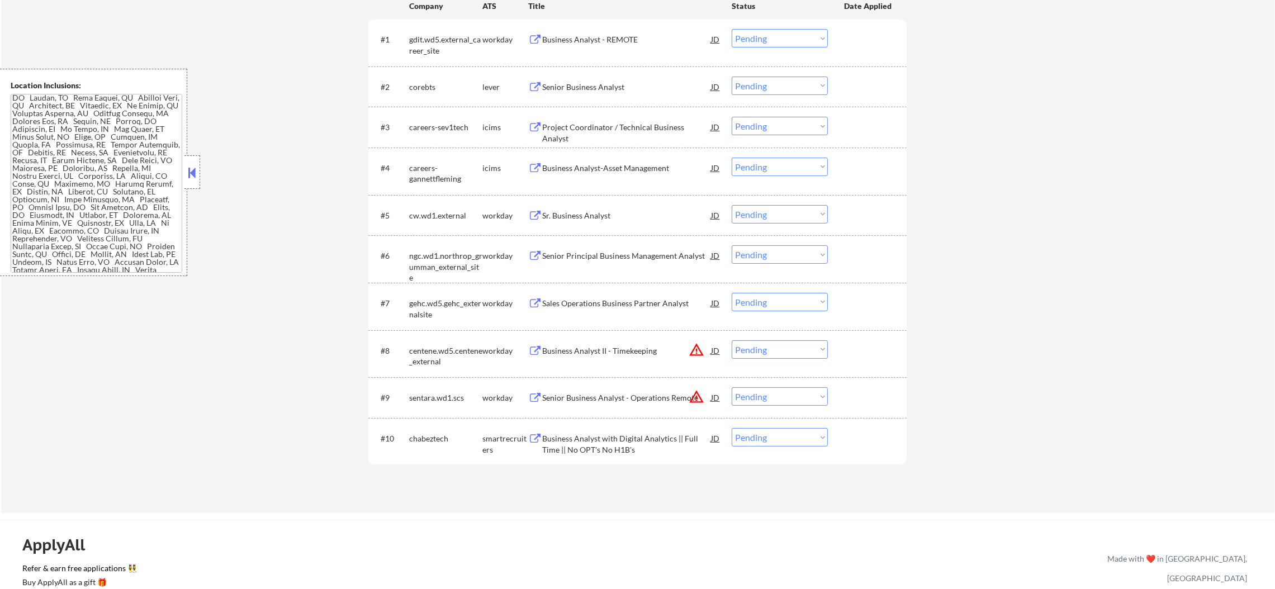
click at [600, 42] on div "Business Analyst - REMOTE" at bounding box center [626, 39] width 169 height 11
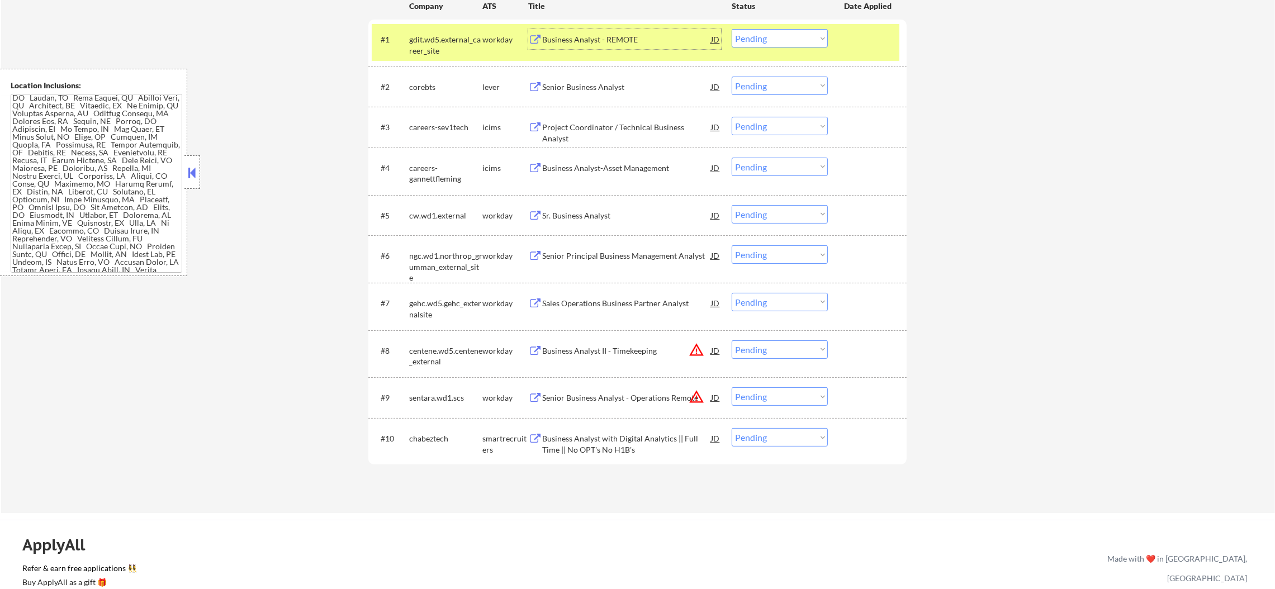
click at [767, 46] on div "#1 gdit.wd5.external_career_site workday Business Analyst - REMOTE JD Choose an…" at bounding box center [636, 42] width 528 height 37
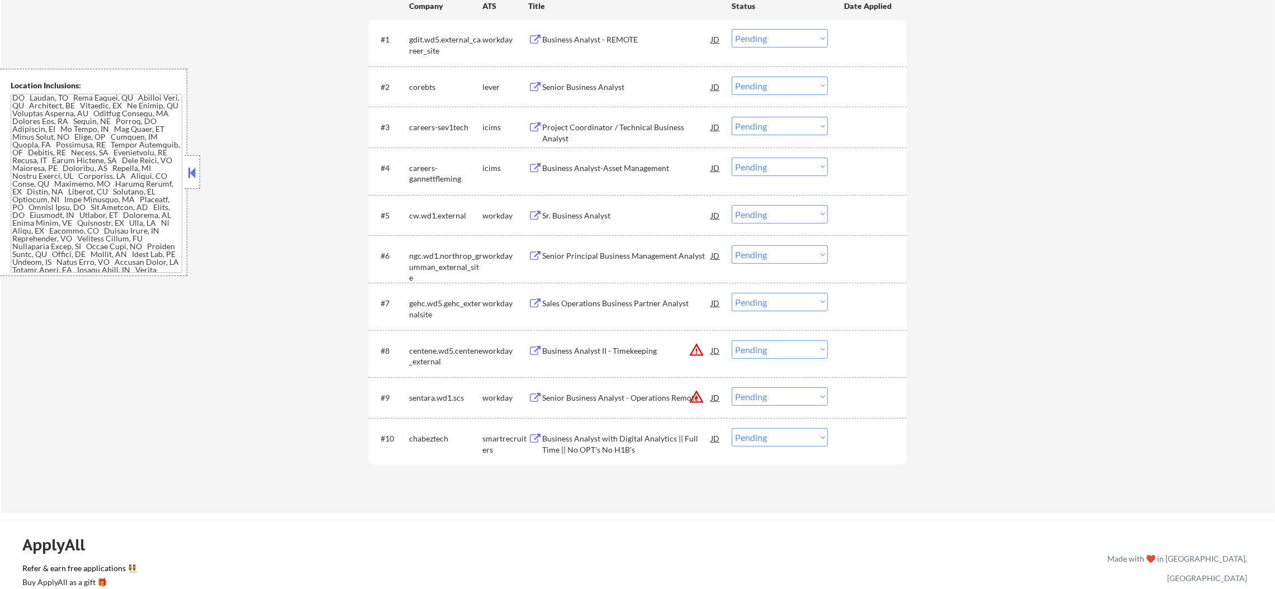
click at [776, 35] on select "Choose an option... Pending Applied Excluded (Questions) Excluded (Expired) Exc…" at bounding box center [780, 38] width 96 height 18
click at [732, 29] on select "Choose an option... Pending Applied Excluded (Questions) Excluded (Expired) Exc…" at bounding box center [780, 38] width 96 height 18
click at [635, 79] on div "Senior Business Analyst" at bounding box center [626, 87] width 169 height 20
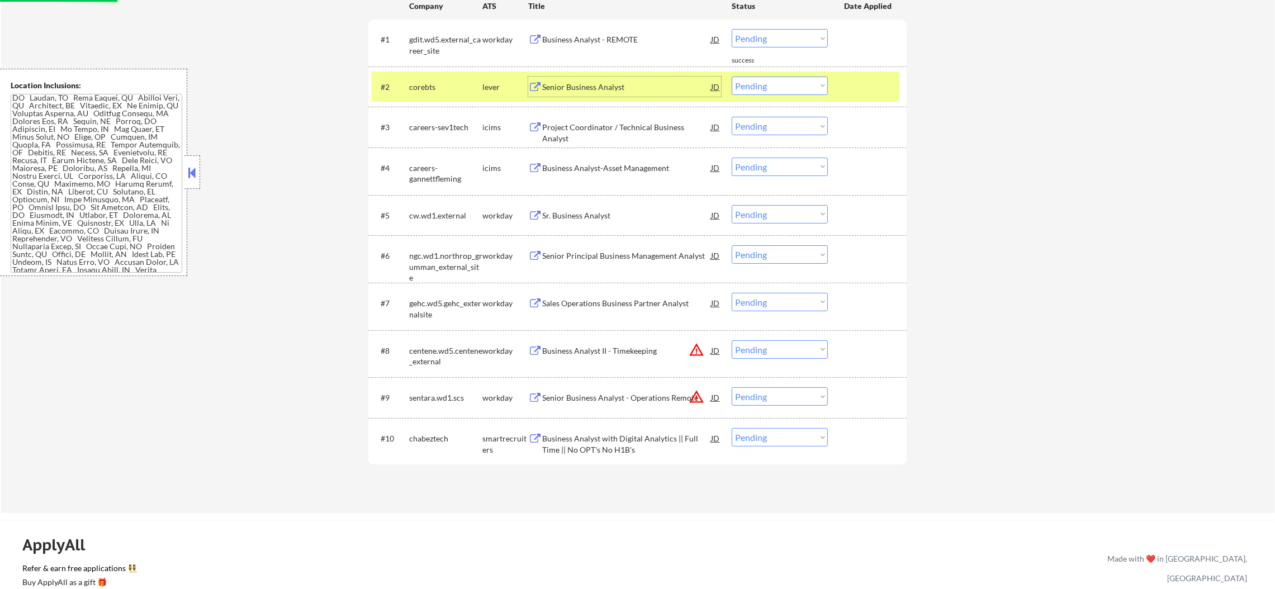
click at [450, 83] on div "corebts" at bounding box center [445, 87] width 73 height 11
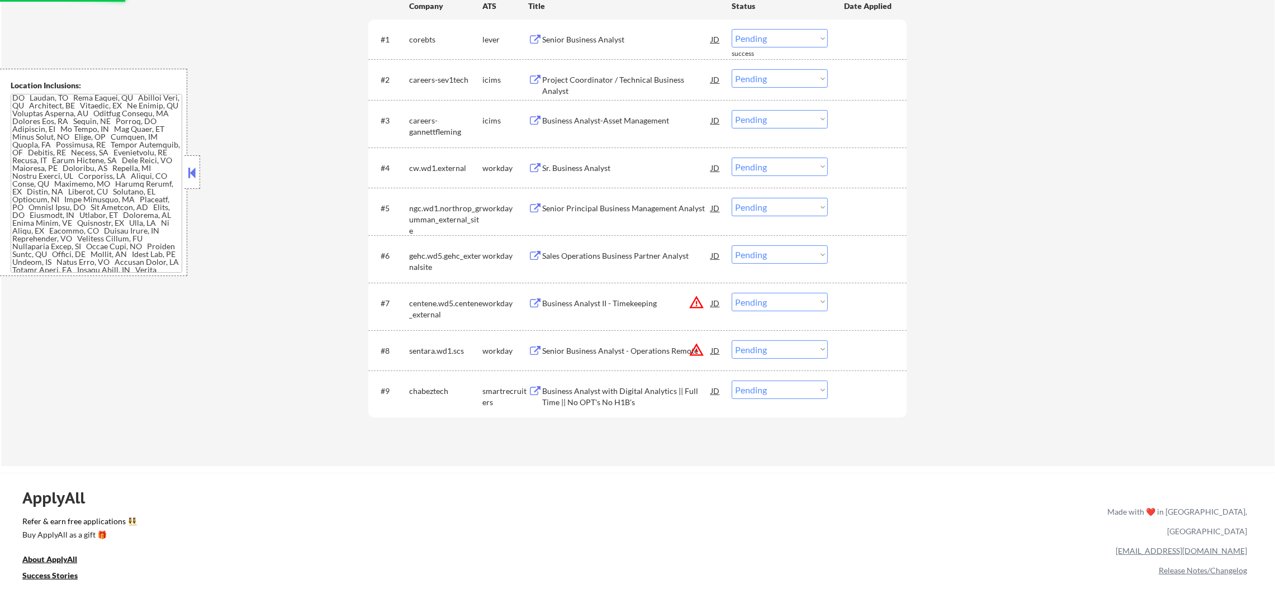
click at [461, 30] on div "corebts" at bounding box center [445, 39] width 73 height 20
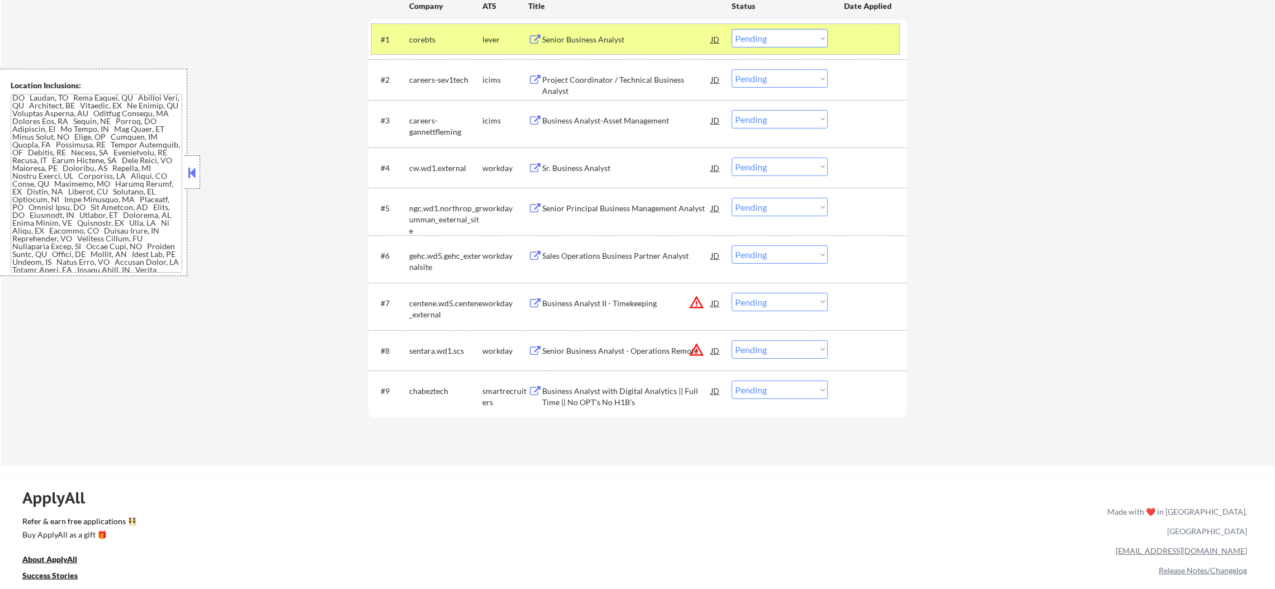
click at [600, 40] on div "Senior Business Analyst" at bounding box center [626, 39] width 169 height 11
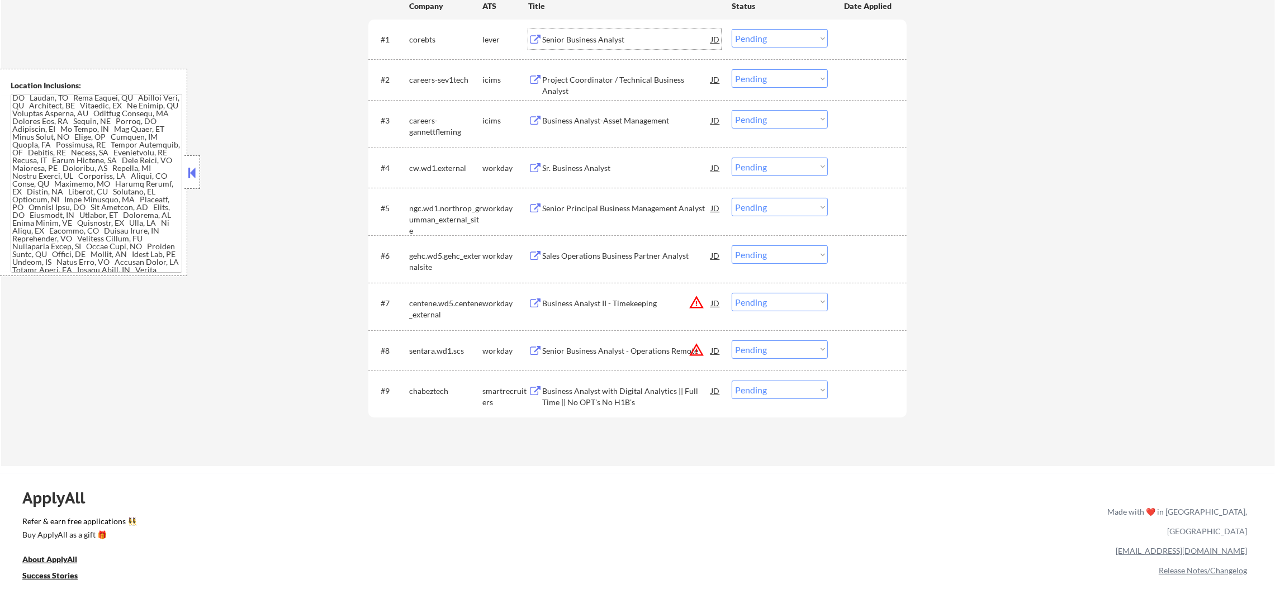
click at [435, 43] on div "corebts" at bounding box center [445, 39] width 73 height 11
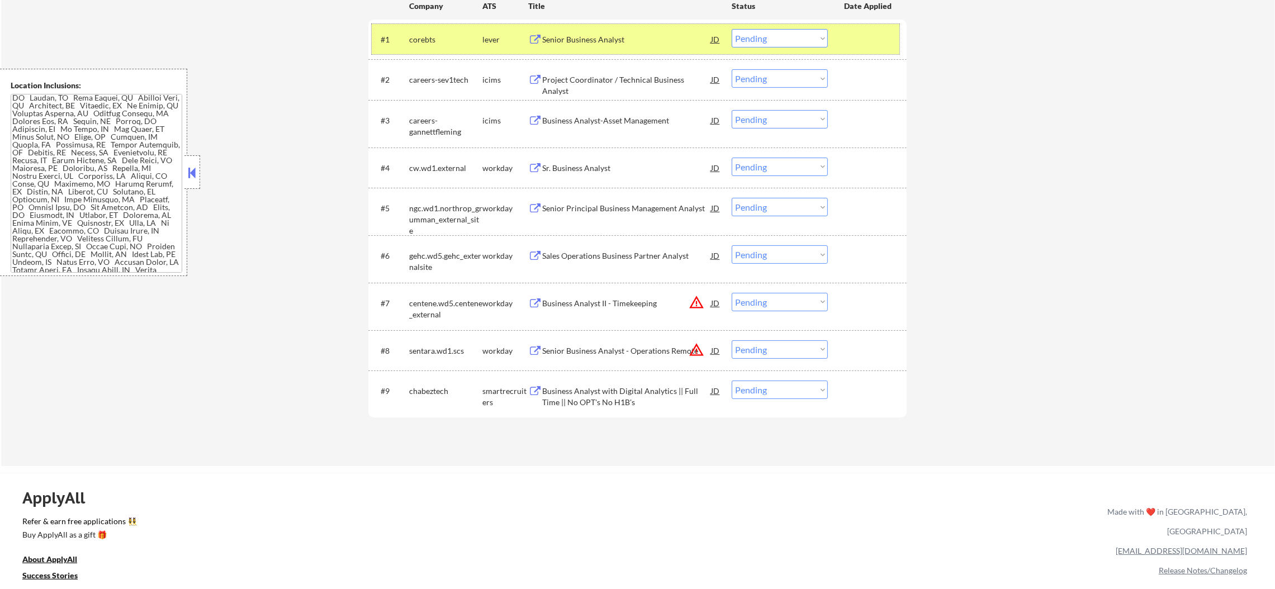
click at [753, 41] on select "Choose an option... Pending Applied Excluded (Questions) Excluded (Expired) Exc…" at bounding box center [780, 38] width 96 height 18
click at [732, 29] on select "Choose an option... Pending Applied Excluded (Questions) Excluded (Expired) Exc…" at bounding box center [780, 38] width 96 height 18
click at [441, 32] on div "corebts" at bounding box center [445, 39] width 73 height 20
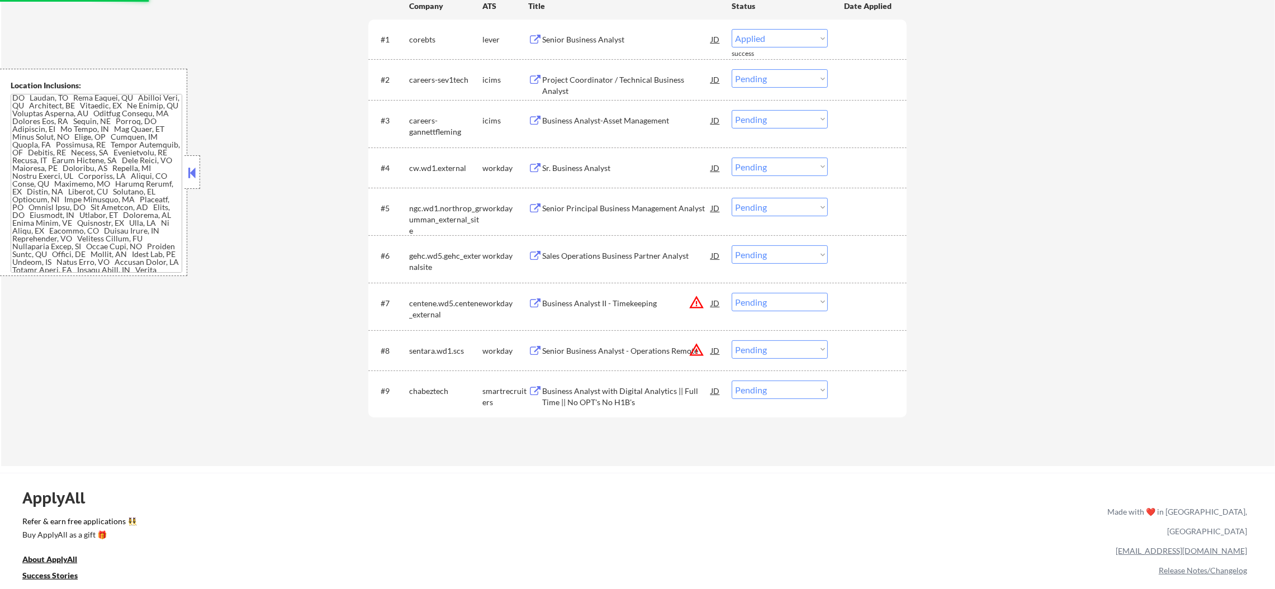
select select ""pending""
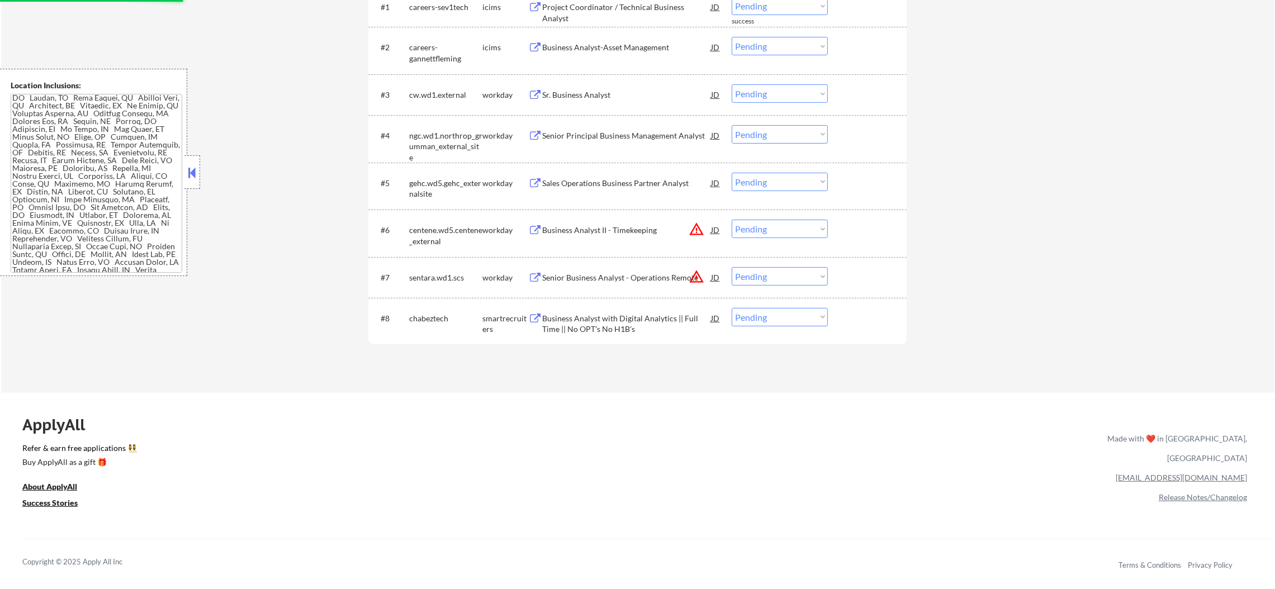
scroll to position [460, 0]
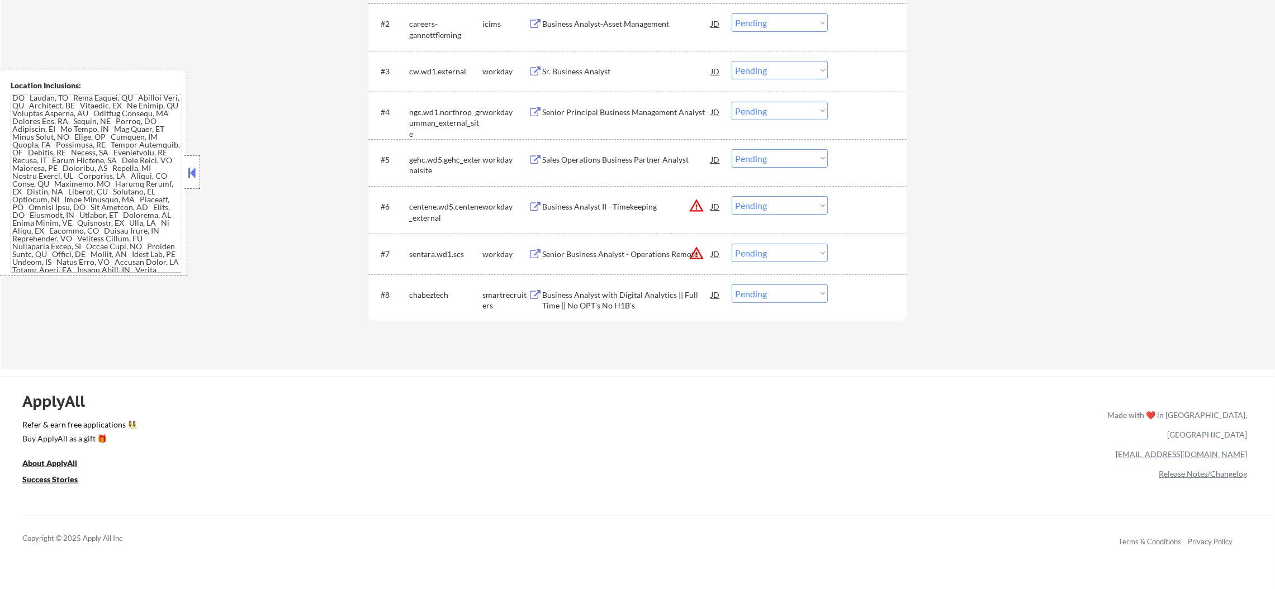
click at [639, 295] on div "Business Analyst with Digital Analytics || Full Time || No OPT's No H1B's" at bounding box center [626, 301] width 169 height 22
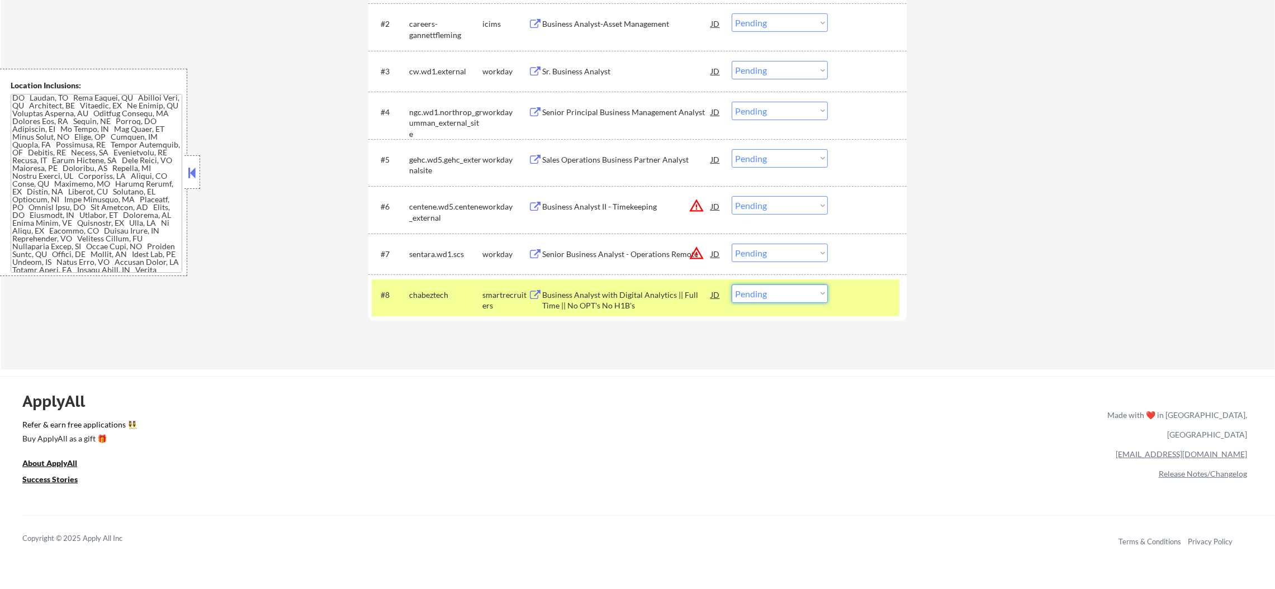
drag, startPoint x: 789, startPoint y: 290, endPoint x: 786, endPoint y: 300, distance: 10.4
click at [787, 293] on select "Choose an option... Pending Applied Excluded (Questions) Excluded (Expired) Exc…" at bounding box center [780, 294] width 96 height 18
select select ""excluded__expired_""
click at [732, 285] on select "Choose an option... Pending Applied Excluded (Questions) Excluded (Expired) Exc…" at bounding box center [780, 294] width 96 height 18
click at [699, 251] on button "warning_amber" at bounding box center [697, 253] width 16 height 16
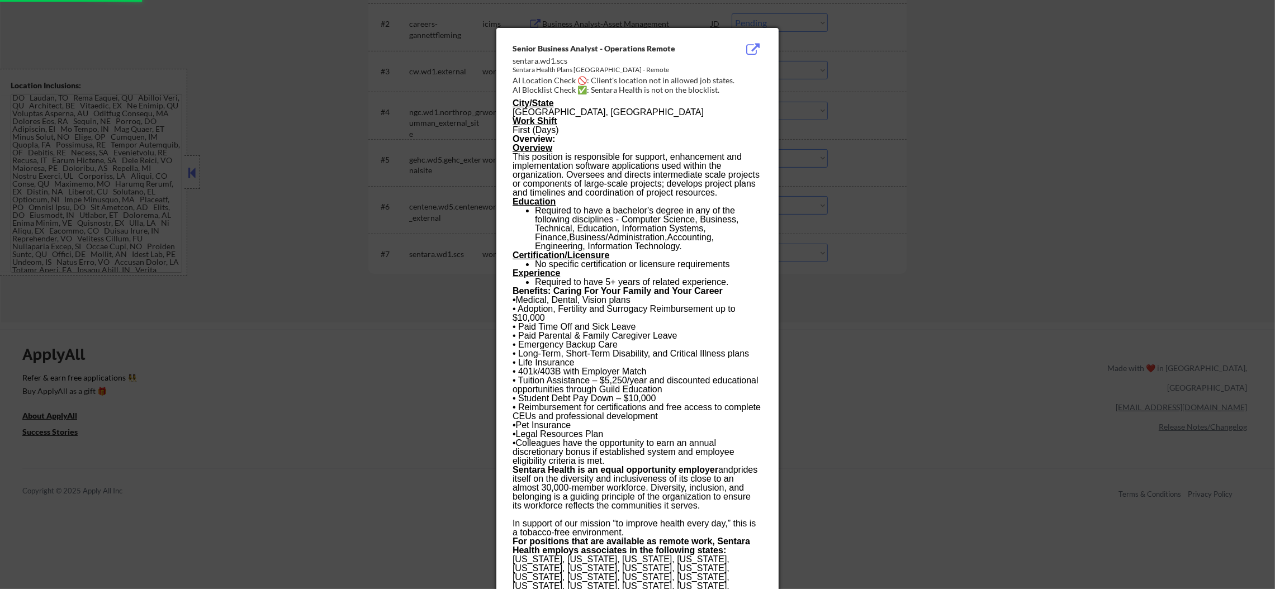
click at [823, 210] on div at bounding box center [637, 294] width 1275 height 589
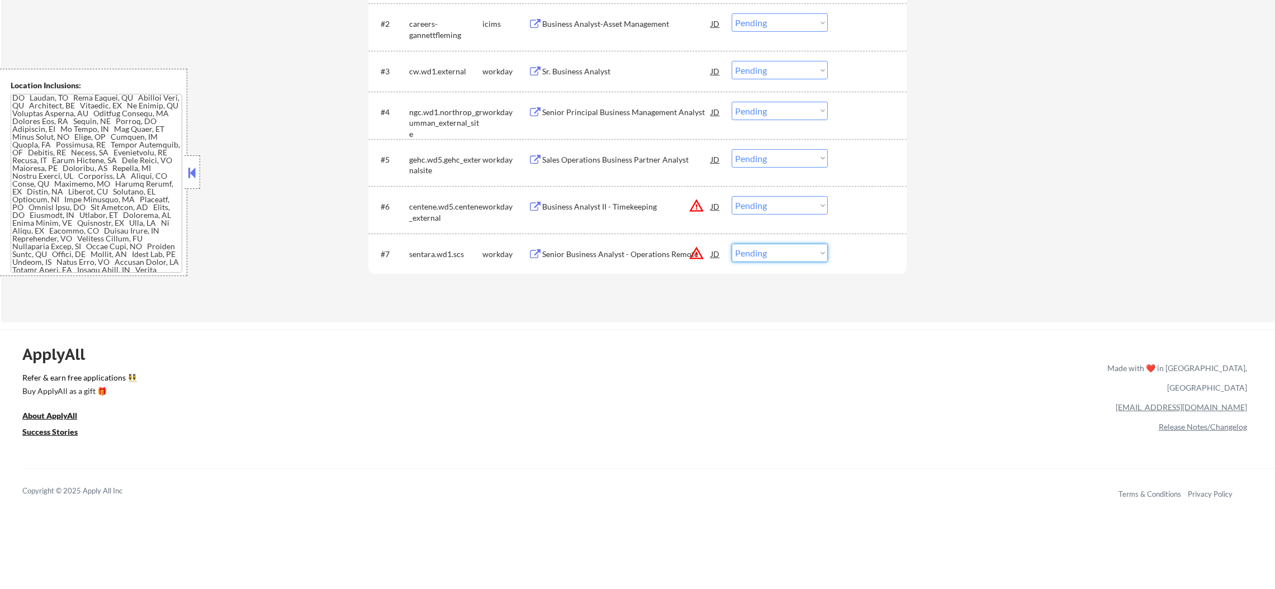
drag, startPoint x: 787, startPoint y: 255, endPoint x: 784, endPoint y: 260, distance: 6.0
click at [787, 255] on select "Choose an option... Pending Applied Excluded (Questions) Excluded (Expired) Exc…" at bounding box center [780, 253] width 96 height 18
select select ""excluded__location_""
click at [732, 244] on select "Choose an option... Pending Applied Excluded (Questions) Excluded (Expired) Exc…" at bounding box center [780, 253] width 96 height 18
click at [700, 205] on button "warning_amber" at bounding box center [697, 206] width 16 height 16
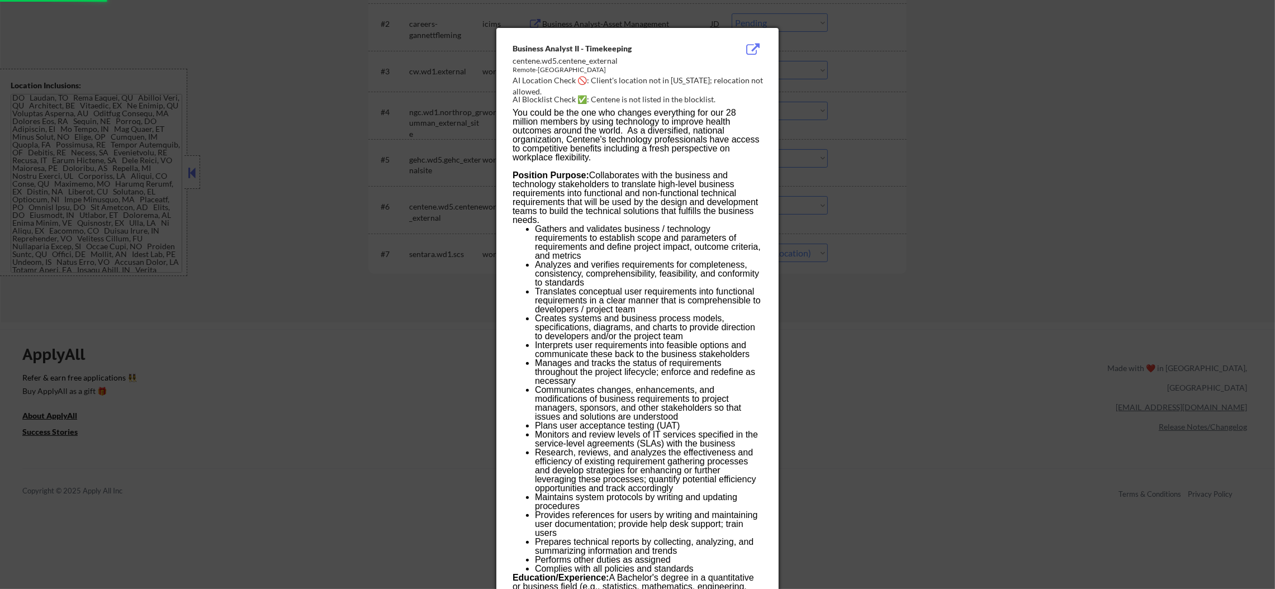
click at [825, 196] on div at bounding box center [637, 294] width 1275 height 589
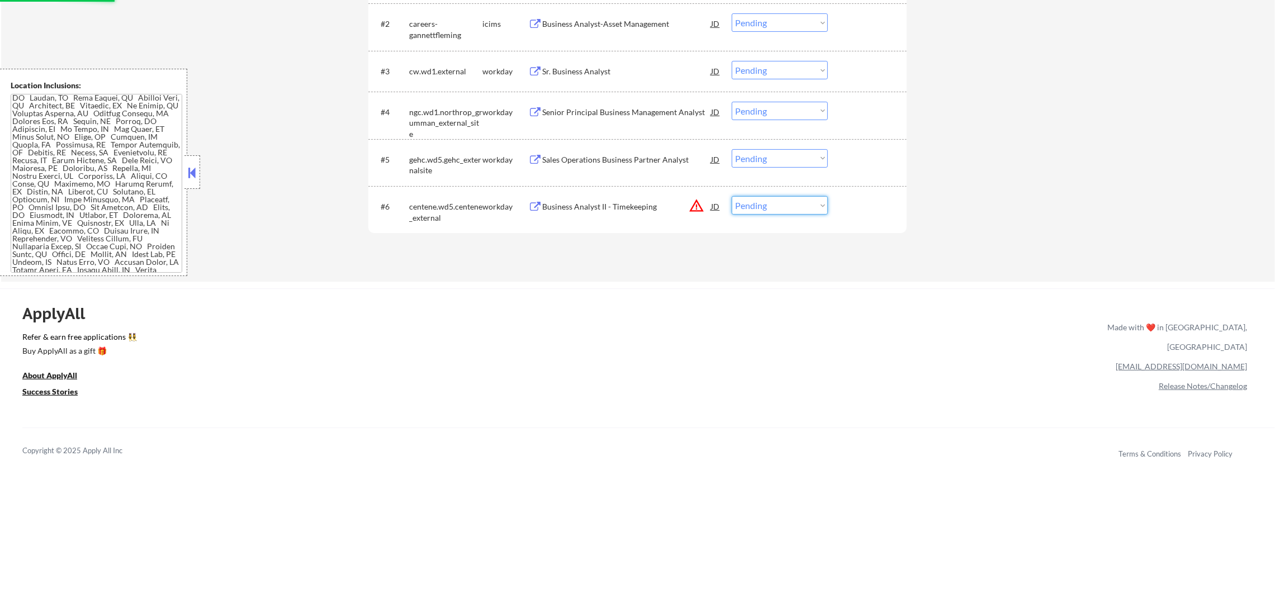
drag, startPoint x: 814, startPoint y: 206, endPoint x: 814, endPoint y: 212, distance: 6.7
click at [814, 206] on select "Choose an option... Pending Applied Excluded (Questions) Excluded (Expired) Exc…" at bounding box center [780, 205] width 96 height 18
select select ""excluded__location_""
click at [732, 196] on select "Choose an option... Pending Applied Excluded (Questions) Excluded (Expired) Exc…" at bounding box center [780, 205] width 96 height 18
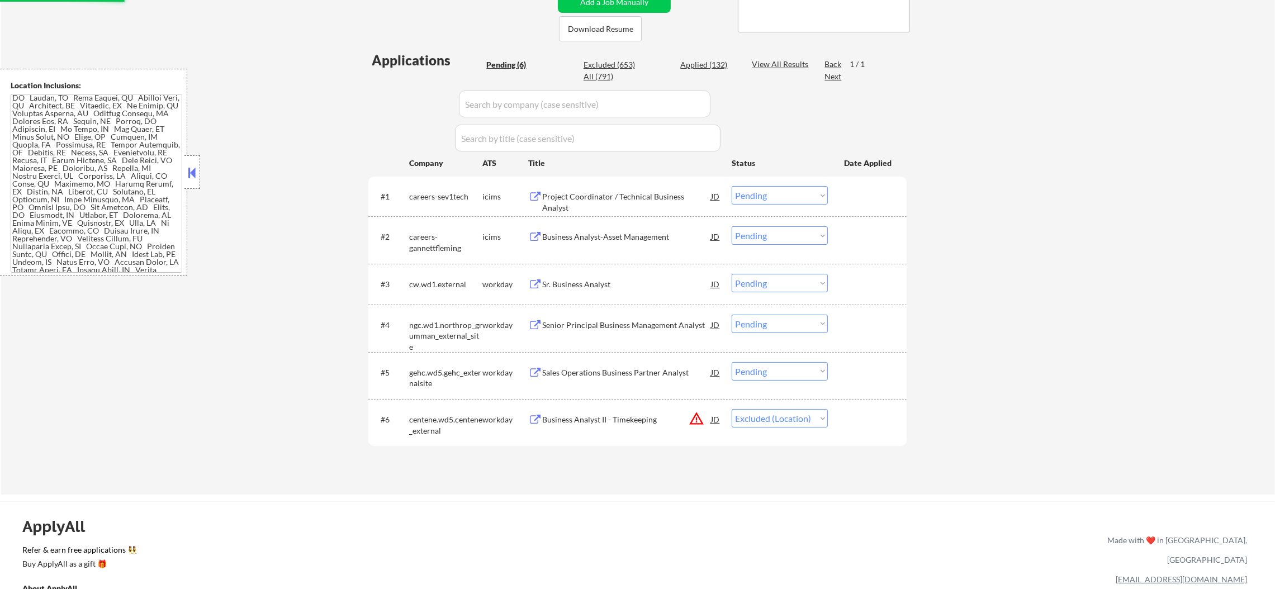
scroll to position [237, 0]
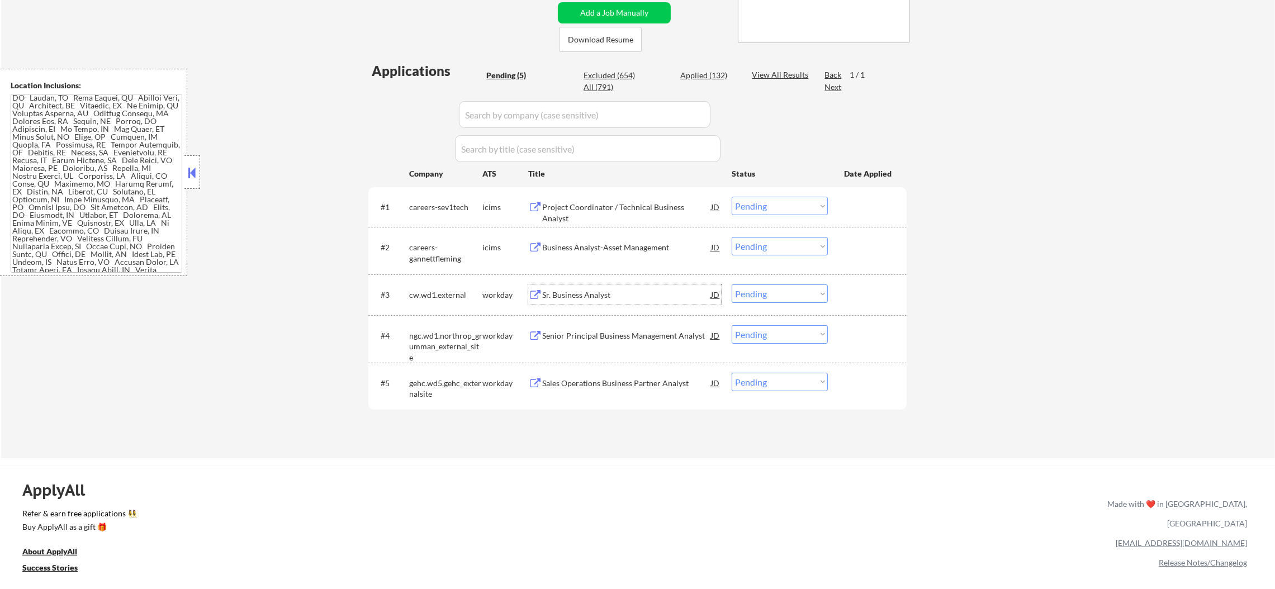
click at [620, 292] on div "Sr. Business Analyst" at bounding box center [626, 295] width 169 height 11
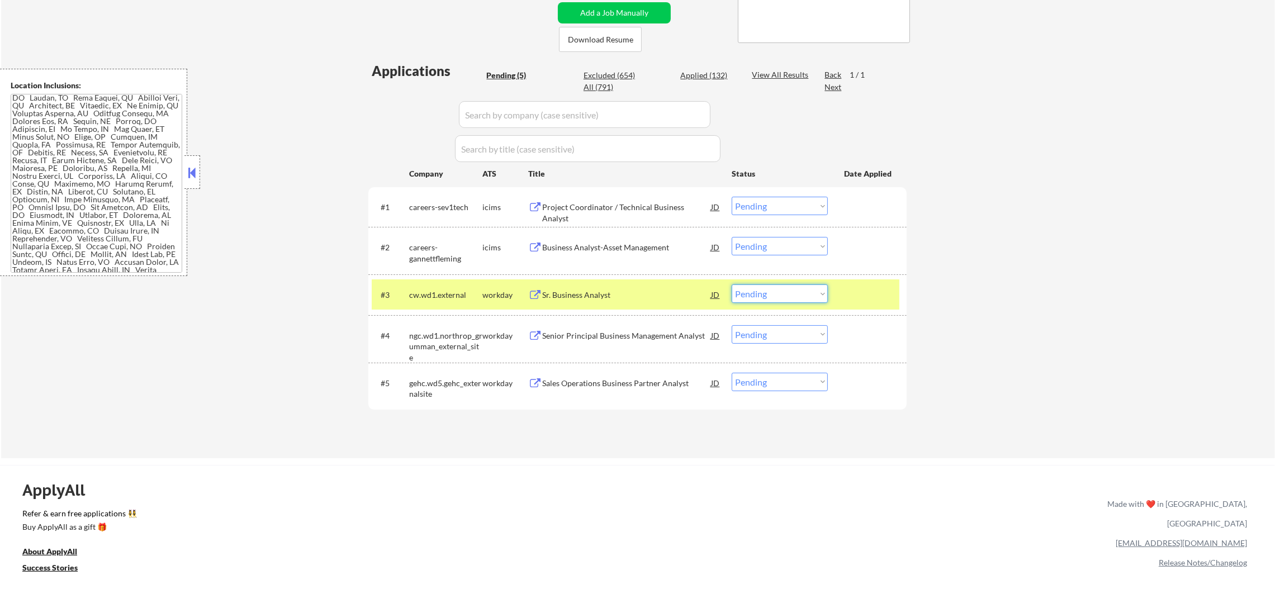
click at [760, 290] on select "Choose an option... Pending Applied Excluded (Questions) Excluded (Expired) Exc…" at bounding box center [780, 294] width 96 height 18
click at [732, 285] on select "Choose an option... Pending Applied Excluded (Questions) Excluded (Expired) Exc…" at bounding box center [780, 294] width 96 height 18
click at [391, 283] on div "#3 cw.wd1.external workday Sr. Business Analyst JD Choose an option... Pending …" at bounding box center [636, 295] width 528 height 30
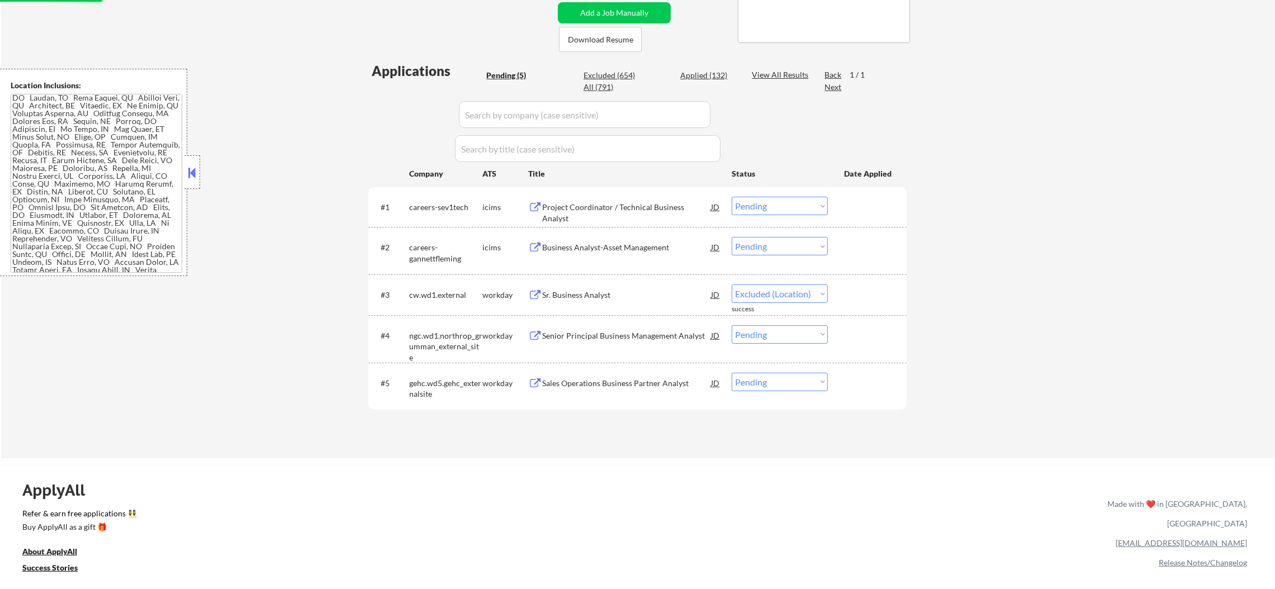
select select ""pending""
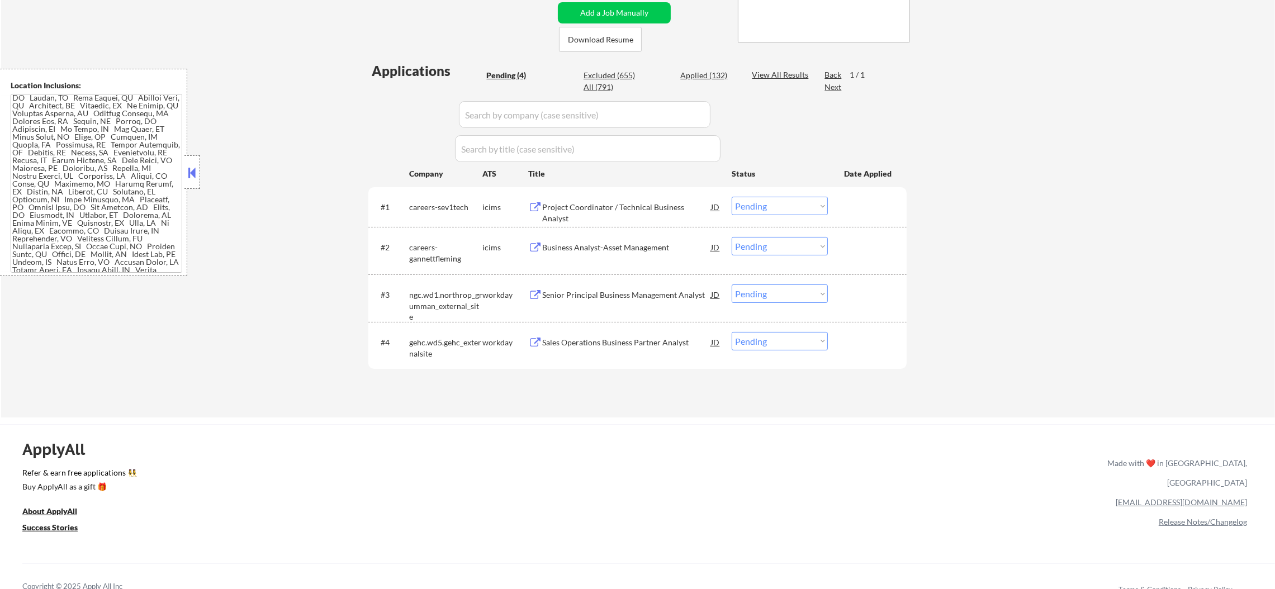
click at [581, 351] on div "Sales Operations Business Partner Analyst" at bounding box center [626, 342] width 169 height 20
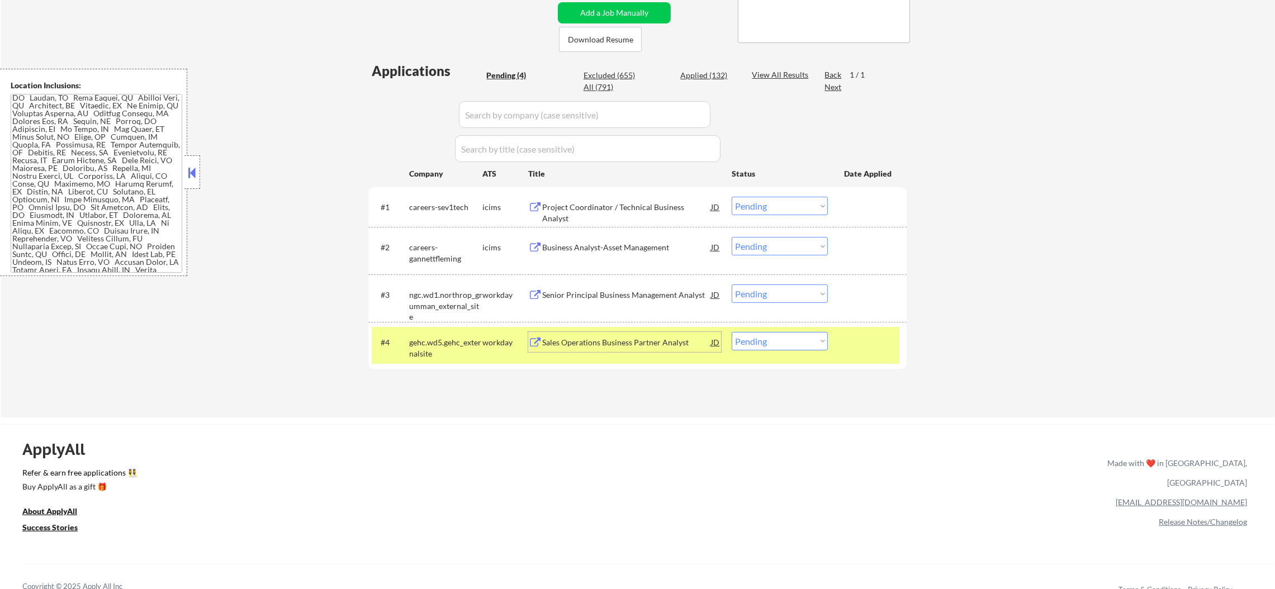
click at [771, 344] on select "Choose an option... Pending Applied Excluded (Questions) Excluded (Expired) Exc…" at bounding box center [780, 341] width 96 height 18
select select ""excluded__bad_match_""
click at [732, 332] on select "Choose an option... Pending Applied Excluded (Questions) Excluded (Expired) Exc…" at bounding box center [780, 341] width 96 height 18
click at [464, 359] on div "#4 gehc.wd5.gehc_externalsite workday Sales Operations Business Partner Analyst…" at bounding box center [636, 345] width 528 height 37
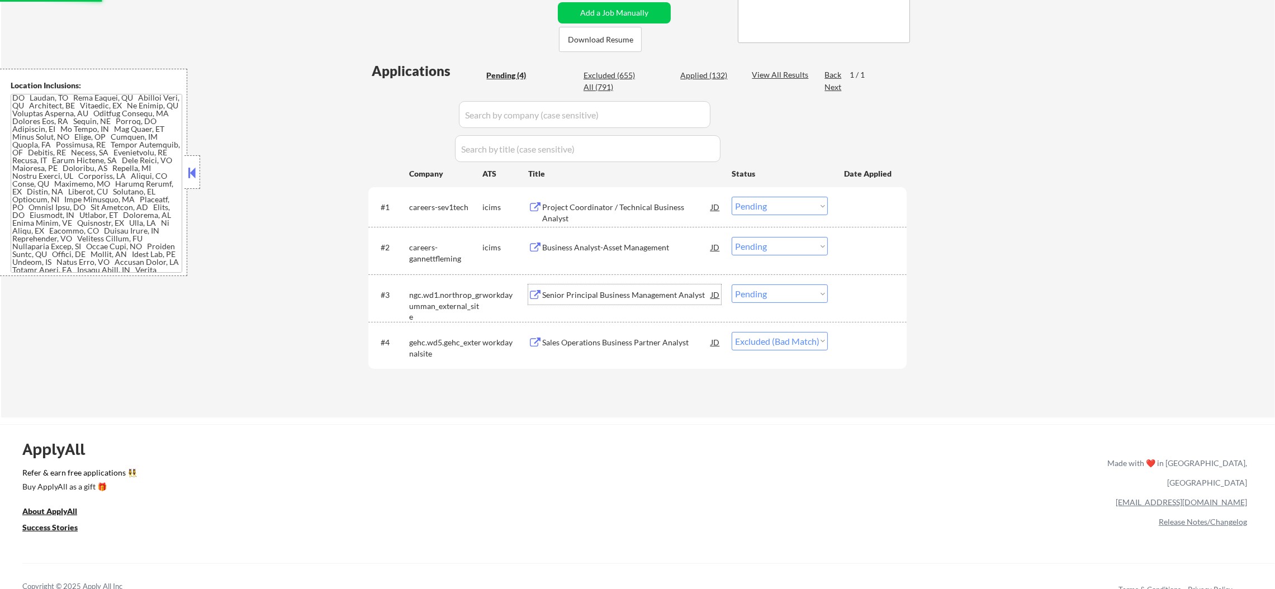
click at [619, 301] on div "Senior Principal Business Management Analyst" at bounding box center [626, 295] width 169 height 20
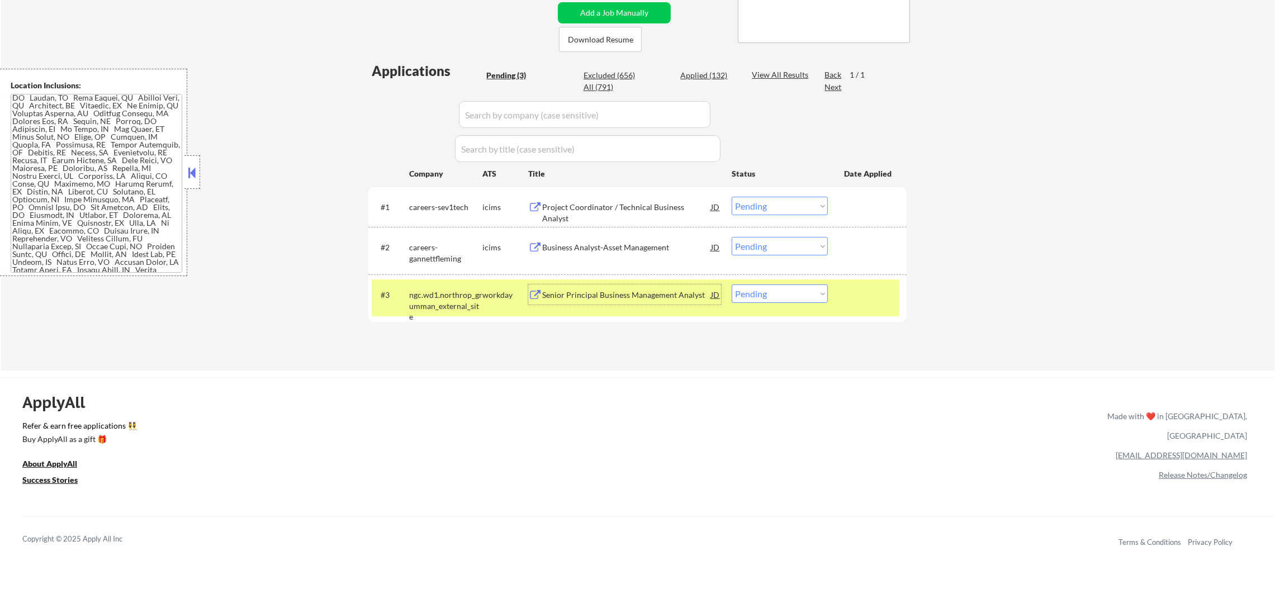
drag, startPoint x: 759, startPoint y: 291, endPoint x: 760, endPoint y: 300, distance: 9.0
click at [759, 294] on select "Choose an option... Pending Applied Excluded (Questions) Excluded (Expired) Exc…" at bounding box center [780, 294] width 96 height 18
select select ""excluded__bad_match_""
click at [732, 285] on select "Choose an option... Pending Applied Excluded (Questions) Excluded (Expired) Exc…" at bounding box center [780, 294] width 96 height 18
click at [460, 294] on div "ngc.wd1.northrop_grumman_external_site" at bounding box center [445, 306] width 73 height 33
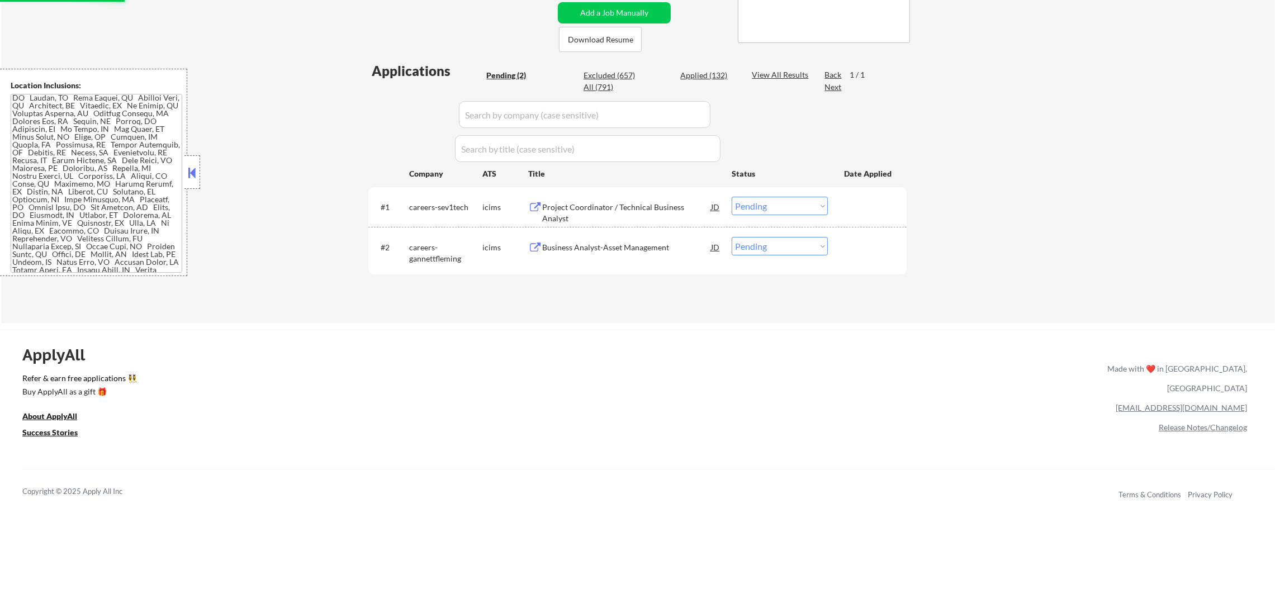
scroll to position [209, 0]
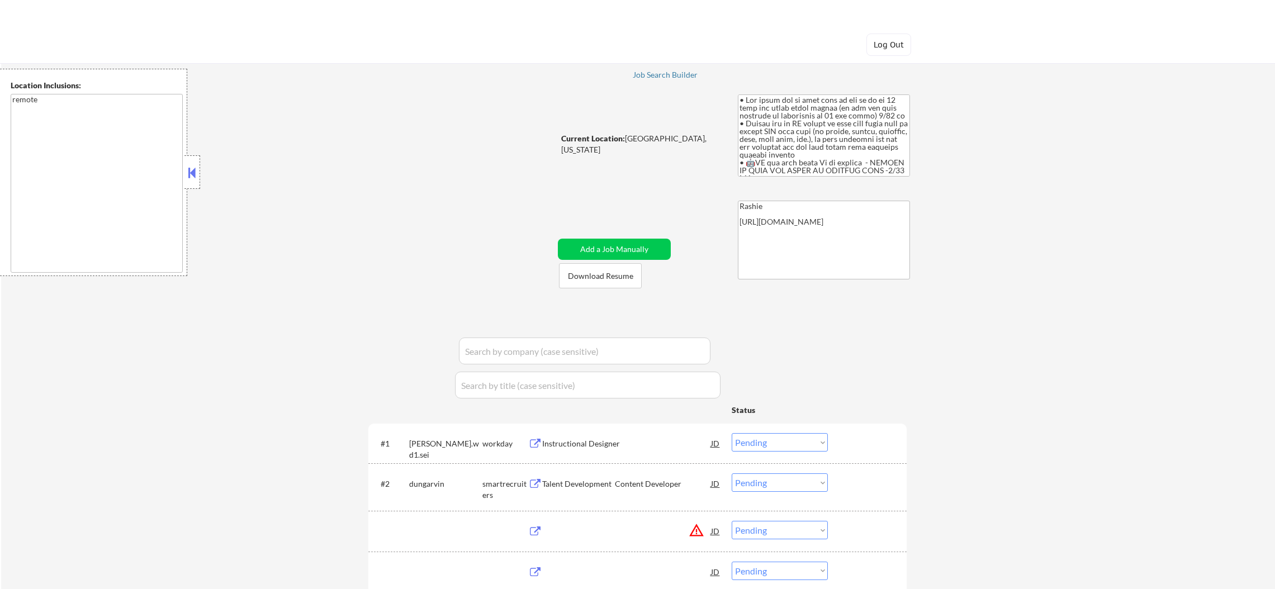
select select ""pending""
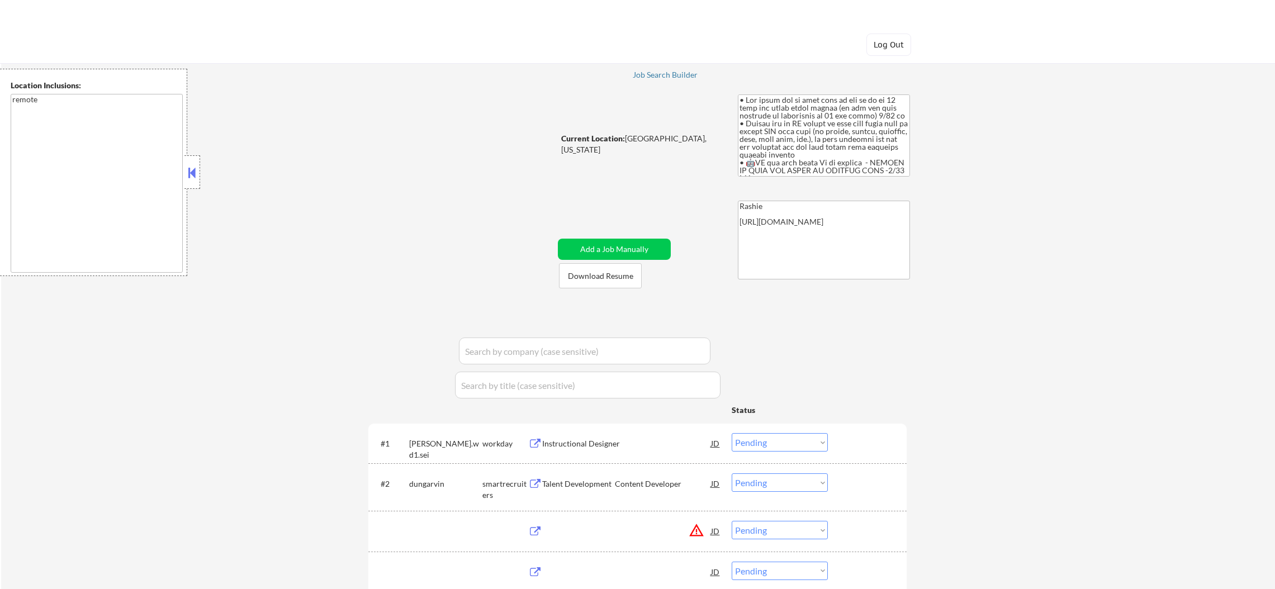
select select ""pending""
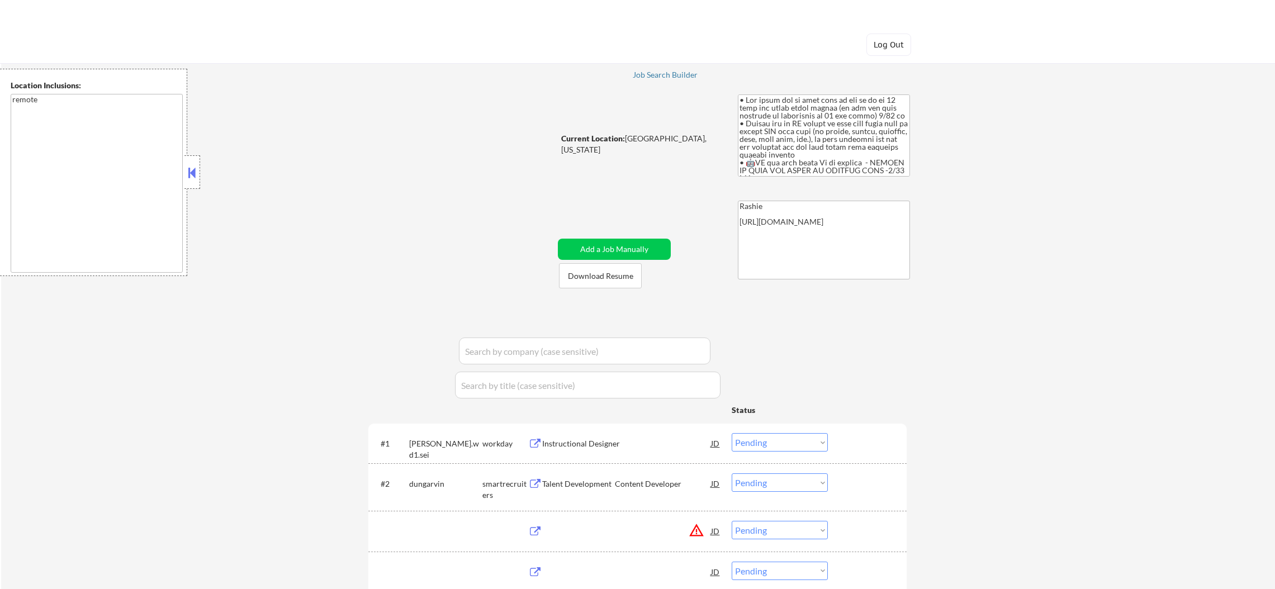
select select ""pending""
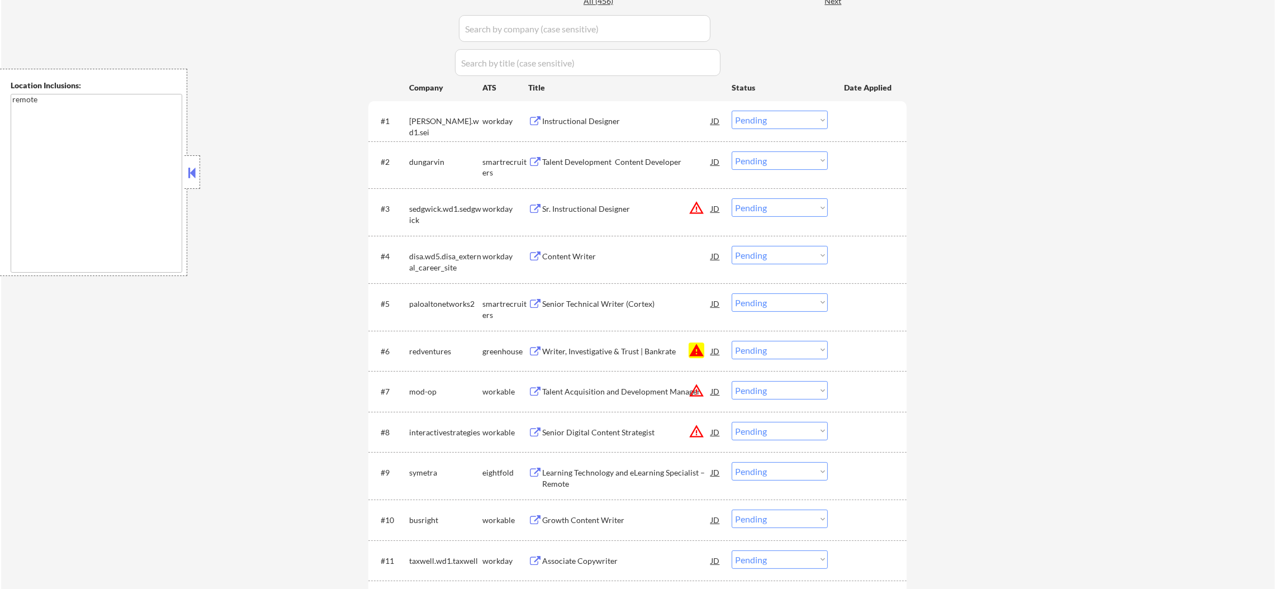
scroll to position [335, 0]
click at [763, 347] on select "Choose an option... Pending Applied Excluded (Questions) Excluded (Expired) Exc…" at bounding box center [780, 347] width 96 height 18
click at [732, 338] on select "Choose an option... Pending Applied Excluded (Questions) Excluded (Expired) Exc…" at bounding box center [780, 347] width 96 height 18
select select ""pending""
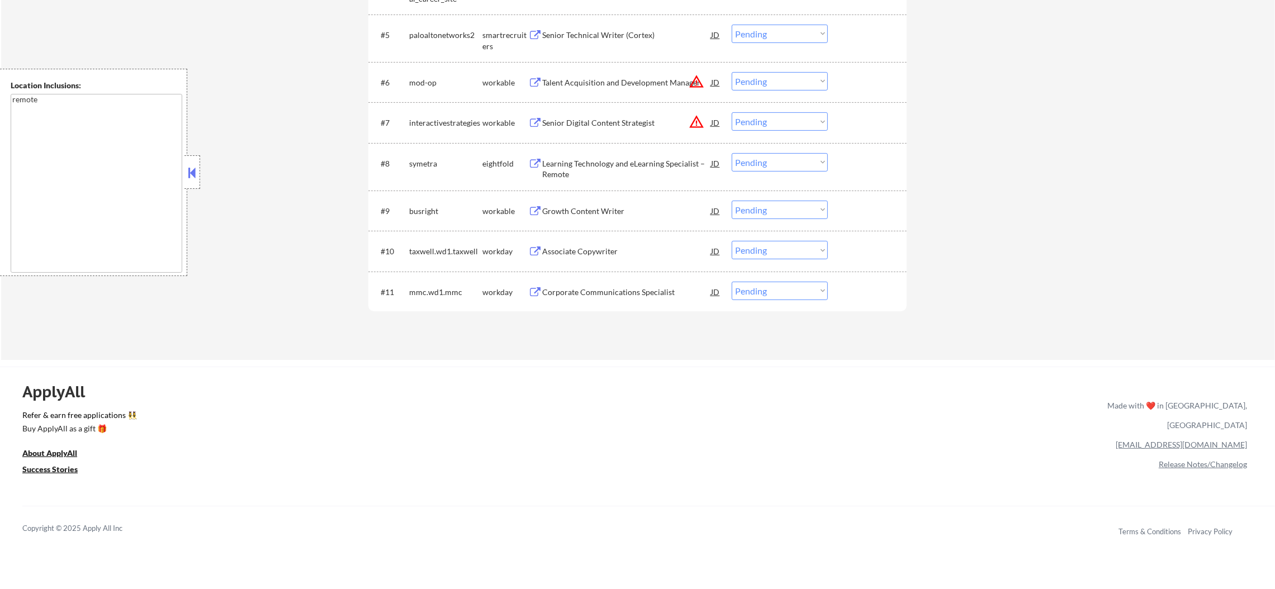
scroll to position [615, 0]
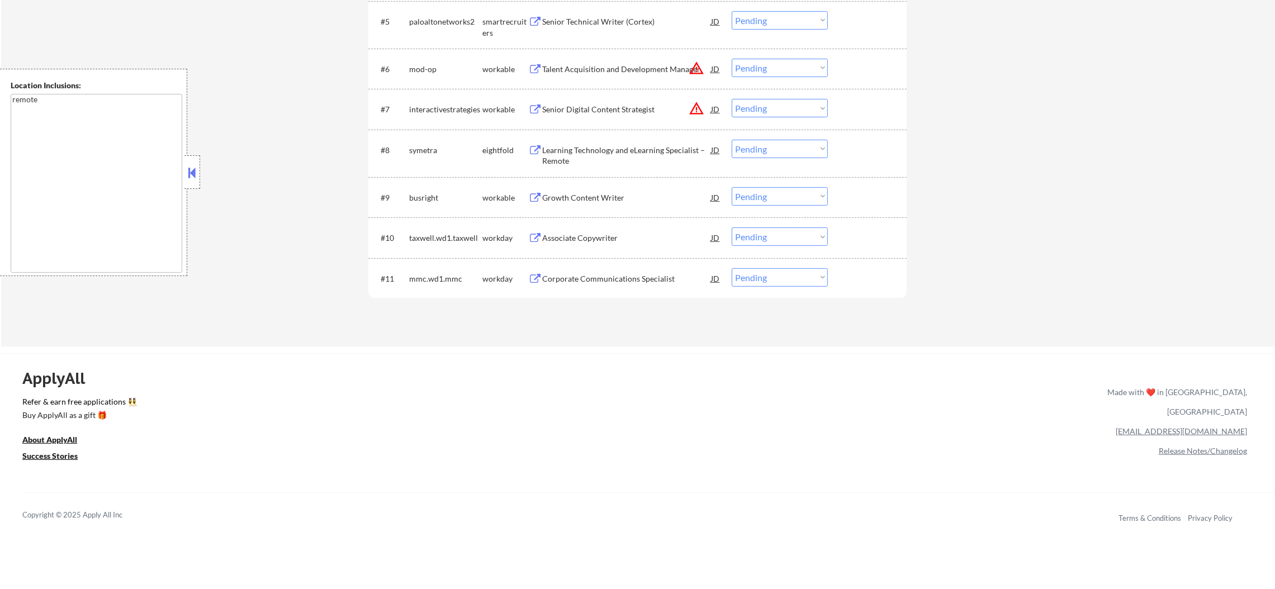
click at [693, 105] on button "warning_amber" at bounding box center [697, 109] width 16 height 16
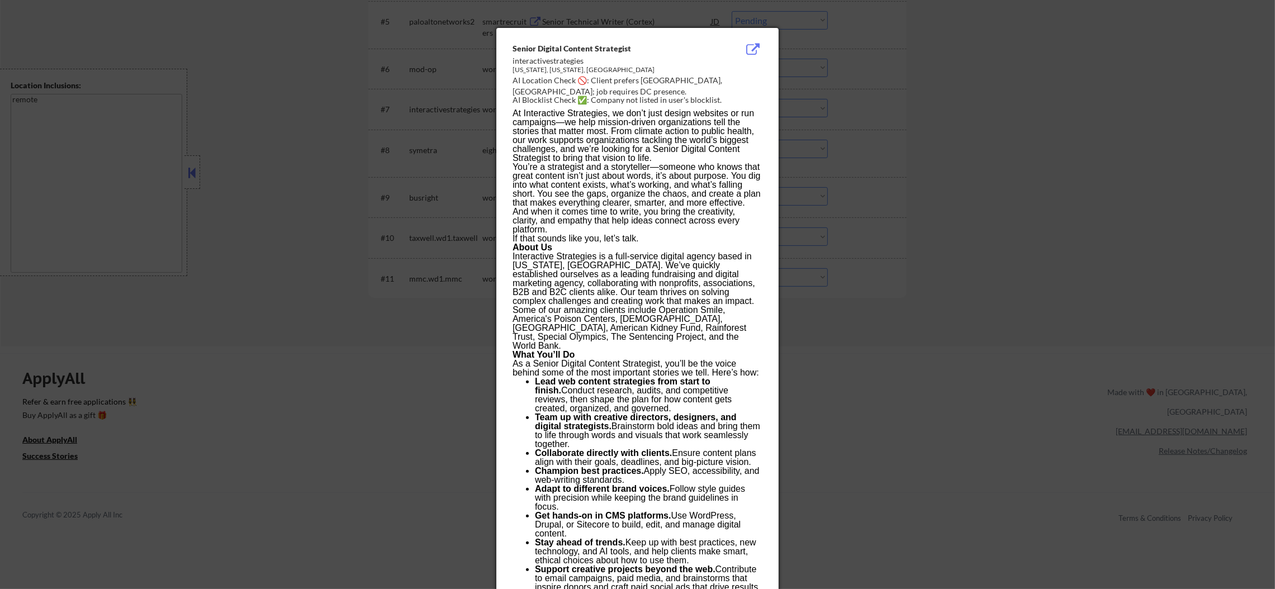
click at [861, 108] on div at bounding box center [637, 294] width 1275 height 589
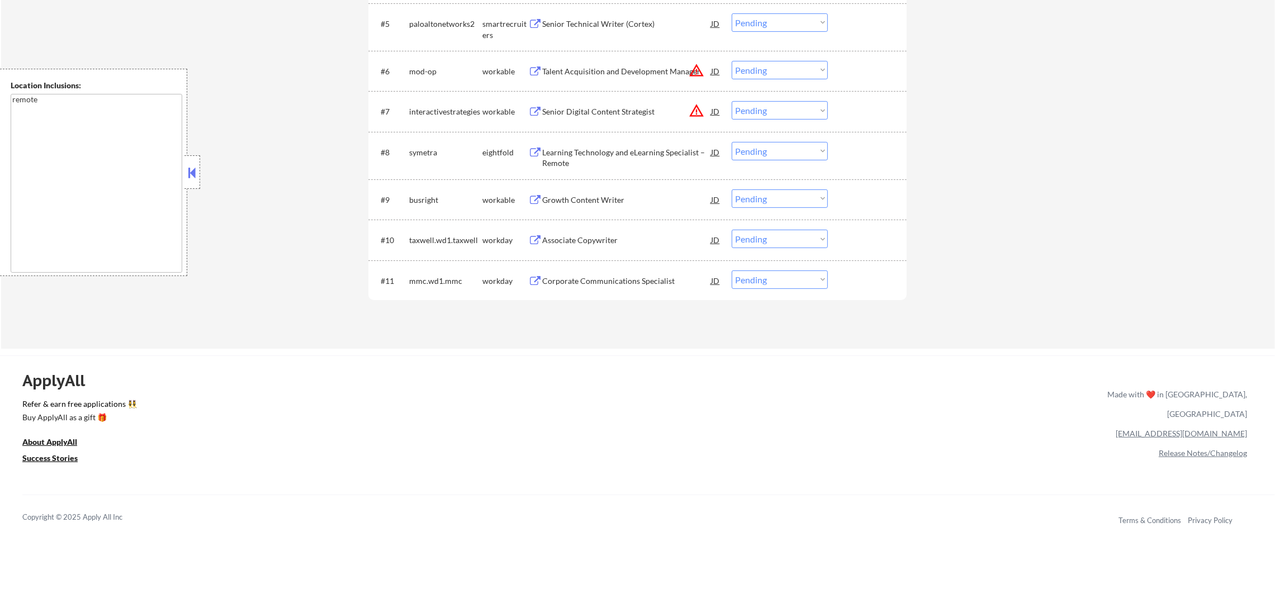
scroll to position [559, 0]
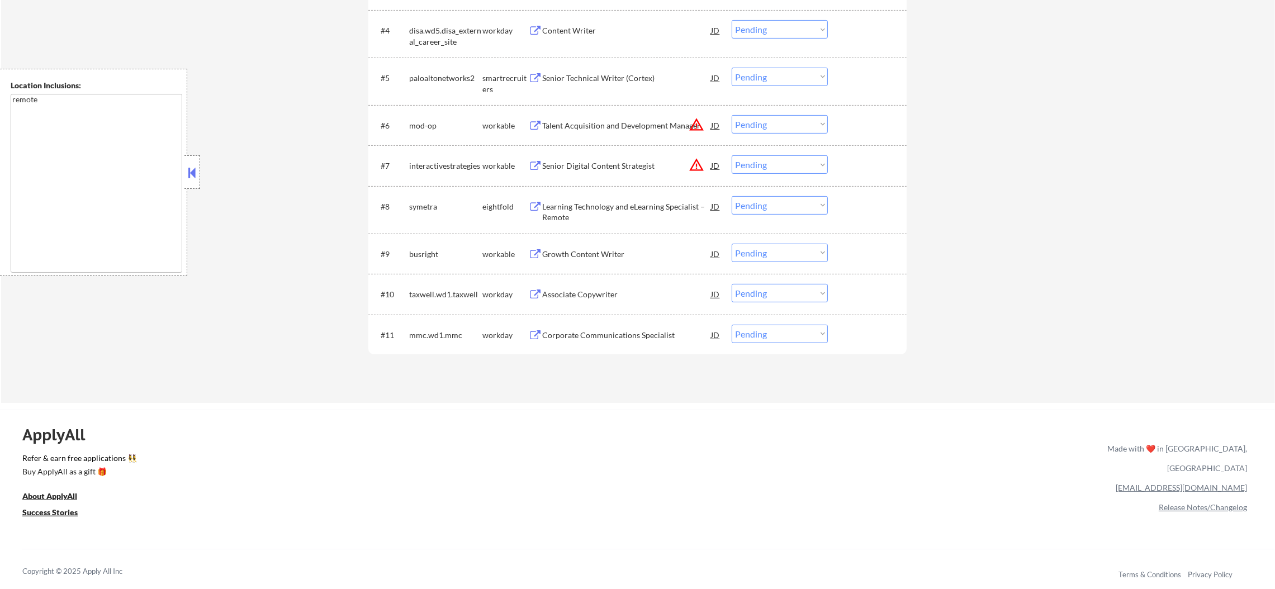
click at [801, 166] on select "Choose an option... Pending Applied Excluded (Questions) Excluded (Expired) Exc…" at bounding box center [780, 164] width 96 height 18
select select ""excluded__location_""
click at [732, 155] on select "Choose an option... Pending Applied Excluded (Questions) Excluded (Expired) Exc…" at bounding box center [780, 164] width 96 height 18
drag, startPoint x: 798, startPoint y: 120, endPoint x: 798, endPoint y: 130, distance: 10.1
click at [798, 120] on select "Choose an option... Pending Applied Excluded (Questions) Excluded (Expired) Exc…" at bounding box center [780, 124] width 96 height 18
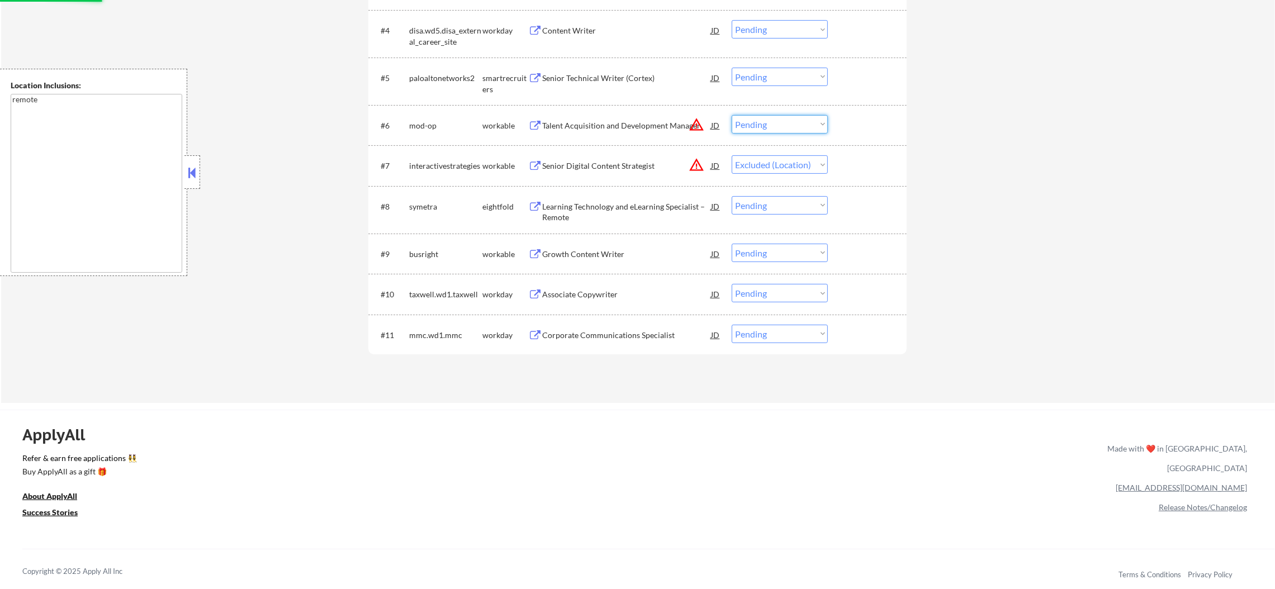
select select ""excluded__location_""
click at [732, 115] on select "Choose an option... Pending Applied Excluded (Questions) Excluded (Expired) Exc…" at bounding box center [780, 124] width 96 height 18
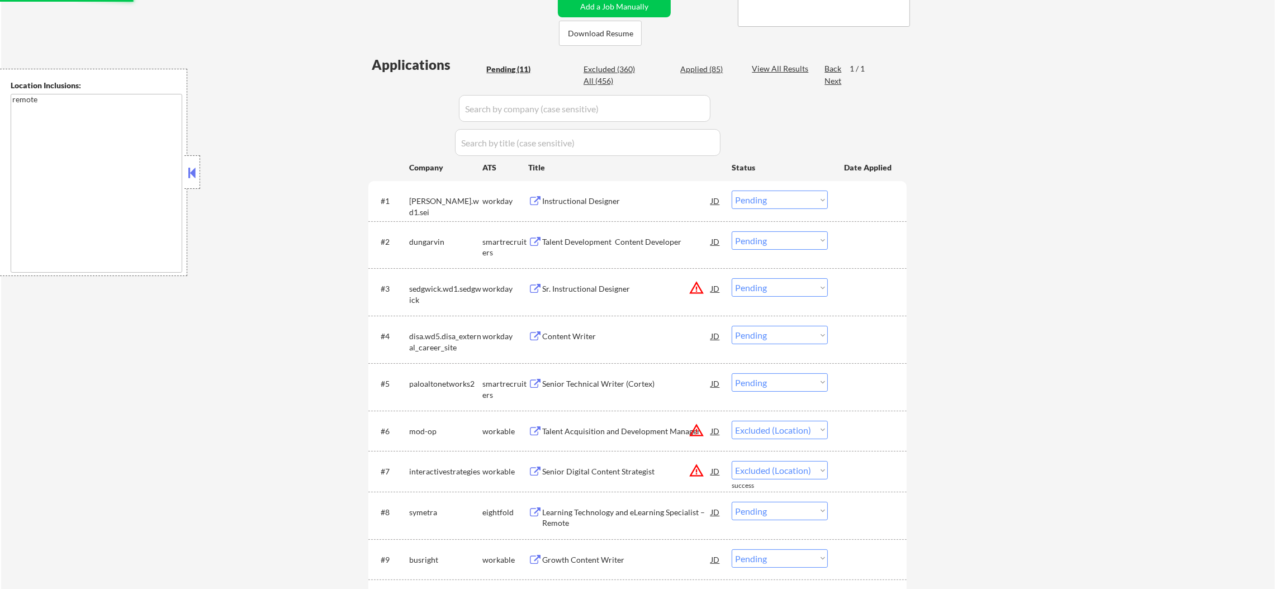
scroll to position [251, 0]
drag, startPoint x: 753, startPoint y: 297, endPoint x: 771, endPoint y: 288, distance: 20.3
click at [763, 294] on select "Choose an option... Pending Applied Excluded (Questions) Excluded (Expired) Exc…" at bounding box center [780, 289] width 96 height 18
click at [773, 287] on select "Choose an option... Pending Applied Excluded (Questions) Excluded (Expired) Exc…" at bounding box center [780, 289] width 96 height 18
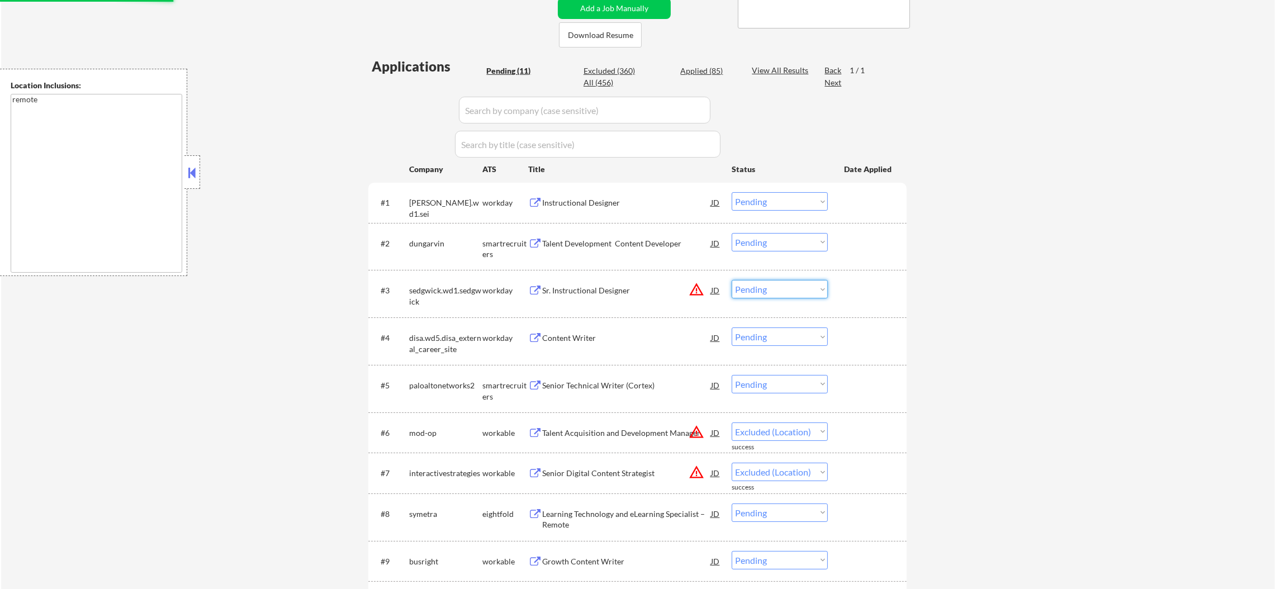
select select ""excluded__location_""
click at [732, 280] on select "Choose an option... Pending Applied Excluded (Questions) Excluded (Expired) Exc…" at bounding box center [780, 289] width 96 height 18
click at [935, 317] on div "← Return to /applysquad Mailslurp Inbox Job Search Builder [PERSON_NAME] User E…" at bounding box center [638, 252] width 1274 height 917
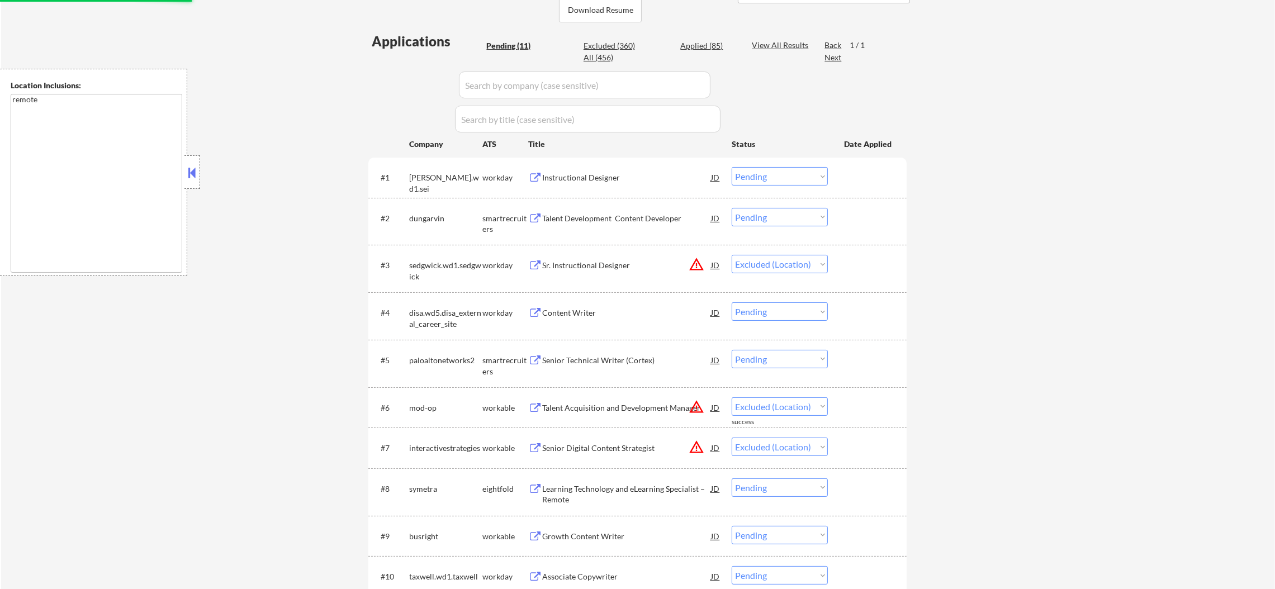
scroll to position [307, 0]
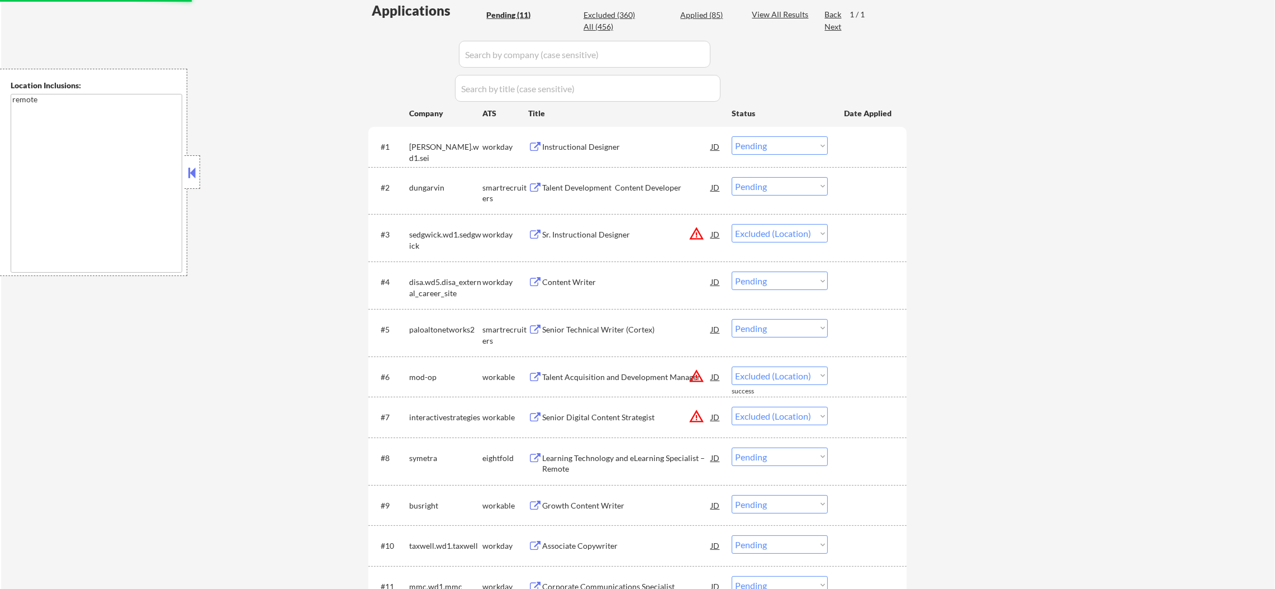
select select ""pending""
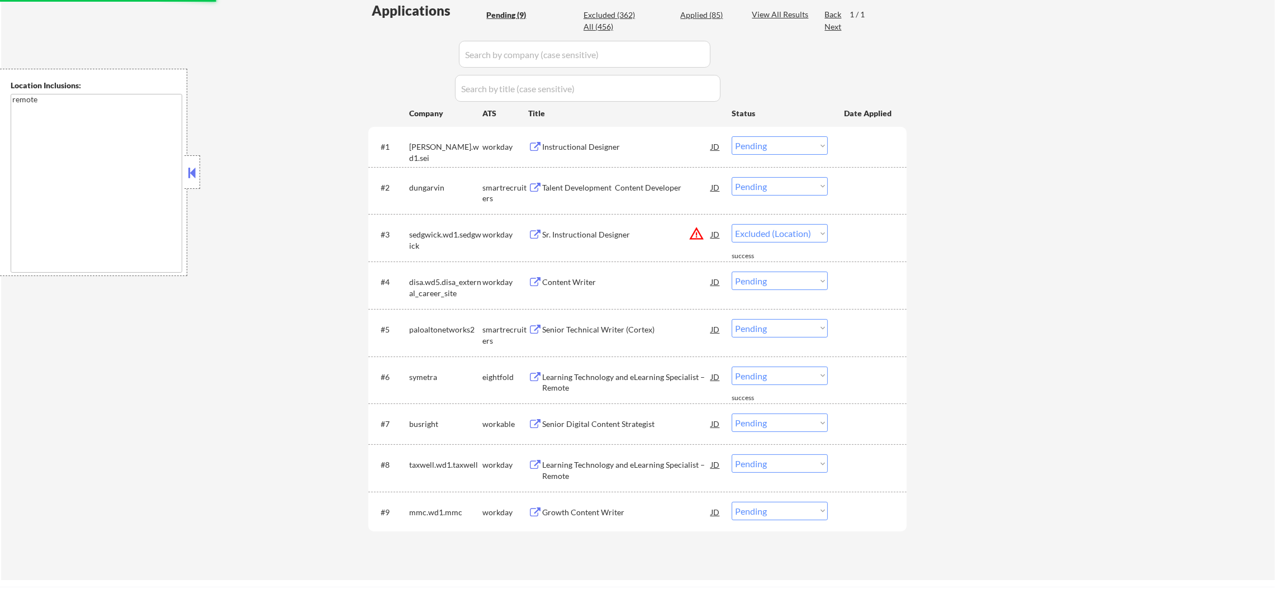
select select ""pending""
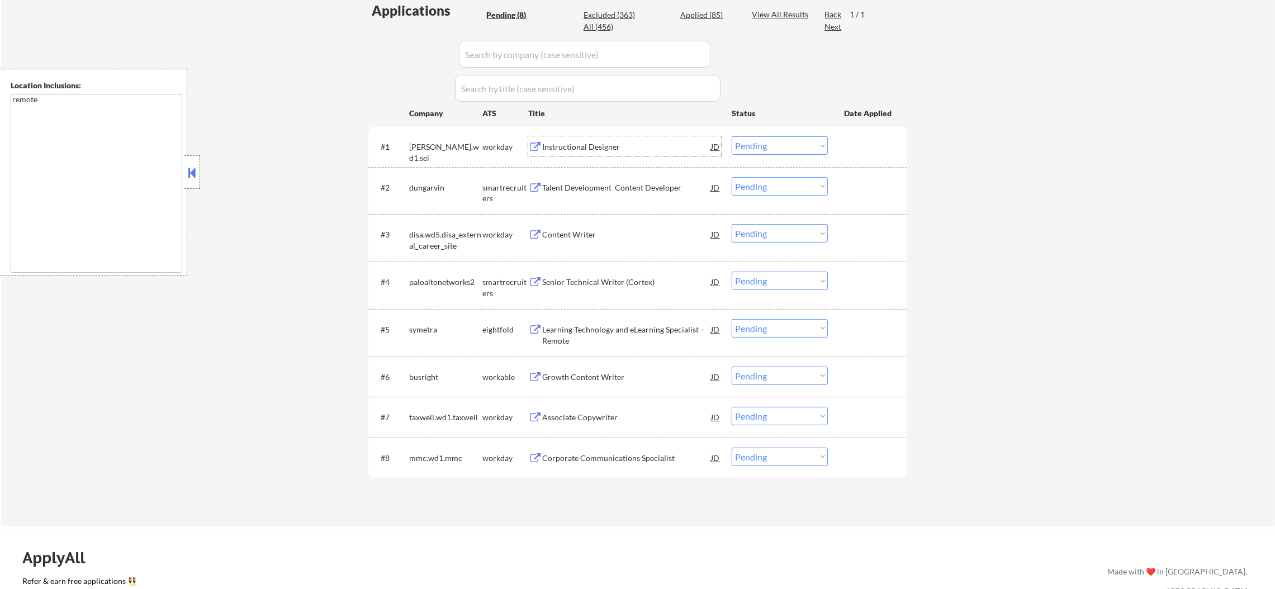
click at [606, 143] on div "Instructional Designer" at bounding box center [626, 146] width 169 height 11
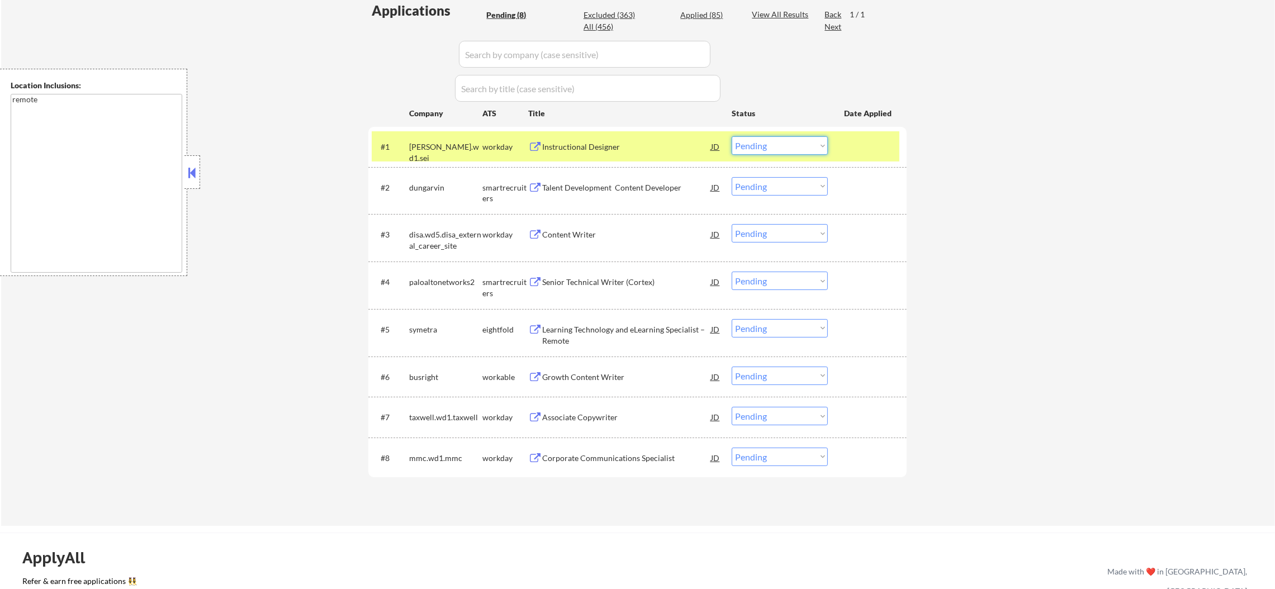
click at [758, 147] on select "Choose an option... Pending Applied Excluded (Questions) Excluded (Expired) Exc…" at bounding box center [780, 145] width 96 height 18
click at [732, 136] on select "Choose an option... Pending Applied Excluded (Questions) Excluded (Expired) Exc…" at bounding box center [780, 145] width 96 height 18
click at [436, 143] on div "strayer.wd1.sei" at bounding box center [445, 152] width 73 height 22
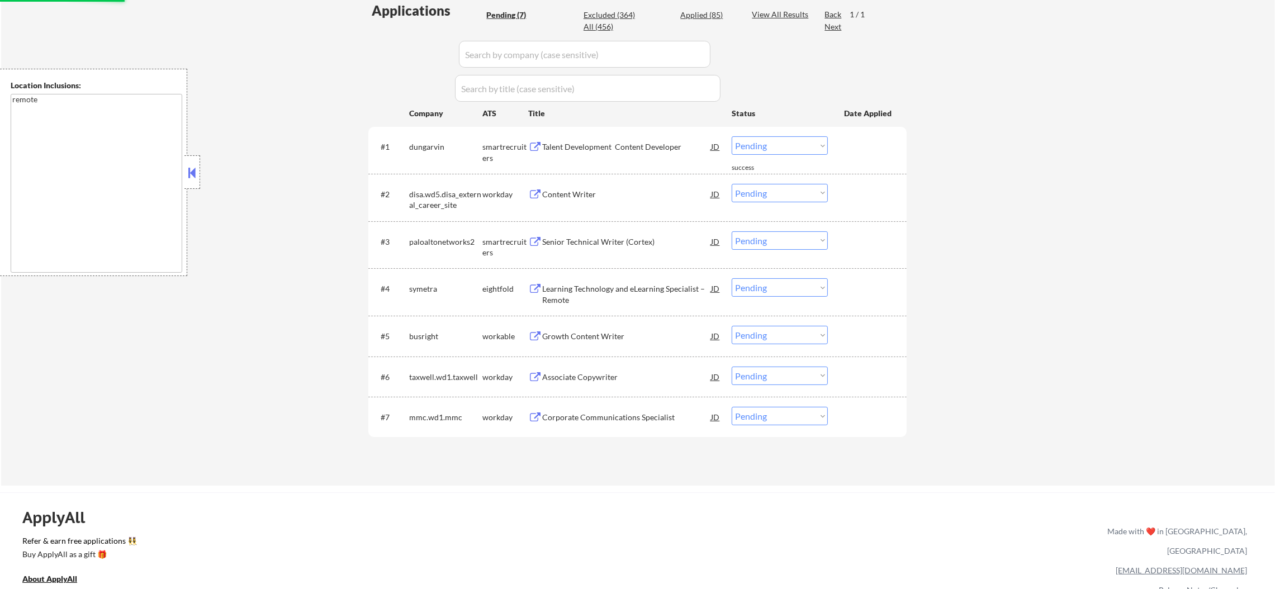
click at [616, 154] on div "Talent Development Content Developer" at bounding box center [626, 146] width 169 height 20
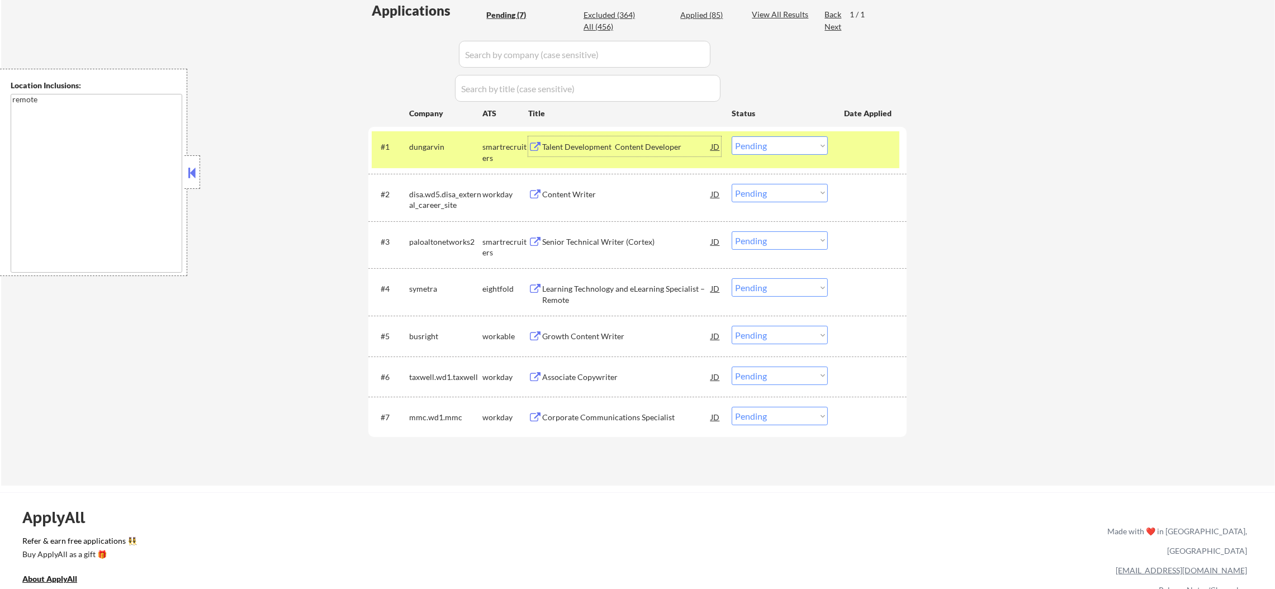
click at [754, 140] on select "Choose an option... Pending Applied Excluded (Questions) Excluded (Expired) Exc…" at bounding box center [780, 145] width 96 height 18
click at [732, 136] on select "Choose an option... Pending Applied Excluded (Questions) Excluded (Expired) Exc…" at bounding box center [780, 145] width 96 height 18
click at [412, 142] on div "dungarvin" at bounding box center [445, 146] width 73 height 11
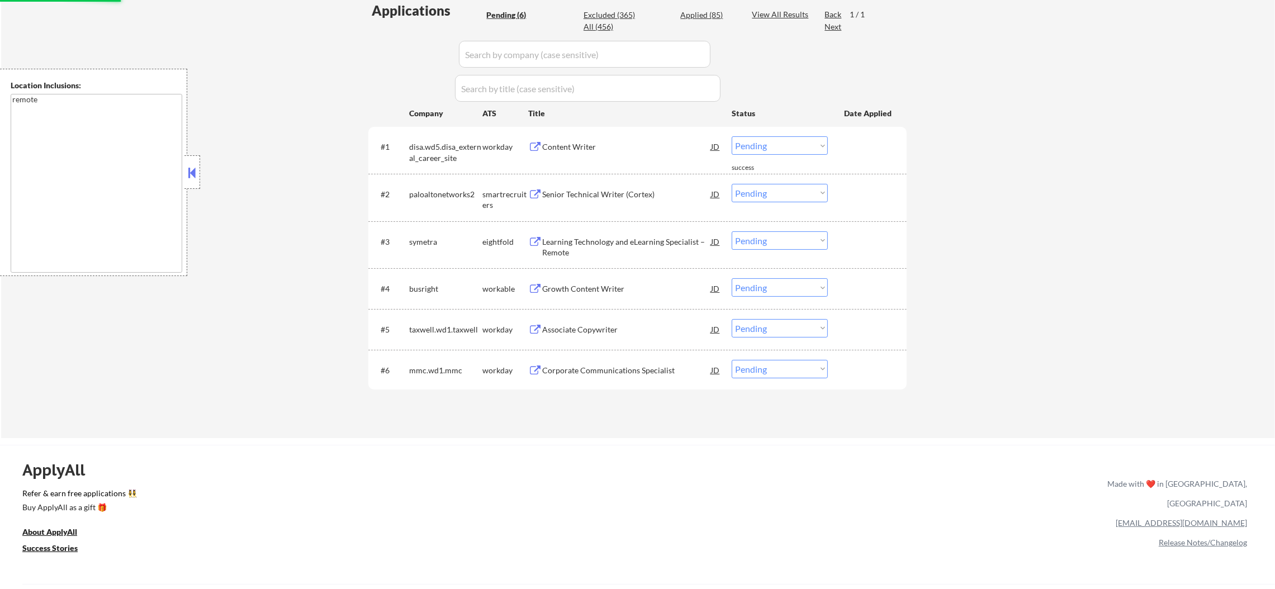
click at [602, 154] on div "Content Writer" at bounding box center [626, 146] width 169 height 20
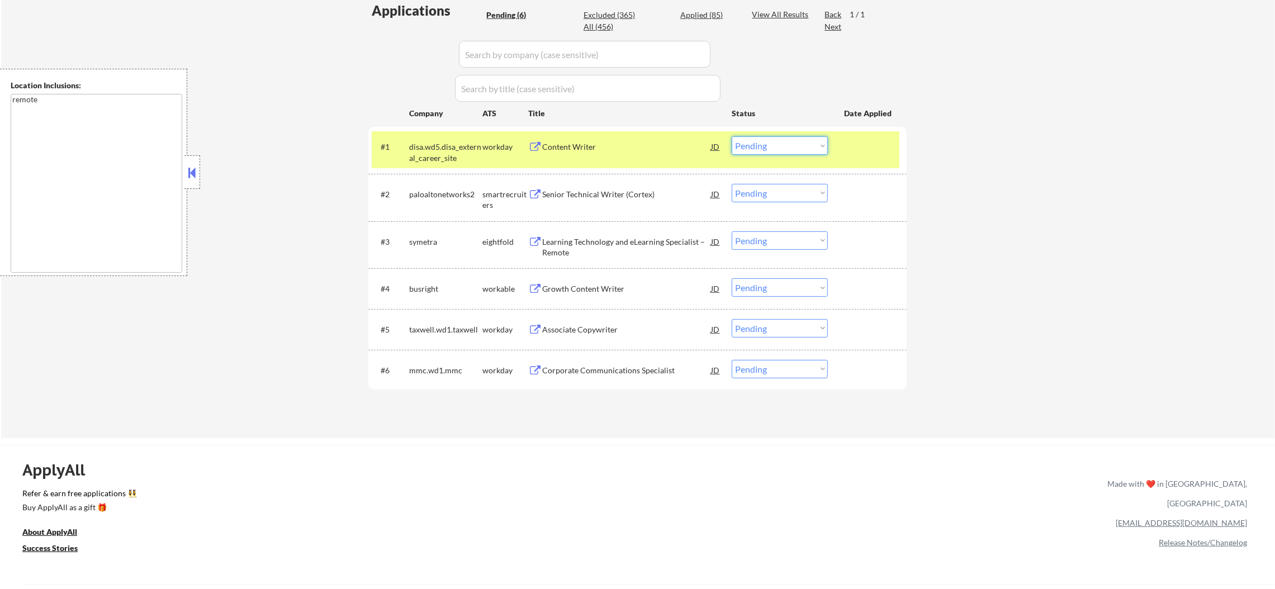
click at [742, 140] on select "Choose an option... Pending Applied Excluded (Questions) Excluded (Expired) Exc…" at bounding box center [780, 145] width 96 height 18
click at [732, 136] on select "Choose an option... Pending Applied Excluded (Questions) Excluded (Expired) Exc…" at bounding box center [780, 145] width 96 height 18
click at [447, 158] on div "disa.wd5.disa_external_career_site" at bounding box center [445, 152] width 73 height 22
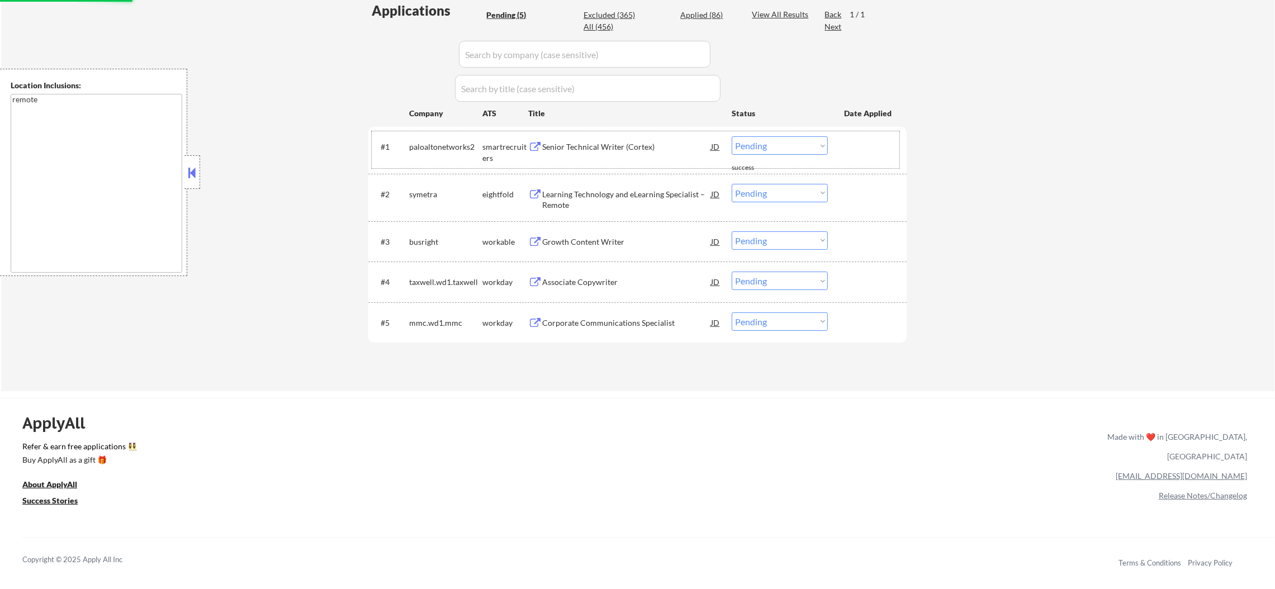
click at [615, 147] on div "Senior Technical Writer (Cortex)" at bounding box center [626, 146] width 169 height 11
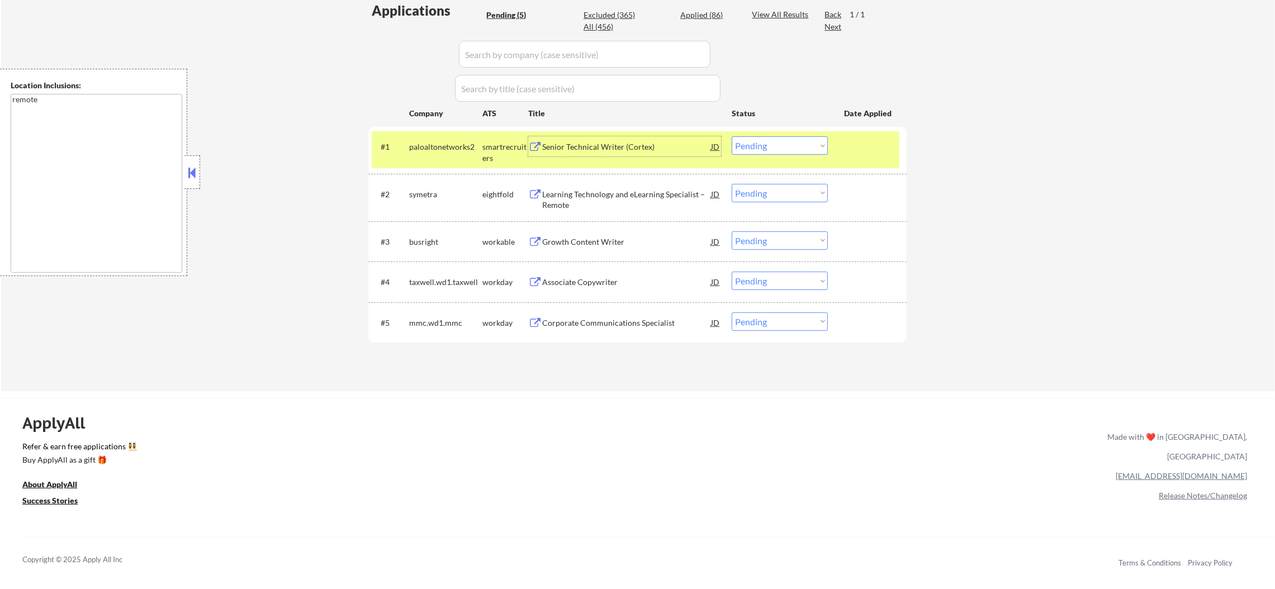
click at [765, 147] on select "Choose an option... Pending Applied Excluded (Questions) Excluded (Expired) Exc…" at bounding box center [780, 145] width 96 height 18
click at [732, 136] on select "Choose an option... Pending Applied Excluded (Questions) Excluded (Expired) Exc…" at bounding box center [780, 145] width 96 height 18
click at [479, 144] on div "paloaltonetworks2" at bounding box center [445, 146] width 73 height 11
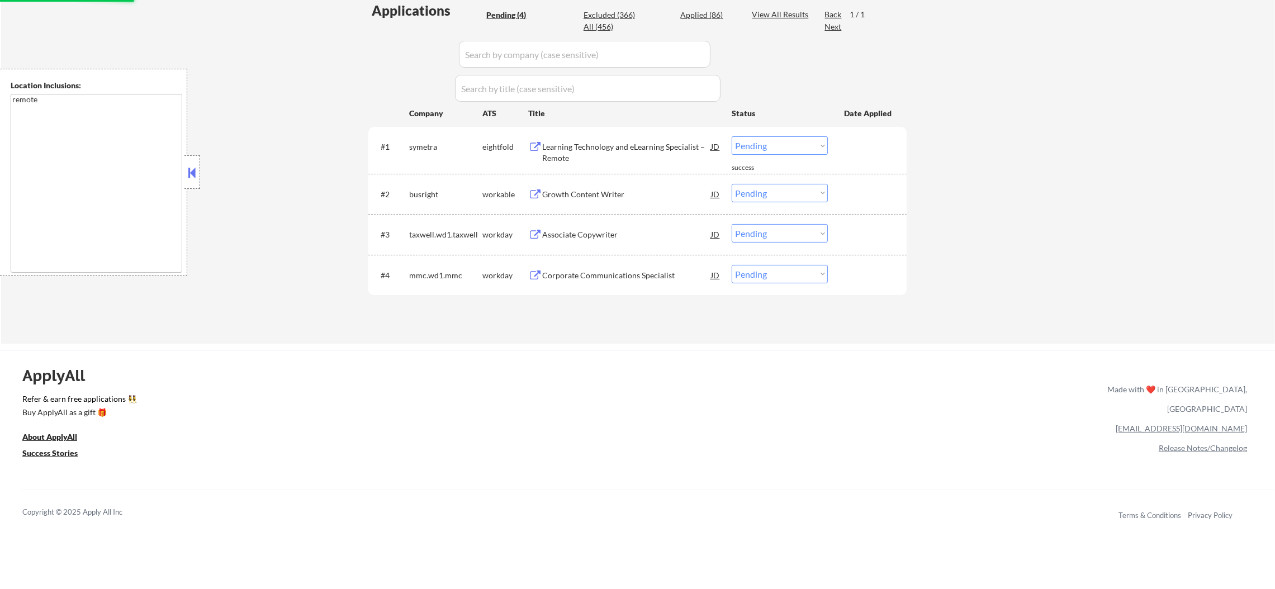
click at [626, 147] on div "Learning Technology and eLearning Specialist – Remote" at bounding box center [626, 152] width 169 height 22
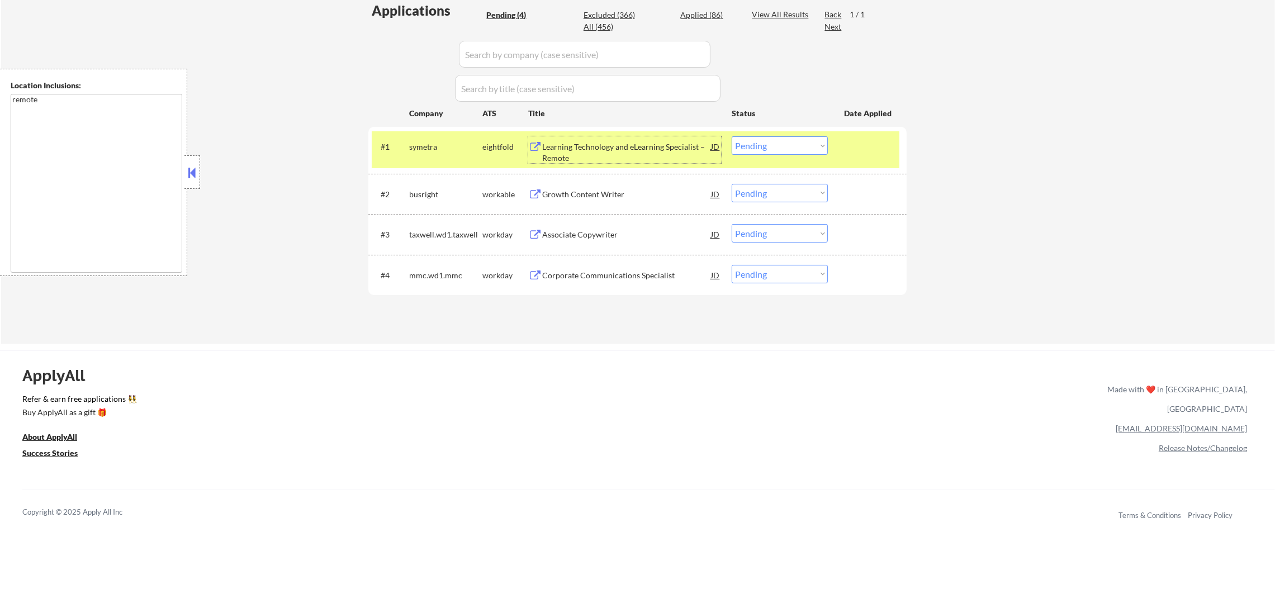
click at [740, 147] on select "Choose an option... Pending Applied Excluded (Questions) Excluded (Expired) Exc…" at bounding box center [780, 145] width 96 height 18
click at [732, 136] on select "Choose an option... Pending Applied Excluded (Questions) Excluded (Expired) Exc…" at bounding box center [780, 145] width 96 height 18
click at [392, 134] on div "#1 symetra eightfold Learning Technology and eLearning Specialist – Remote JD C…" at bounding box center [636, 149] width 528 height 37
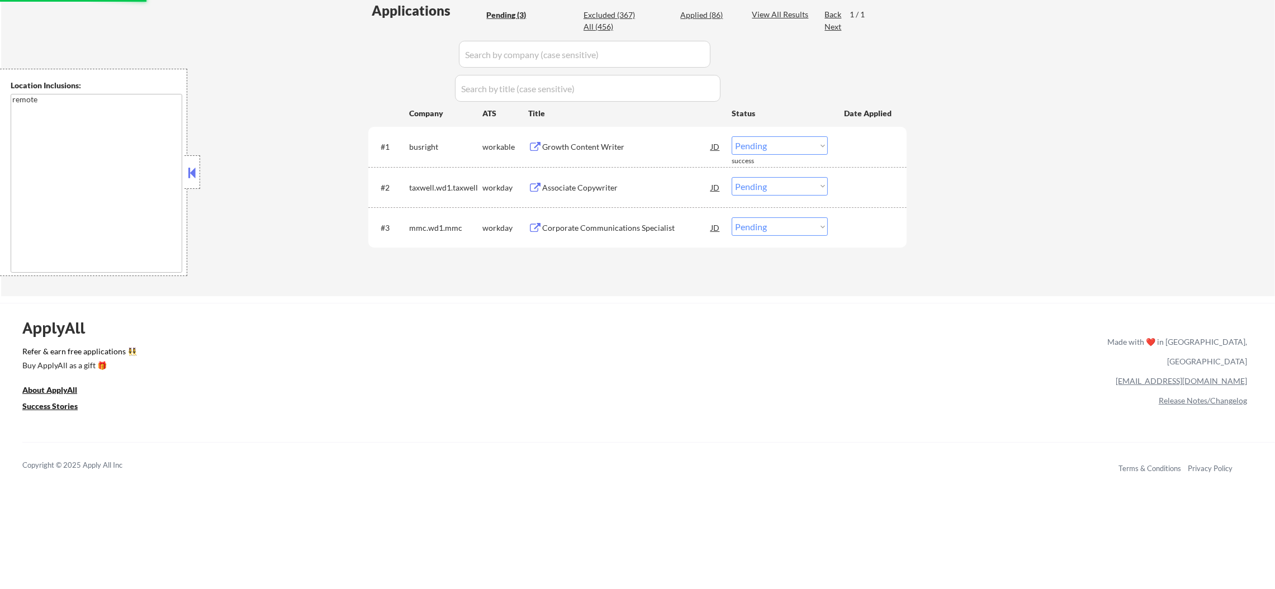
click at [648, 145] on div "Growth Content Writer" at bounding box center [626, 146] width 169 height 11
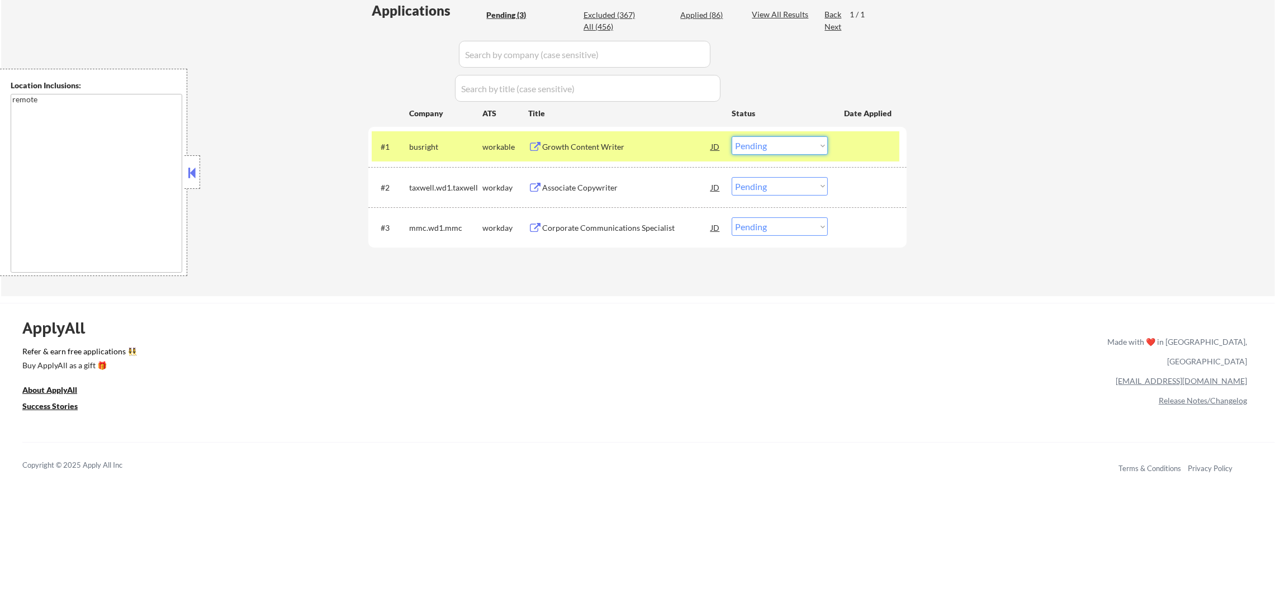
click at [739, 144] on select "Choose an option... Pending Applied Excluded (Questions) Excluded (Expired) Exc…" at bounding box center [780, 145] width 96 height 18
click at [732, 136] on select "Choose an option... Pending Applied Excluded (Questions) Excluded (Expired) Exc…" at bounding box center [780, 145] width 96 height 18
drag, startPoint x: 465, startPoint y: 124, endPoint x: 454, endPoint y: 127, distance: 11.1
click at [454, 127] on div "Applications Pending (3) Excluded (367) Applied (86) All (456) View All Results…" at bounding box center [637, 138] width 538 height 274
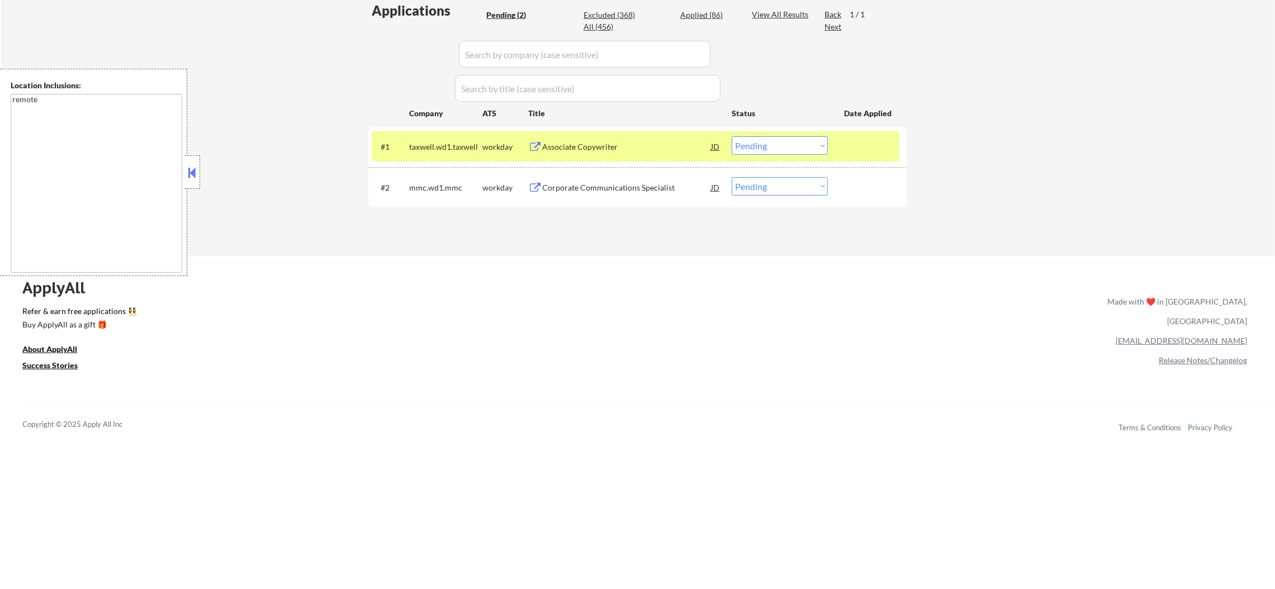
click at [442, 154] on div "taxwell.wd1.taxwell" at bounding box center [445, 146] width 73 height 20
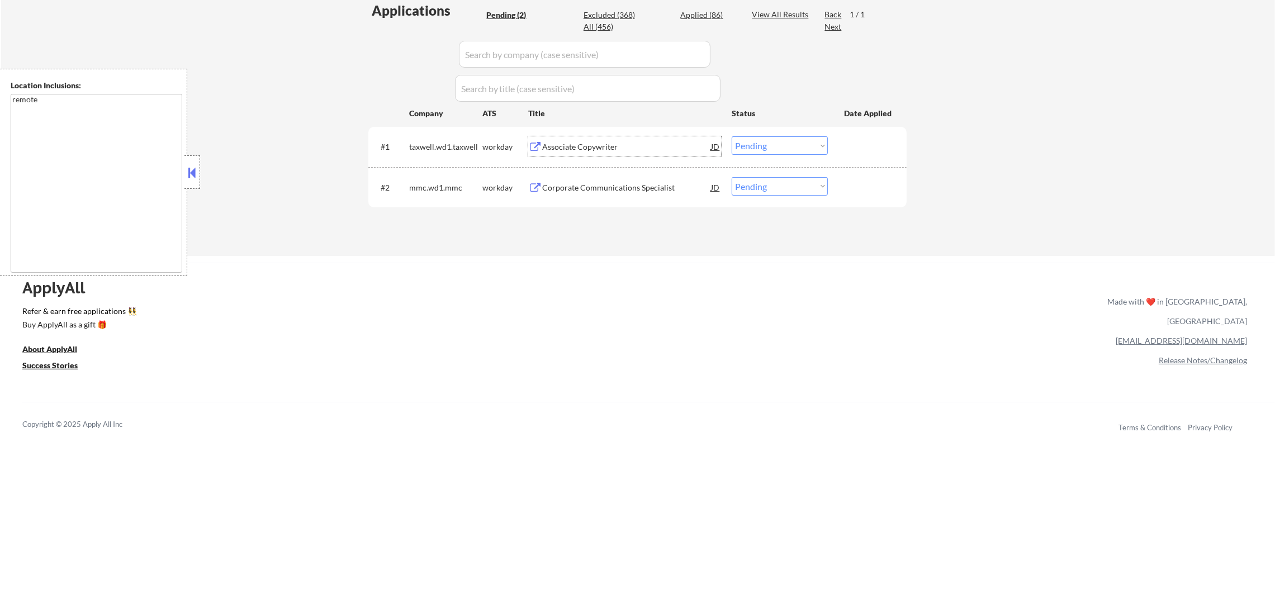
click at [598, 143] on div "Associate Copywriter" at bounding box center [626, 146] width 169 height 11
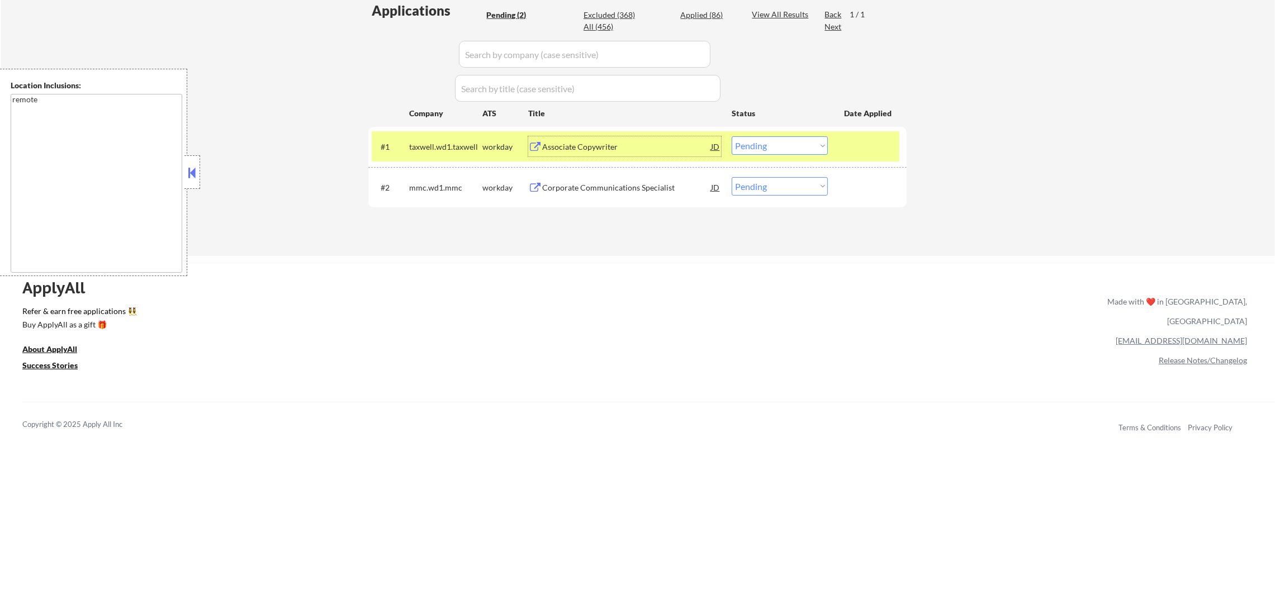
click at [650, 154] on div "Associate Copywriter" at bounding box center [626, 146] width 169 height 20
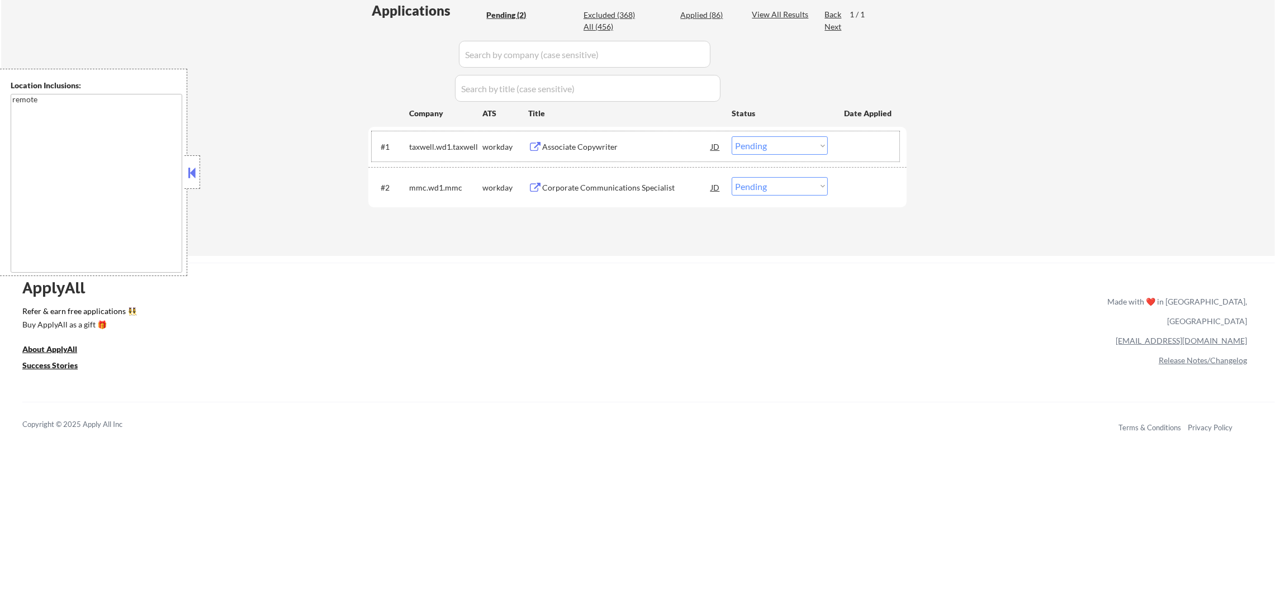
drag, startPoint x: 786, startPoint y: 135, endPoint x: 782, endPoint y: 148, distance: 12.8
click at [783, 140] on div "#1 taxwell.wd1.taxwell workday Associate Copywriter JD Choose an option... Pend…" at bounding box center [636, 146] width 528 height 30
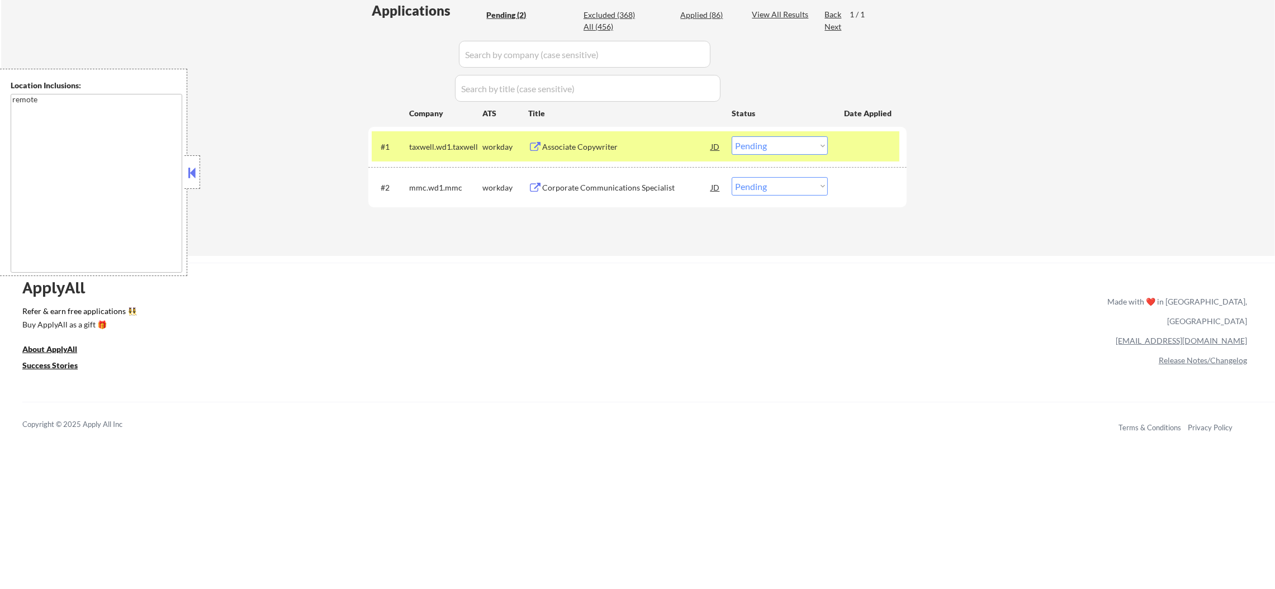
click at [778, 153] on select "Choose an option... Pending Applied Excluded (Questions) Excluded (Expired) Exc…" at bounding box center [780, 145] width 96 height 18
click at [732, 136] on select "Choose an option... Pending Applied Excluded (Questions) Excluded (Expired) Exc…" at bounding box center [780, 145] width 96 height 18
click at [437, 153] on div "taxwell.wd1.taxwell" at bounding box center [445, 146] width 73 height 20
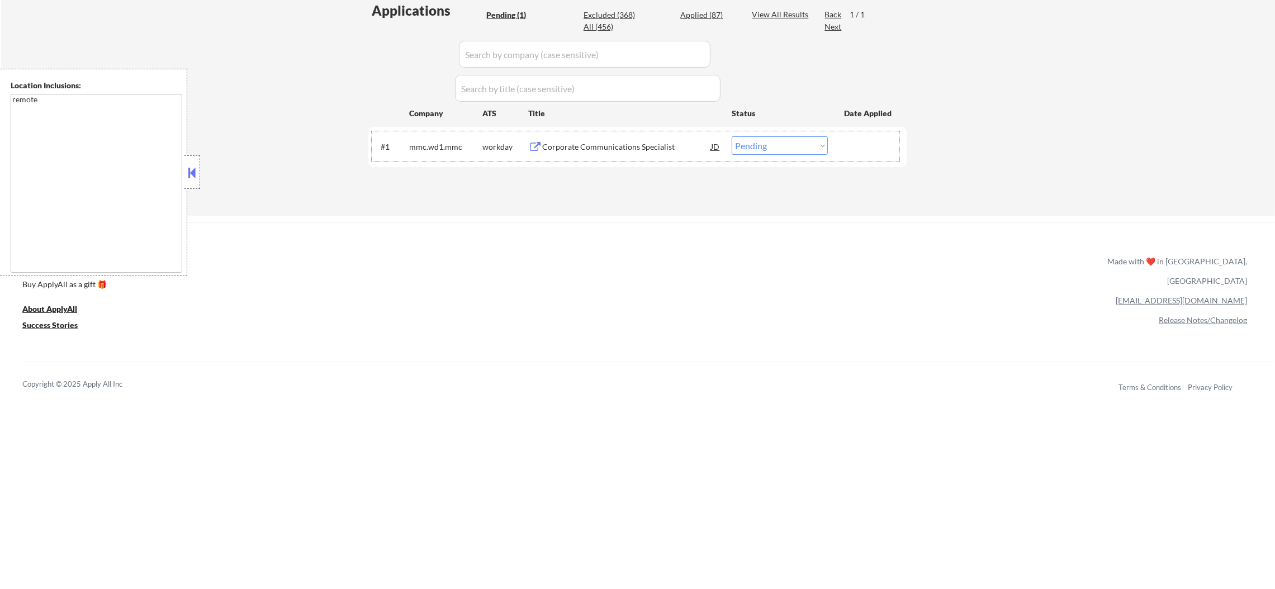
click at [663, 134] on div "#1 mmc.wd1.mmc workday Corporate Communications Specialist JD Choose an option.…" at bounding box center [636, 146] width 528 height 30
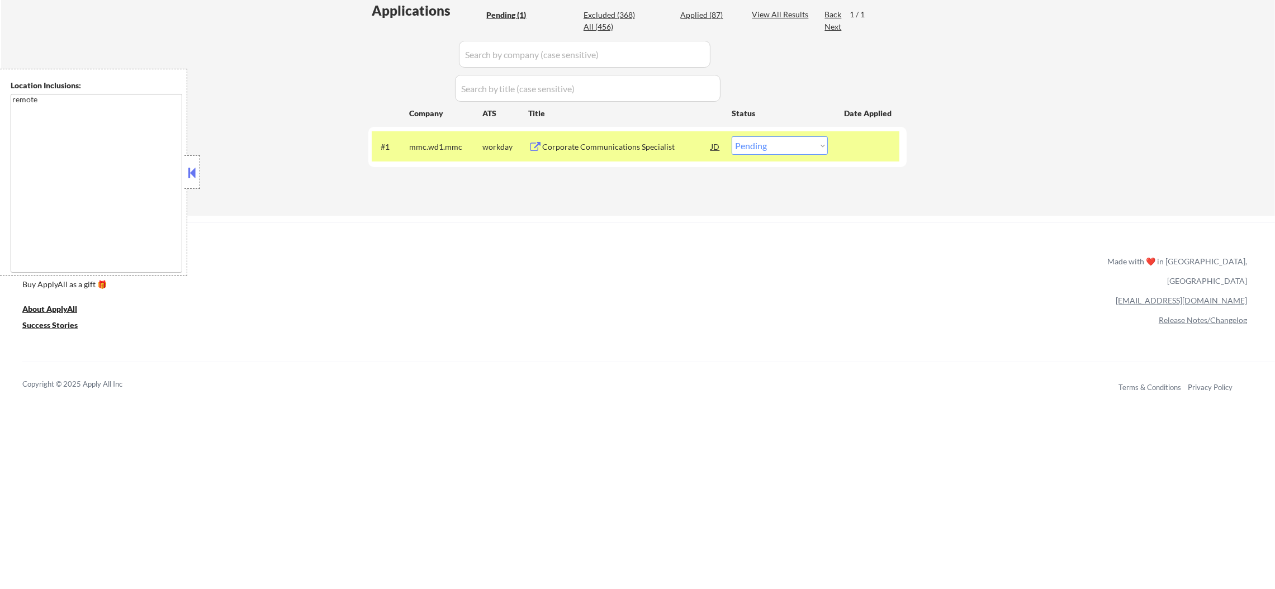
click at [651, 145] on div "Corporate Communications Specialist" at bounding box center [626, 146] width 169 height 11
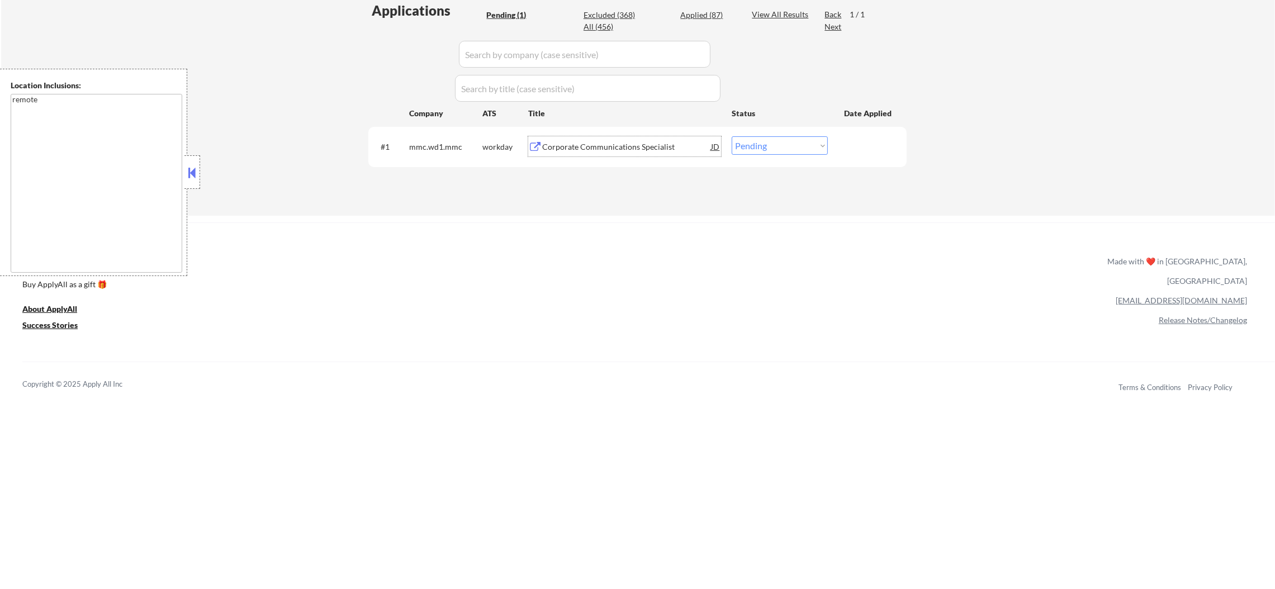
click at [750, 149] on select "Choose an option... Pending Applied Excluded (Questions) Excluded (Expired) Exc…" at bounding box center [780, 145] width 96 height 18
select select ""excluded""
click at [732, 136] on select "Choose an option... Pending Applied Excluded (Questions) Excluded (Expired) Exc…" at bounding box center [780, 145] width 96 height 18
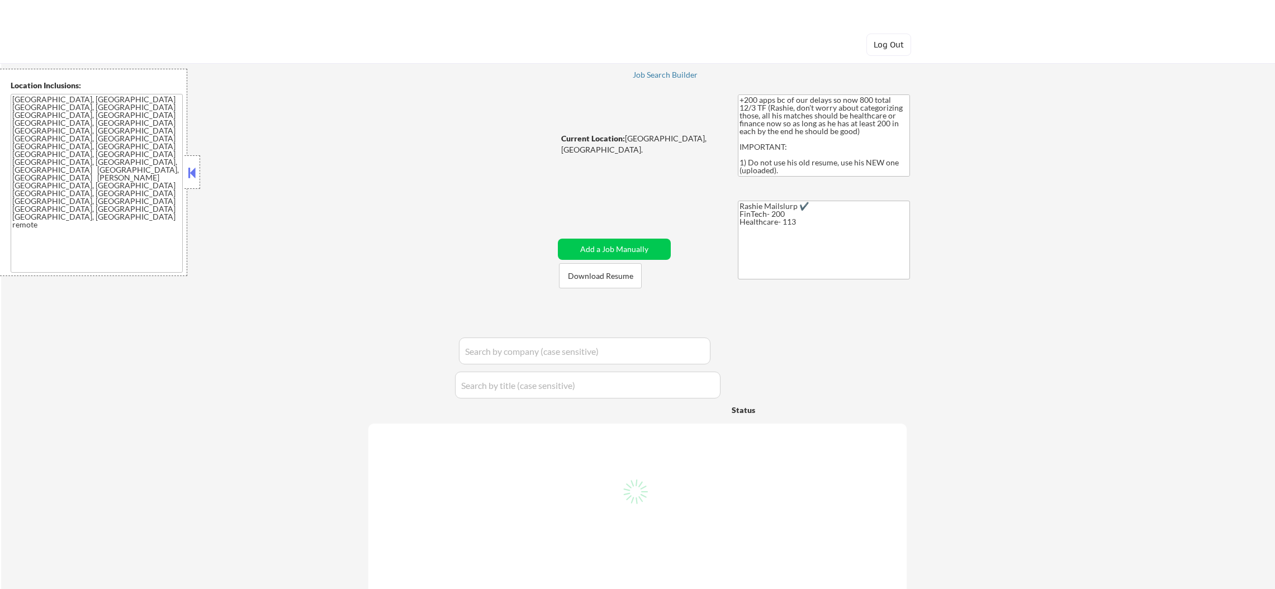
select select ""pending""
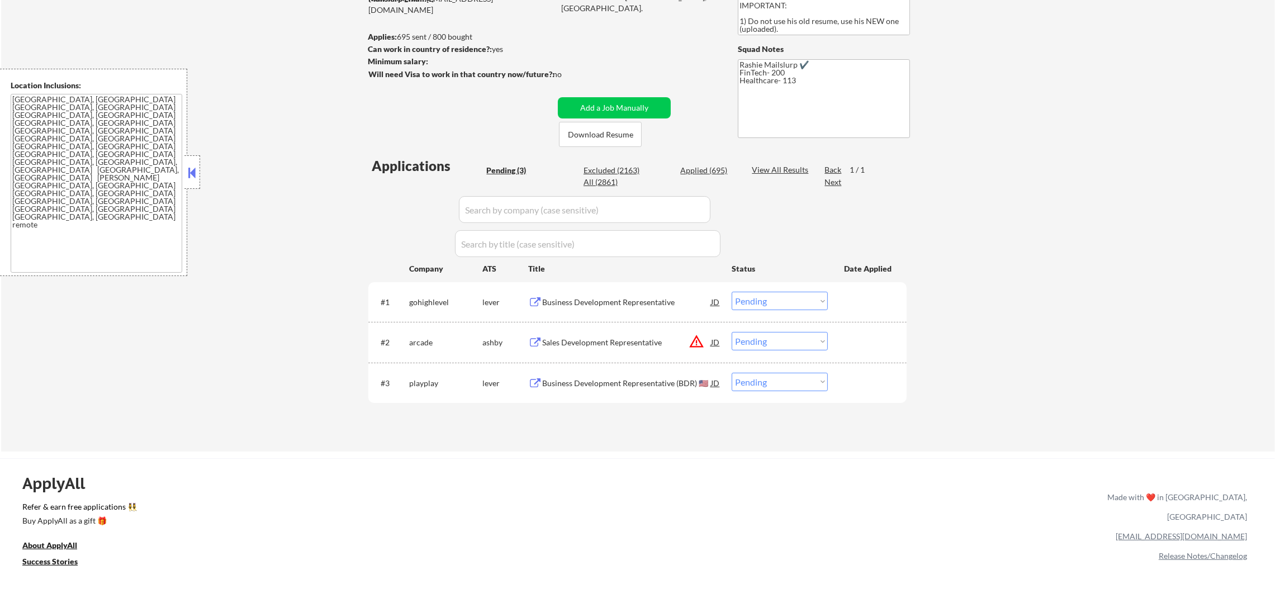
scroll to position [168, 0]
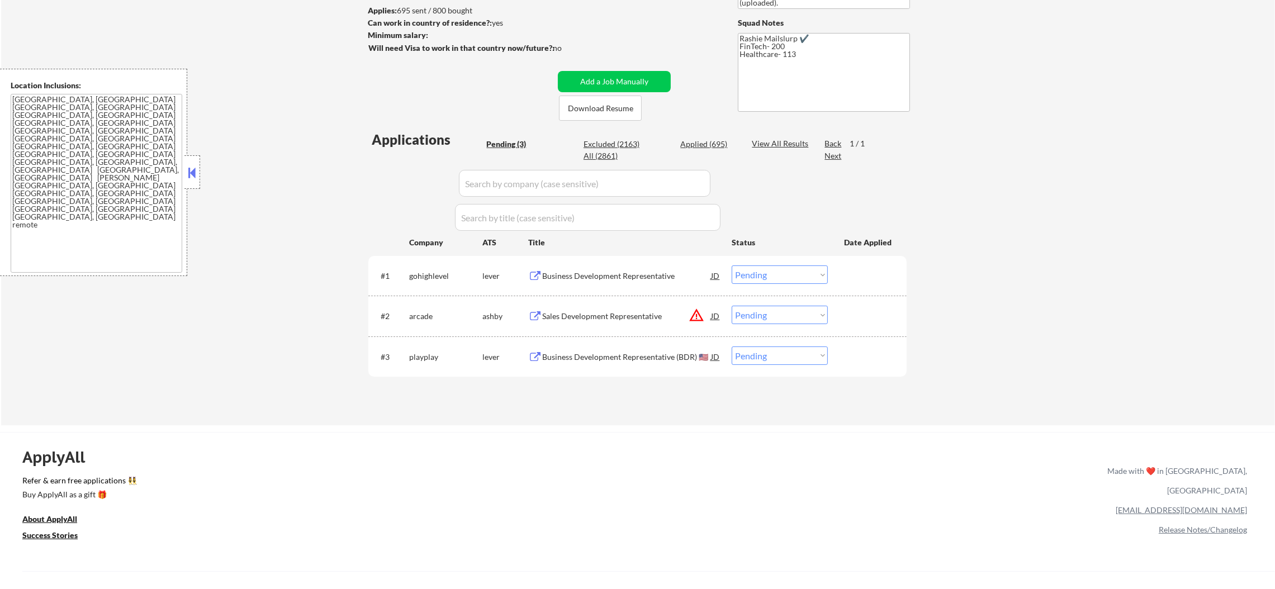
click at [693, 318] on button "warning_amber" at bounding box center [697, 316] width 16 height 16
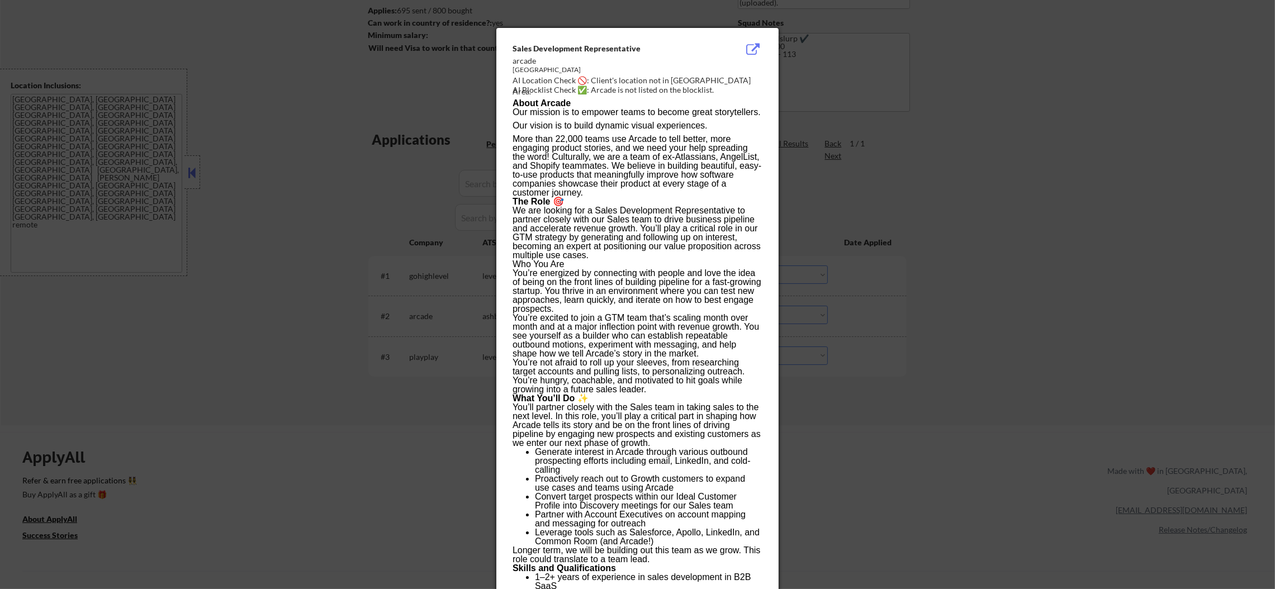
click at [971, 280] on div at bounding box center [637, 294] width 1275 height 589
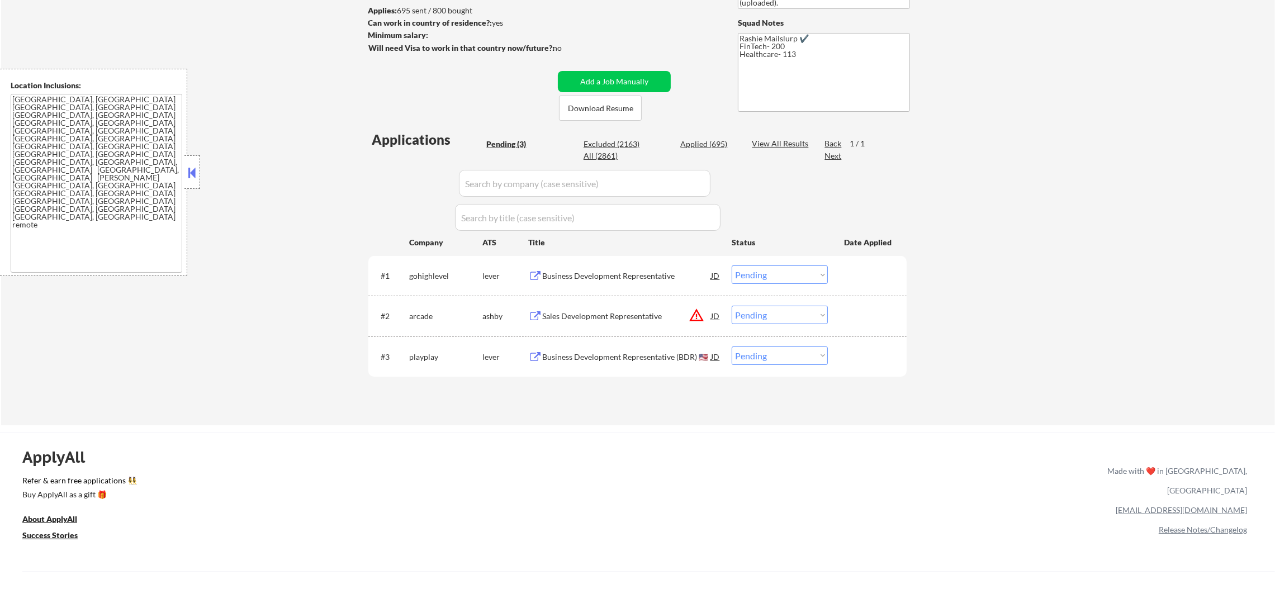
drag, startPoint x: 791, startPoint y: 314, endPoint x: 789, endPoint y: 324, distance: 10.3
click at [791, 314] on select "Choose an option... Pending Applied Excluded (Questions) Excluded (Expired) Exc…" at bounding box center [780, 315] width 96 height 18
click at [732, 306] on select "Choose an option... Pending Applied Excluded (Questions) Excluded (Expired) Exc…" at bounding box center [780, 315] width 96 height 18
select select ""pending""
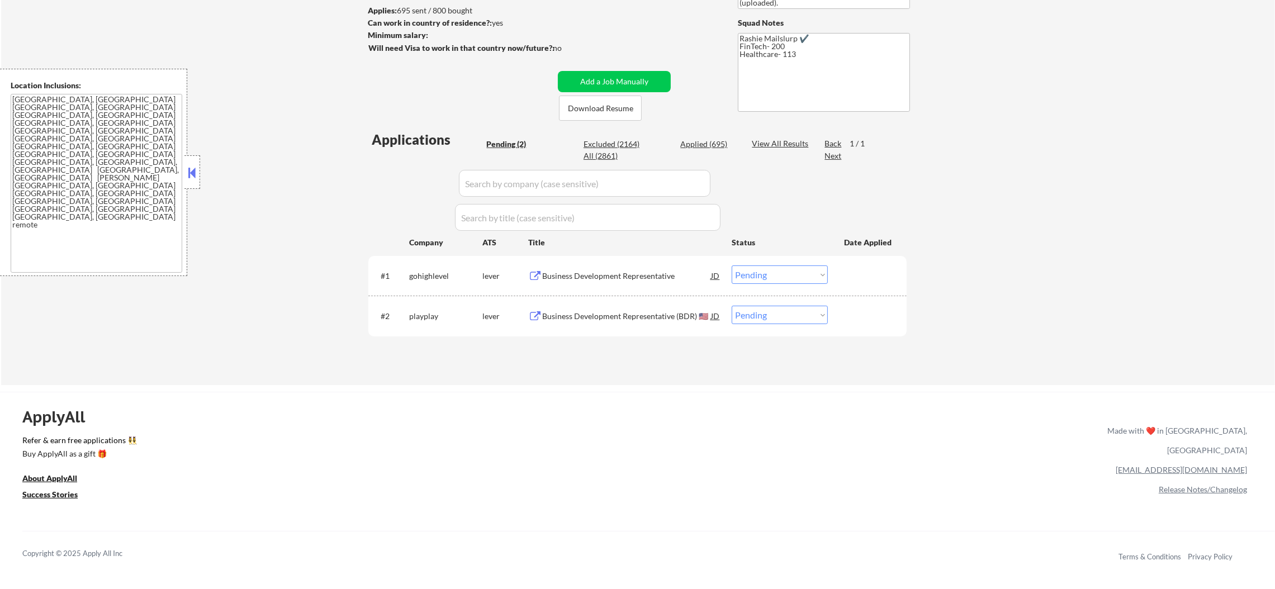
click at [615, 278] on div "Business Development Representative" at bounding box center [626, 276] width 169 height 11
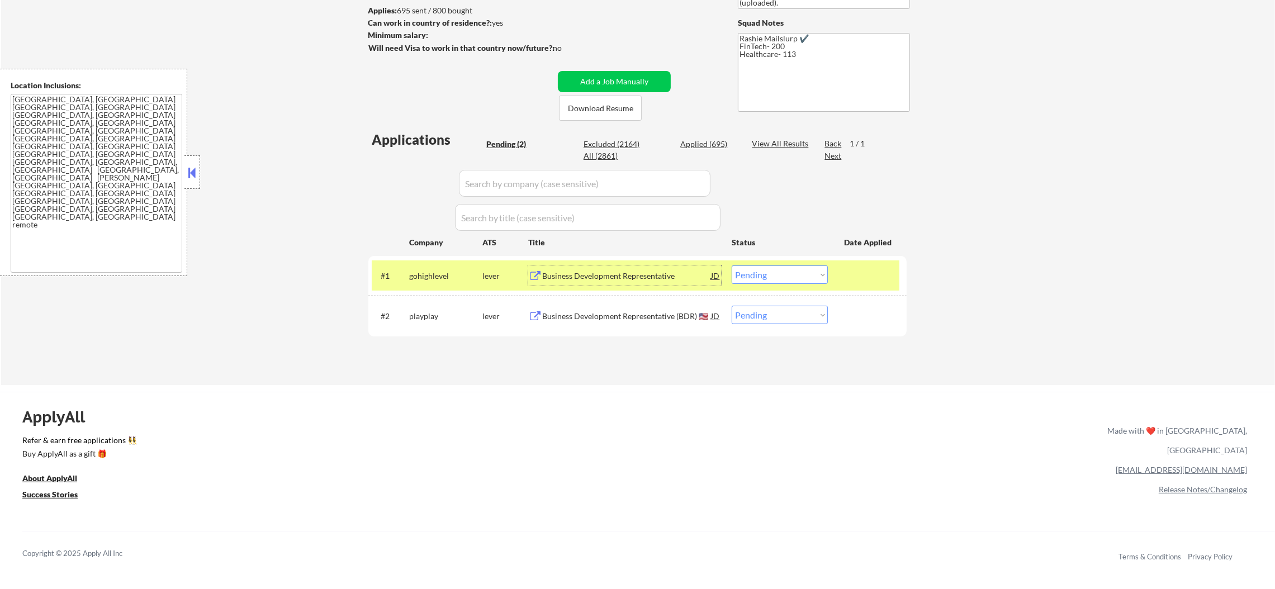
click at [764, 277] on select "Choose an option... Pending Applied Excluded (Questions) Excluded (Expired) Exc…" at bounding box center [780, 275] width 96 height 18
click at [732, 266] on select "Choose an option... Pending Applied Excluded (Questions) Excluded (Expired) Exc…" at bounding box center [780, 275] width 96 height 18
click at [439, 267] on div "gohighlevel" at bounding box center [445, 276] width 73 height 20
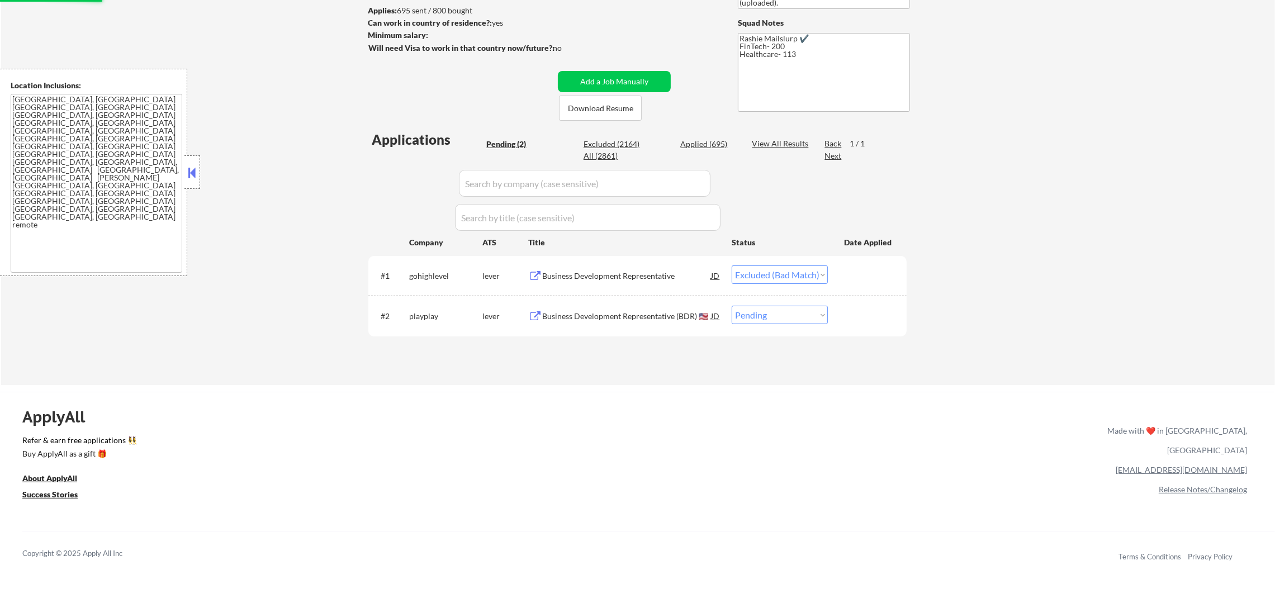
click at [631, 307] on div "Business Development Representative (BDR) 🇺🇸" at bounding box center [626, 316] width 169 height 20
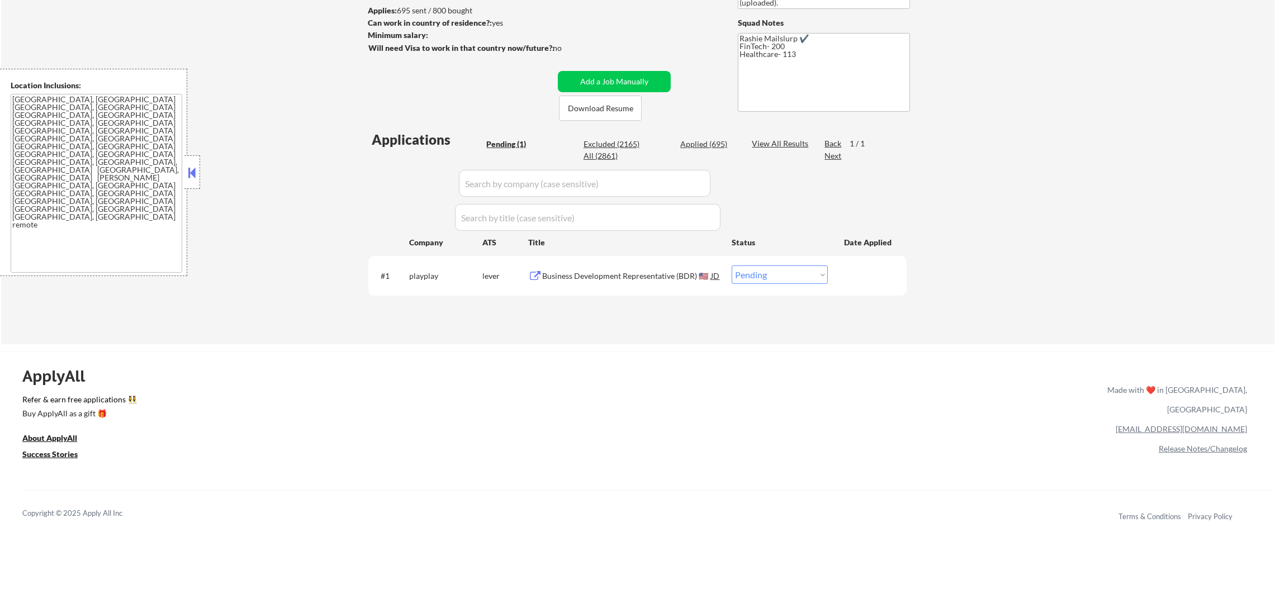
click at [788, 277] on select "Choose an option... Pending Applied Excluded (Questions) Excluded (Expired) Exc…" at bounding box center [780, 275] width 96 height 18
select select ""excluded__bad_match_""
click at [732, 266] on select "Choose an option... Pending Applied Excluded (Questions) Excluded (Expired) Exc…" at bounding box center [780, 275] width 96 height 18
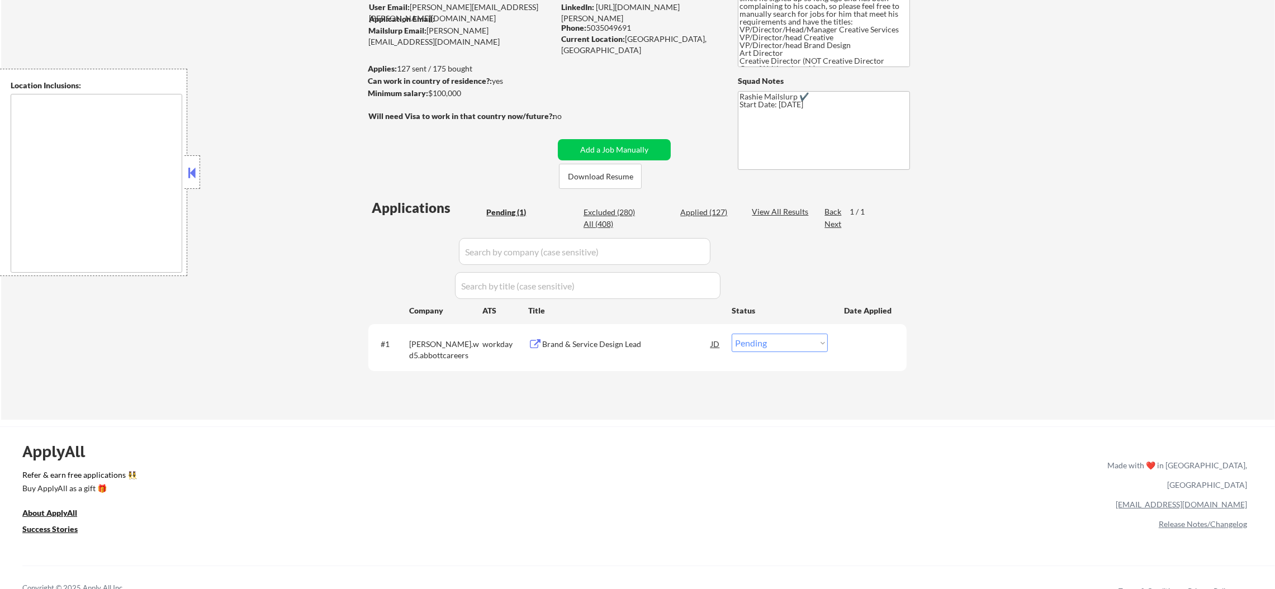
scroll to position [112, 0]
click at [636, 332] on div "Brand & Service Design Lead" at bounding box center [626, 342] width 169 height 20
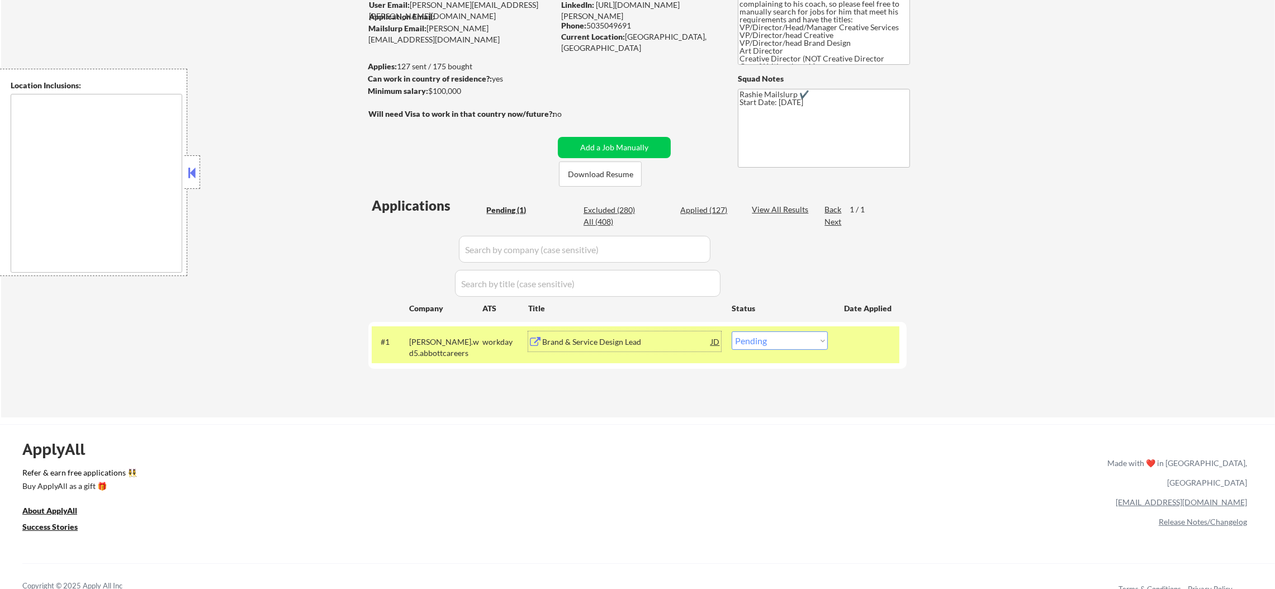
drag, startPoint x: 778, startPoint y: 333, endPoint x: 776, endPoint y: 341, distance: 8.0
click at [777, 338] on select "Choose an option... Pending Applied Excluded (Questions) Excluded (Expired) Exc…" at bounding box center [780, 341] width 96 height 18
select select ""excluded__bad_match_""
click at [732, 332] on select "Choose an option... Pending Applied Excluded (Questions) Excluded (Expired) Exc…" at bounding box center [780, 341] width 96 height 18
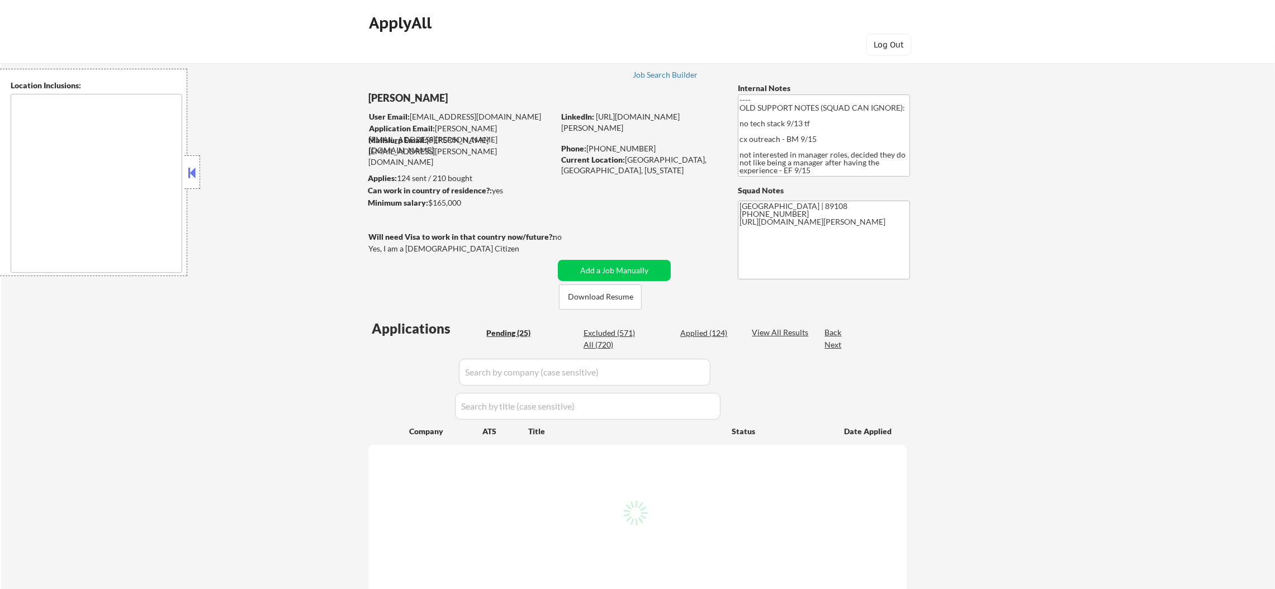
select select ""pending""
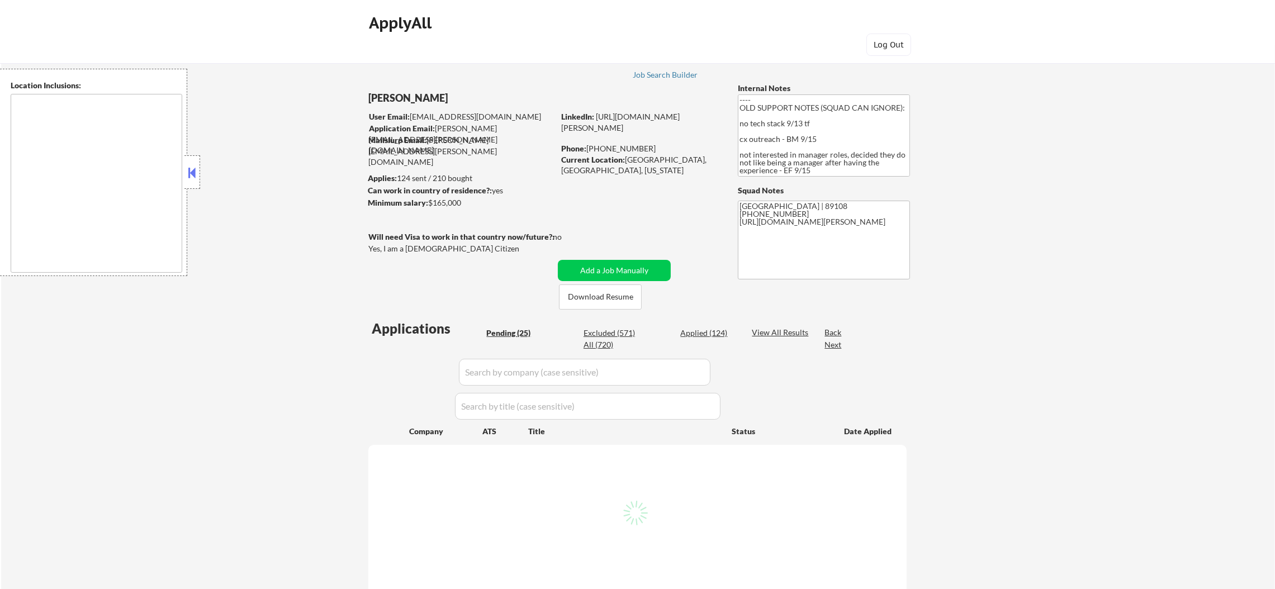
select select ""pending""
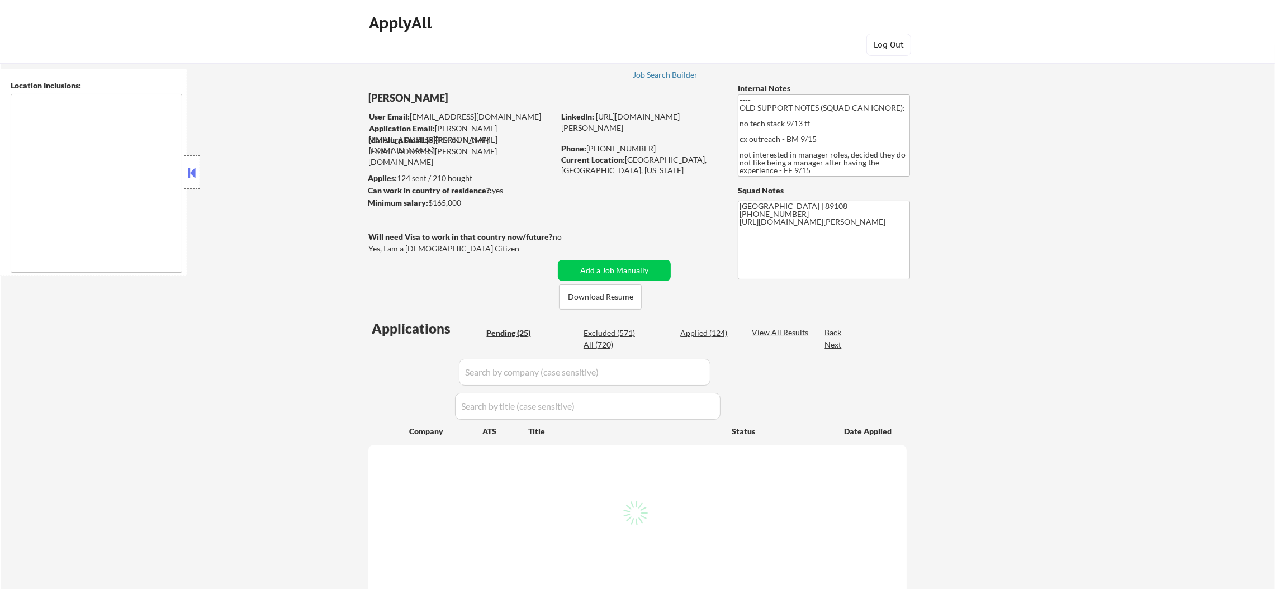
select select ""pending""
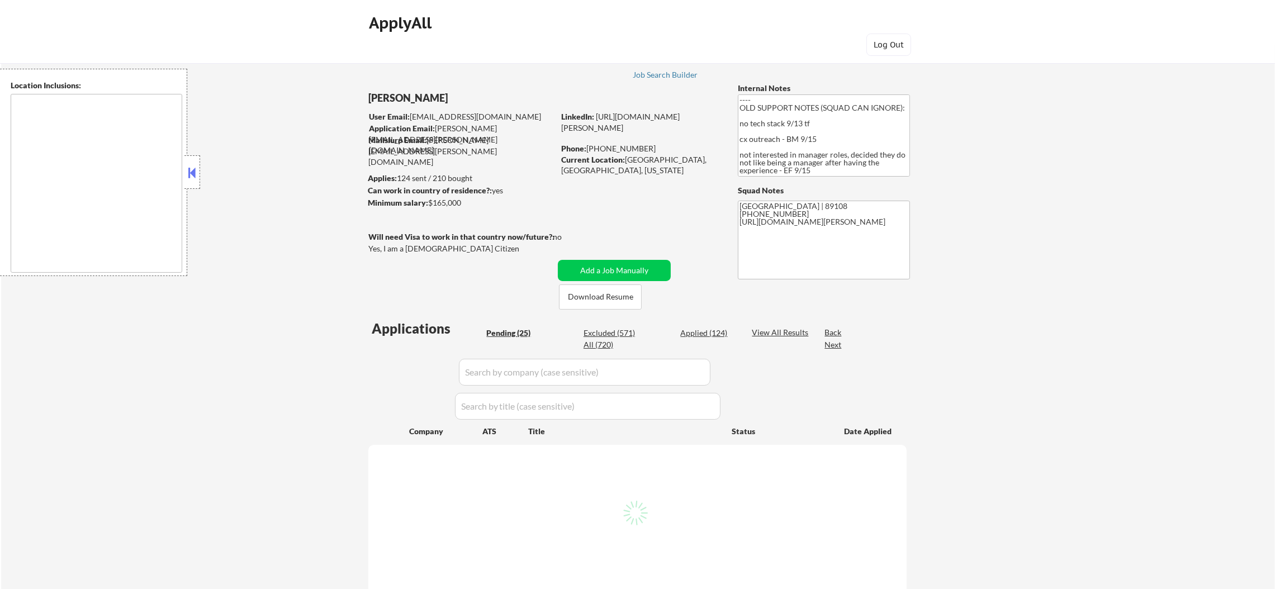
select select ""pending""
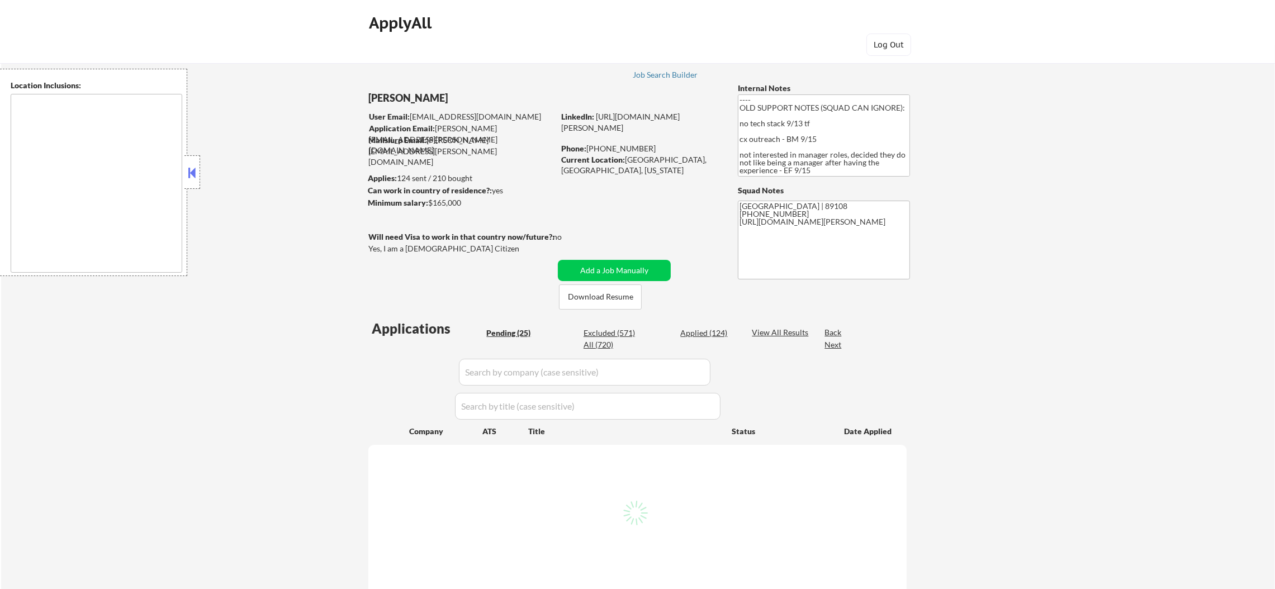
select select ""pending""
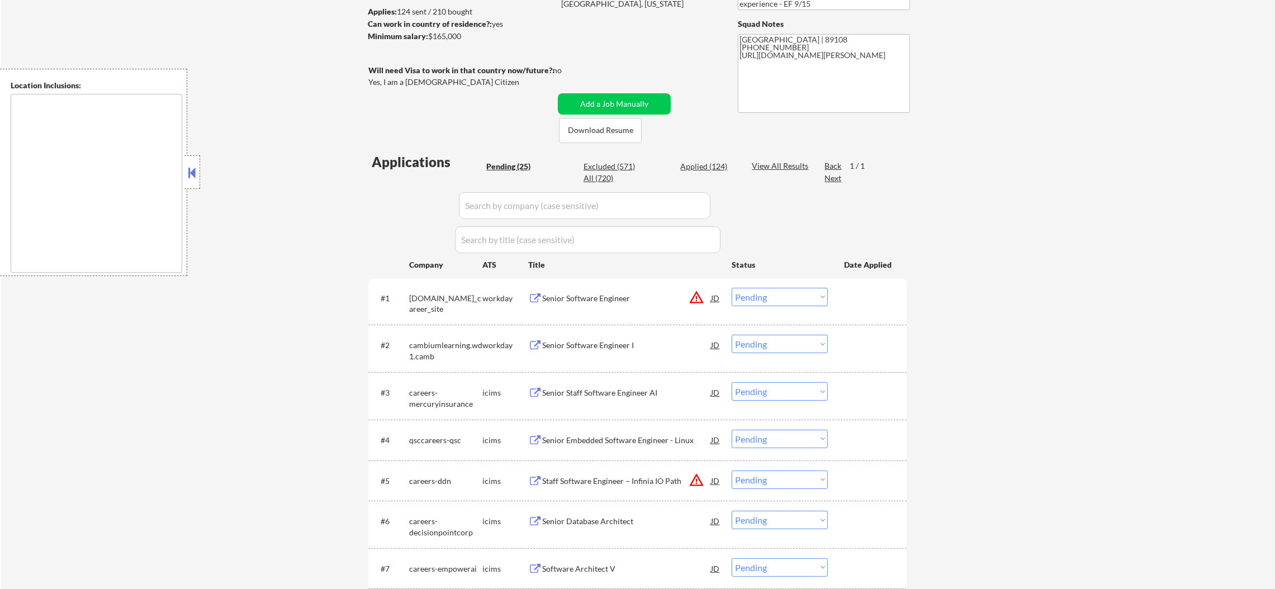
scroll to position [168, 0]
click at [700, 295] on button "warning_amber" at bounding box center [697, 297] width 16 height 16
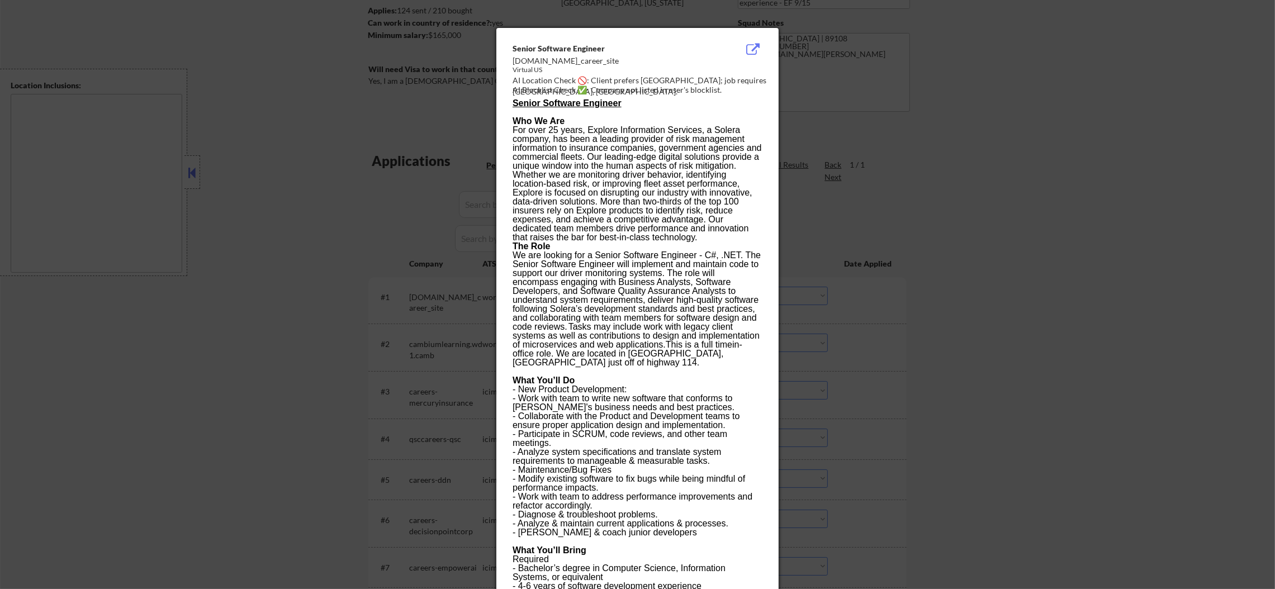
click at [918, 267] on div at bounding box center [637, 294] width 1275 height 589
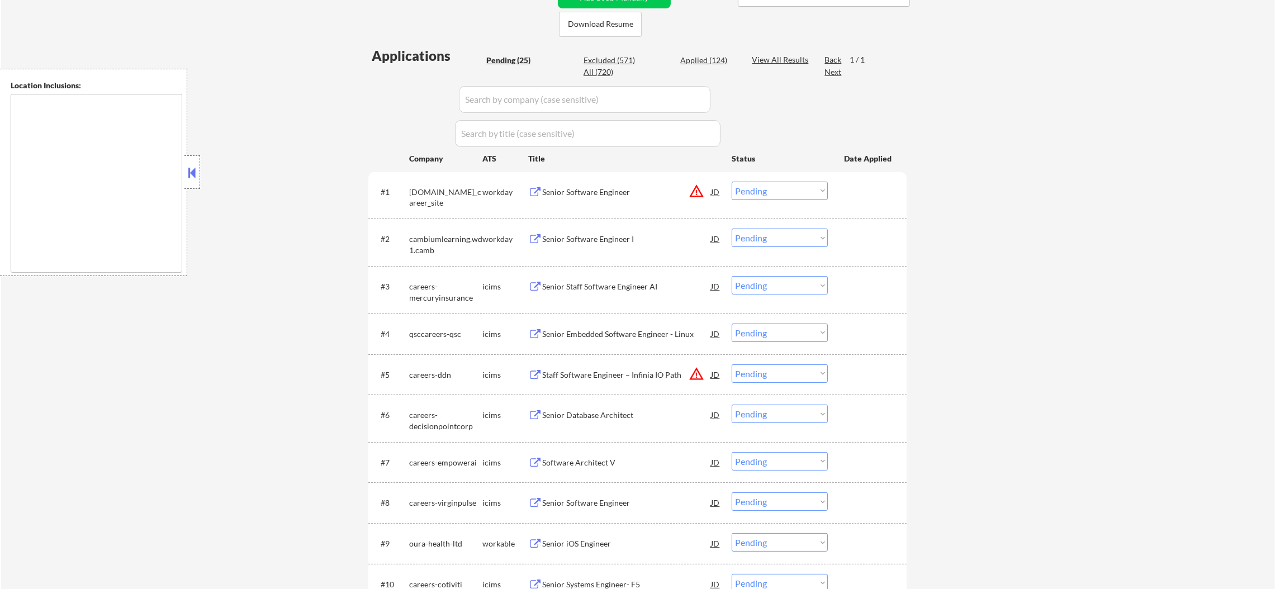
scroll to position [363, 0]
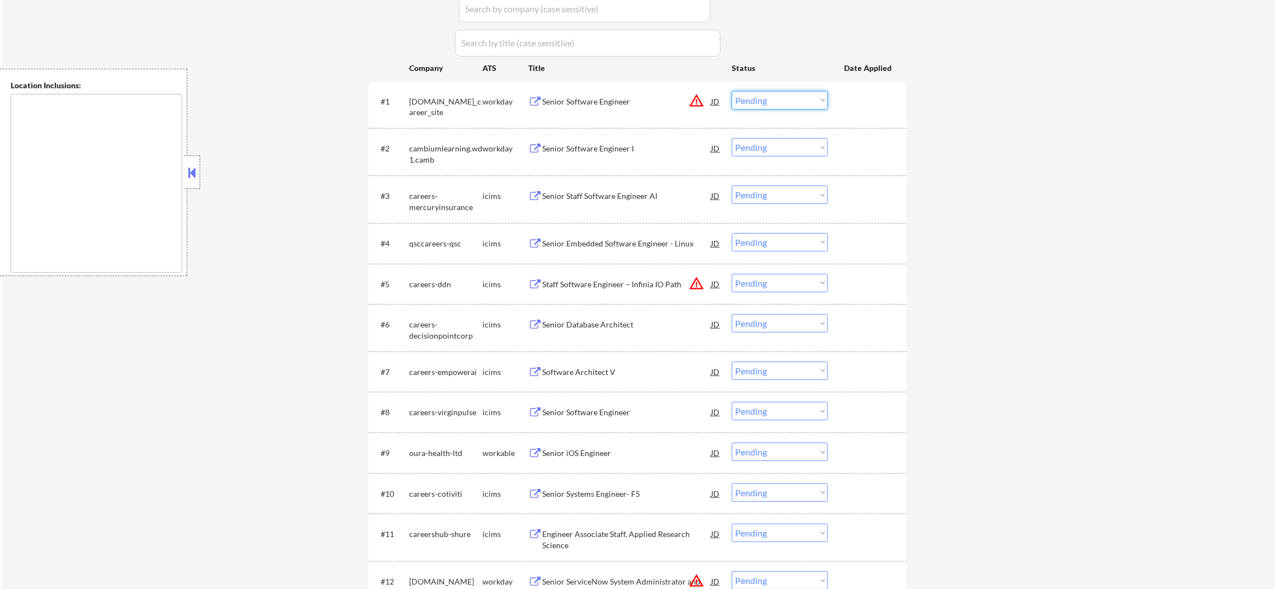
click at [781, 101] on select "Choose an option... Pending Applied Excluded (Questions) Excluded (Expired) Exc…" at bounding box center [780, 100] width 96 height 18
click at [732, 91] on select "Choose an option... Pending Applied Excluded (Questions) Excluded (Expired) Exc…" at bounding box center [780, 100] width 96 height 18
click at [769, 286] on select "Choose an option... Pending Applied Excluded (Questions) Excluded (Expired) Exc…" at bounding box center [780, 283] width 96 height 18
click at [1009, 238] on div "← Return to /applysquad Mailslurp Inbox Job Search Builder [PERSON_NAME] User E…" at bounding box center [638, 452] width 1274 height 1542
select select ""pending""
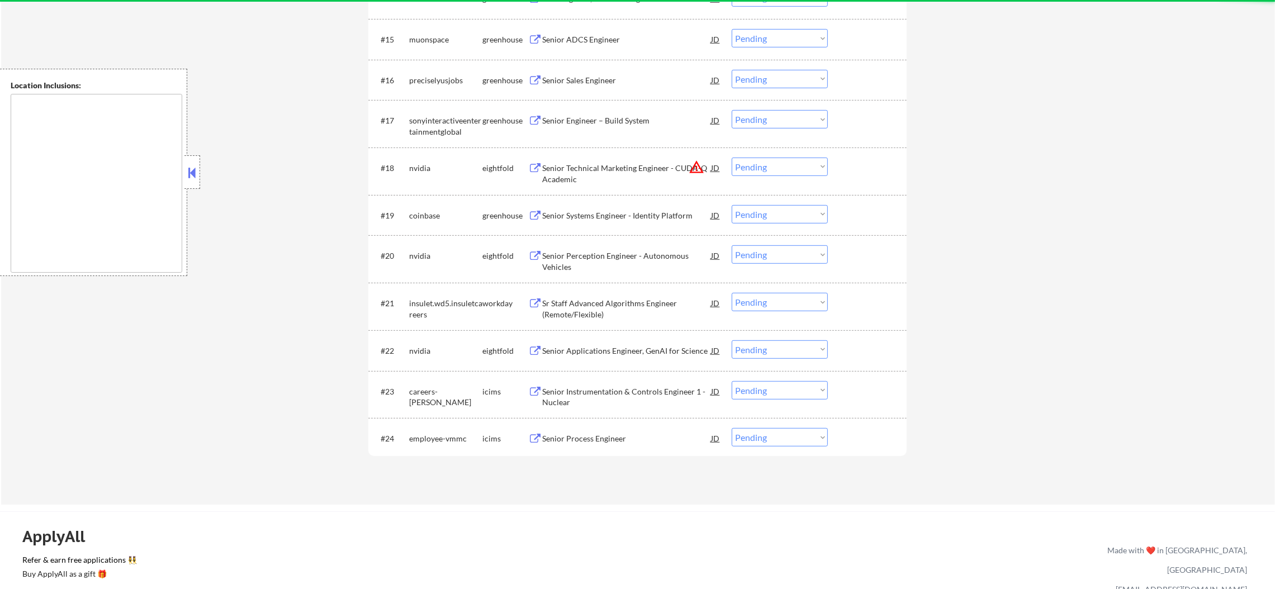
scroll to position [1067, 0]
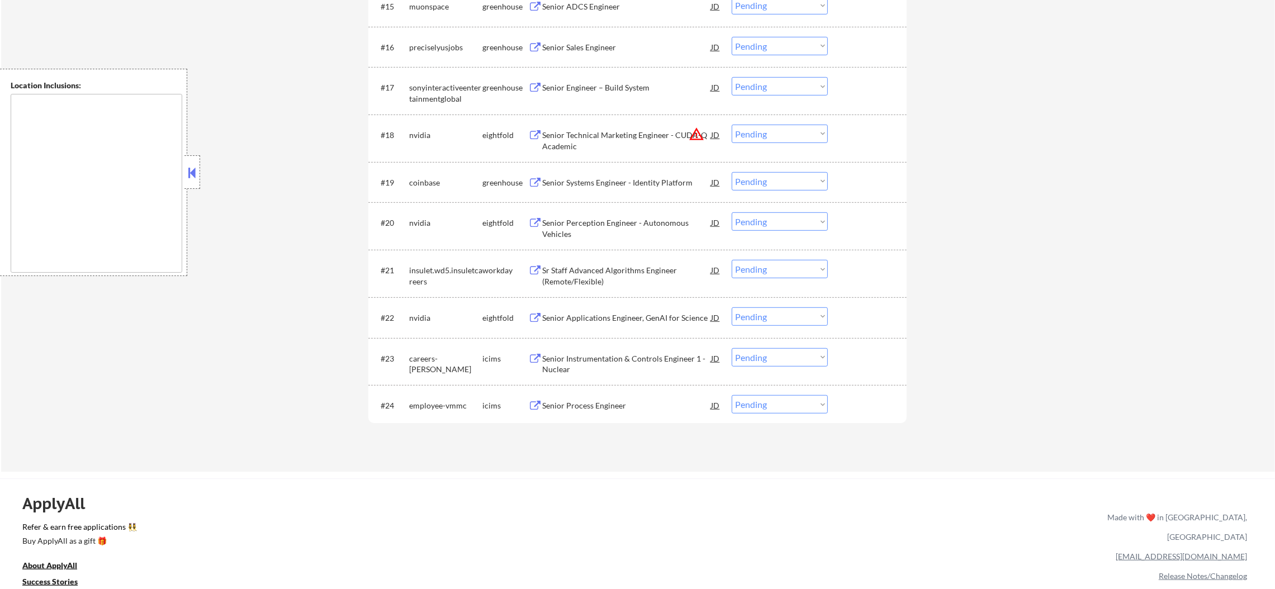
click at [770, 138] on select "Choose an option... Pending Applied Excluded (Questions) Excluded (Expired) Exc…" at bounding box center [780, 134] width 96 height 18
click at [732, 125] on select "Choose an option... Pending Applied Excluded (Questions) Excluded (Expired) Exc…" at bounding box center [780, 134] width 96 height 18
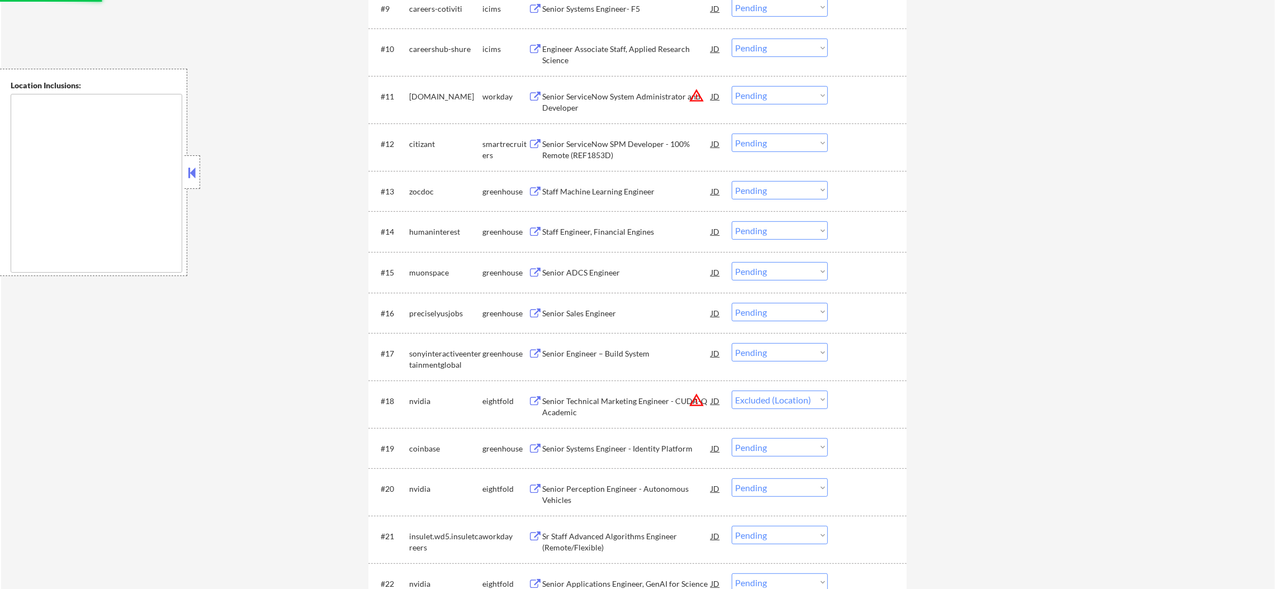
scroll to position [732, 0]
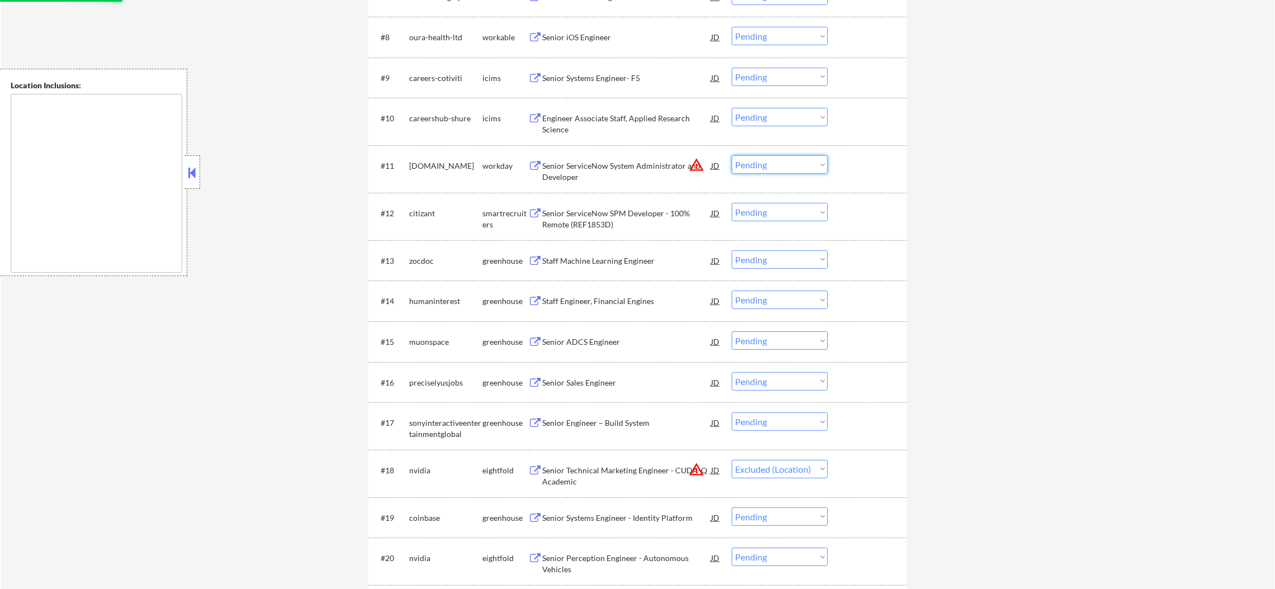
click at [776, 163] on select "Choose an option... Pending Applied Excluded (Questions) Excluded (Expired) Exc…" at bounding box center [780, 164] width 96 height 18
select select ""pending""
click at [796, 158] on select "Choose an option... Pending Applied Excluded (Questions) Excluded (Expired) Exc…" at bounding box center [780, 164] width 96 height 18
click at [732, 155] on select "Choose an option... Pending Applied Excluded (Questions) Excluded (Expired) Exc…" at bounding box center [780, 164] width 96 height 18
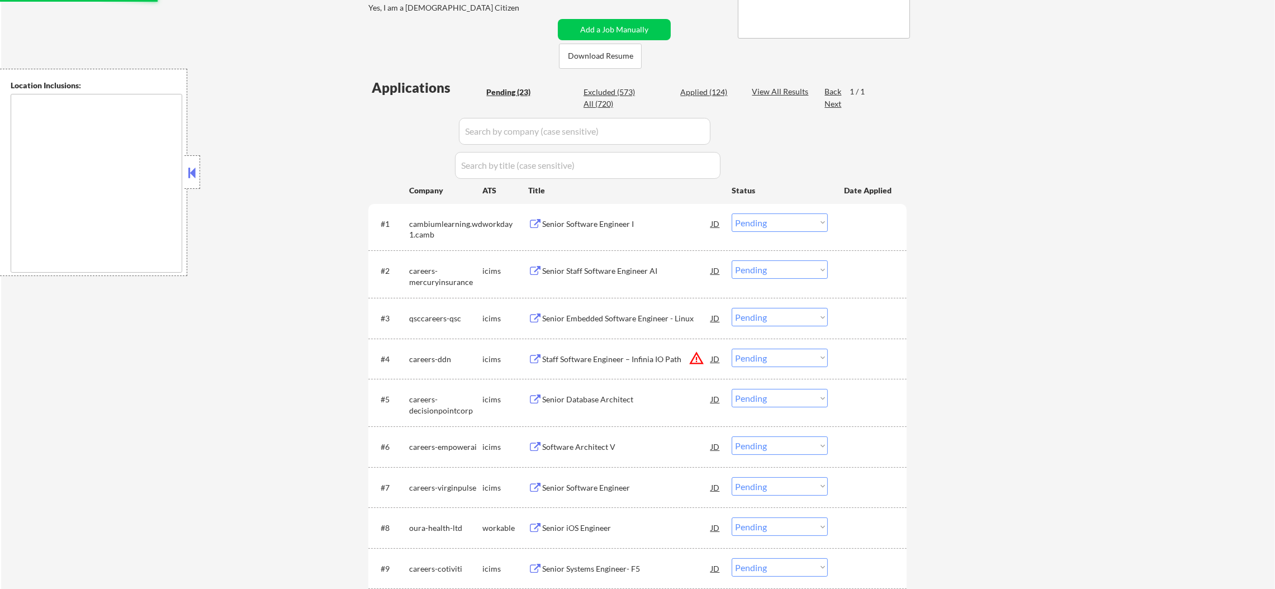
scroll to position [179, 0]
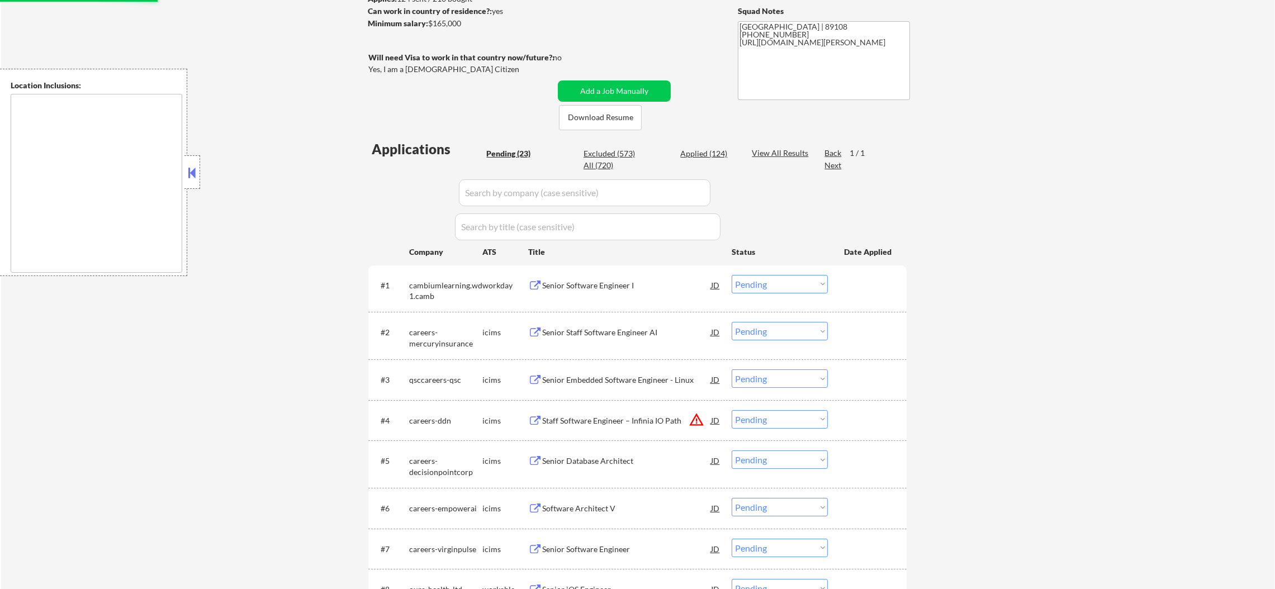
select select ""pending""
click at [789, 420] on select "Choose an option... Pending Applied Excluded (Questions) Excluded (Expired) Exc…" at bounding box center [780, 419] width 96 height 18
click at [732, 410] on select "Choose an option... Pending Applied Excluded (Questions) Excluded (Expired) Exc…" at bounding box center [780, 419] width 96 height 18
select select ""pending""
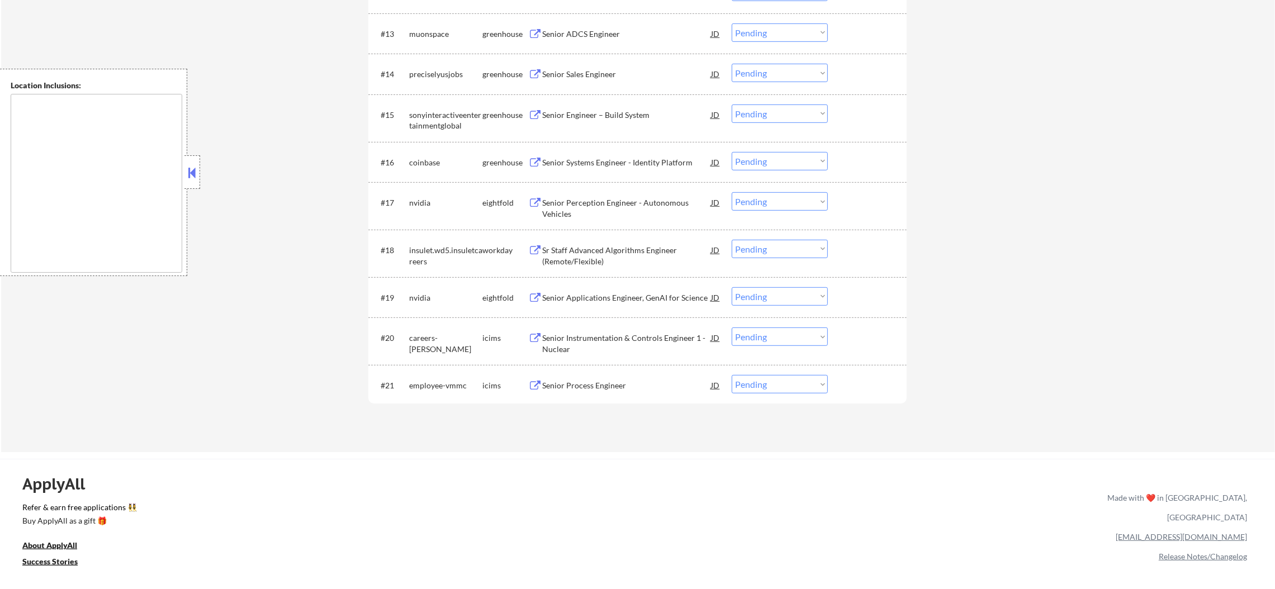
scroll to position [934, 0]
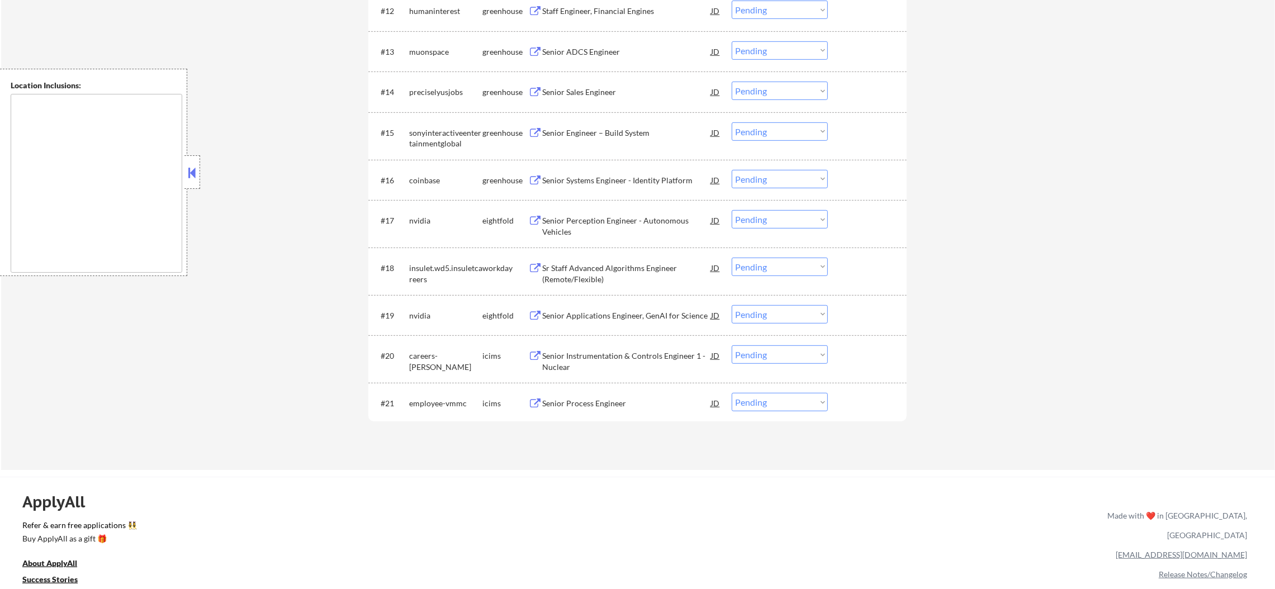
click at [608, 171] on div "Senior Systems Engineer - Identity Platform" at bounding box center [626, 180] width 169 height 20
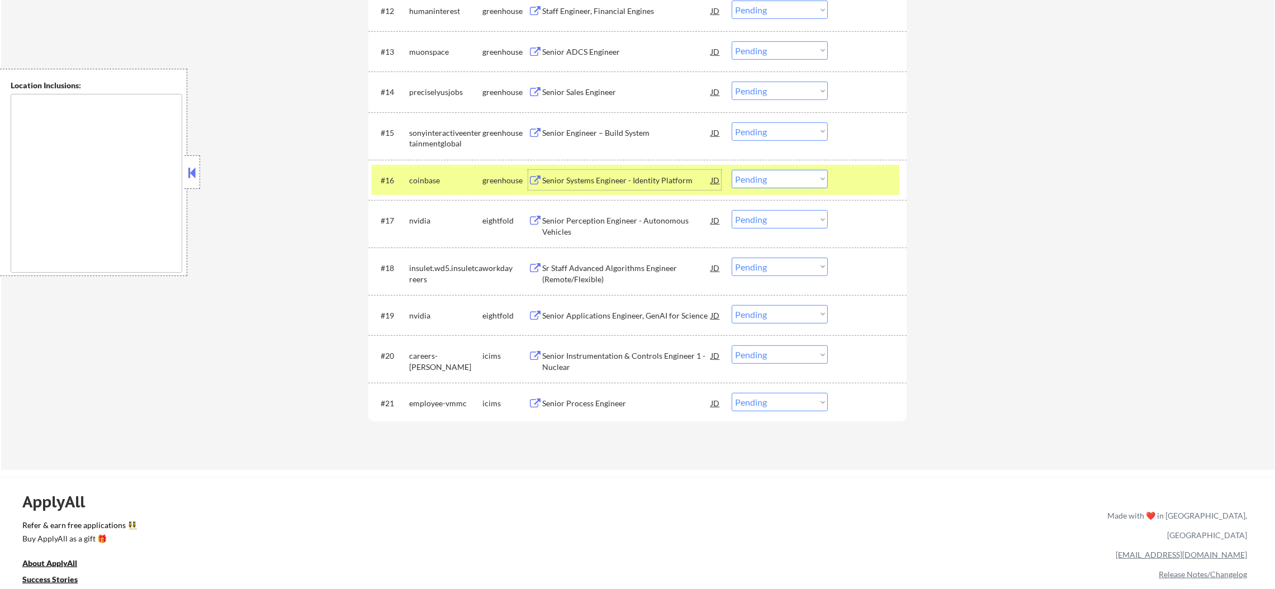
click at [462, 191] on div "#16 coinbase greenhouse Senior Systems Engineer - Identity Platform JD Choose a…" at bounding box center [636, 180] width 528 height 30
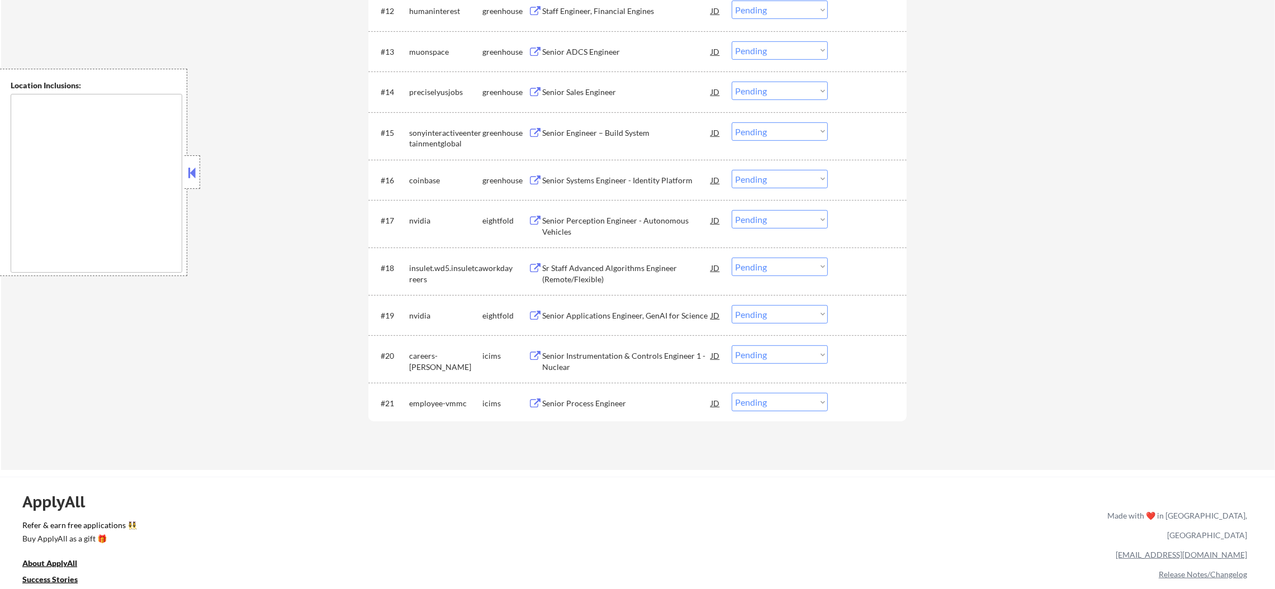
click at [604, 123] on div "Senior Engineer – Build System" at bounding box center [626, 132] width 169 height 20
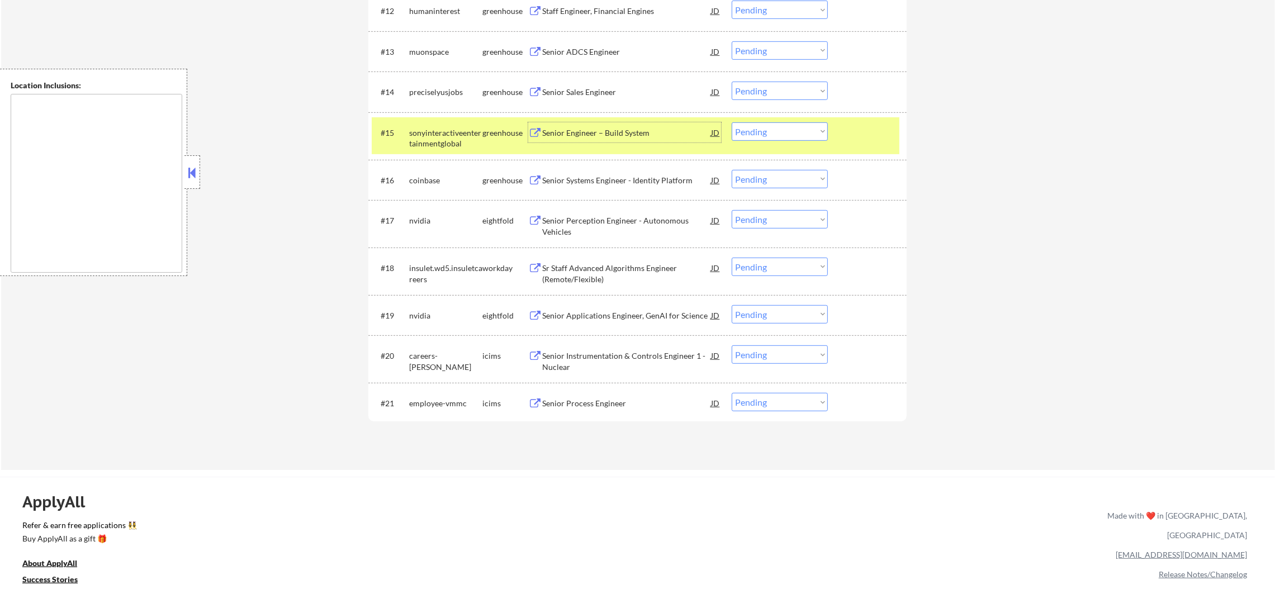
click at [757, 137] on select "Choose an option... Pending Applied Excluded (Questions) Excluded (Expired) Exc…" at bounding box center [780, 131] width 96 height 18
click at [732, 122] on select "Choose an option... Pending Applied Excluded (Questions) Excluded (Expired) Exc…" at bounding box center [780, 131] width 96 height 18
click at [459, 127] on div "sonyinteractiveentertainmentglobal" at bounding box center [445, 138] width 73 height 22
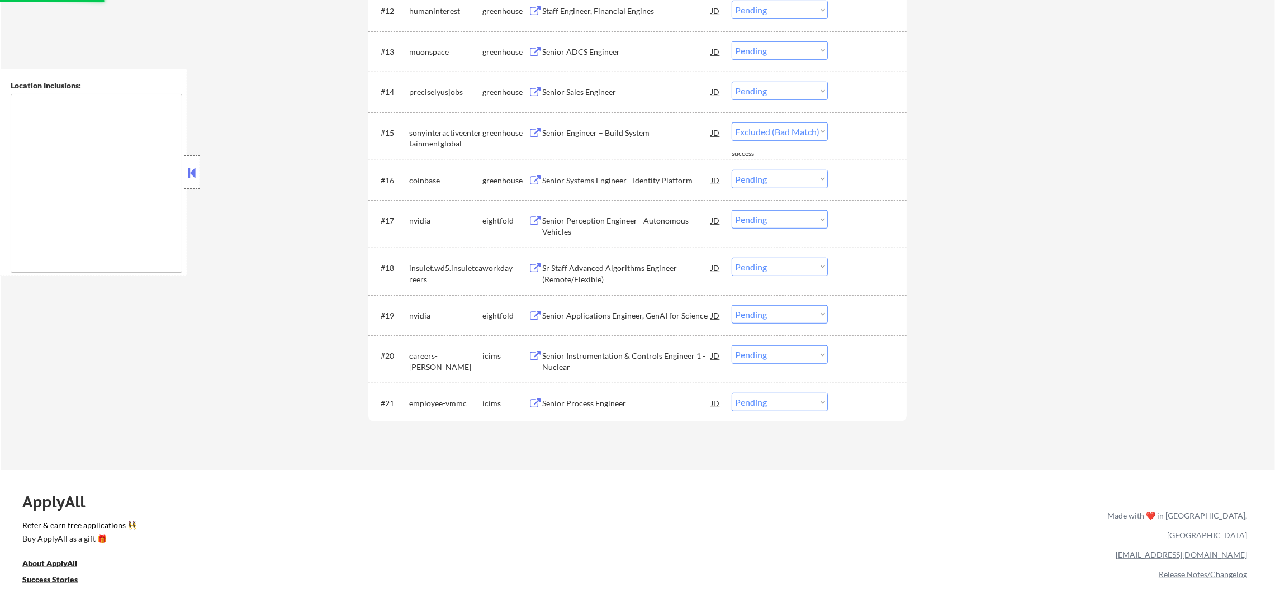
select select ""pending""
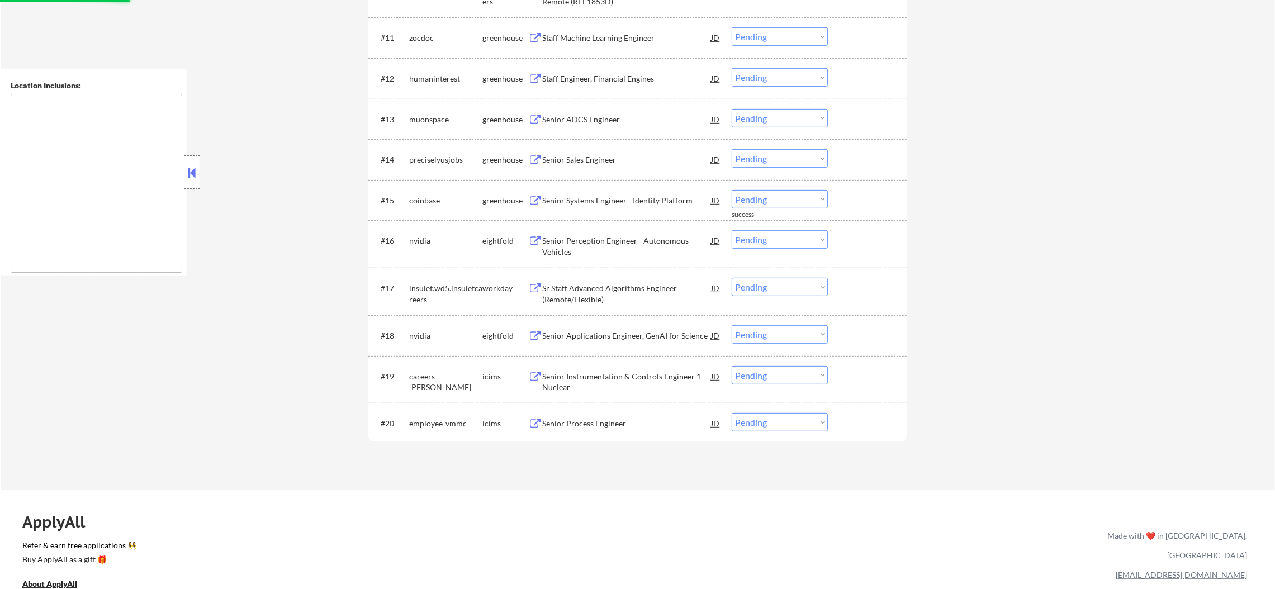
scroll to position [850, 0]
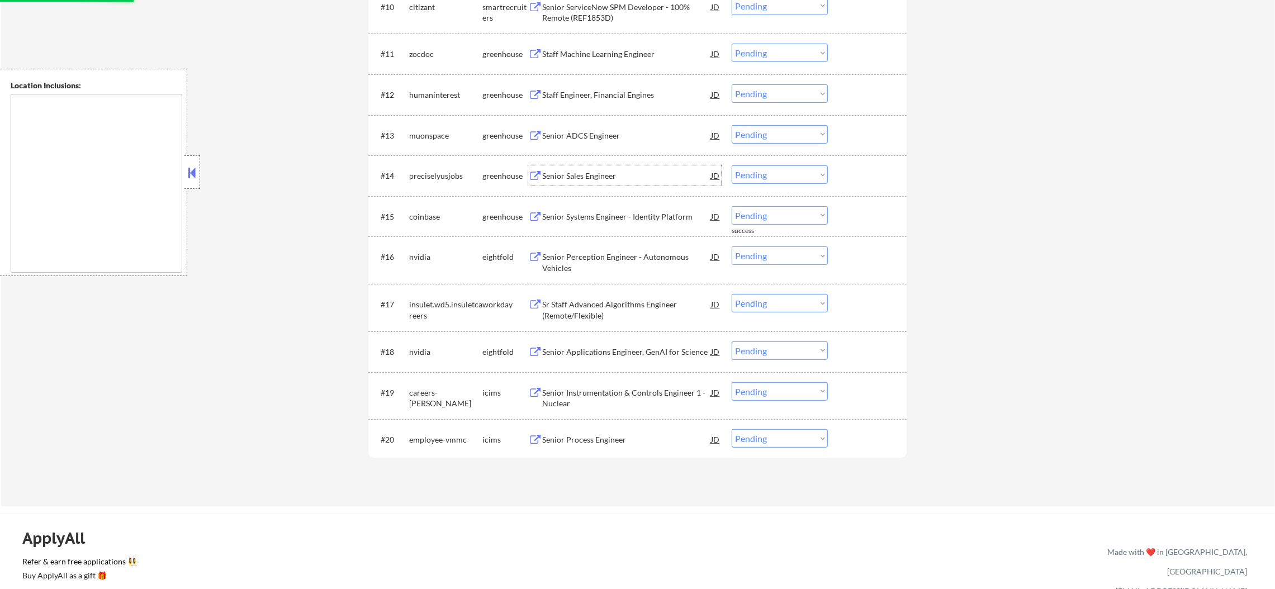
click at [566, 171] on div "Senior Sales Engineer" at bounding box center [626, 176] width 169 height 11
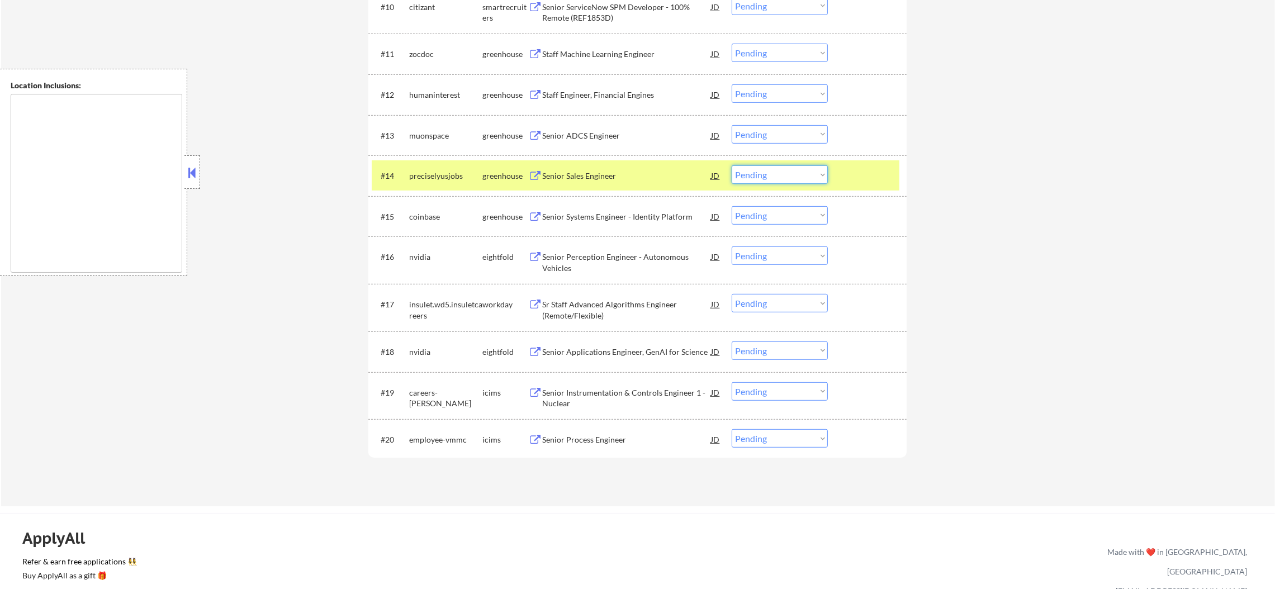
click at [750, 177] on select "Choose an option... Pending Applied Excluded (Questions) Excluded (Expired) Exc…" at bounding box center [780, 175] width 96 height 18
click at [732, 166] on select "Choose an option... Pending Applied Excluded (Questions) Excluded (Expired) Exc…" at bounding box center [780, 175] width 96 height 18
click at [431, 177] on div "preciselyusjobs" at bounding box center [445, 176] width 73 height 11
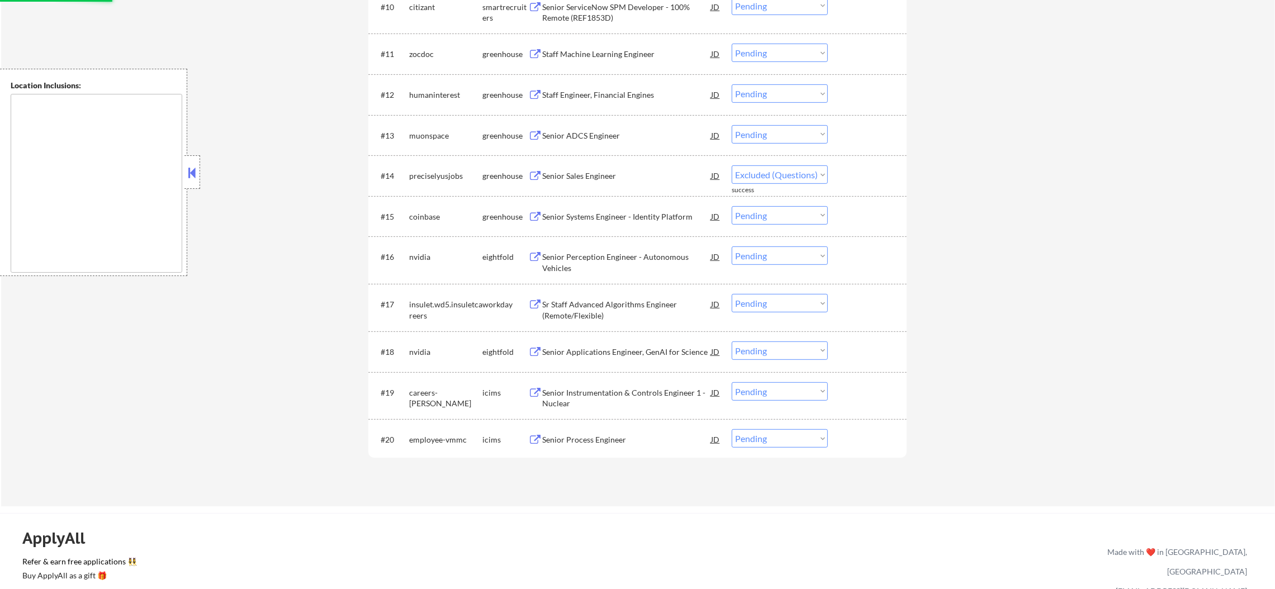
select select ""pending""
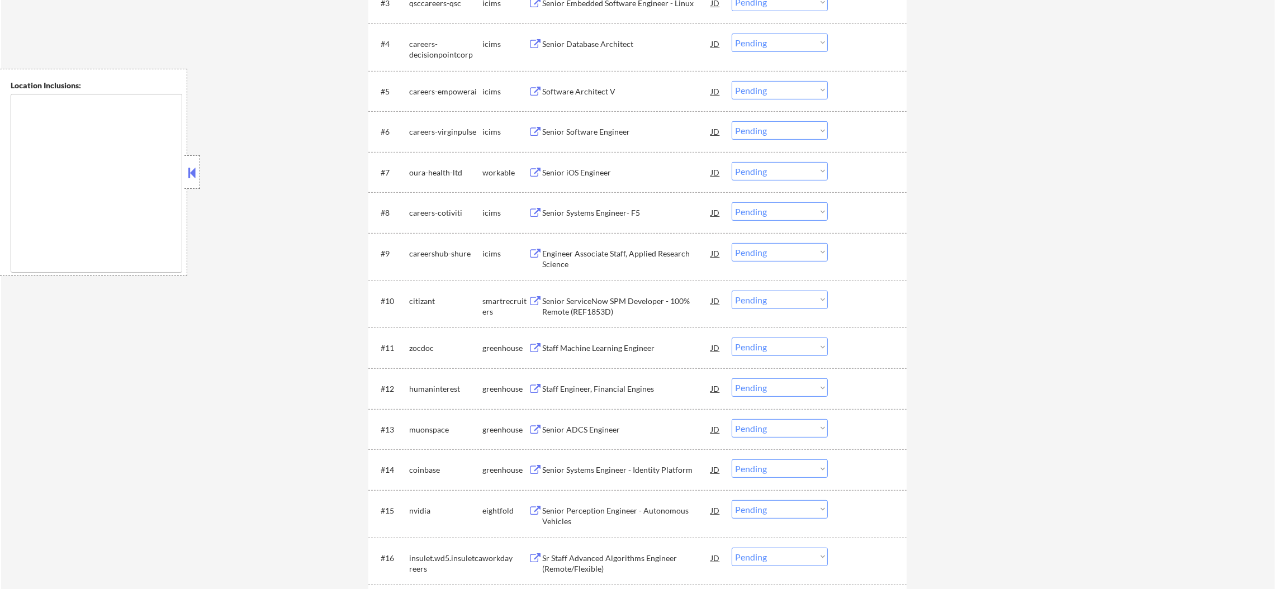
scroll to position [542, 0]
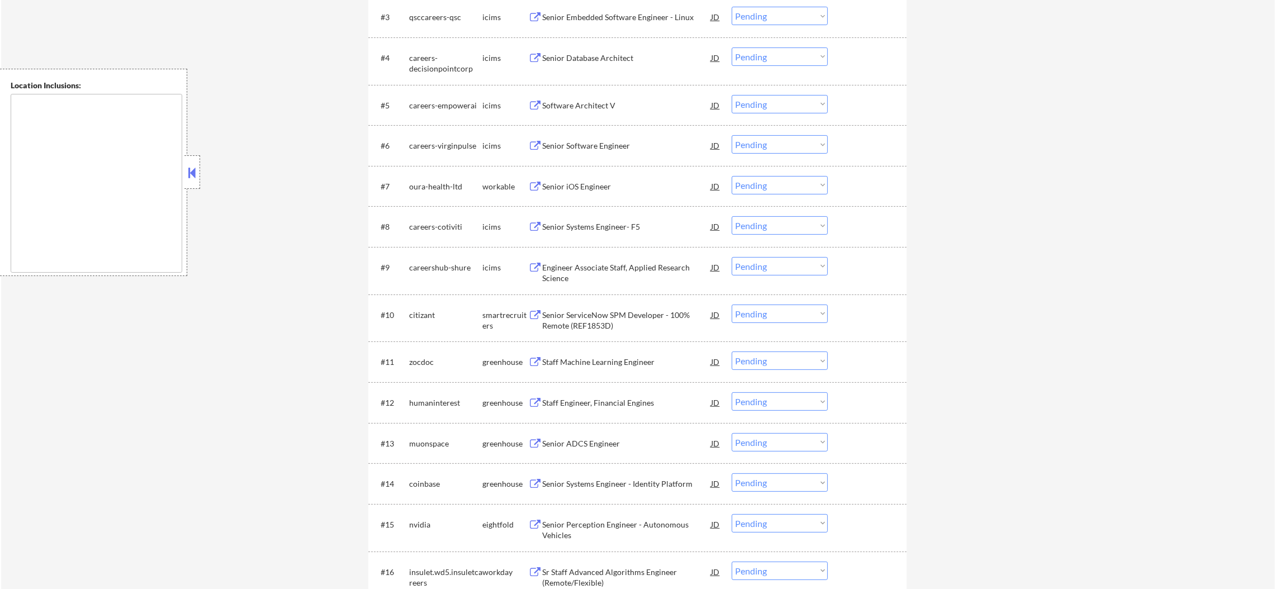
click at [620, 188] on div "Senior iOS Engineer" at bounding box center [626, 186] width 169 height 11
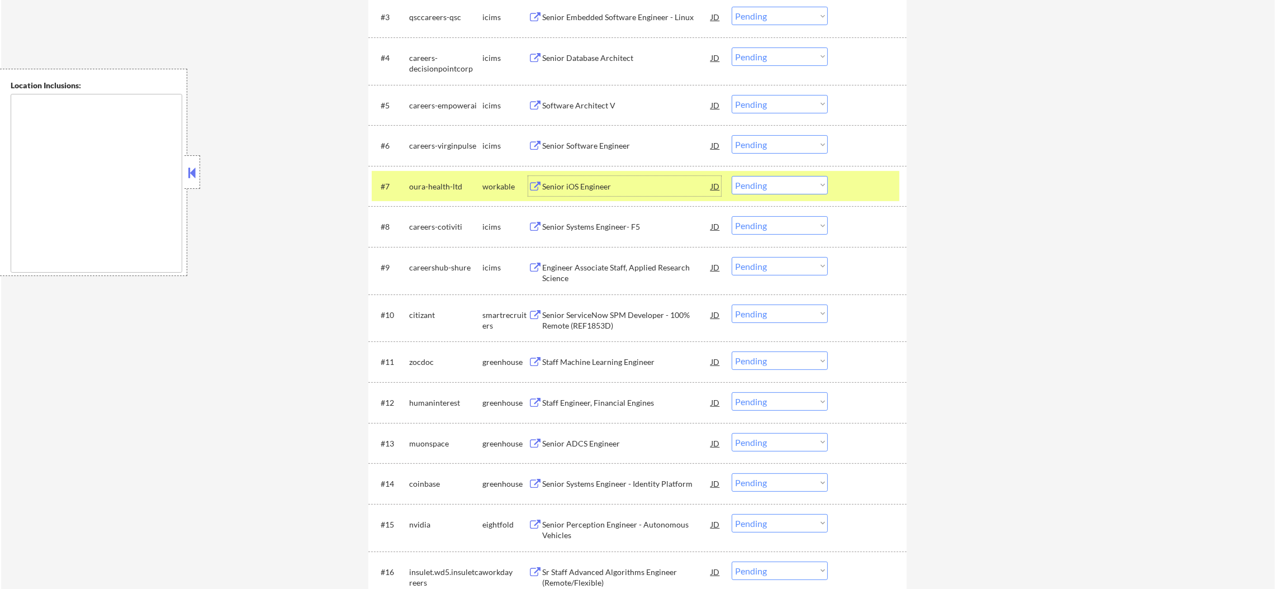
drag, startPoint x: 756, startPoint y: 183, endPoint x: 759, endPoint y: 193, distance: 10.4
click at [756, 184] on select "Choose an option... Pending Applied Excluded (Questions) Excluded (Expired) Exc…" at bounding box center [780, 185] width 96 height 18
click at [732, 176] on select "Choose an option... Pending Applied Excluded (Questions) Excluded (Expired) Exc…" at bounding box center [780, 185] width 96 height 18
select select ""pending""
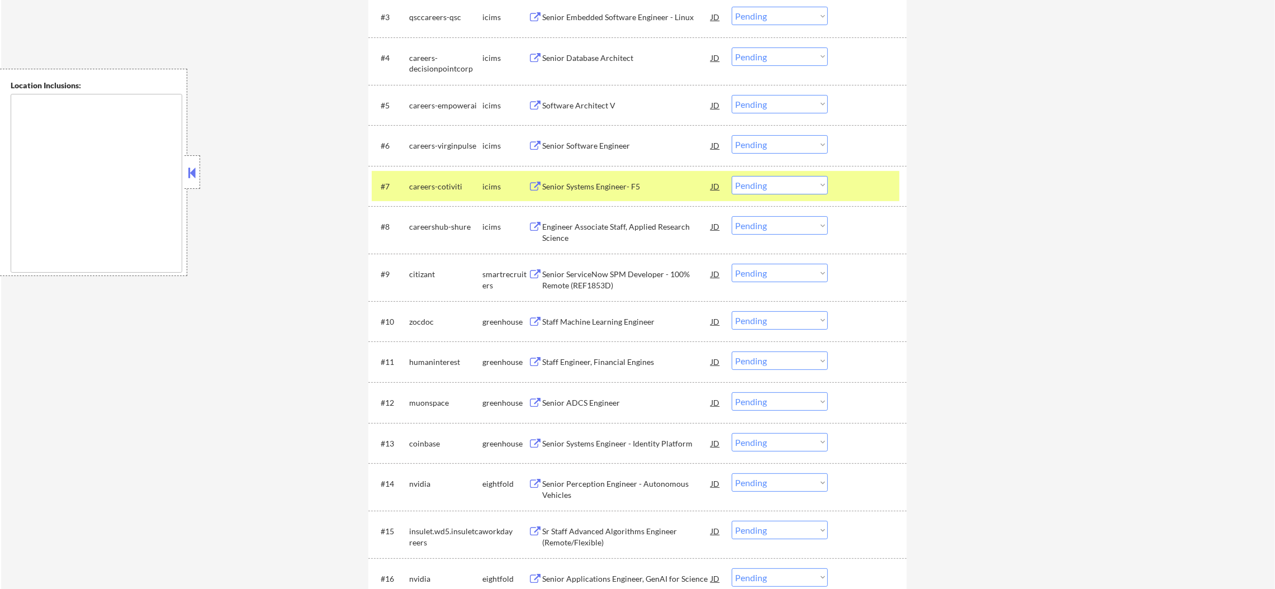
click at [427, 186] on div "careers-cotiviti" at bounding box center [445, 186] width 73 height 11
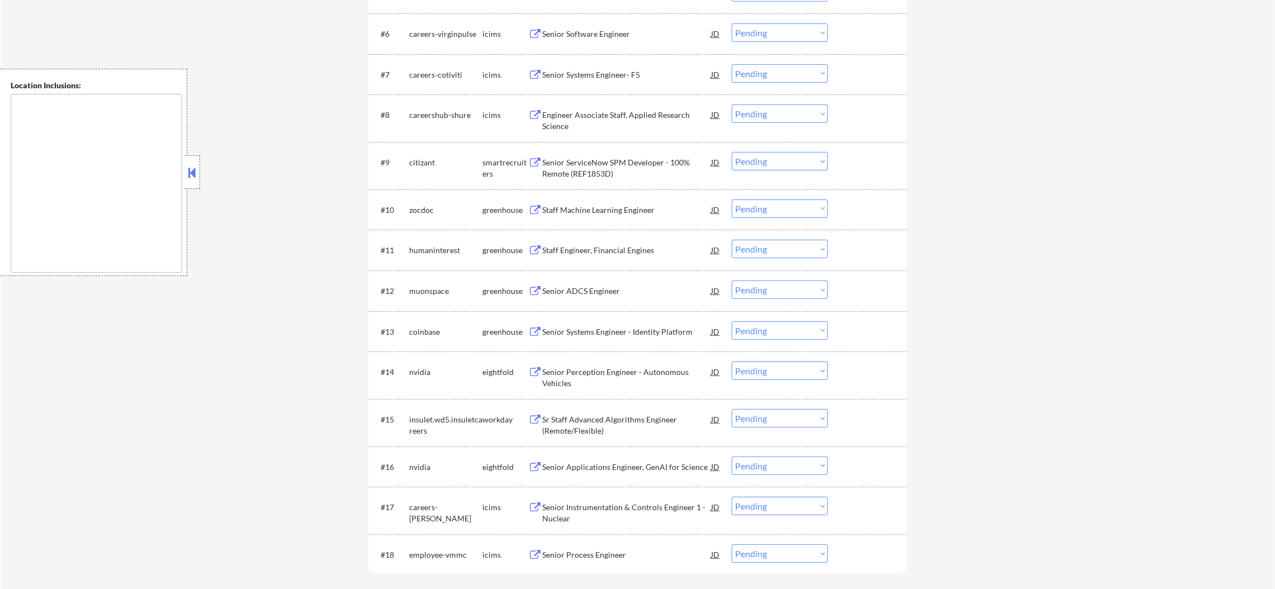
scroll to position [655, 0]
click at [608, 178] on div "Senior ServiceNow SPM Developer - 100% Remote (REF1853D)" at bounding box center [626, 168] width 169 height 22
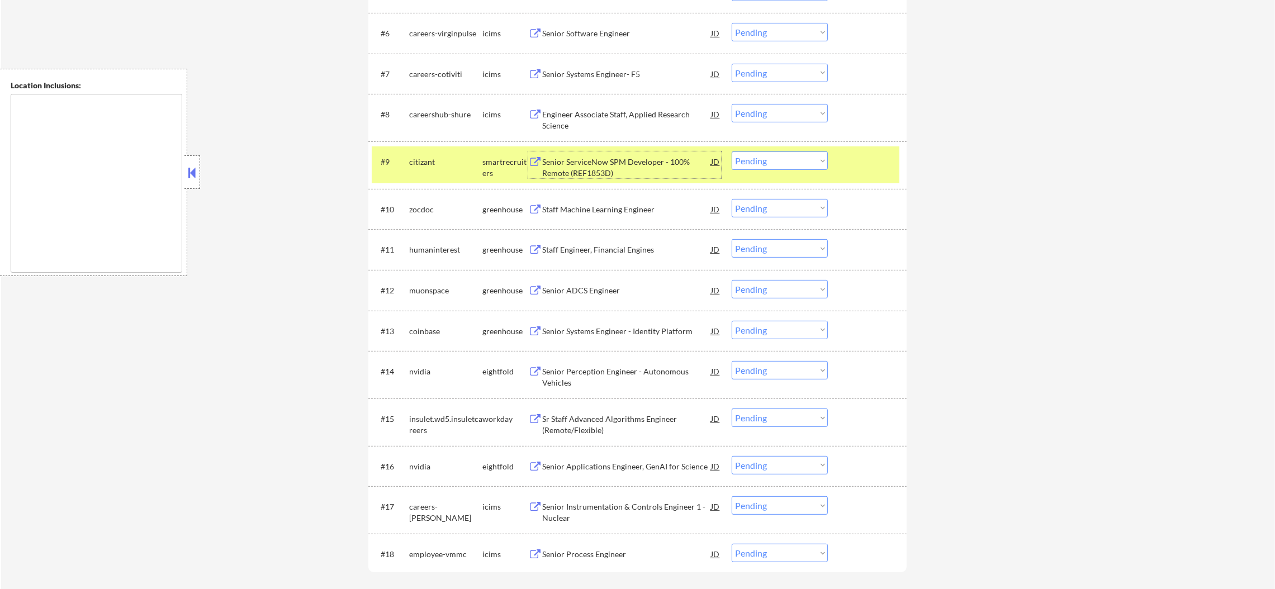
drag, startPoint x: 762, startPoint y: 157, endPoint x: 766, endPoint y: 166, distance: 9.8
click at [762, 157] on select "Choose an option... Pending Applied Excluded (Questions) Excluded (Expired) Exc…" at bounding box center [780, 161] width 96 height 18
click at [732, 152] on select "Choose an option... Pending Applied Excluded (Questions) Excluded (Expired) Exc…" at bounding box center [780, 161] width 96 height 18
click at [433, 159] on div "citizant" at bounding box center [445, 162] width 73 height 11
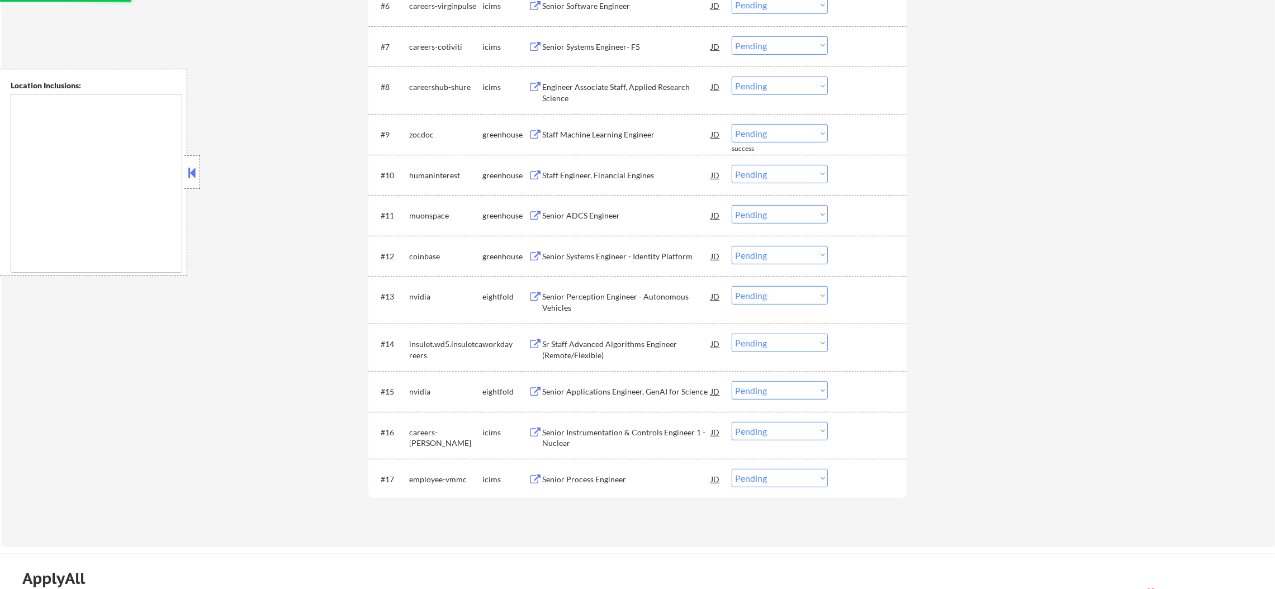
scroll to position [683, 0]
click at [618, 126] on div "Staff Machine Learning Engineer" at bounding box center [626, 134] width 169 height 20
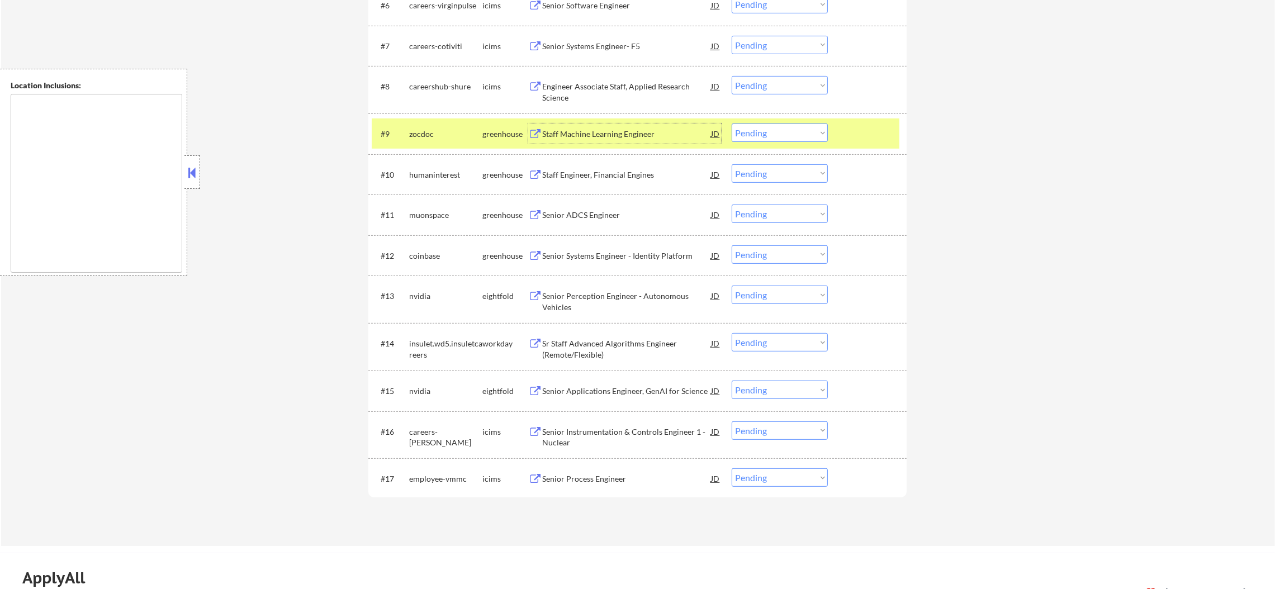
click at [606, 131] on div "Staff Machine Learning Engineer" at bounding box center [626, 134] width 169 height 11
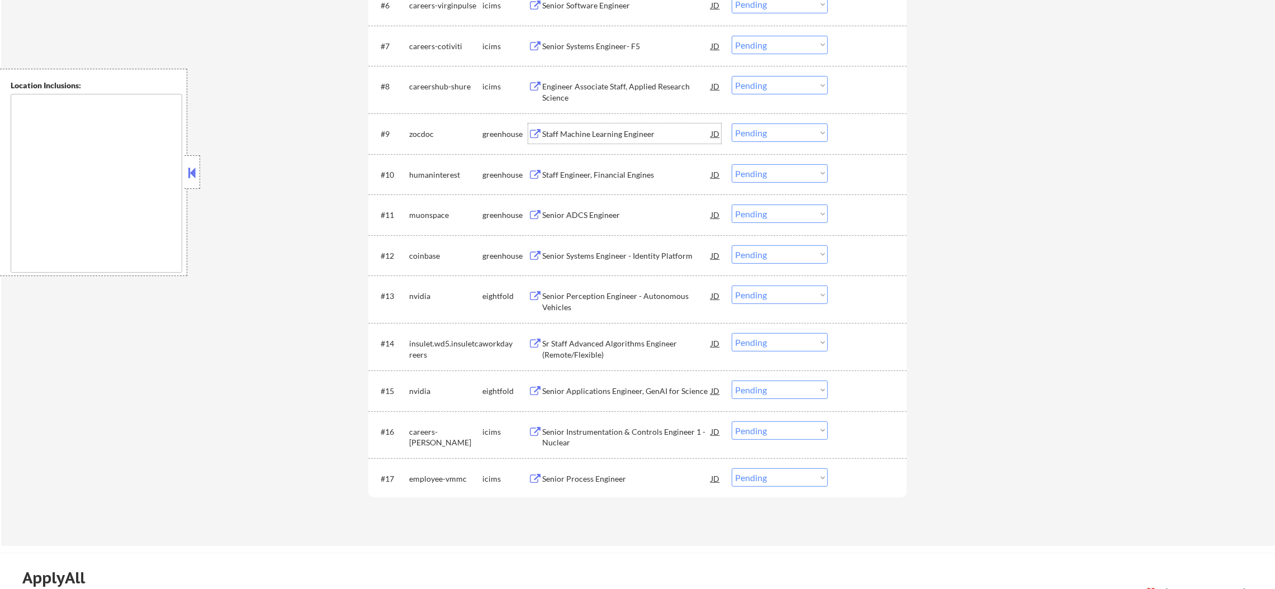
drag, startPoint x: 744, startPoint y: 130, endPoint x: 743, endPoint y: 139, distance: 9.0
click at [743, 134] on select "Choose an option... Pending Applied Excluded (Questions) Excluded (Expired) Exc…" at bounding box center [780, 133] width 96 height 18
click at [732, 124] on select "Choose an option... Pending Applied Excluded (Questions) Excluded (Expired) Exc…" at bounding box center [780, 133] width 96 height 18
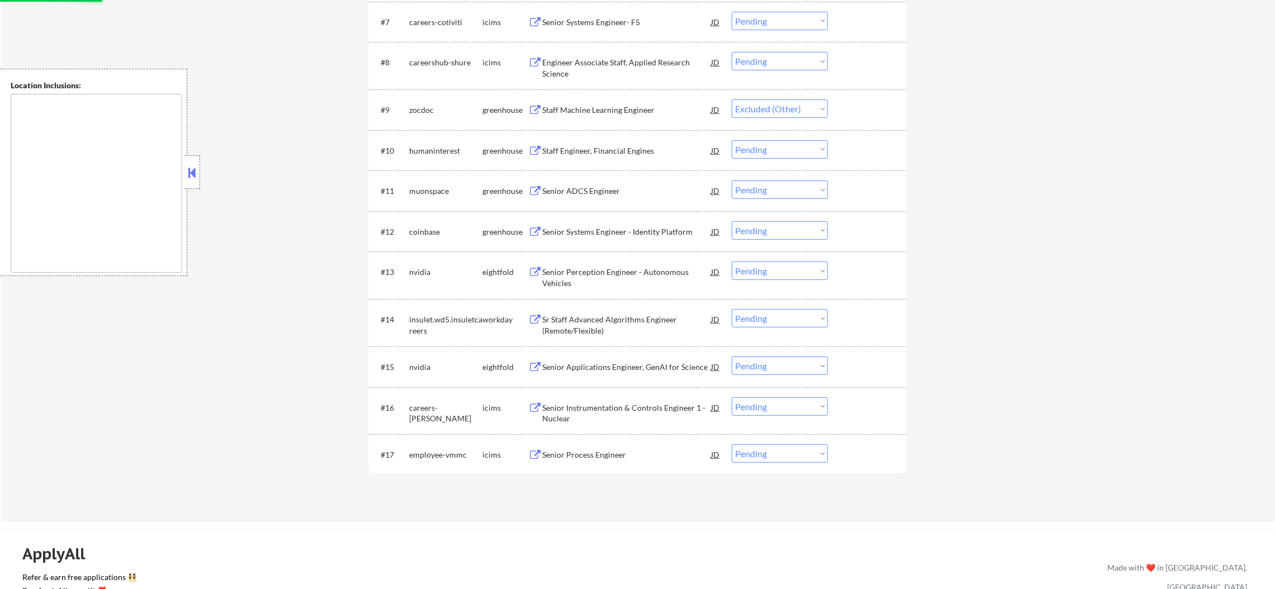
scroll to position [655, 0]
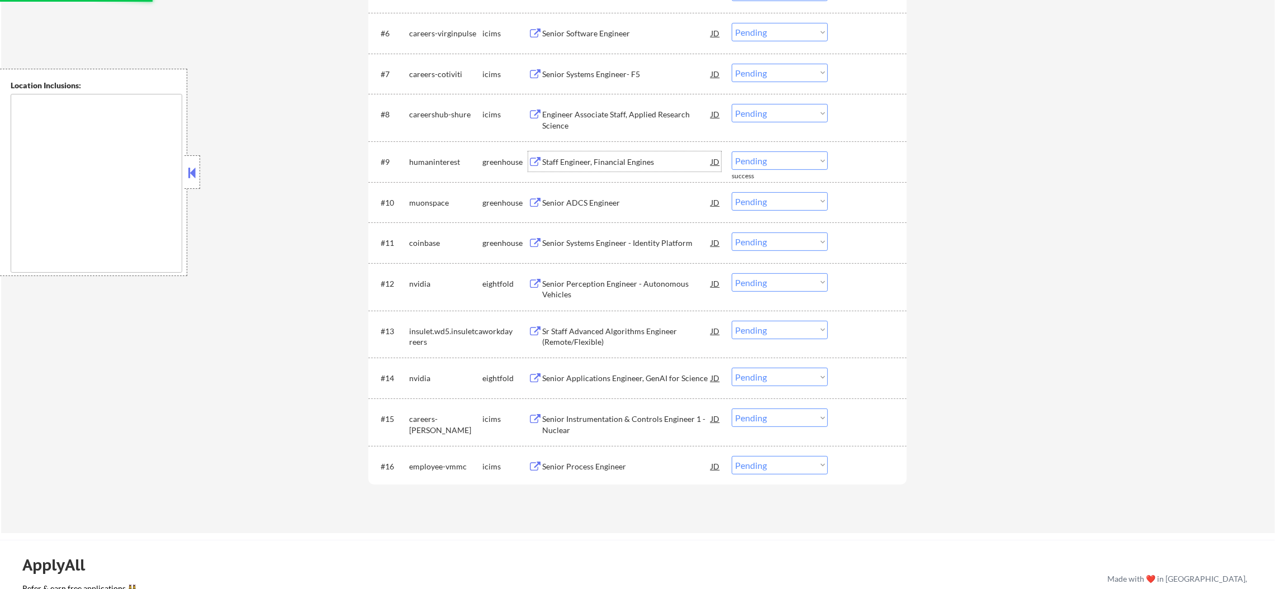
click at [630, 166] on div "Staff Engineer, Financial Engines" at bounding box center [626, 162] width 169 height 11
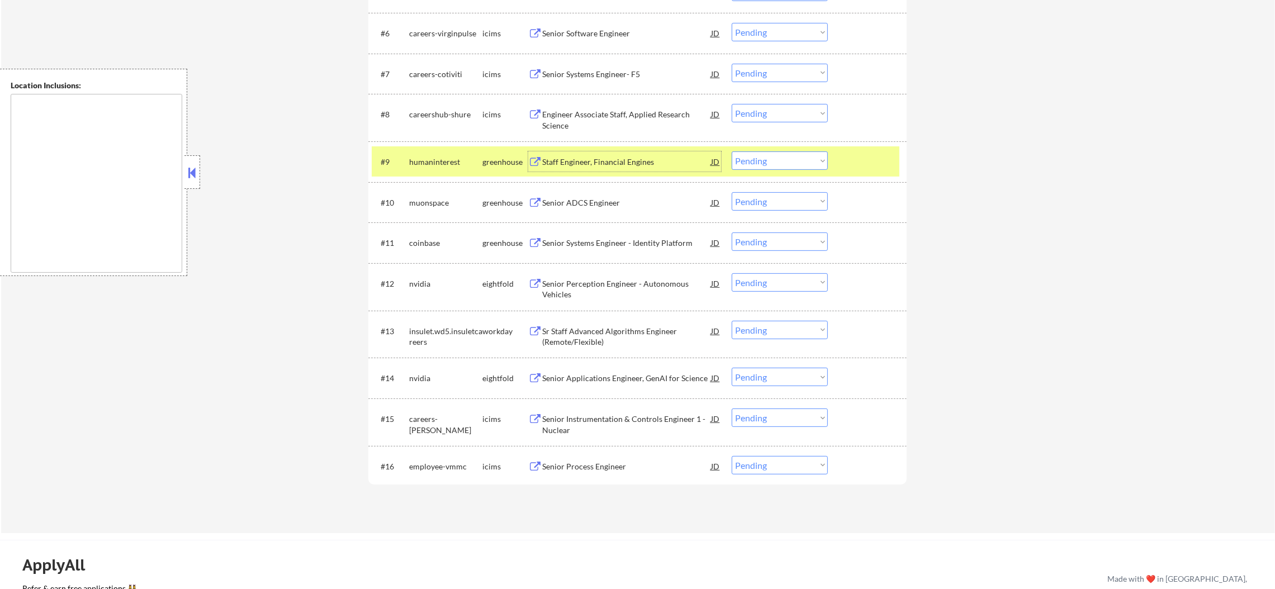
click at [746, 176] on div "#9 humaninterest greenhouse Staff Engineer, Financial Engines JD Choose an opti…" at bounding box center [636, 162] width 528 height 30
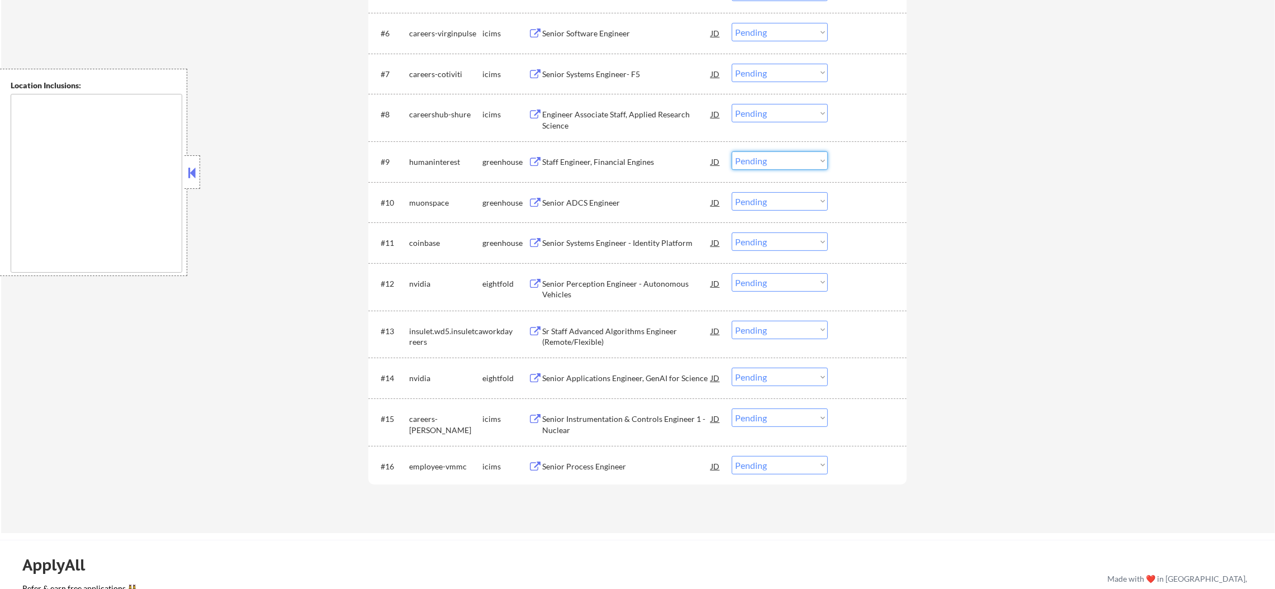
click at [753, 163] on select "Choose an option... Pending Applied Excluded (Questions) Excluded (Expired) Exc…" at bounding box center [780, 161] width 96 height 18
click at [781, 166] on select "Choose an option... Pending Applied Excluded (Questions) Excluded (Expired) Exc…" at bounding box center [780, 161] width 96 height 18
click at [732, 152] on select "Choose an option... Pending Applied Excluded (Questions) Excluded (Expired) Exc…" at bounding box center [780, 161] width 96 height 18
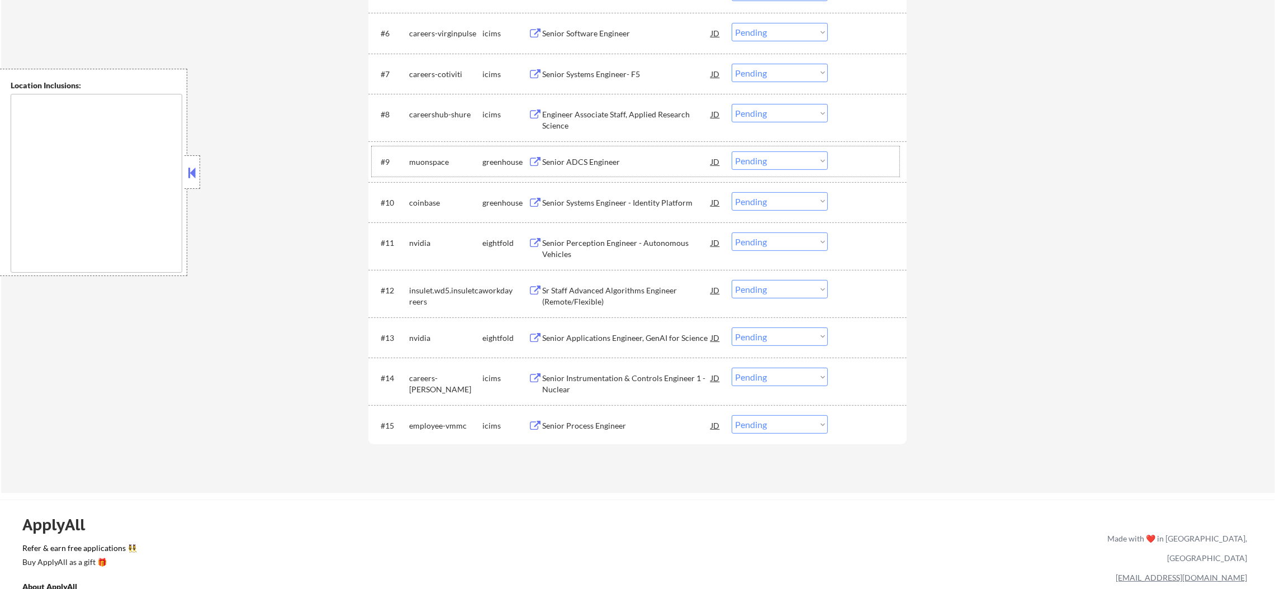
click at [648, 150] on div "#9 muonspace greenhouse Senior ADCS Engineer JD Choose an option... Pending App…" at bounding box center [636, 162] width 528 height 30
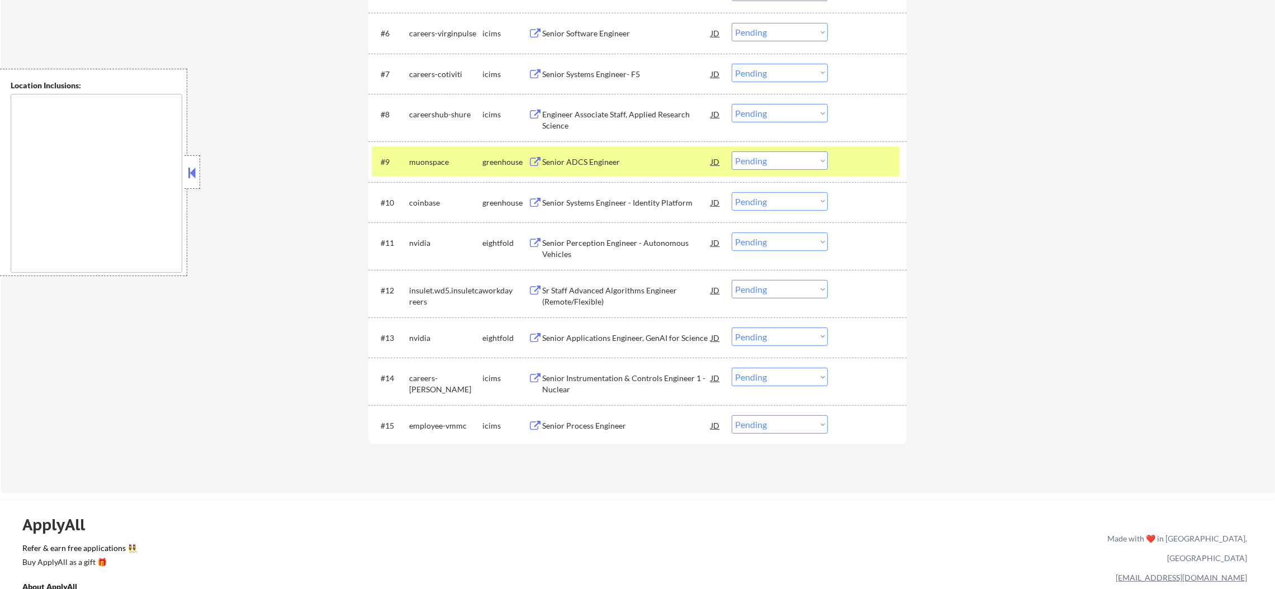
click at [607, 162] on div "Senior ADCS Engineer" at bounding box center [626, 162] width 169 height 11
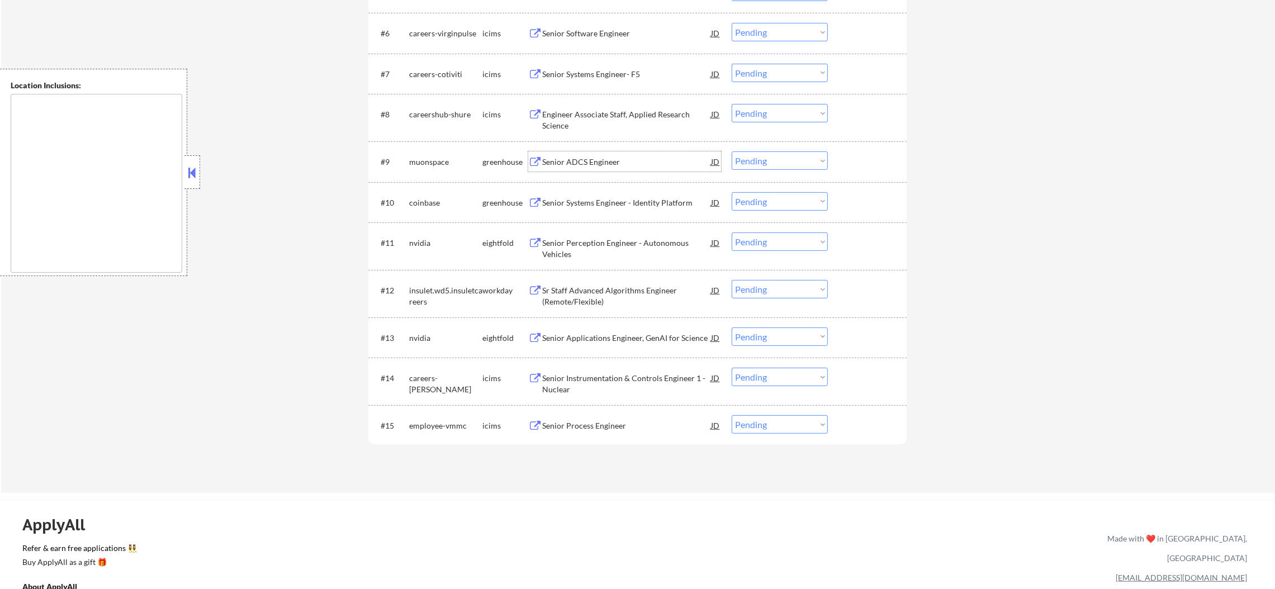
click at [467, 144] on div "#9 muonspace greenhouse Senior ADCS Engineer JD Choose an option... Pending App…" at bounding box center [637, 161] width 538 height 41
click at [448, 163] on div "muonspace" at bounding box center [445, 162] width 73 height 11
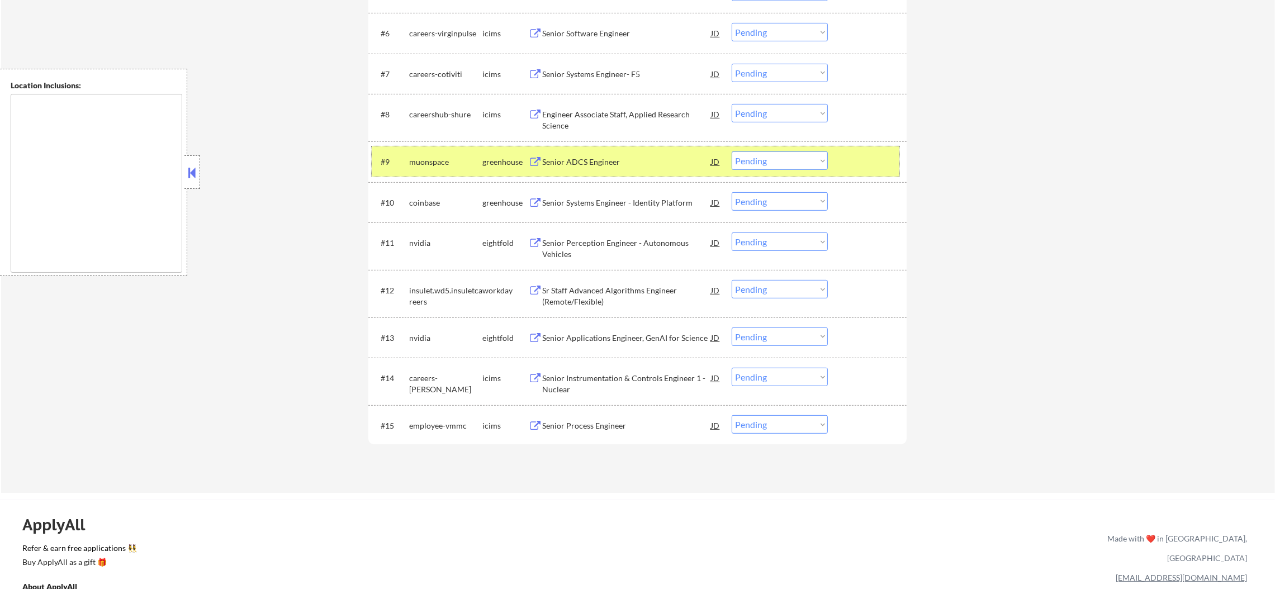
click at [796, 163] on select "Choose an option... Pending Applied Excluded (Questions) Excluded (Expired) Exc…" at bounding box center [780, 161] width 96 height 18
click at [732, 152] on select "Choose an option... Pending Applied Excluded (Questions) Excluded (Expired) Exc…" at bounding box center [780, 161] width 96 height 18
click at [431, 161] on div "muonspace" at bounding box center [445, 162] width 73 height 11
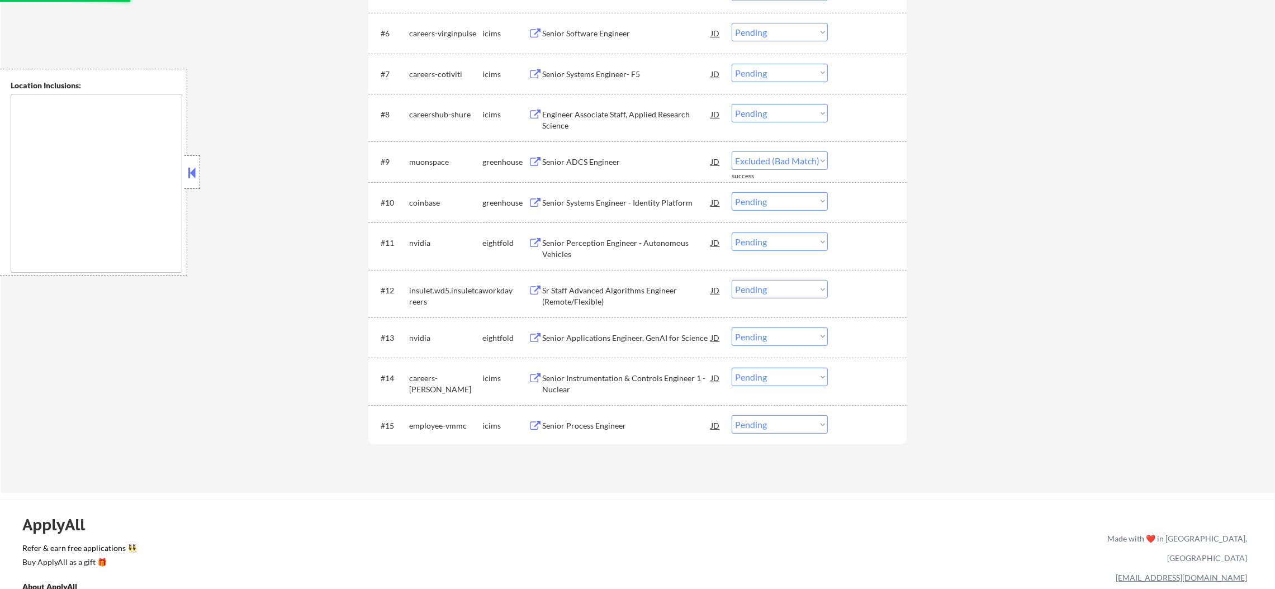
select select ""pending""
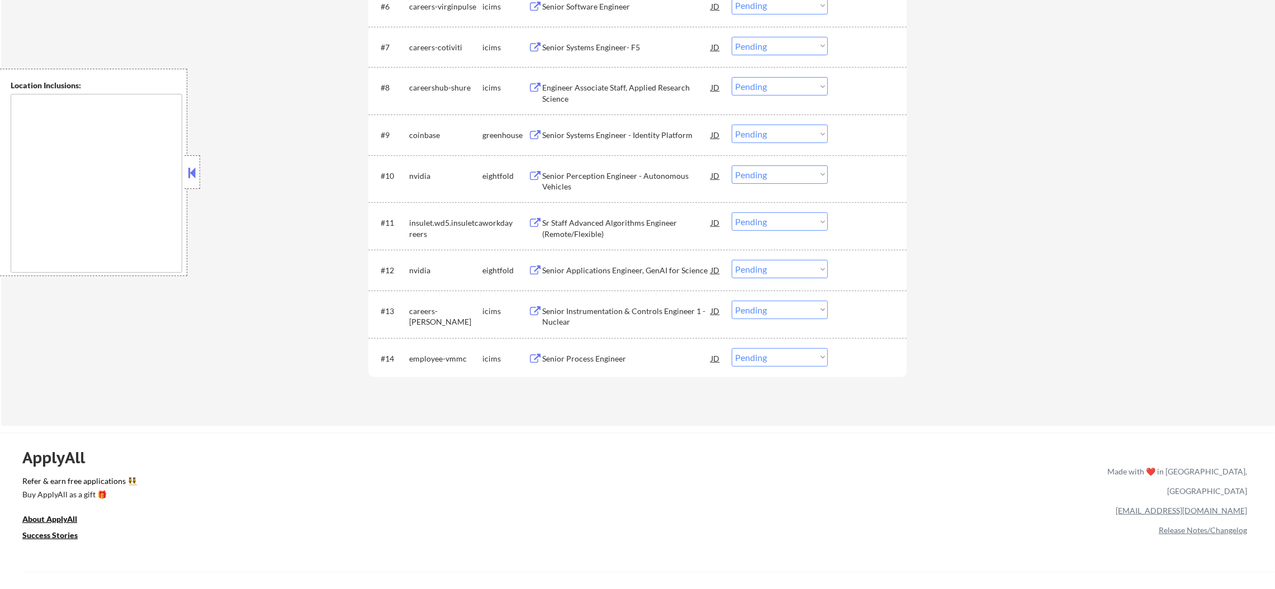
scroll to position [683, 0]
click at [632, 171] on div "Senior Perception Engineer - Autonomous Vehicles" at bounding box center [626, 180] width 169 height 22
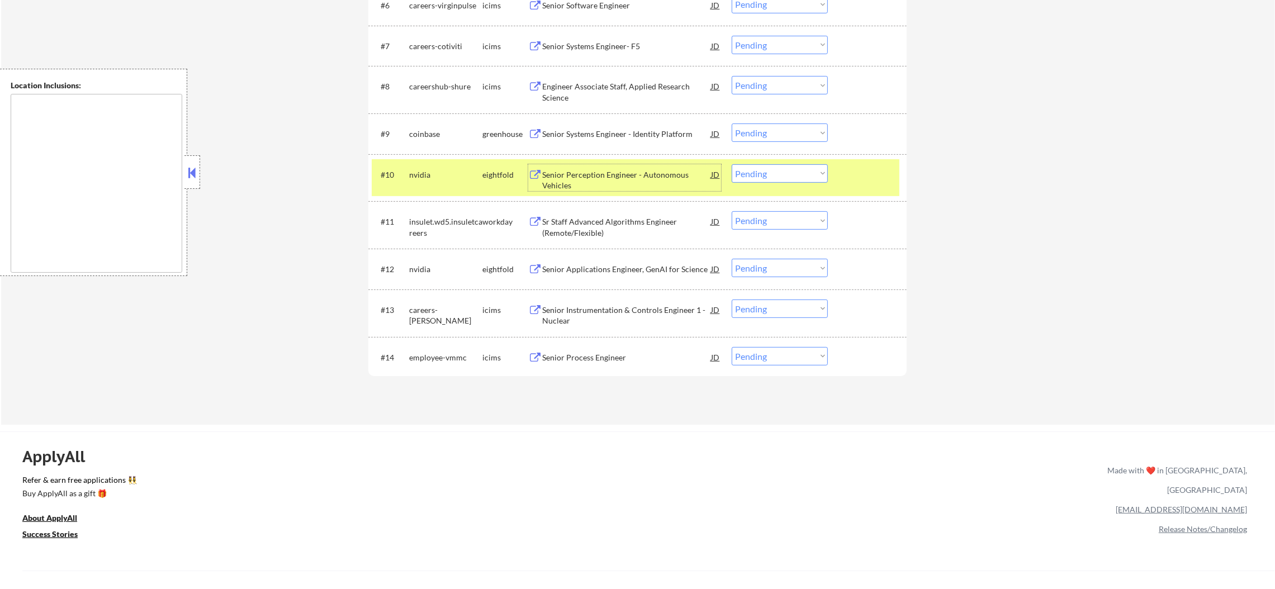
click at [458, 167] on div "nvidia" at bounding box center [445, 174] width 73 height 20
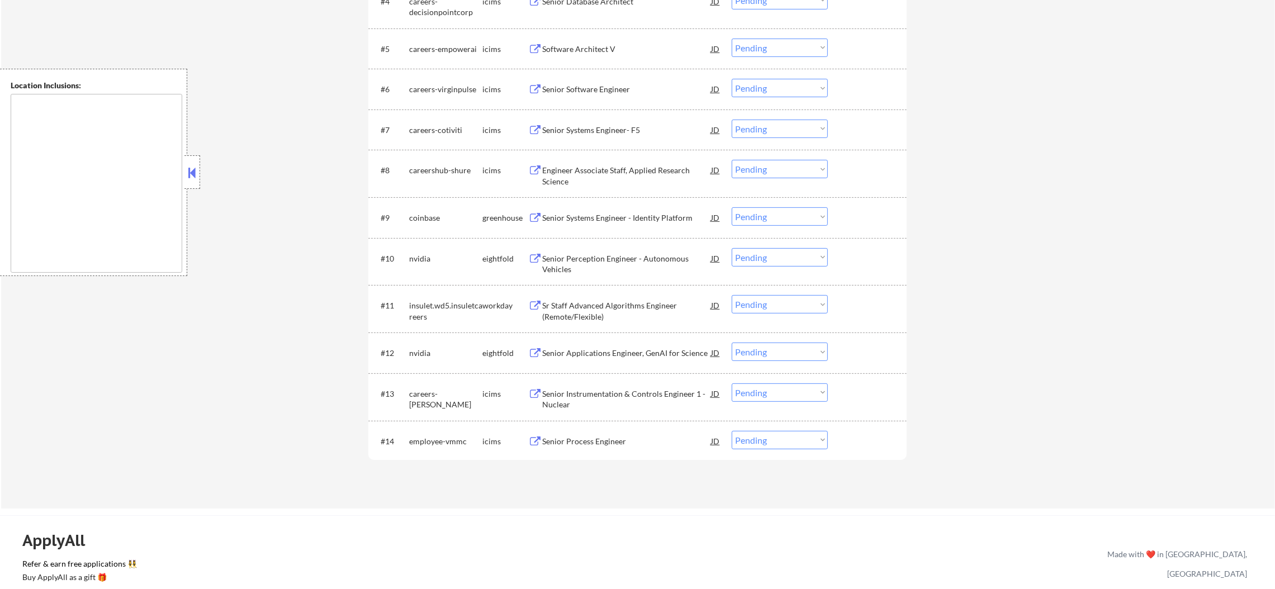
scroll to position [515, 0]
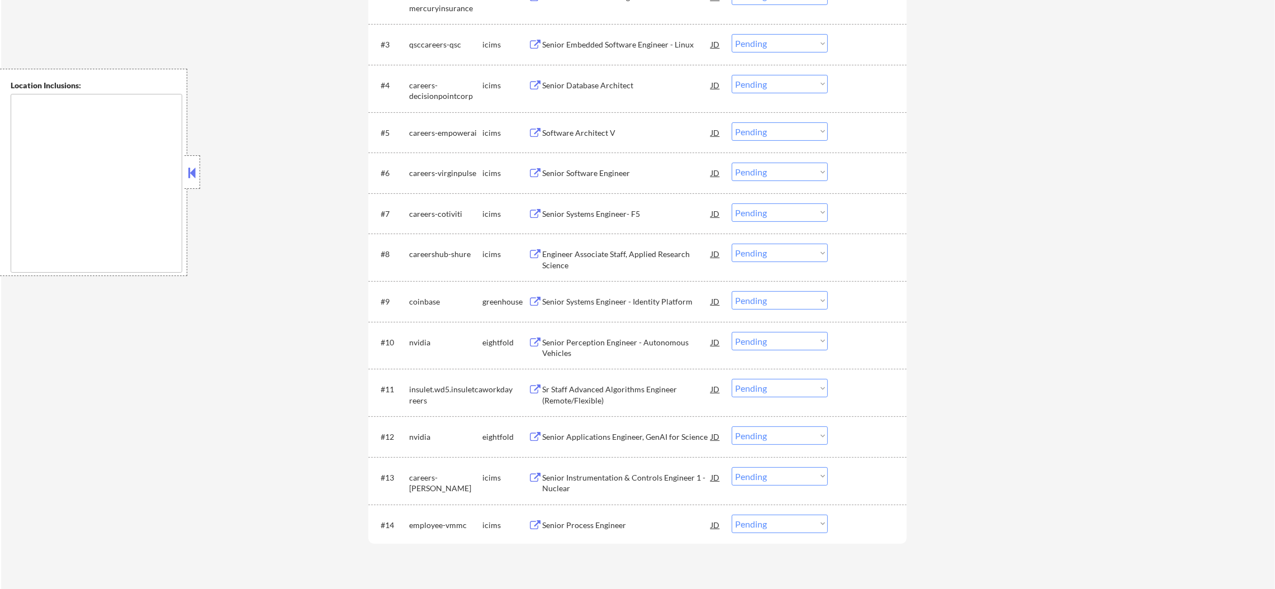
click at [616, 289] on div "#9 coinbase greenhouse Senior Systems Engineer - Identity Platform JD Choose an…" at bounding box center [636, 301] width 528 height 30
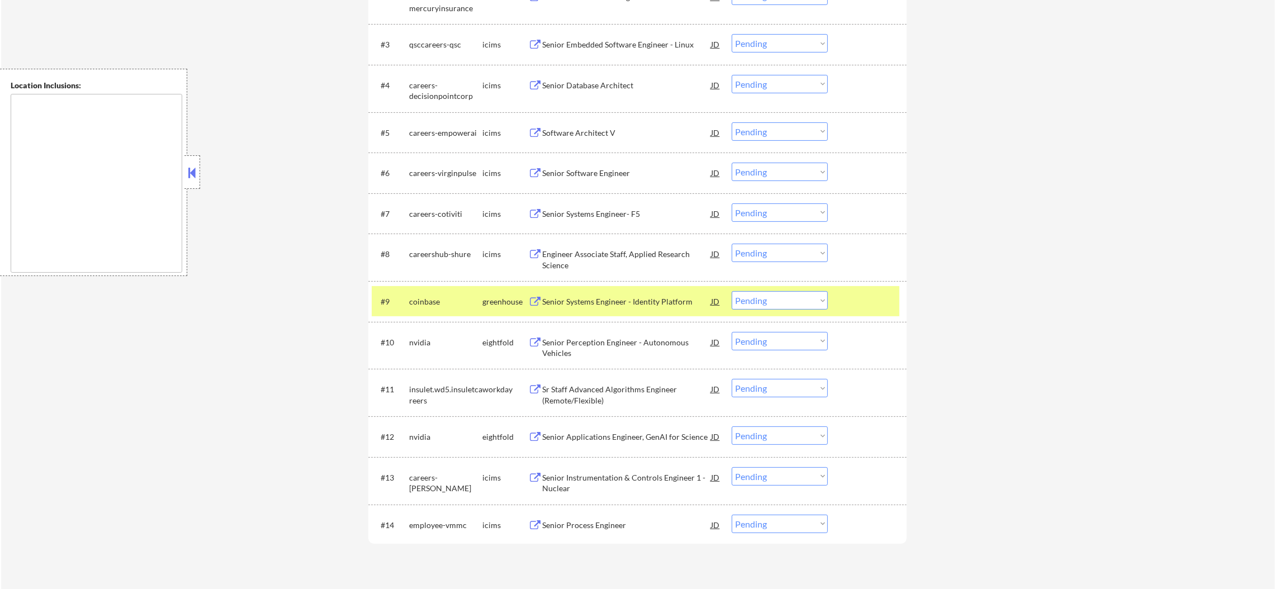
click at [462, 289] on div "#9 coinbase greenhouse Senior Systems Engineer - Identity Platform JD Choose an…" at bounding box center [636, 301] width 528 height 30
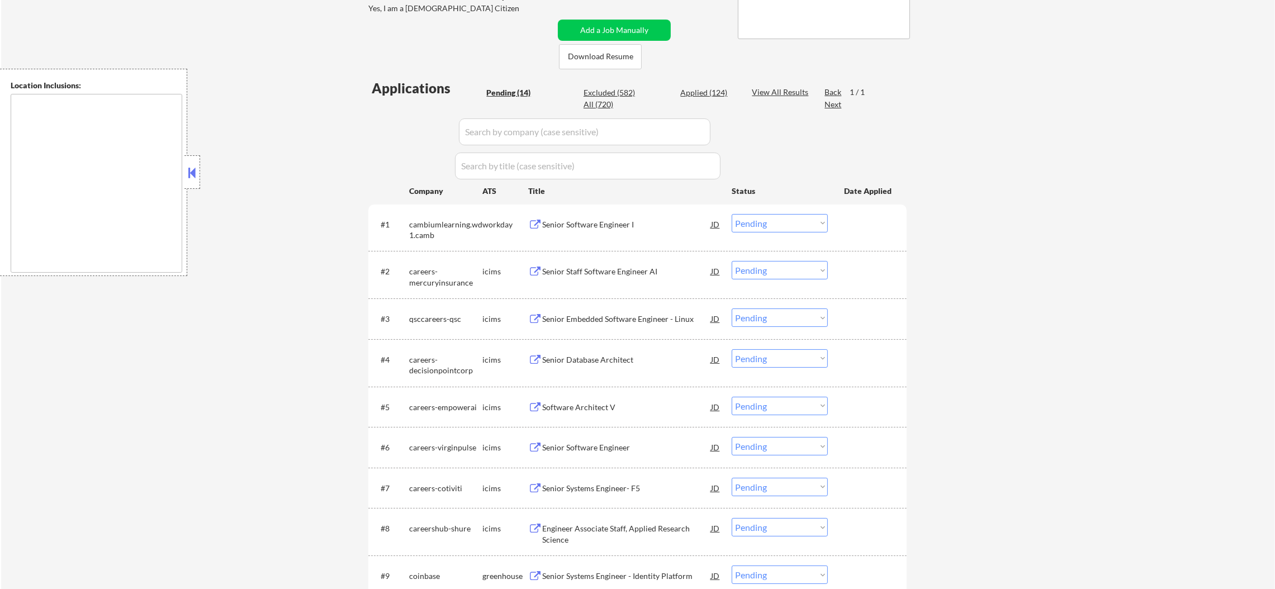
scroll to position [235, 0]
